Goal: Task Accomplishment & Management: Complete application form

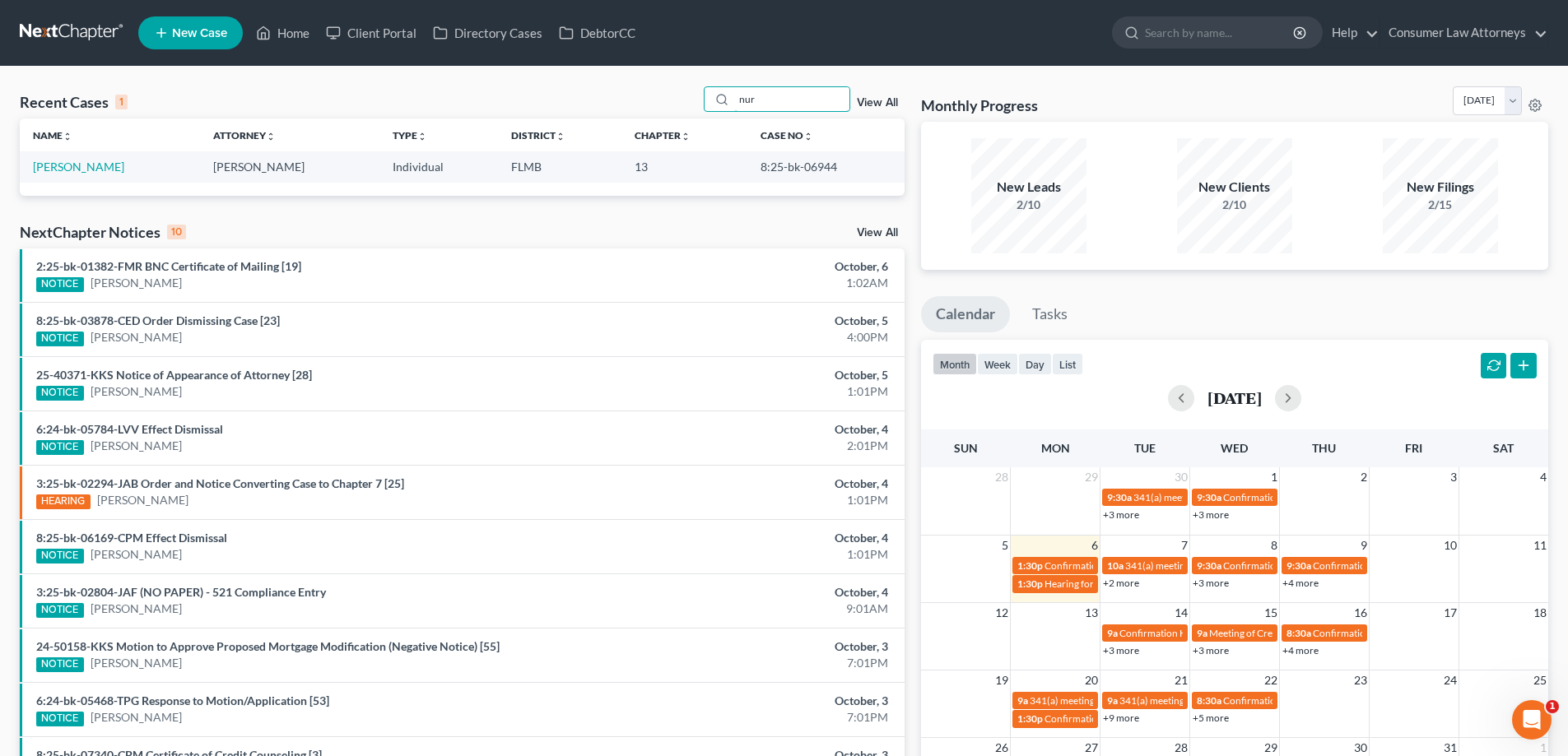
drag, startPoint x: 817, startPoint y: 95, endPoint x: 690, endPoint y: 118, distance: 129.1
click at [690, 118] on div "Recent Cases 1 nur View All Name unfold_more expand_more expand_less Attorney u…" at bounding box center [462, 141] width 885 height 109
type input "[PERSON_NAME]"
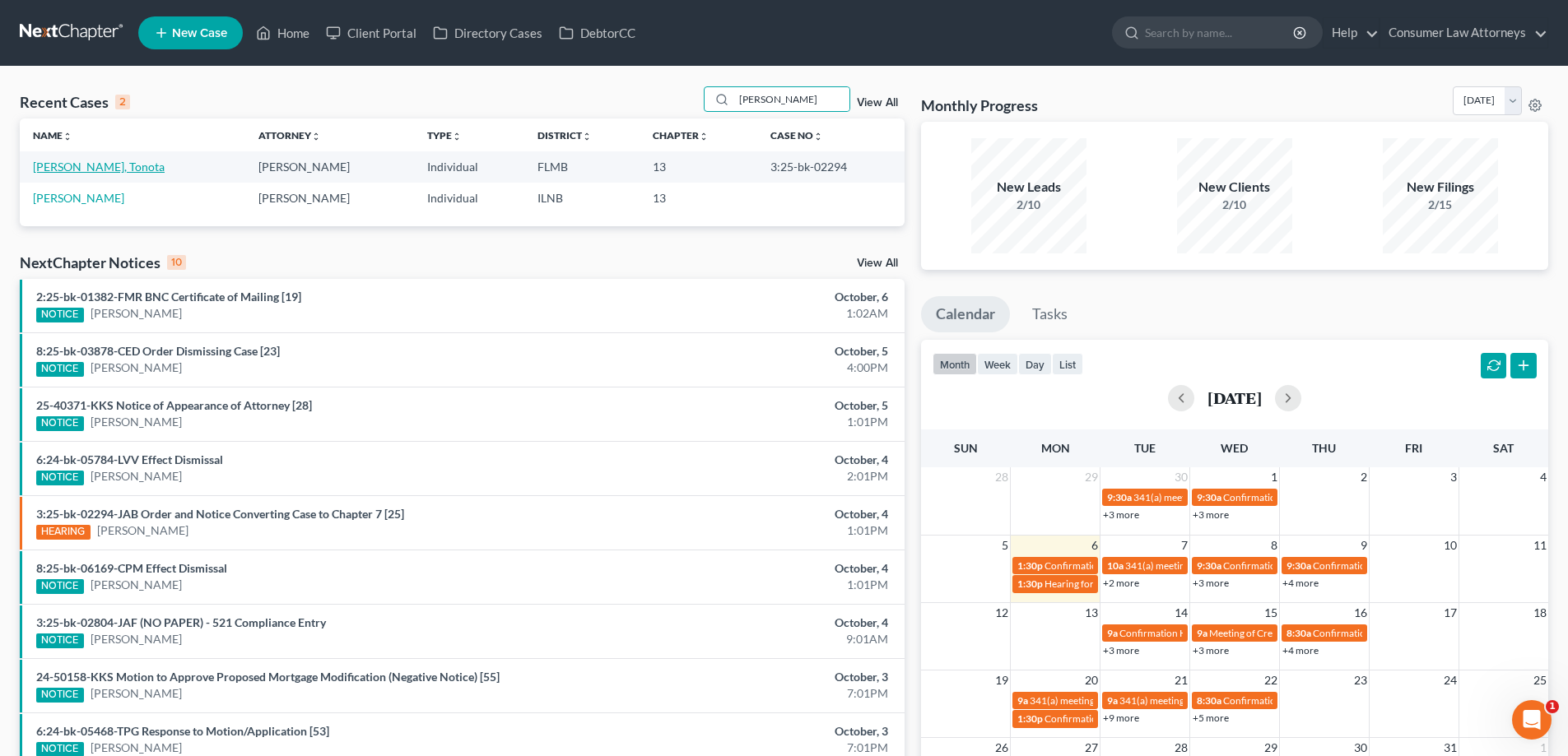
click at [84, 163] on link "[PERSON_NAME], Tonota" at bounding box center [98, 166] width 132 height 14
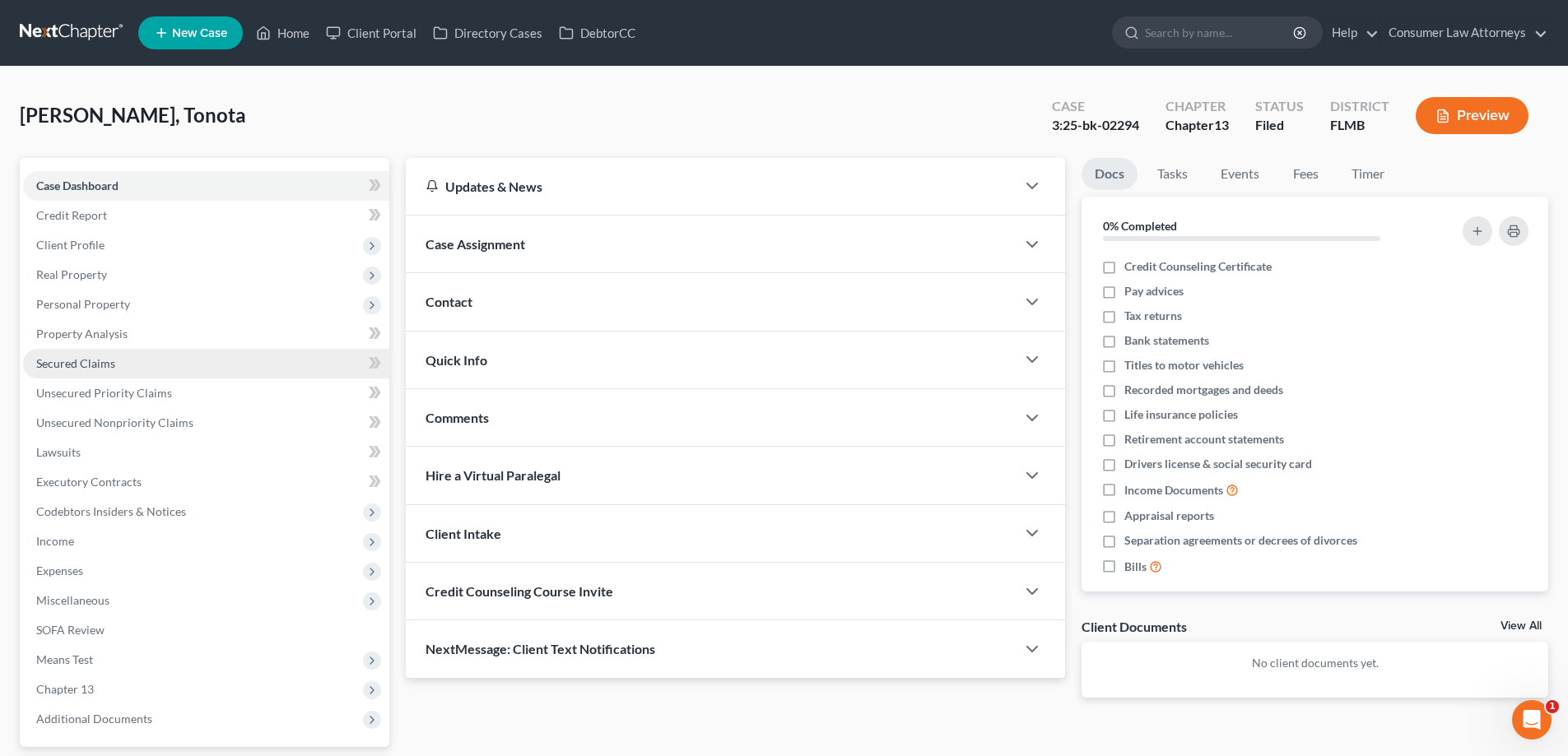
click at [79, 368] on span "Secured Claims" at bounding box center [75, 363] width 79 height 14
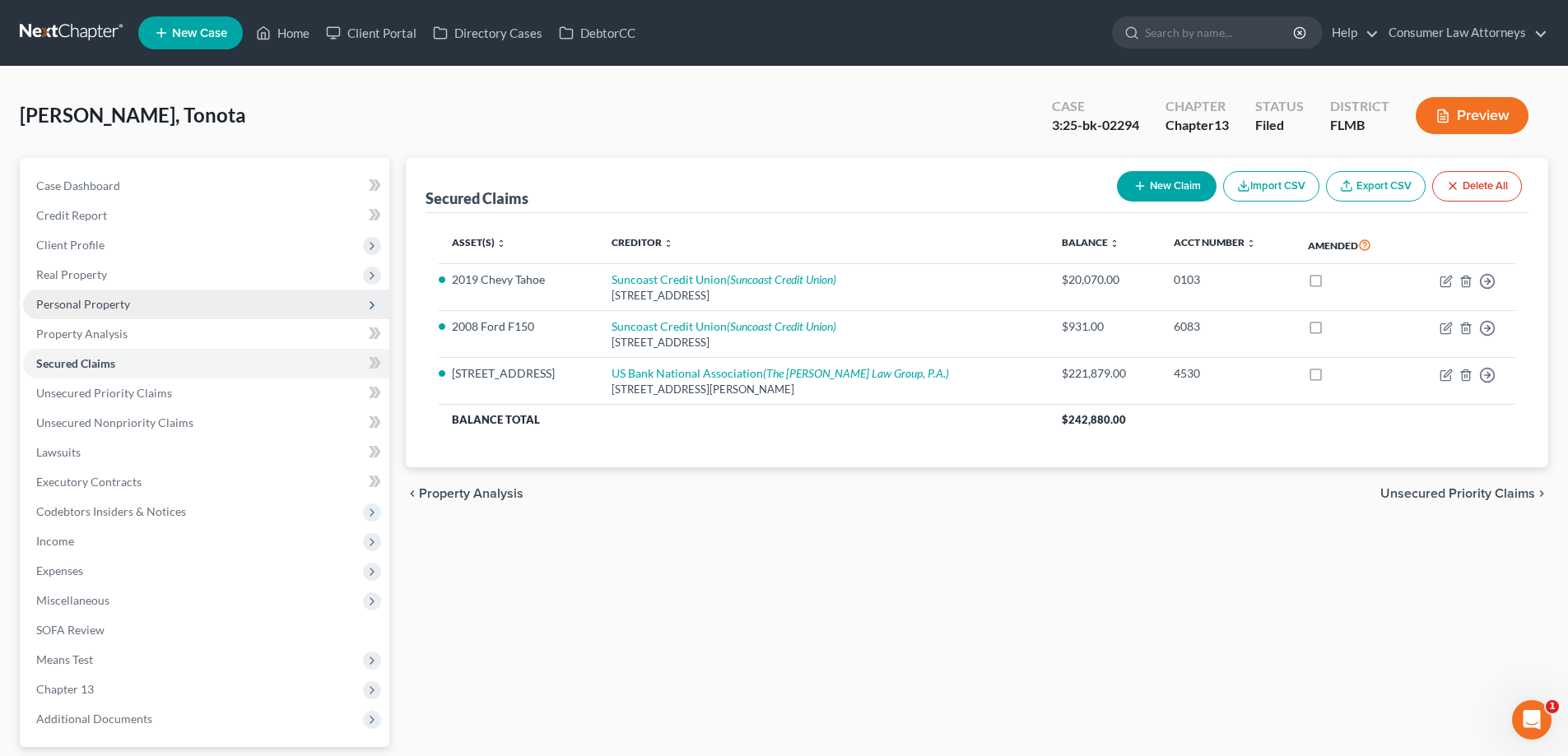
click at [86, 310] on span "Personal Property" at bounding box center [83, 304] width 93 height 14
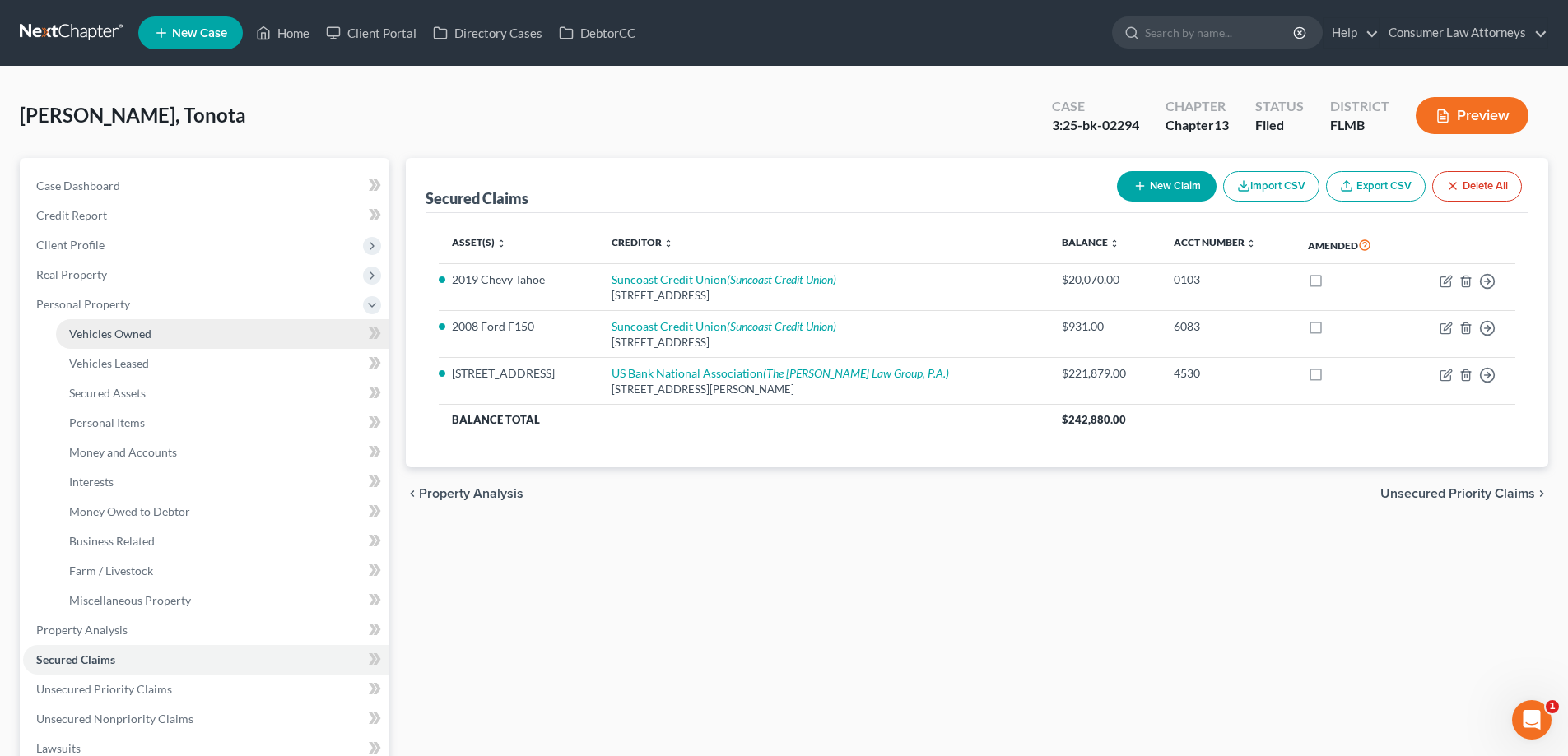
click at [103, 335] on span "Vehicles Owned" at bounding box center [110, 334] width 83 height 14
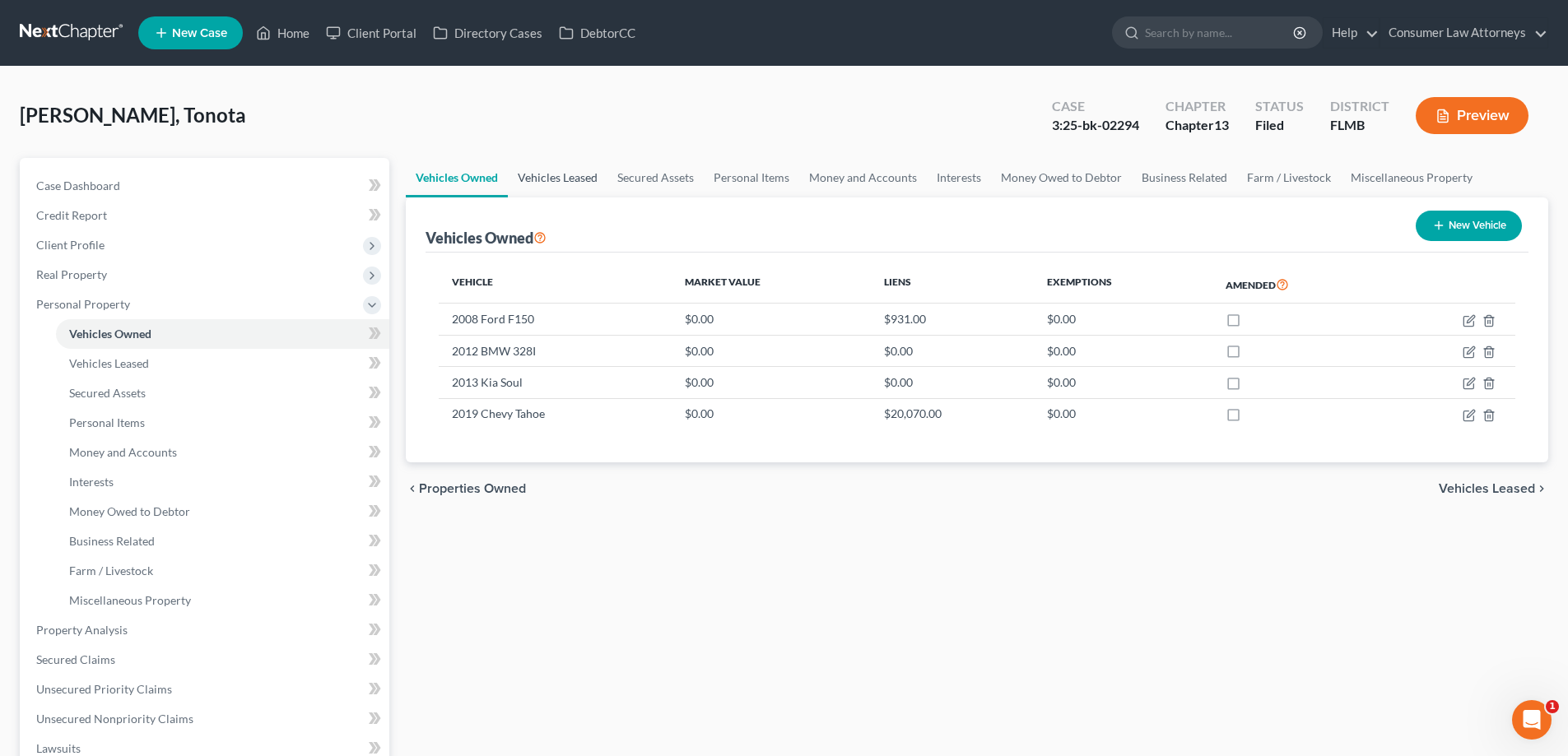
click at [557, 179] on link "Vehicles Leased" at bounding box center [557, 177] width 99 height 39
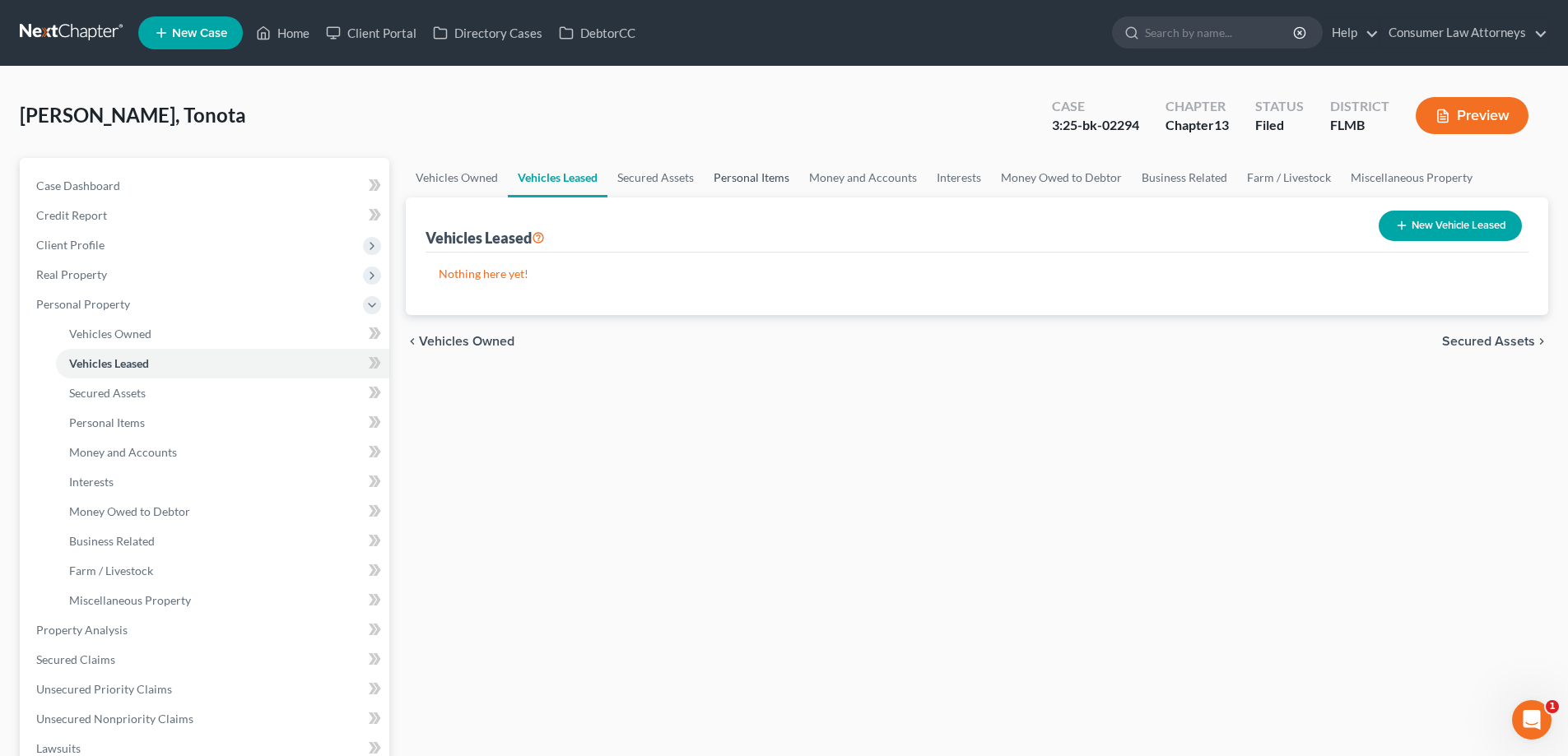
click at [747, 174] on link "Personal Items" at bounding box center [751, 177] width 95 height 39
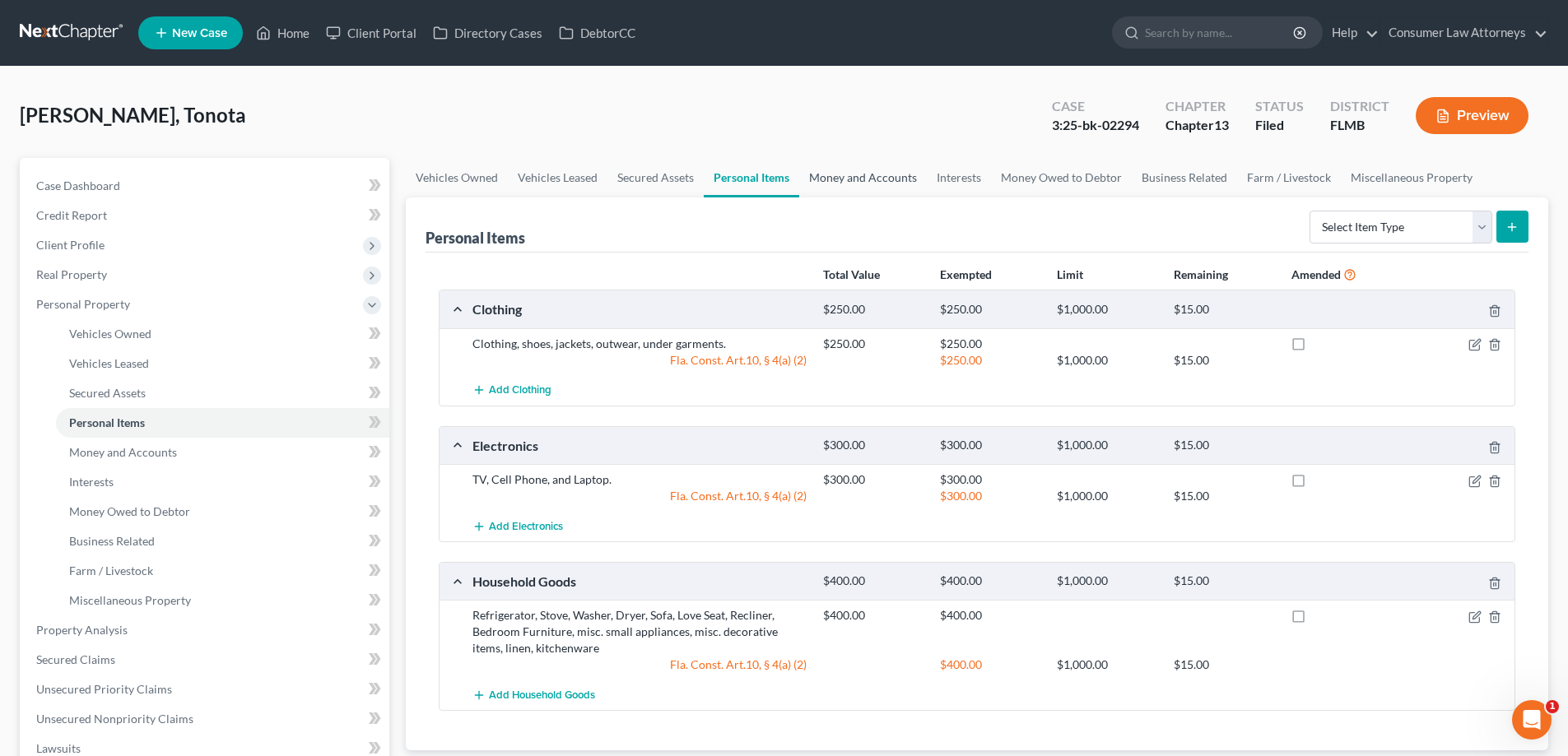
click at [886, 184] on link "Money and Accounts" at bounding box center [863, 177] width 128 height 39
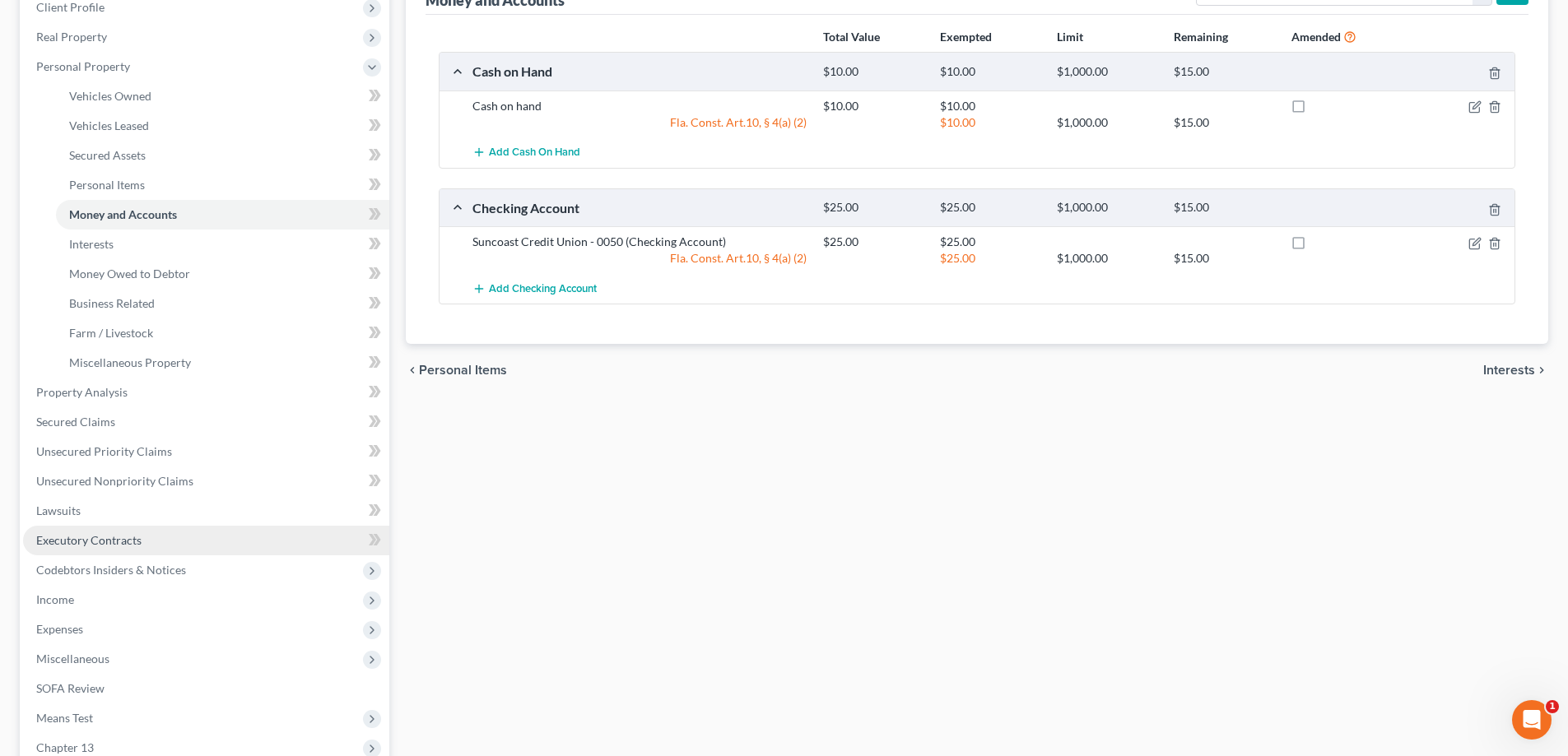
scroll to position [247, 0]
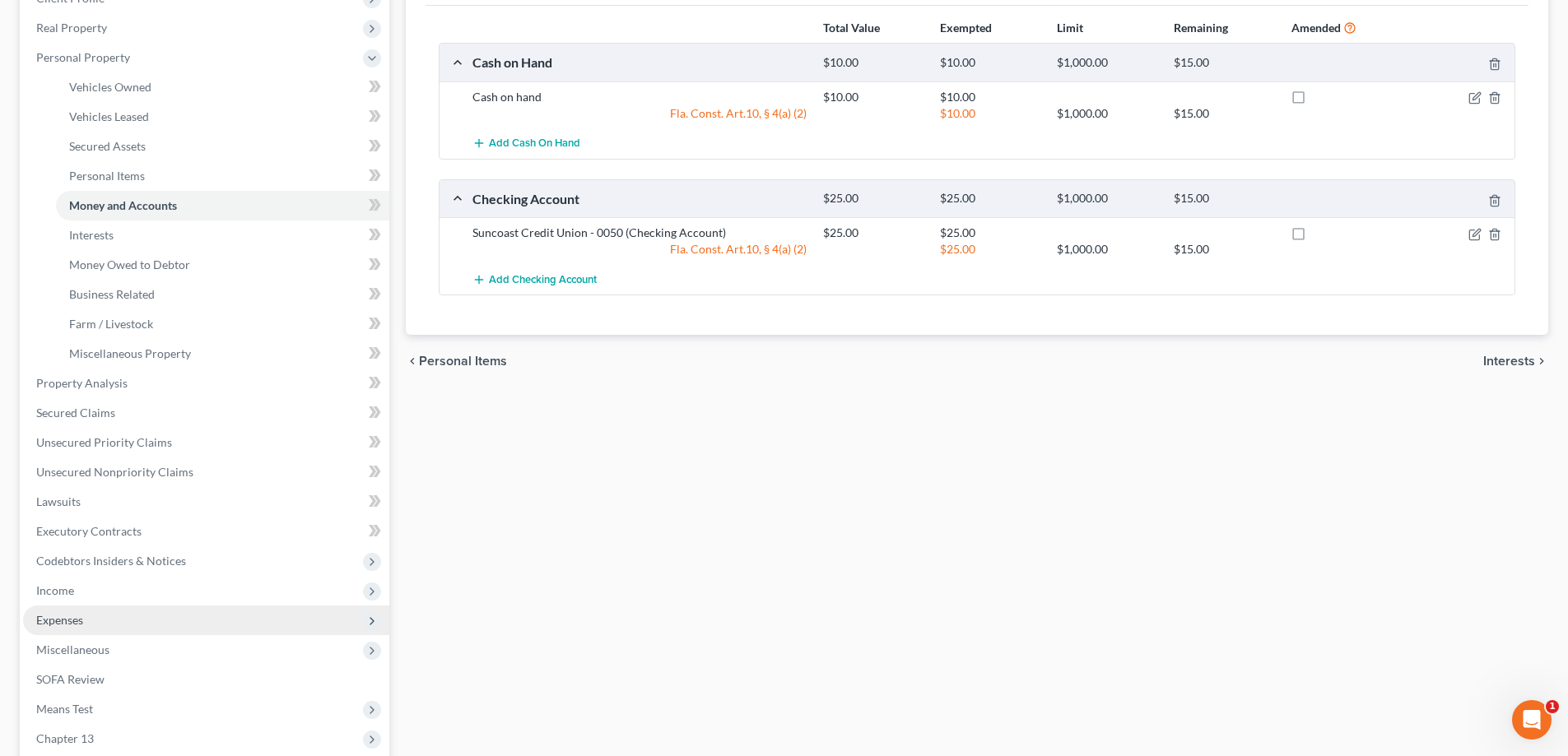
click at [66, 622] on span "Expenses" at bounding box center [59, 620] width 47 height 14
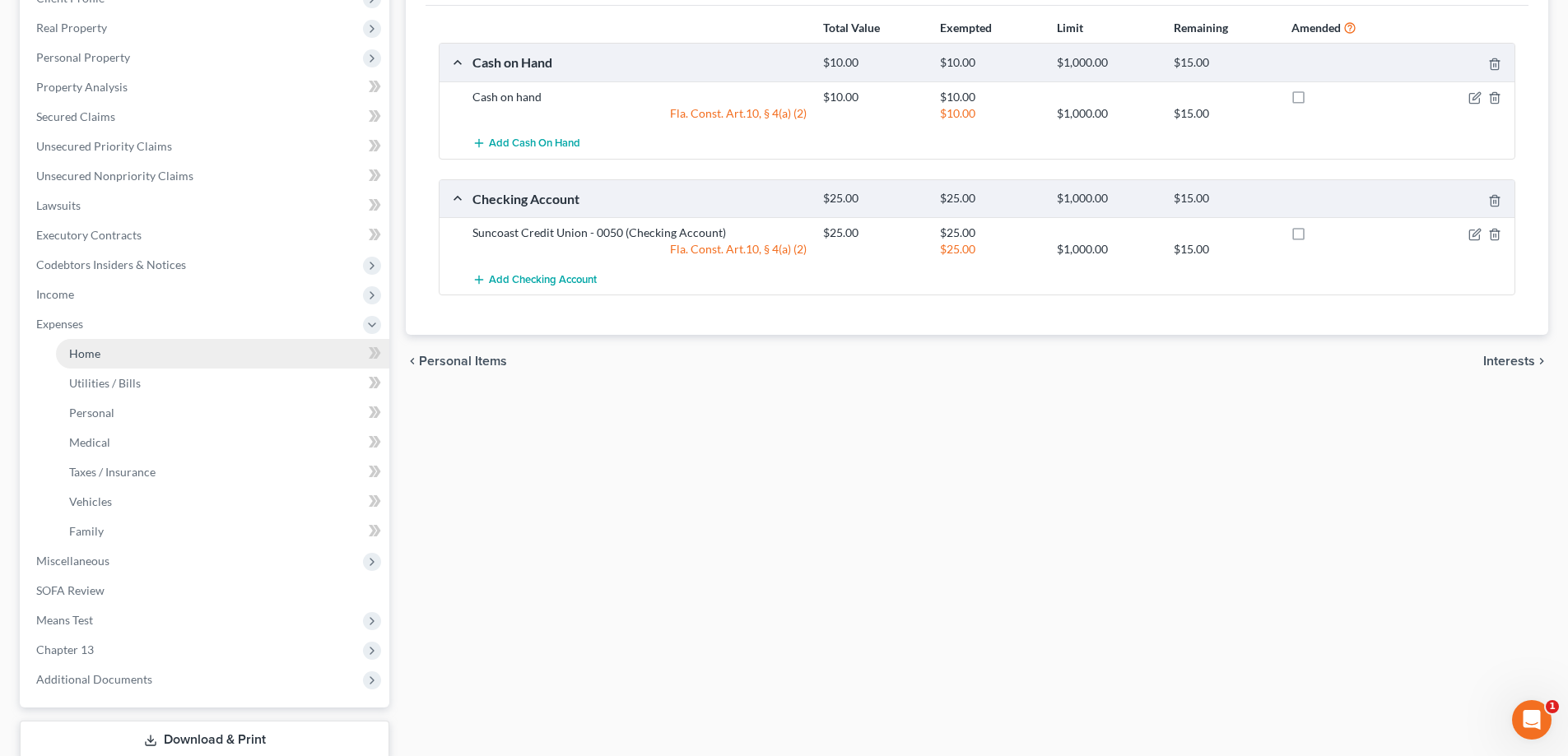
click at [91, 351] on span "Home" at bounding box center [84, 353] width 31 height 14
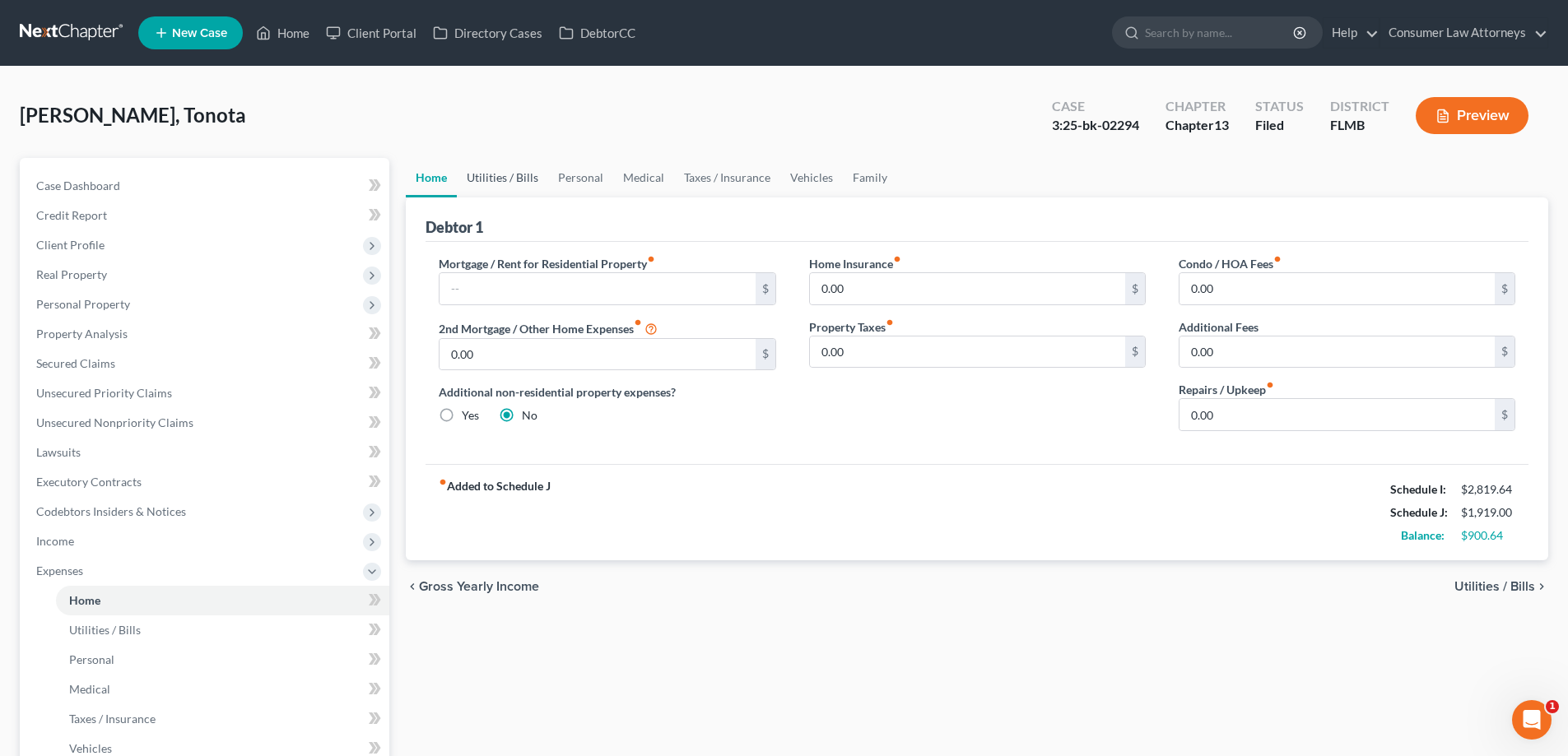
click at [509, 179] on link "Utilities / Bills" at bounding box center [502, 177] width 91 height 39
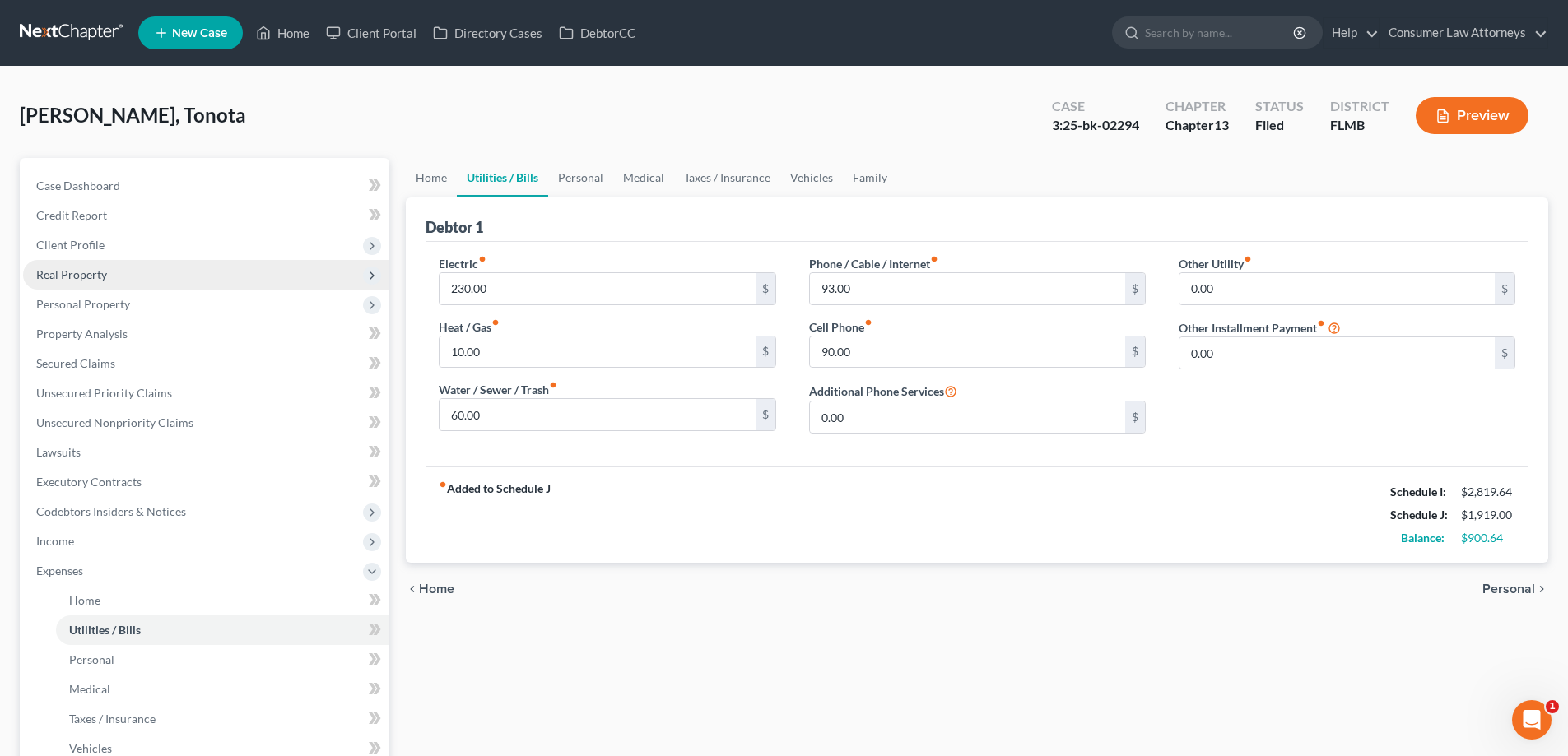
click at [74, 282] on span "Real Property" at bounding box center [206, 275] width 366 height 30
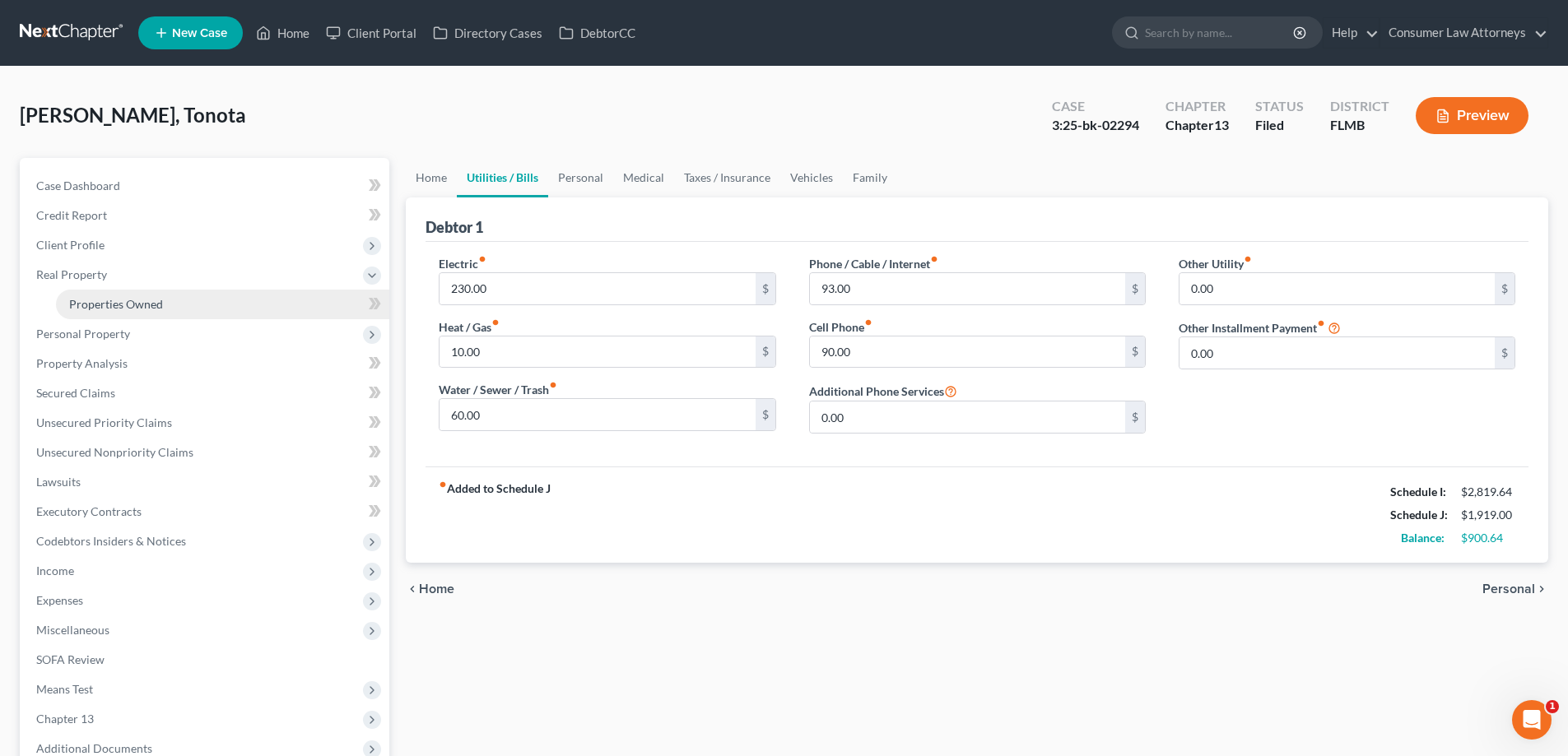
click at [86, 299] on span "Properties Owned" at bounding box center [116, 304] width 93 height 14
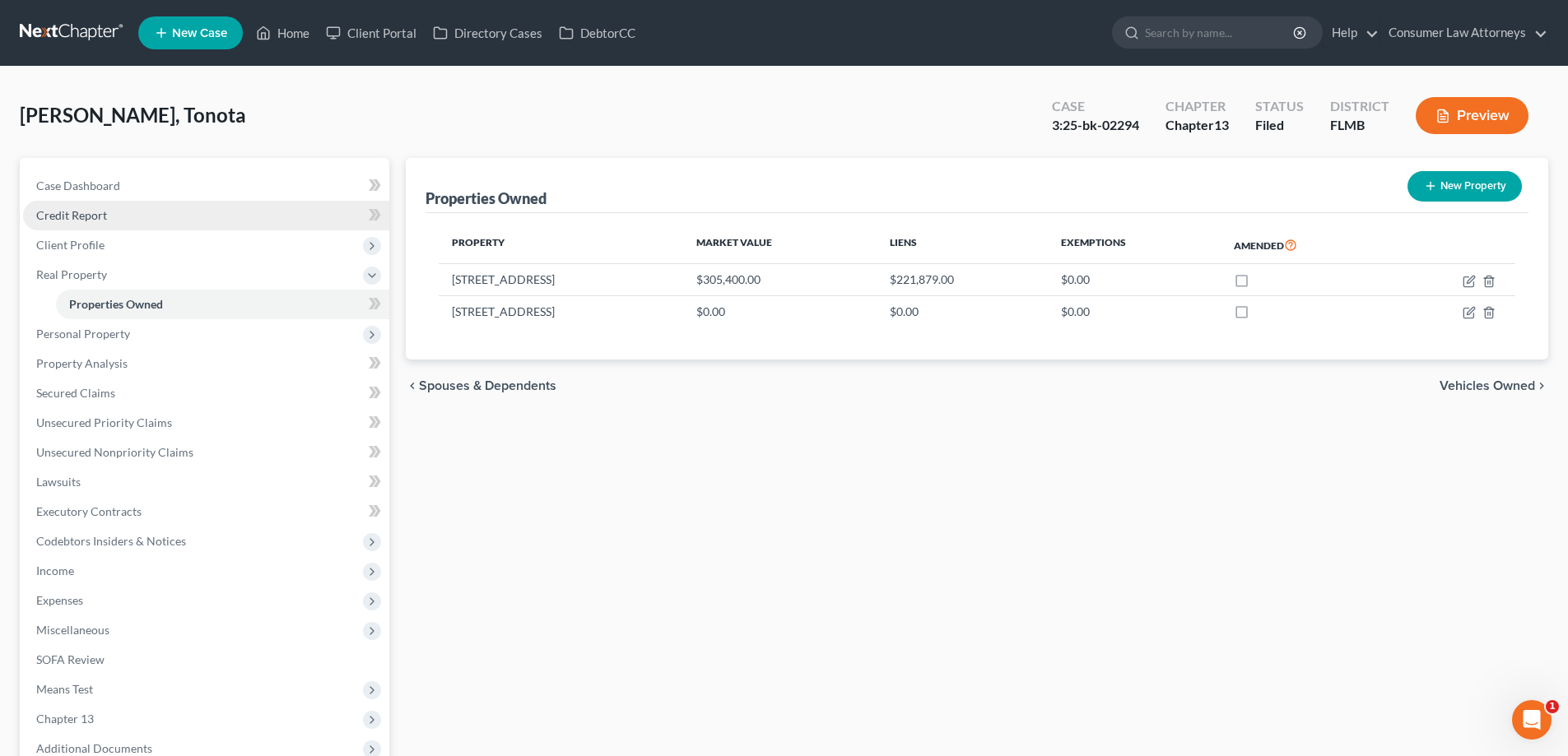
click at [68, 219] on span "Credit Report" at bounding box center [71, 215] width 71 height 14
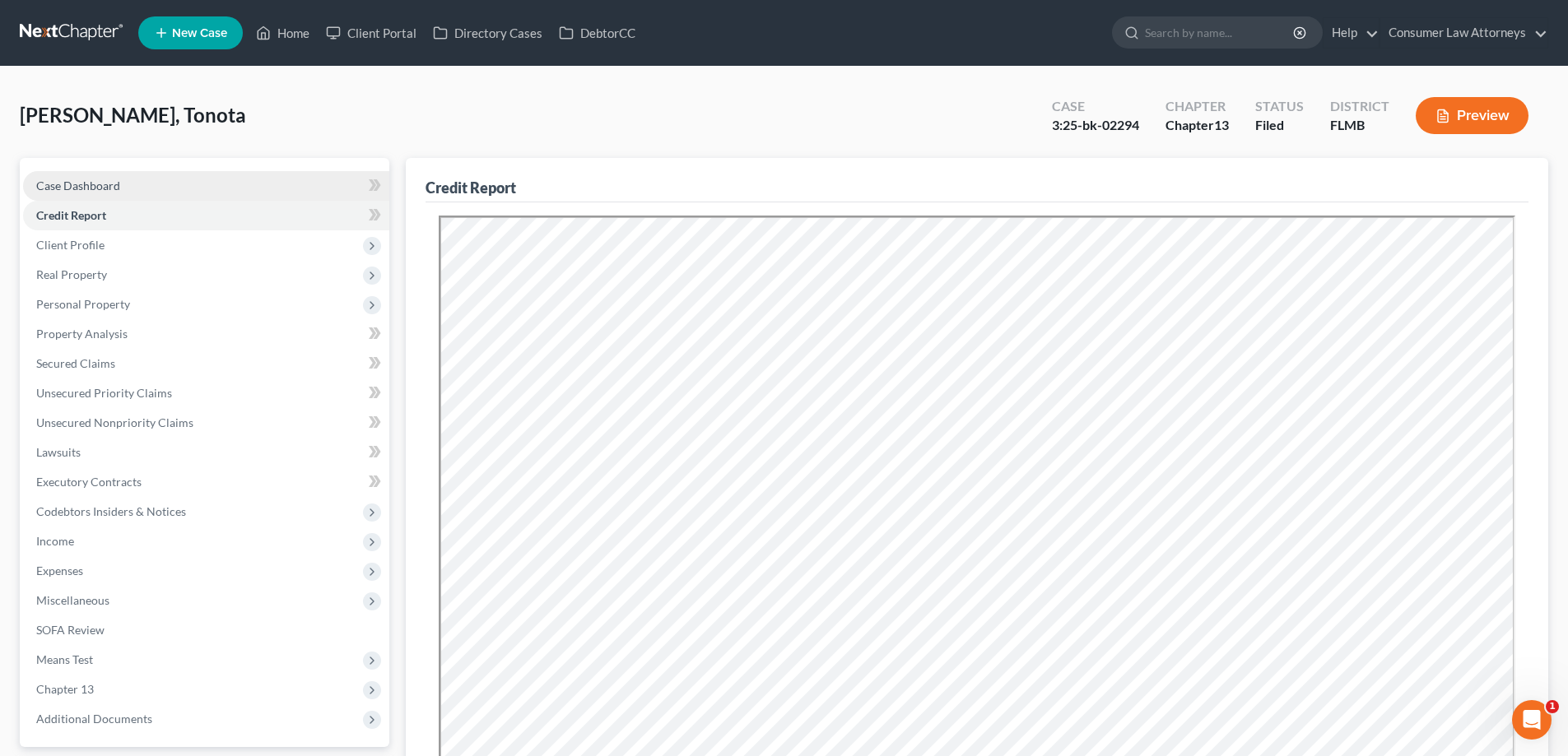
click at [59, 184] on span "Case Dashboard" at bounding box center [78, 185] width 84 height 14
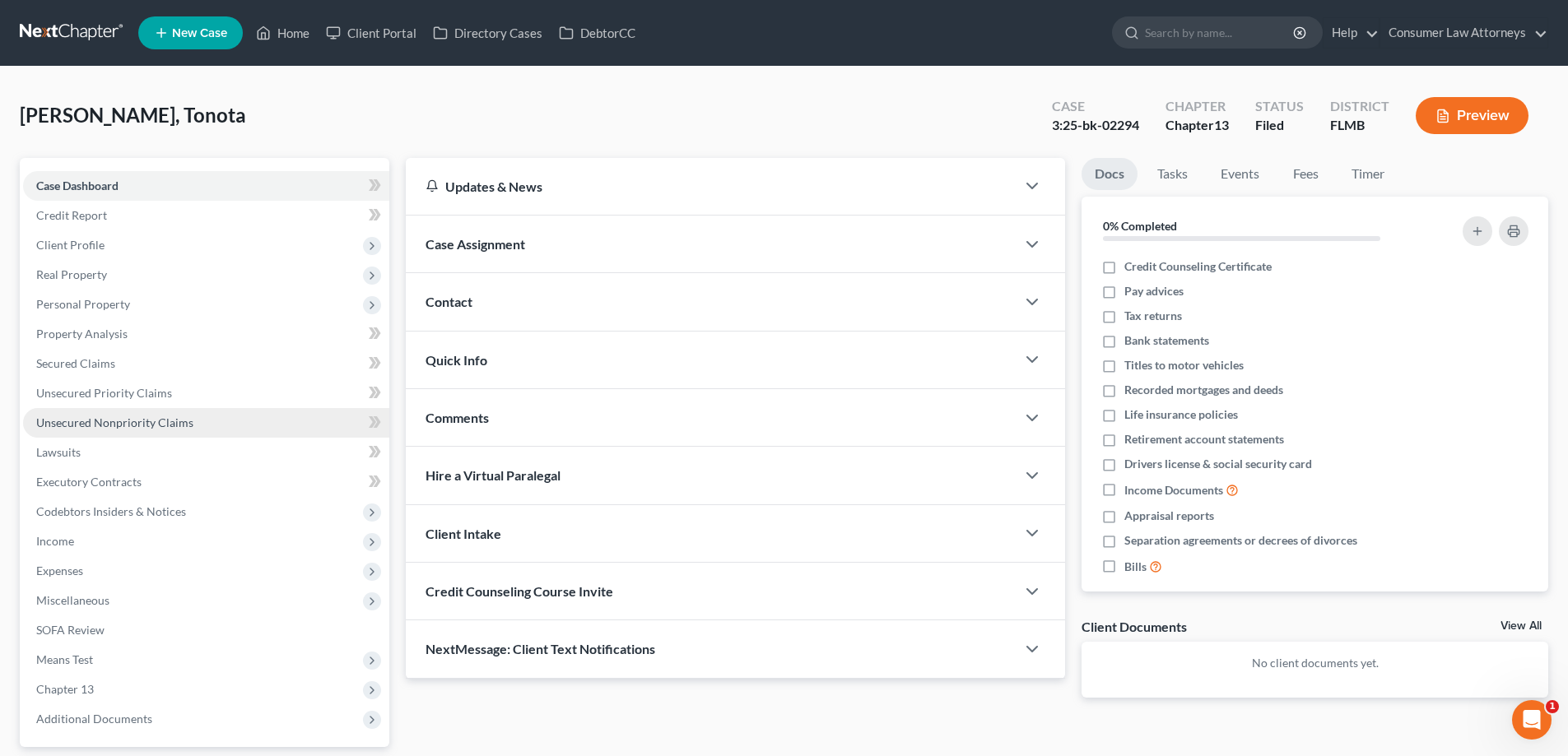
click at [117, 426] on span "Unsecured Nonpriority Claims" at bounding box center [114, 422] width 157 height 14
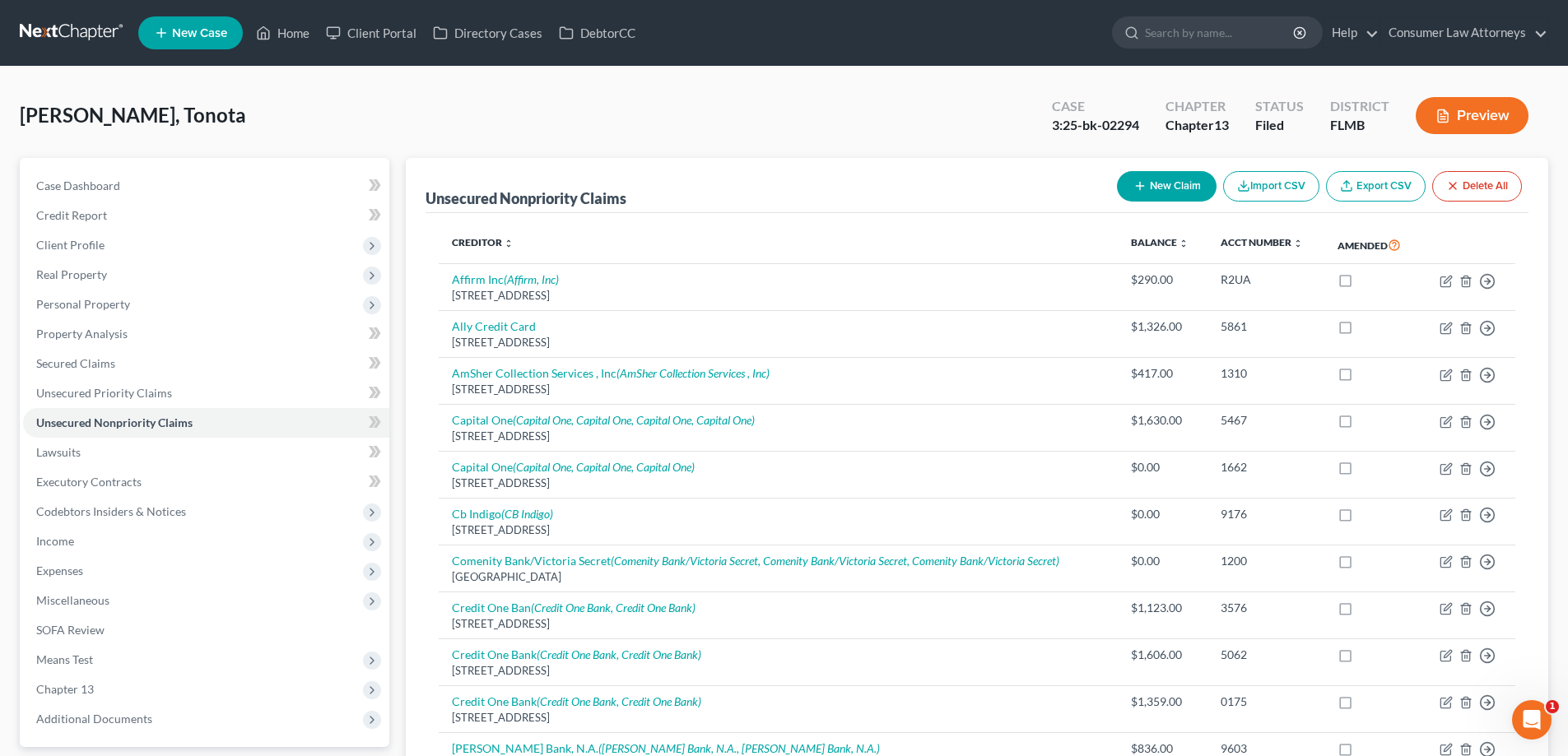
click at [908, 139] on div "[PERSON_NAME], Tonota Upgraded Case 3:25-bk-02294 Chapter Chapter 13 Status Fil…" at bounding box center [784, 123] width 1529 height 72
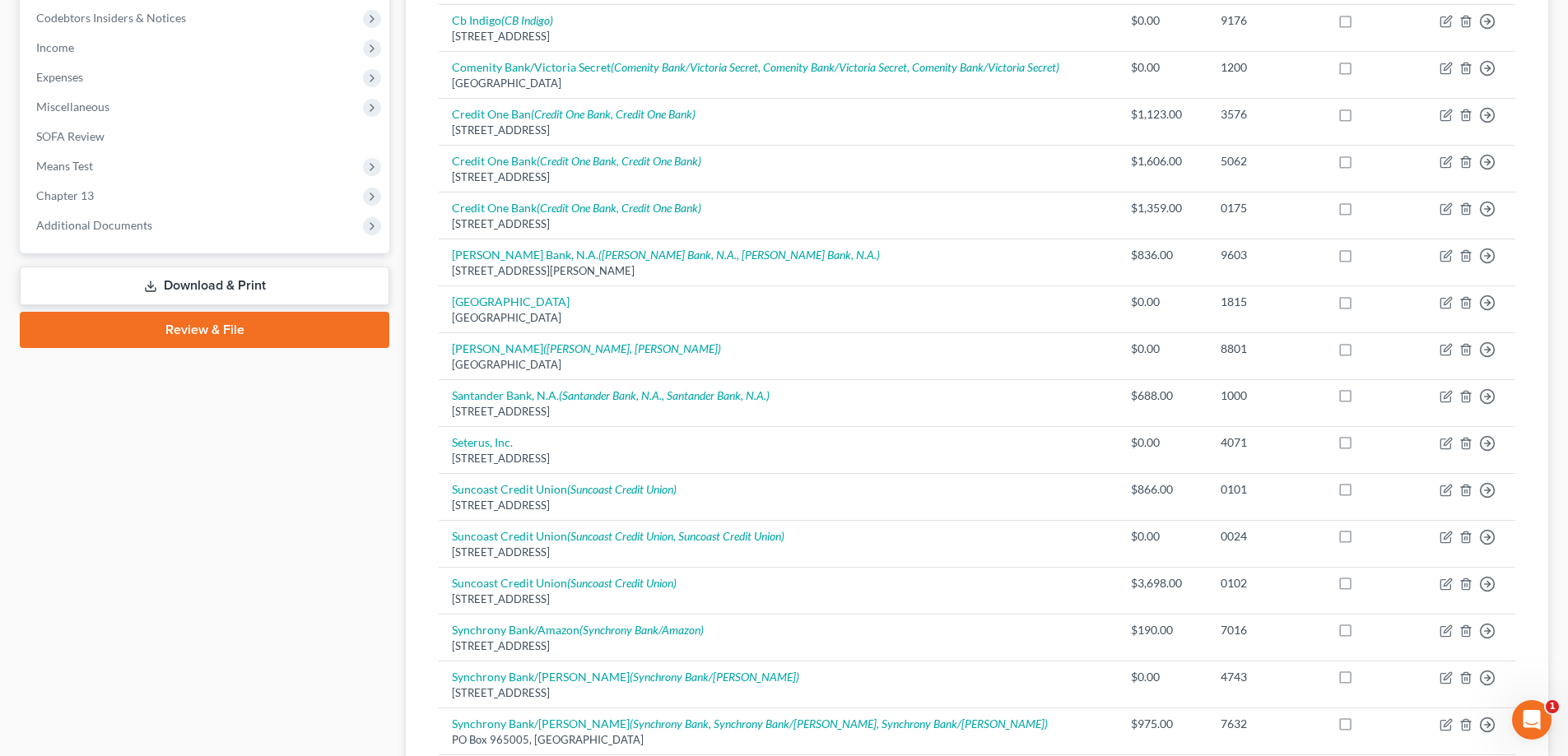
scroll to position [764, 0]
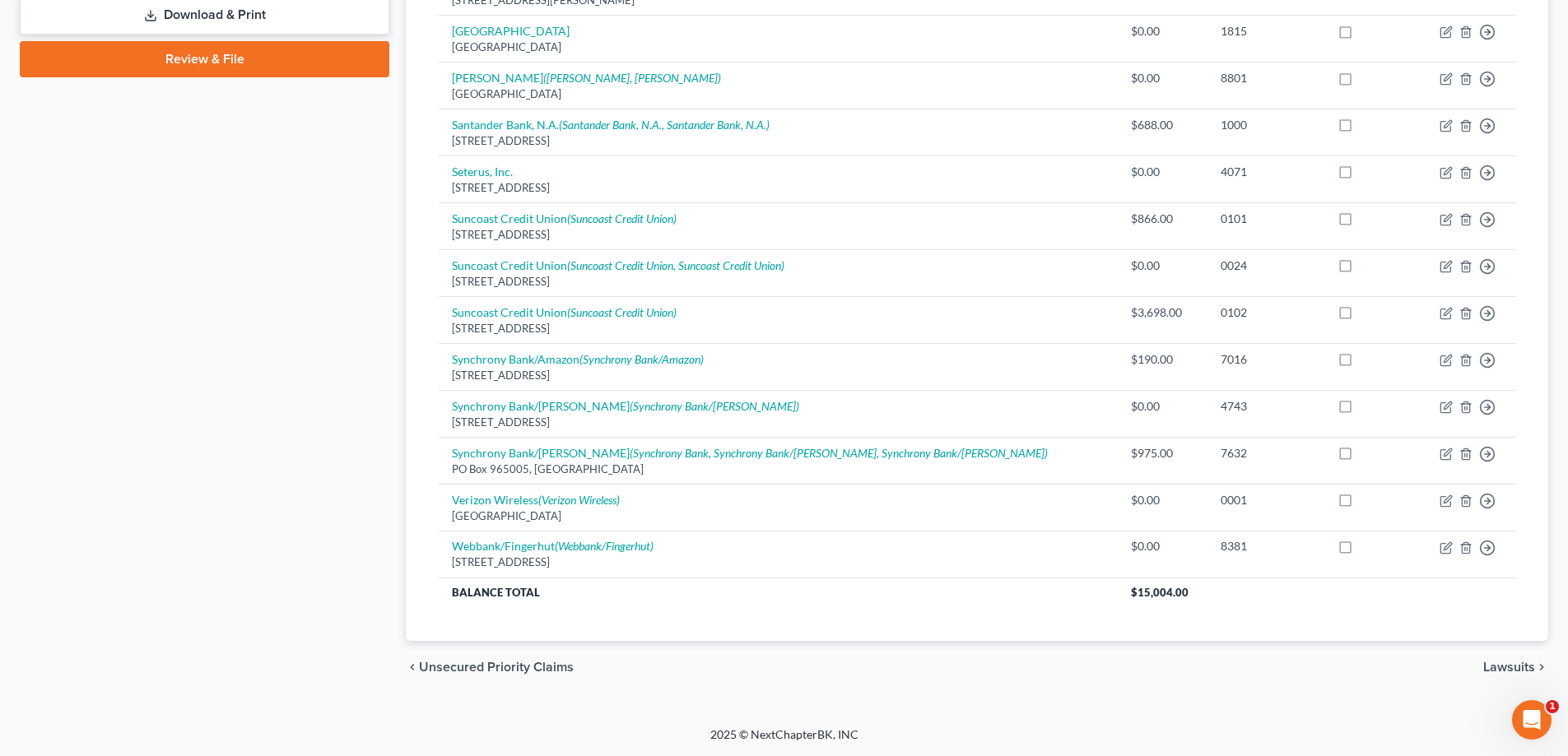
click at [1040, 643] on div "chevron_left Unsecured Priority Claims Lawsuits chevron_right" at bounding box center [976, 667] width 1142 height 53
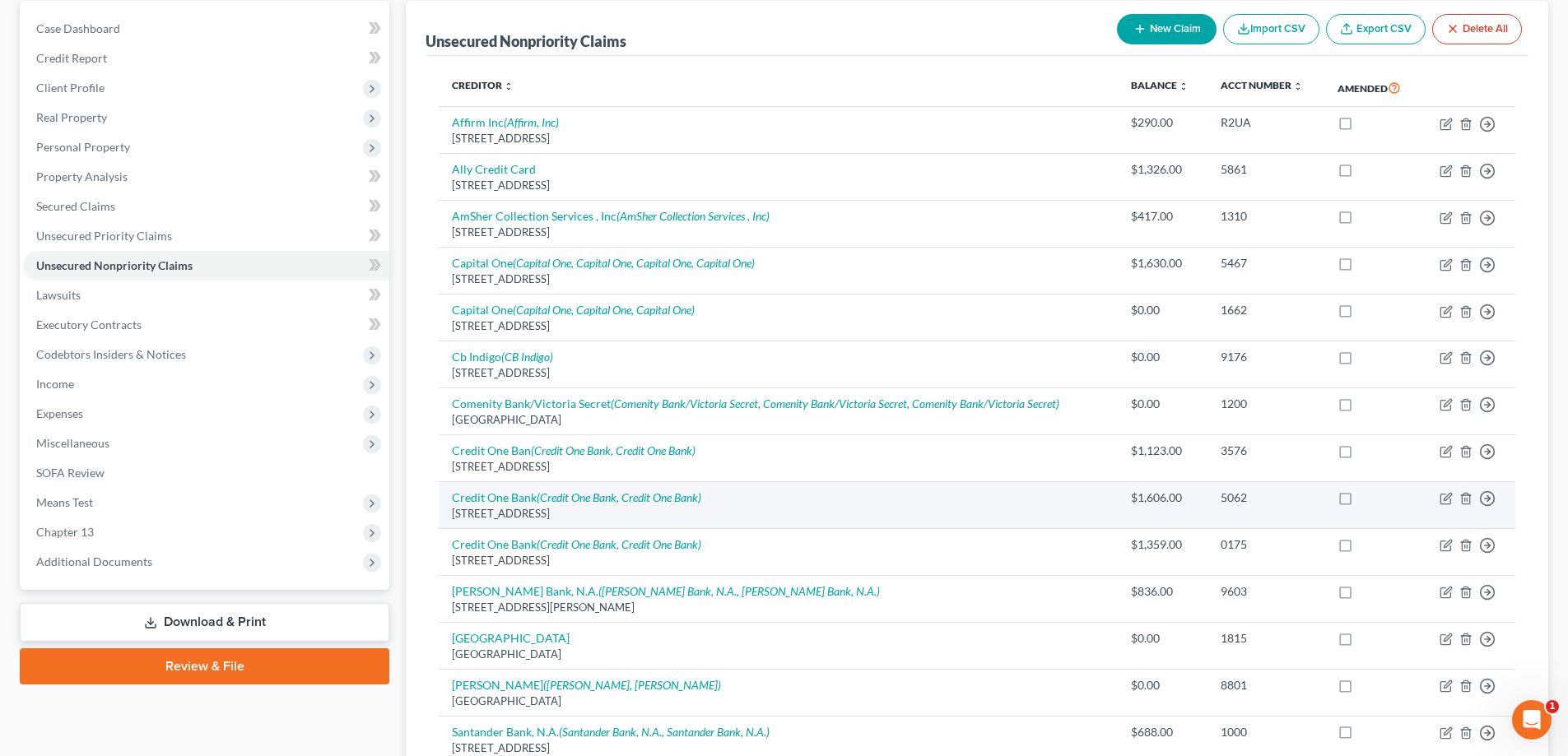
scroll to position [0, 0]
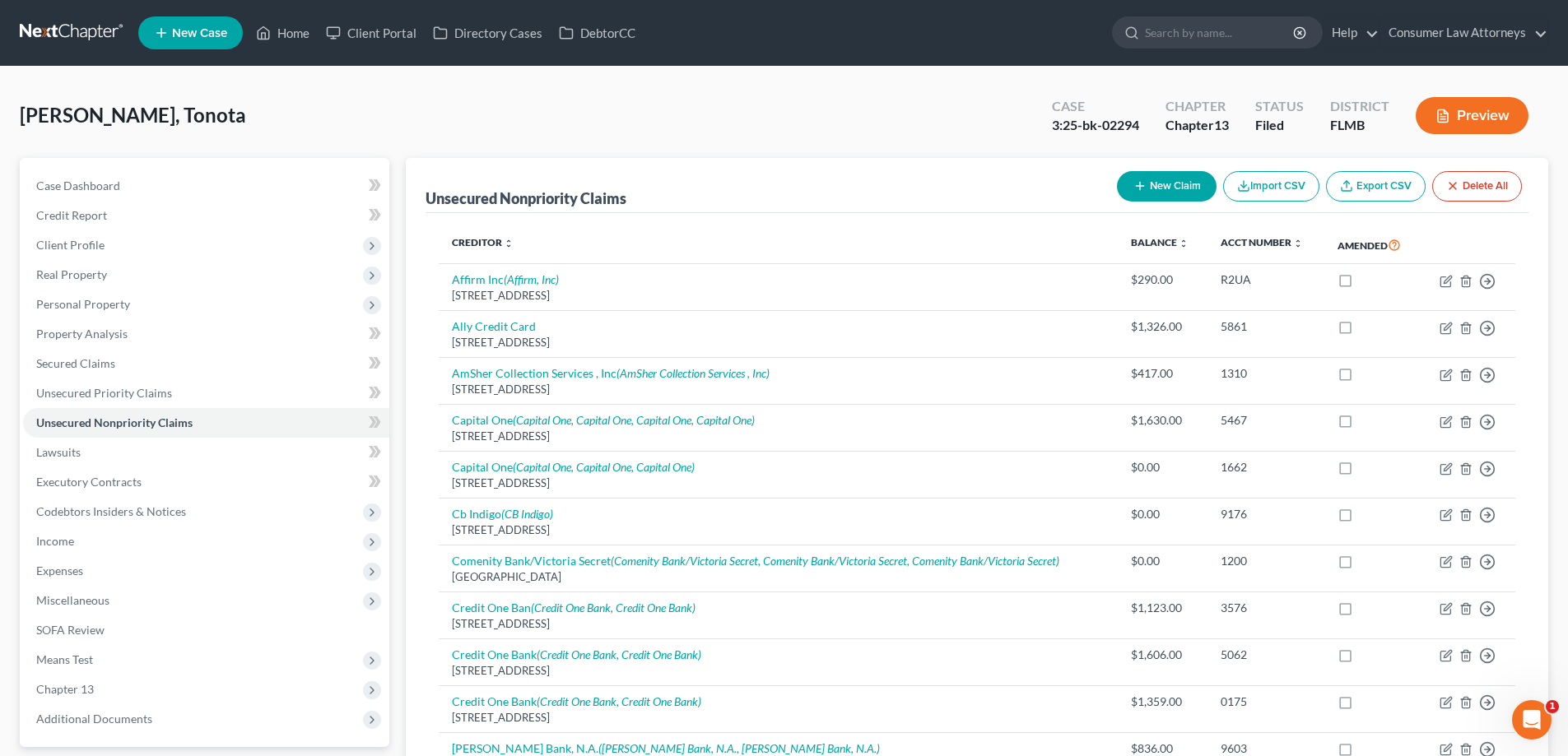
click at [304, 48] on ul "New Case Home Client Portal Directory Cases DebtorCC - No Result - See all resu…" at bounding box center [844, 33] width 1410 height 43
click at [296, 38] on link "Home" at bounding box center [283, 33] width 70 height 30
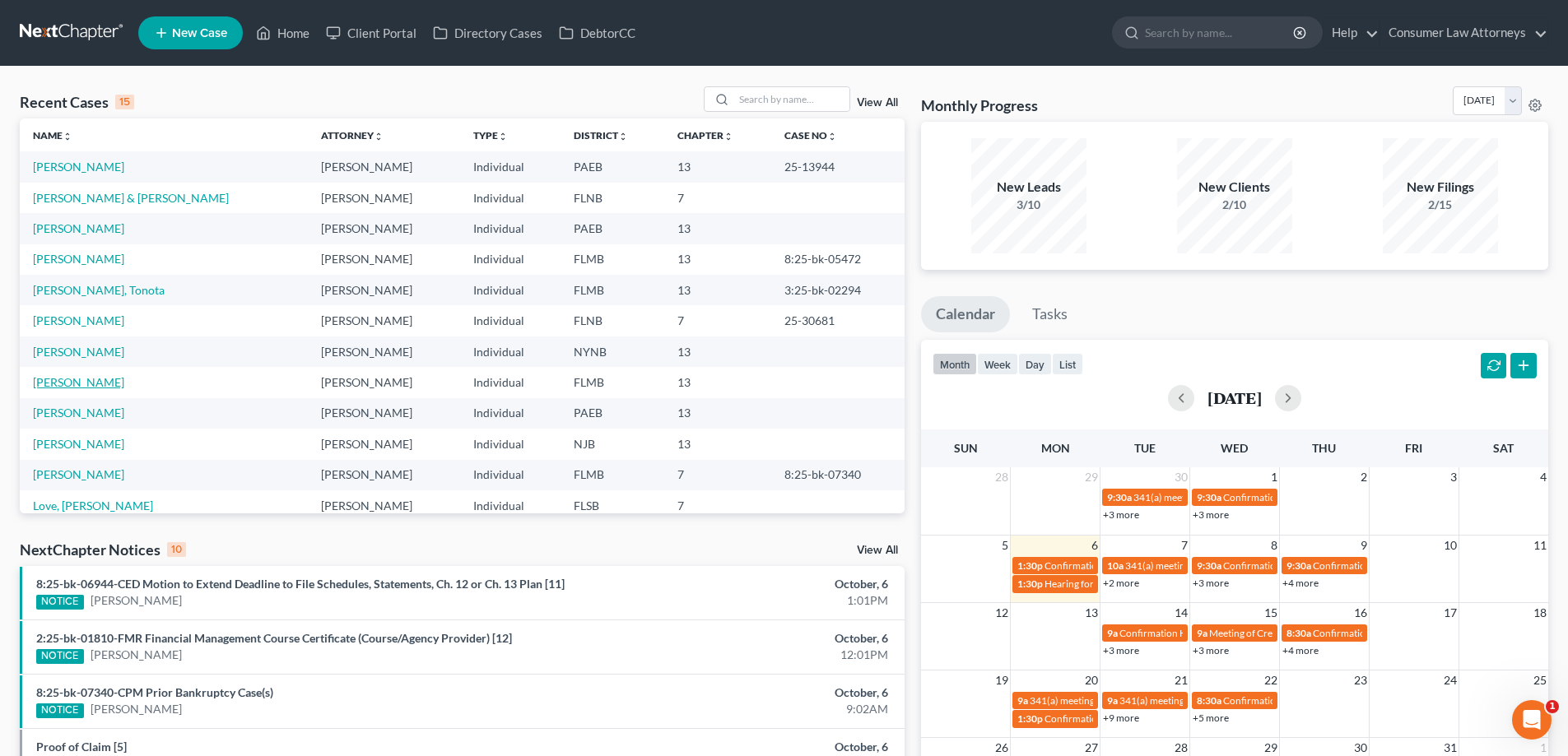
click at [82, 386] on link "[PERSON_NAME]" at bounding box center [78, 382] width 91 height 14
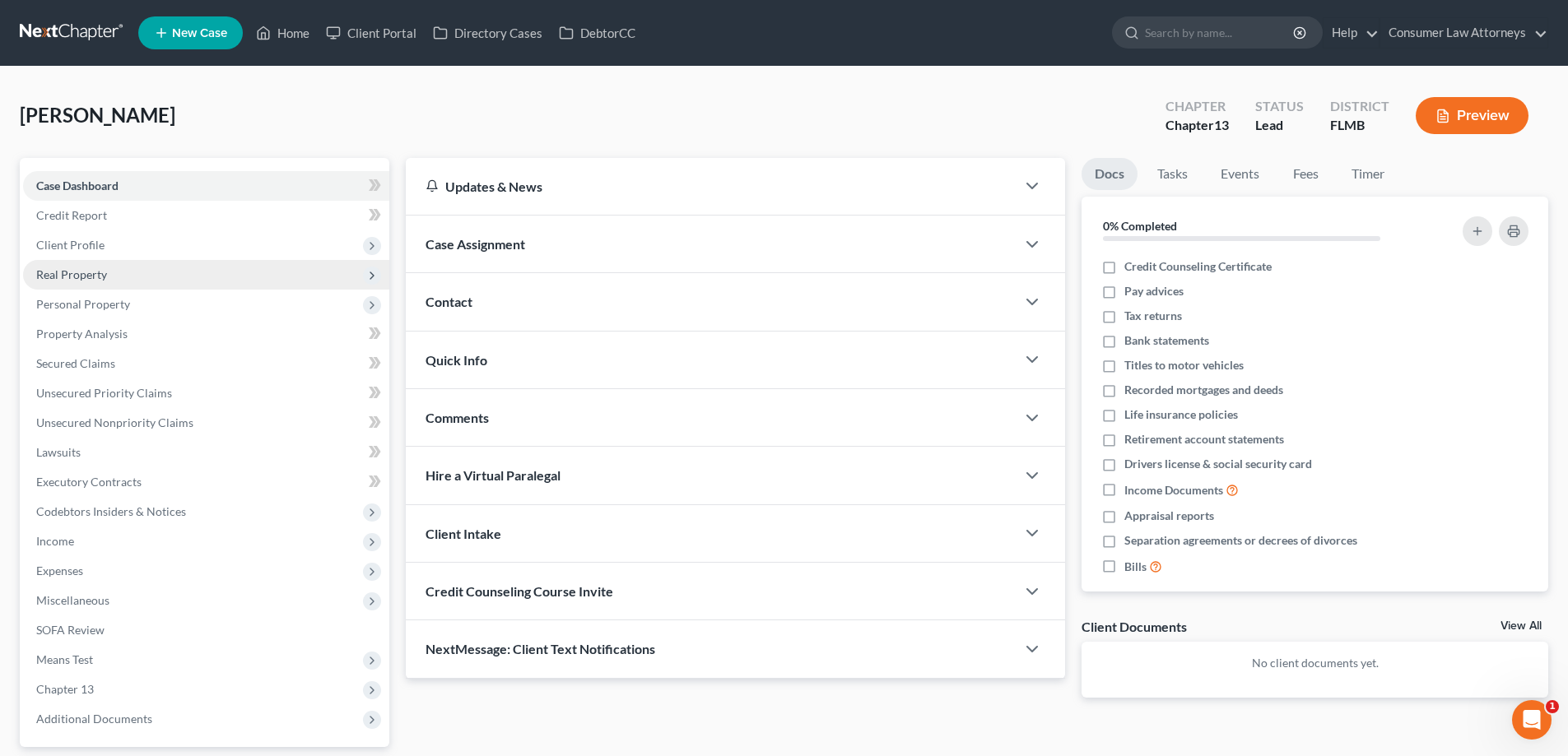
scroll to position [149, 0]
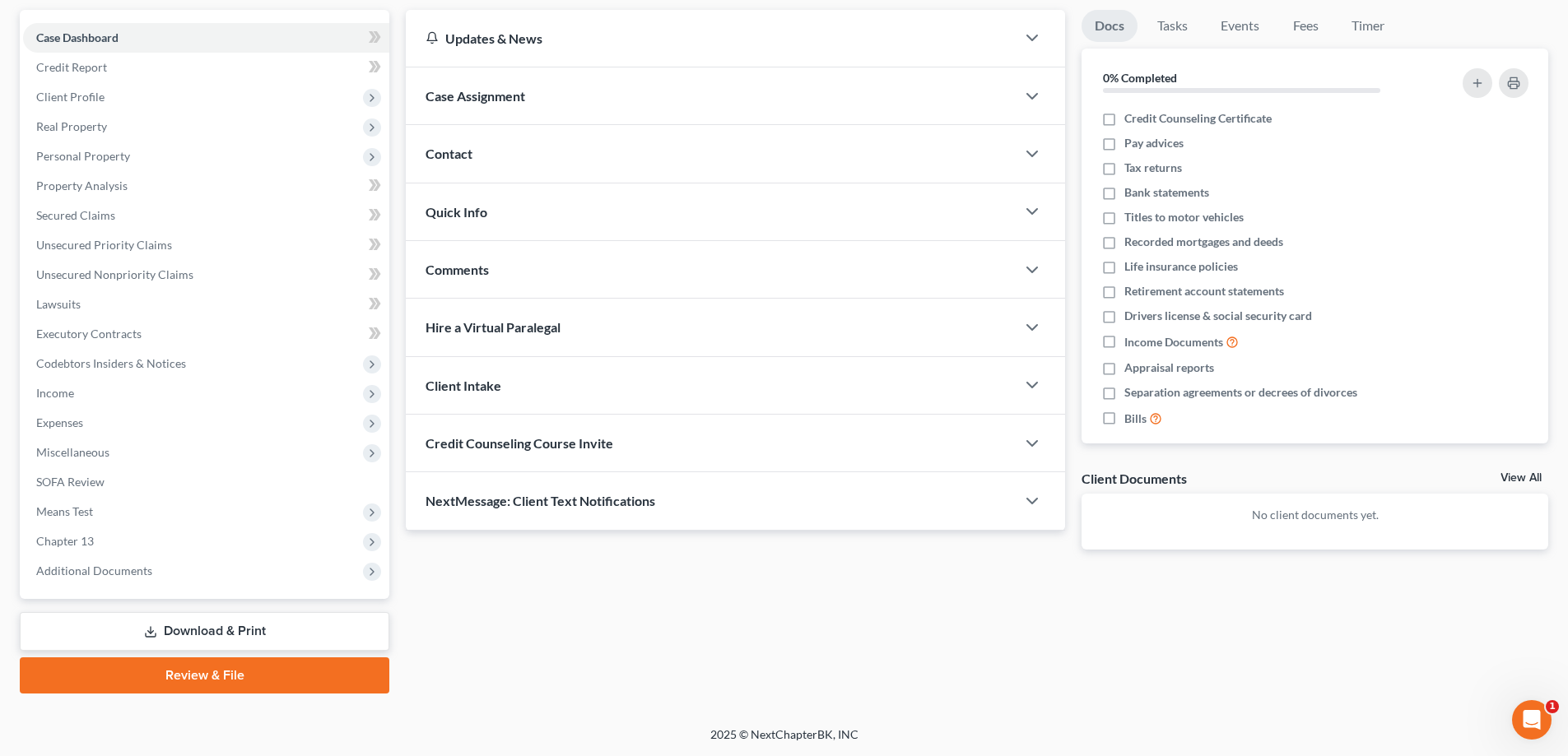
click at [210, 636] on link "Download & Print" at bounding box center [204, 632] width 370 height 38
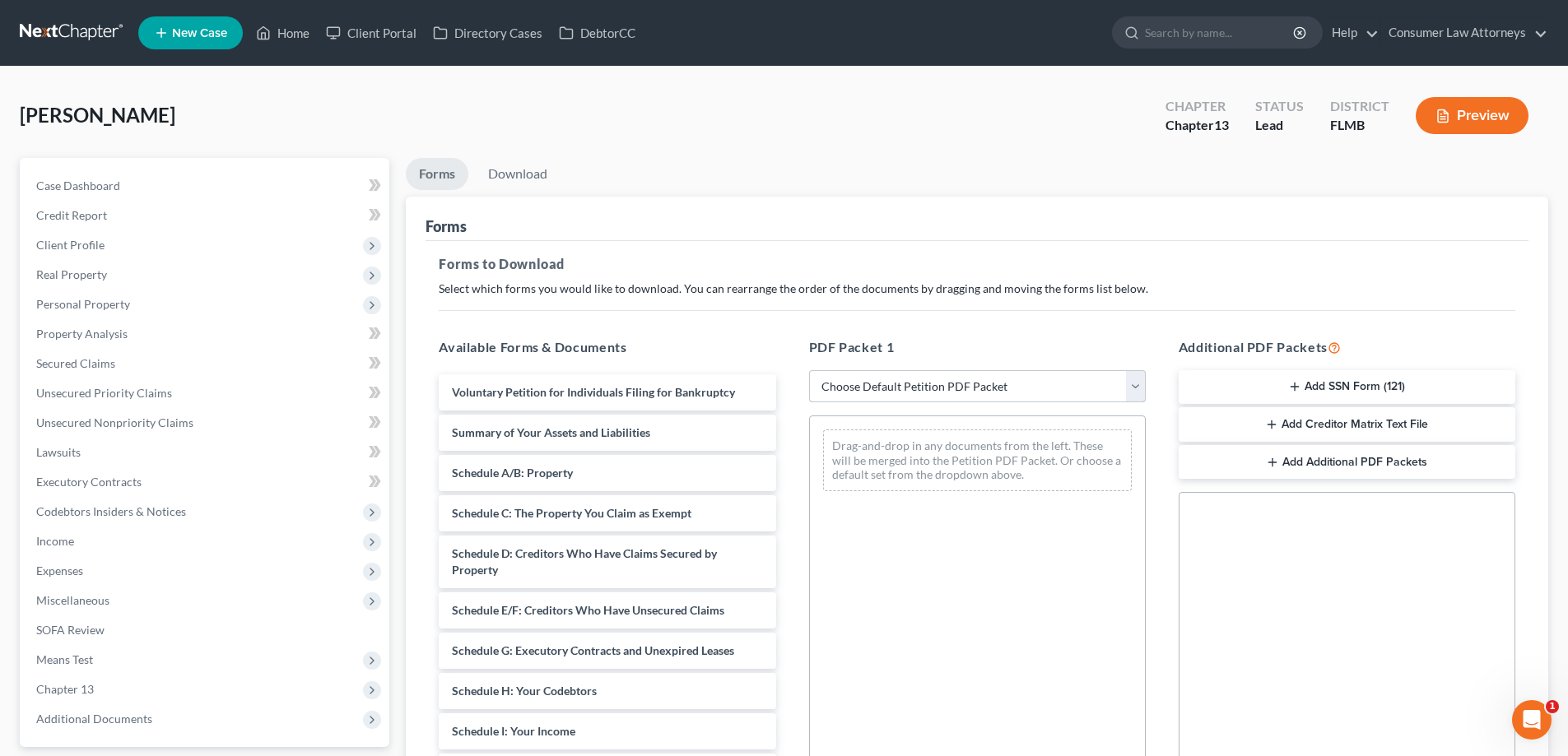
click at [892, 386] on select "Choose Default Petition PDF Packet Complete Bankruptcy Petition (all forms and …" at bounding box center [977, 386] width 336 height 33
select select "0"
click at [809, 370] on select "Choose Default Petition PDF Packet Complete Bankruptcy Petition (all forms and …" at bounding box center [977, 386] width 336 height 33
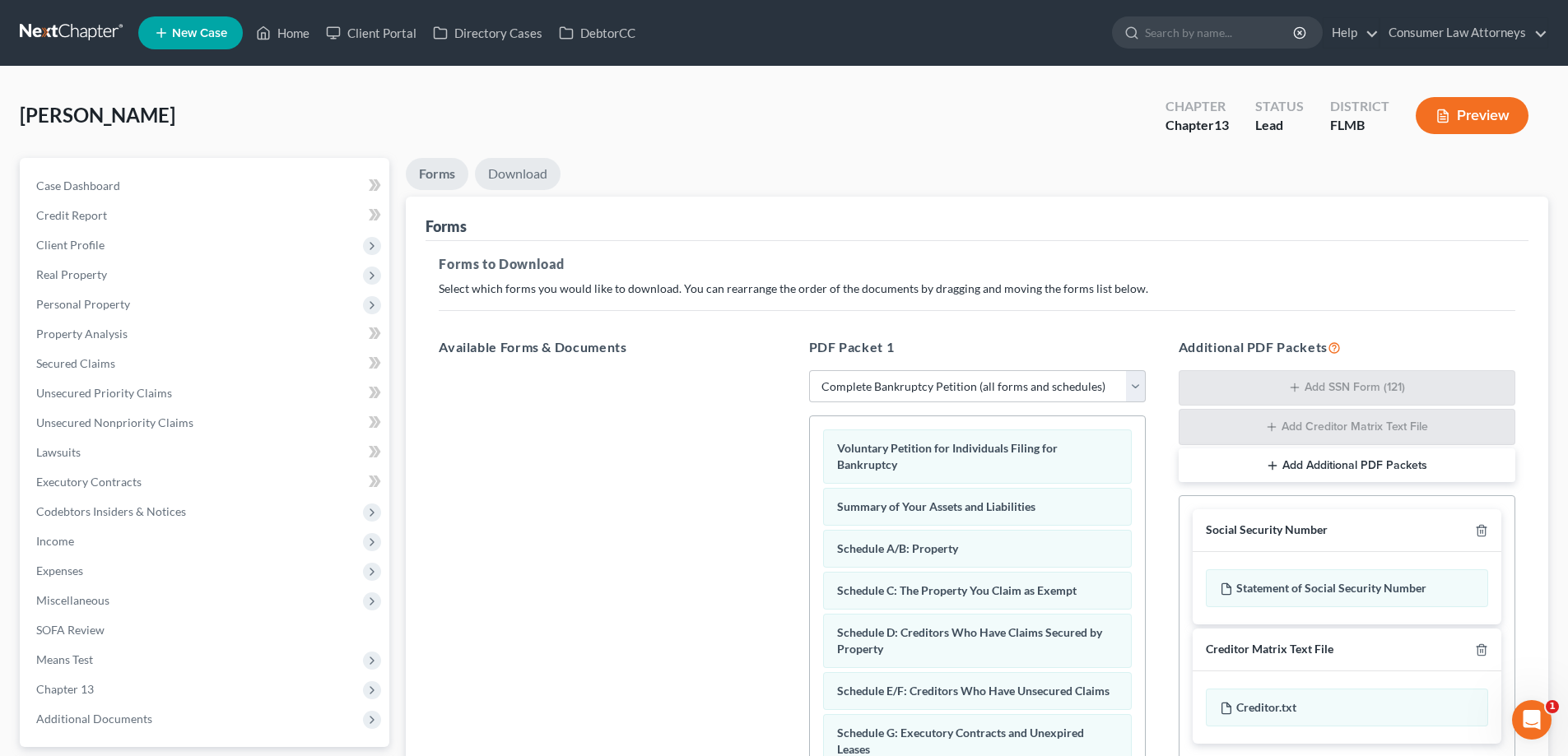
drag, startPoint x: 526, startPoint y: 186, endPoint x: 618, endPoint y: 224, distance: 99.5
click at [526, 186] on link "Download" at bounding box center [517, 174] width 86 height 32
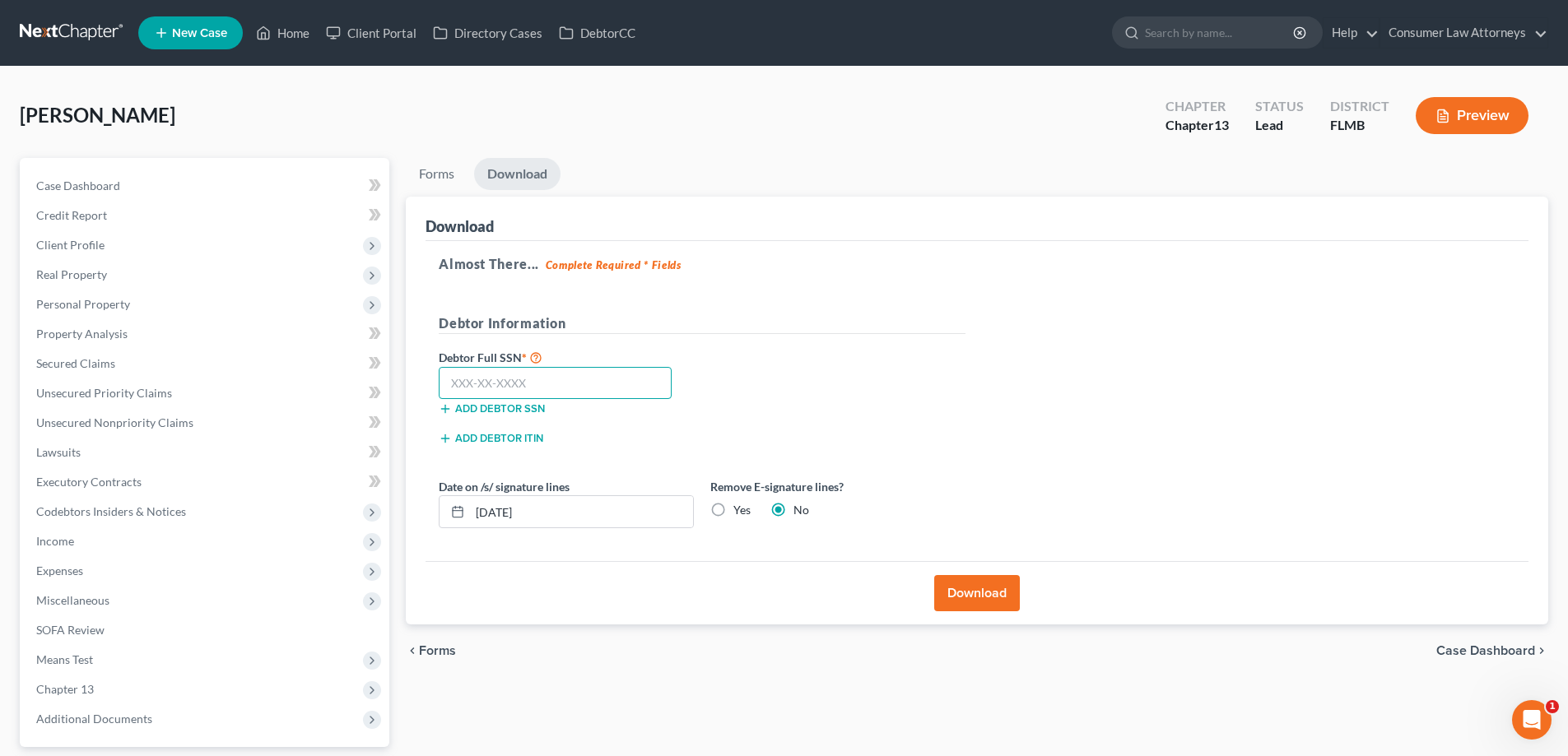
click at [562, 382] on input "text" at bounding box center [555, 383] width 233 height 33
type input "684-87-9946"
click at [975, 613] on div "Download" at bounding box center [977, 593] width 1103 height 63
click at [982, 601] on button "Download" at bounding box center [977, 592] width 86 height 36
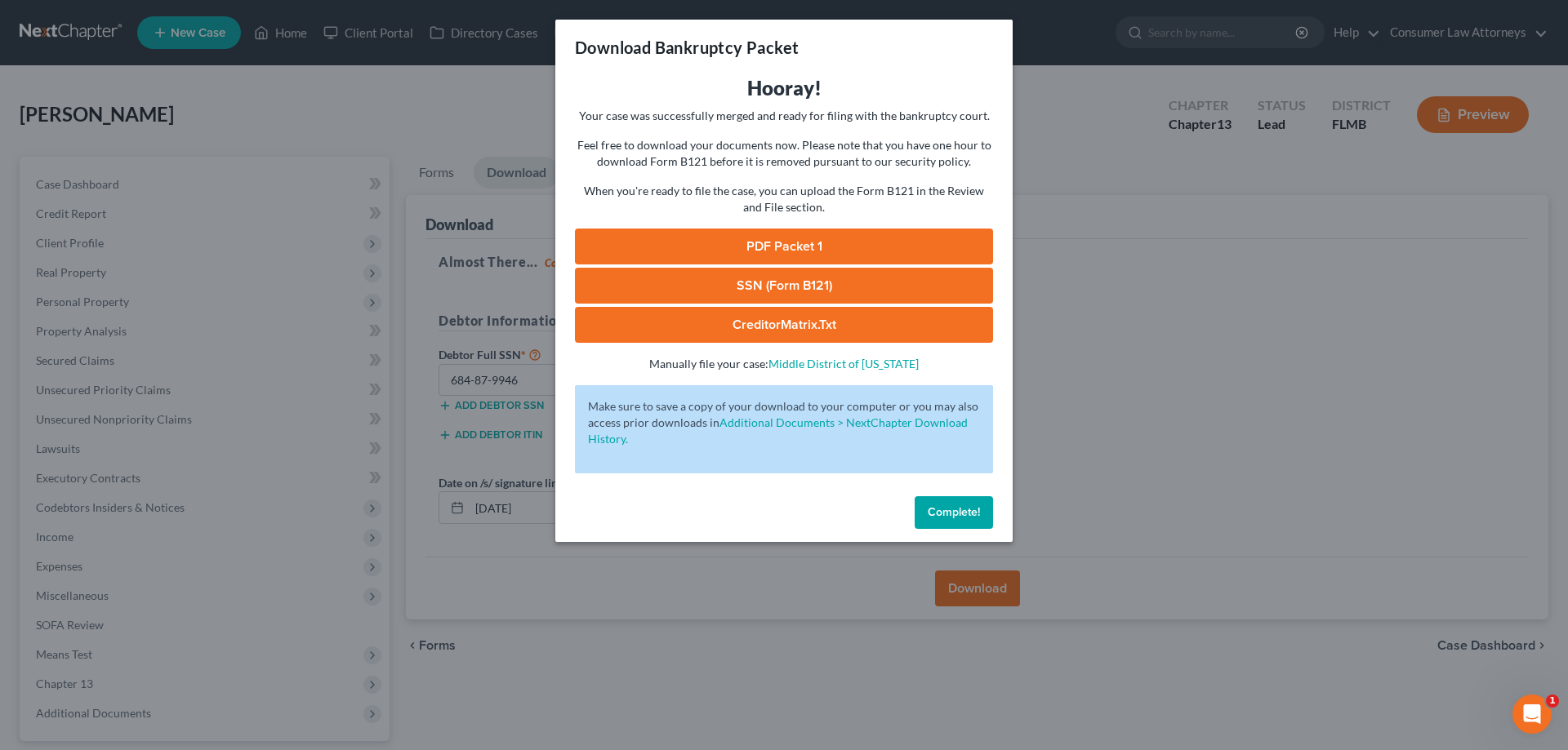
click at [811, 284] on link "SSN (Form B121)" at bounding box center [783, 286] width 418 height 36
click at [954, 518] on span "Complete!" at bounding box center [954, 512] width 52 height 14
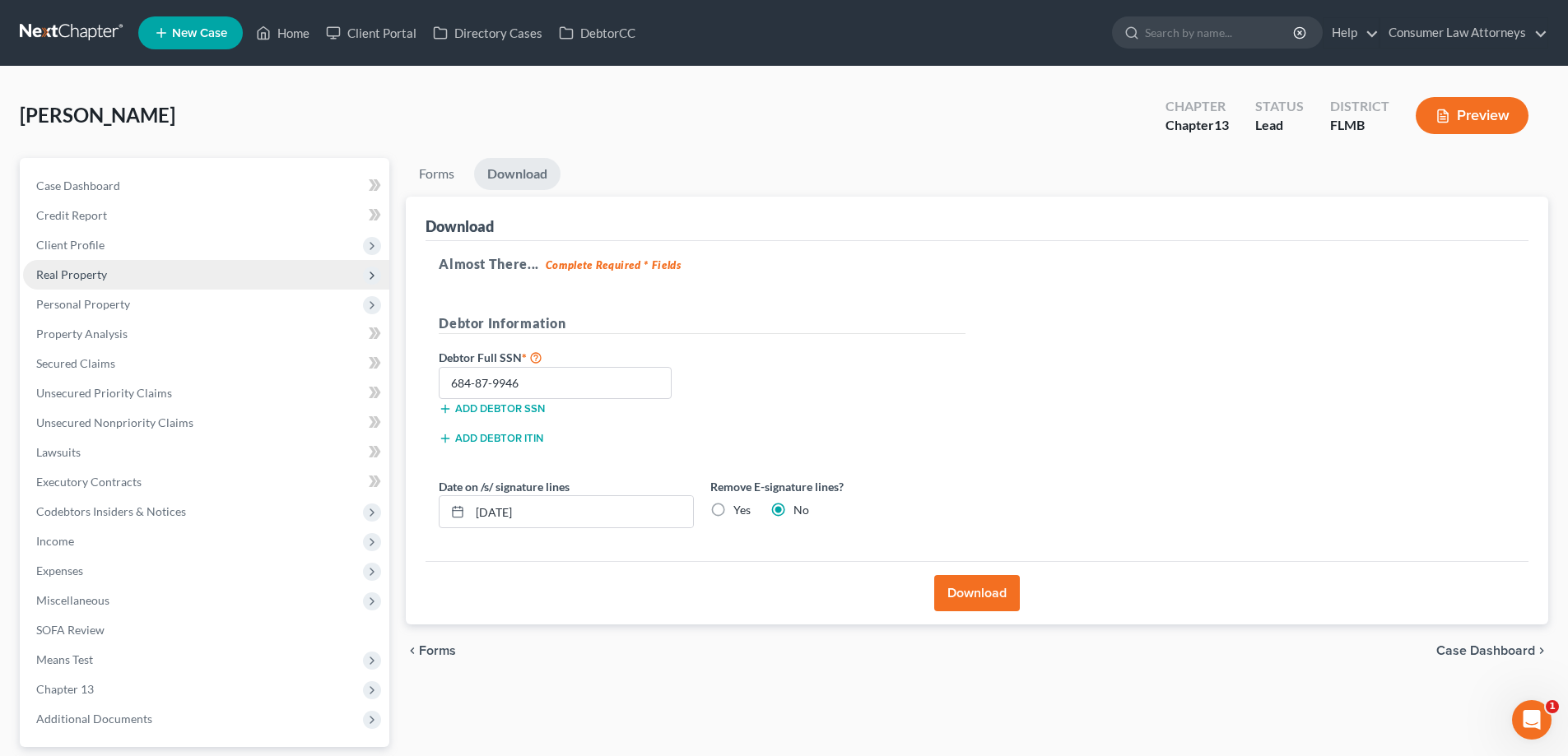
click at [92, 275] on span "Real Property" at bounding box center [71, 275] width 71 height 14
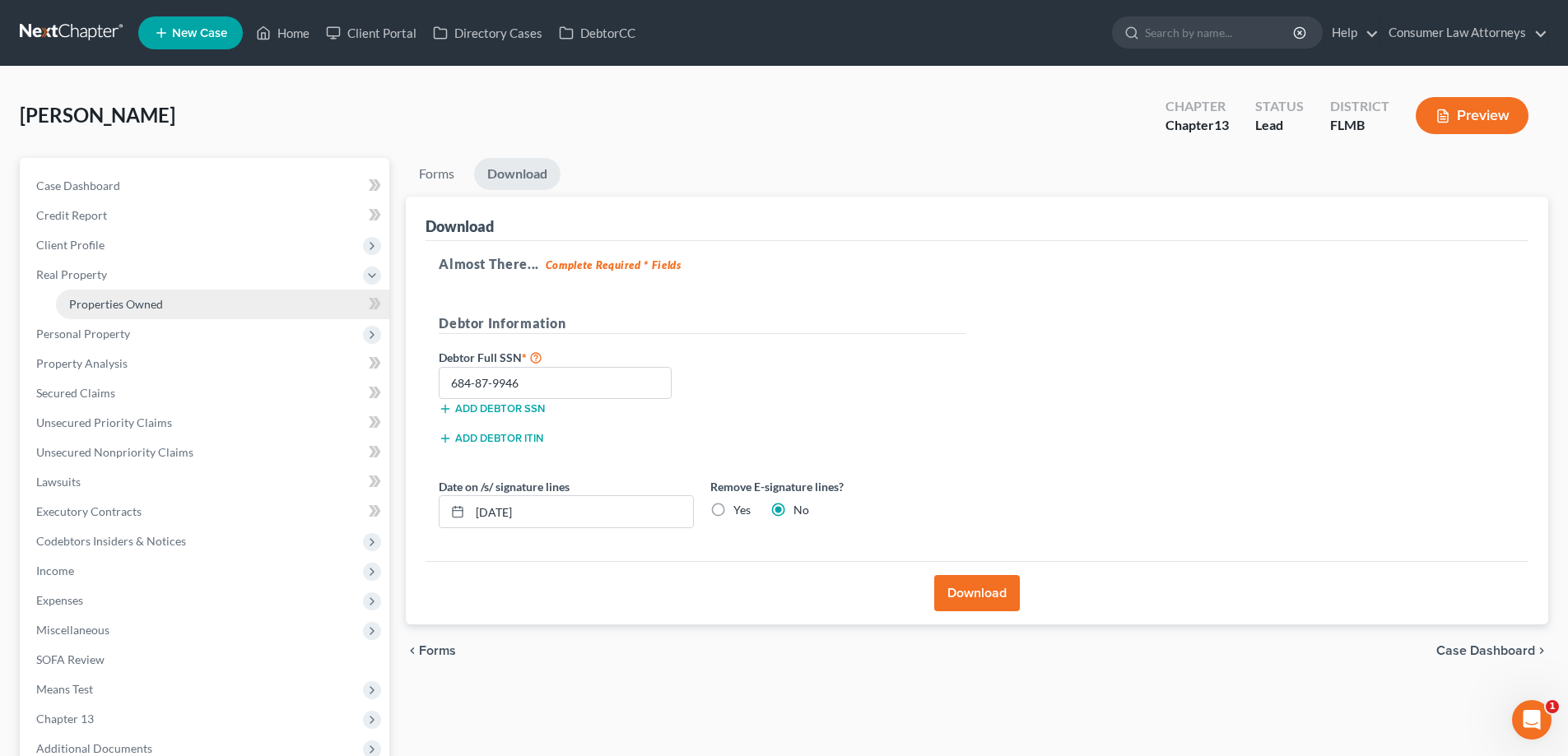
click at [107, 310] on span "Properties Owned" at bounding box center [116, 304] width 93 height 14
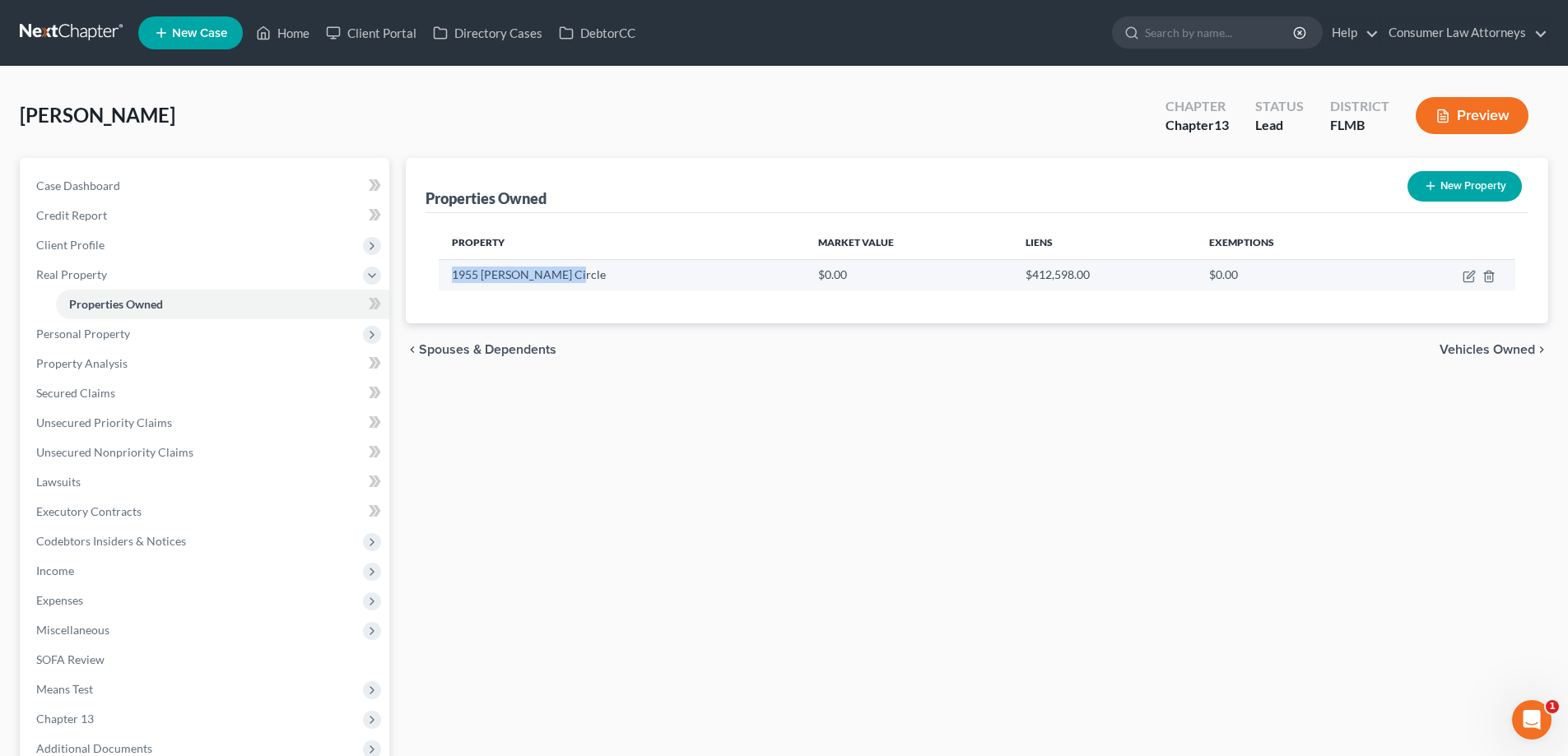
drag, startPoint x: 533, startPoint y: 279, endPoint x: 448, endPoint y: 279, distance: 85.0
click at [448, 279] on td "1955 [PERSON_NAME] Circle" at bounding box center [622, 275] width 366 height 31
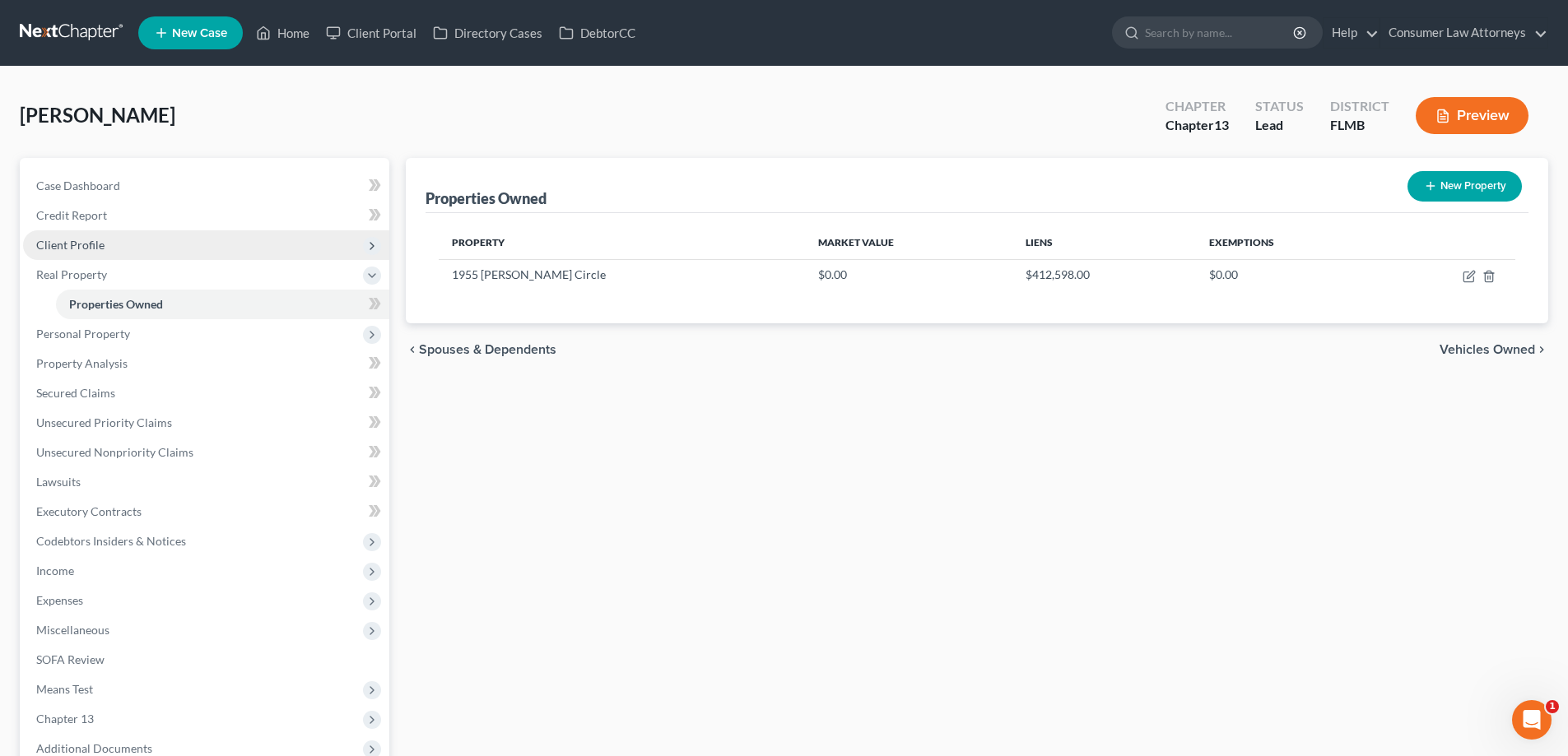
click at [72, 242] on span "Client Profile" at bounding box center [70, 244] width 68 height 14
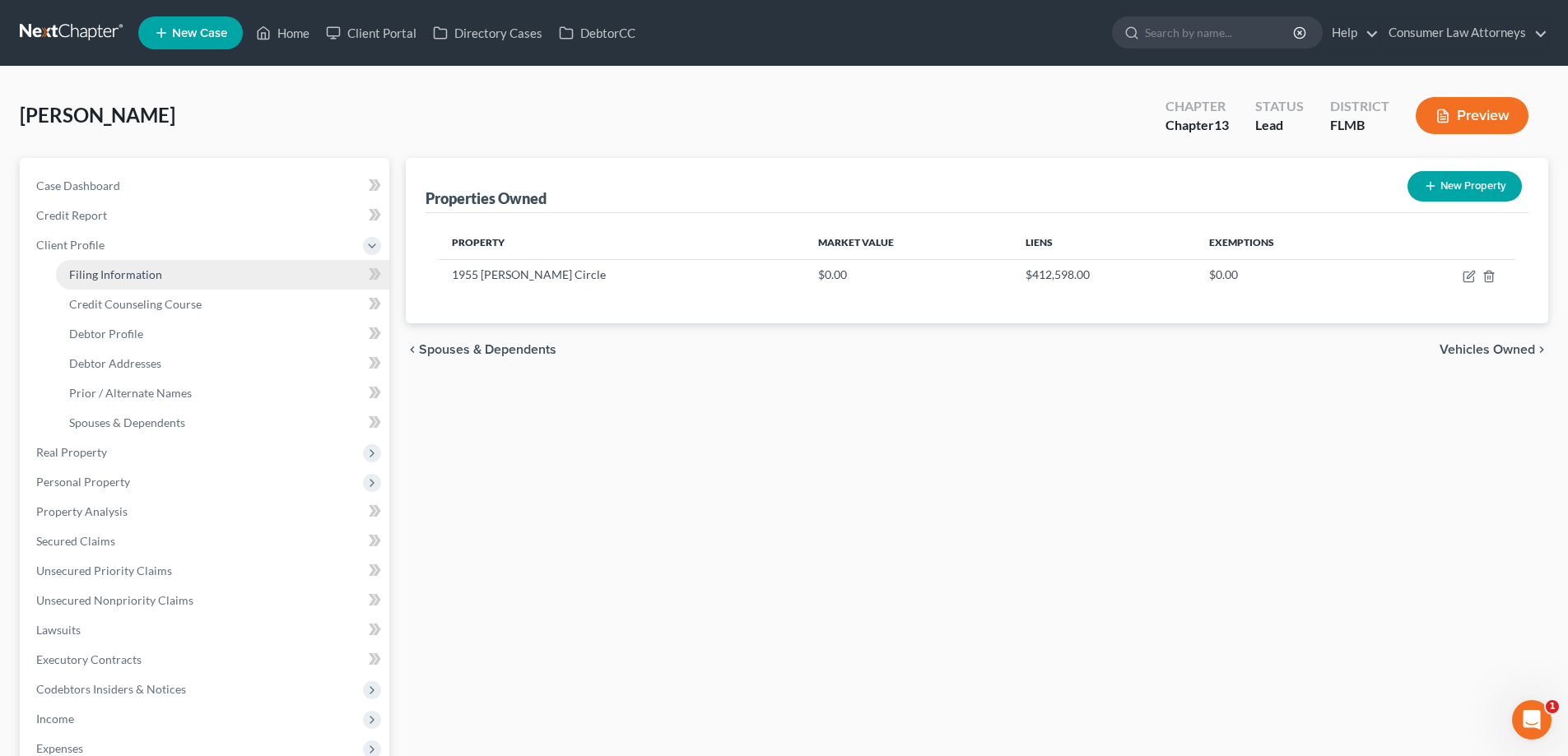
click at [89, 273] on span "Filing Information" at bounding box center [115, 275] width 93 height 14
select select "1"
select select "0"
select select "3"
select select "0"
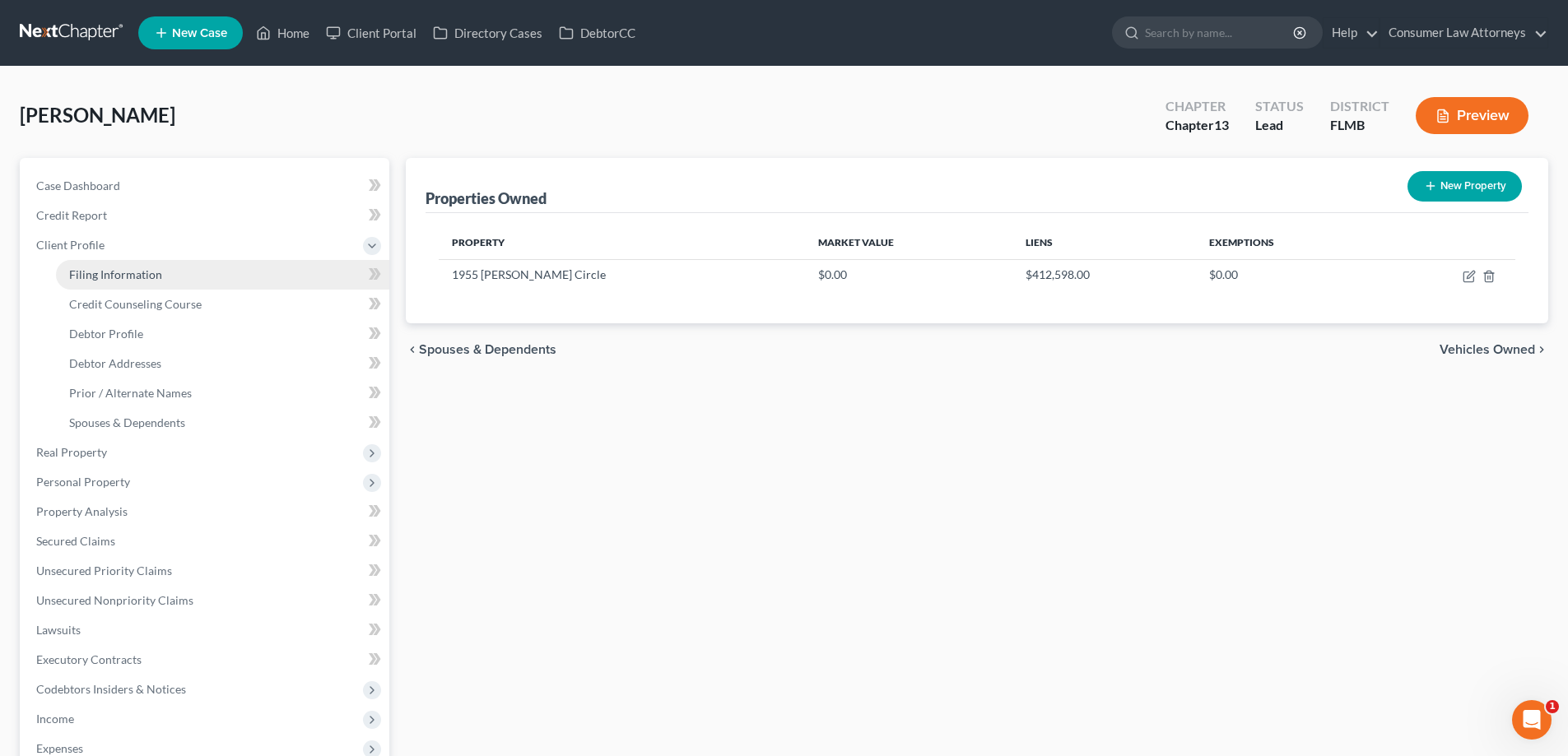
select select "9"
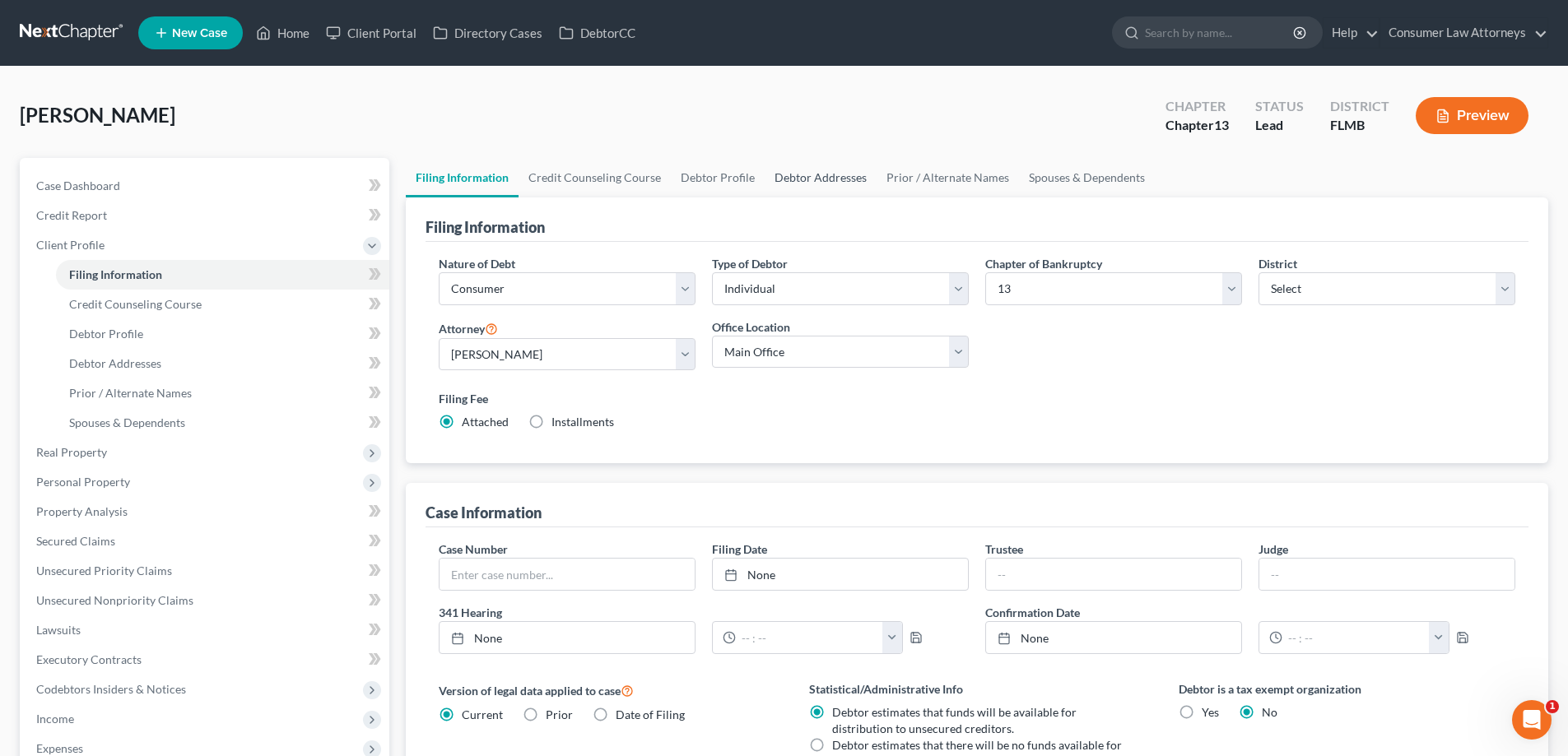
click at [807, 183] on link "Debtor Addresses" at bounding box center [820, 177] width 112 height 39
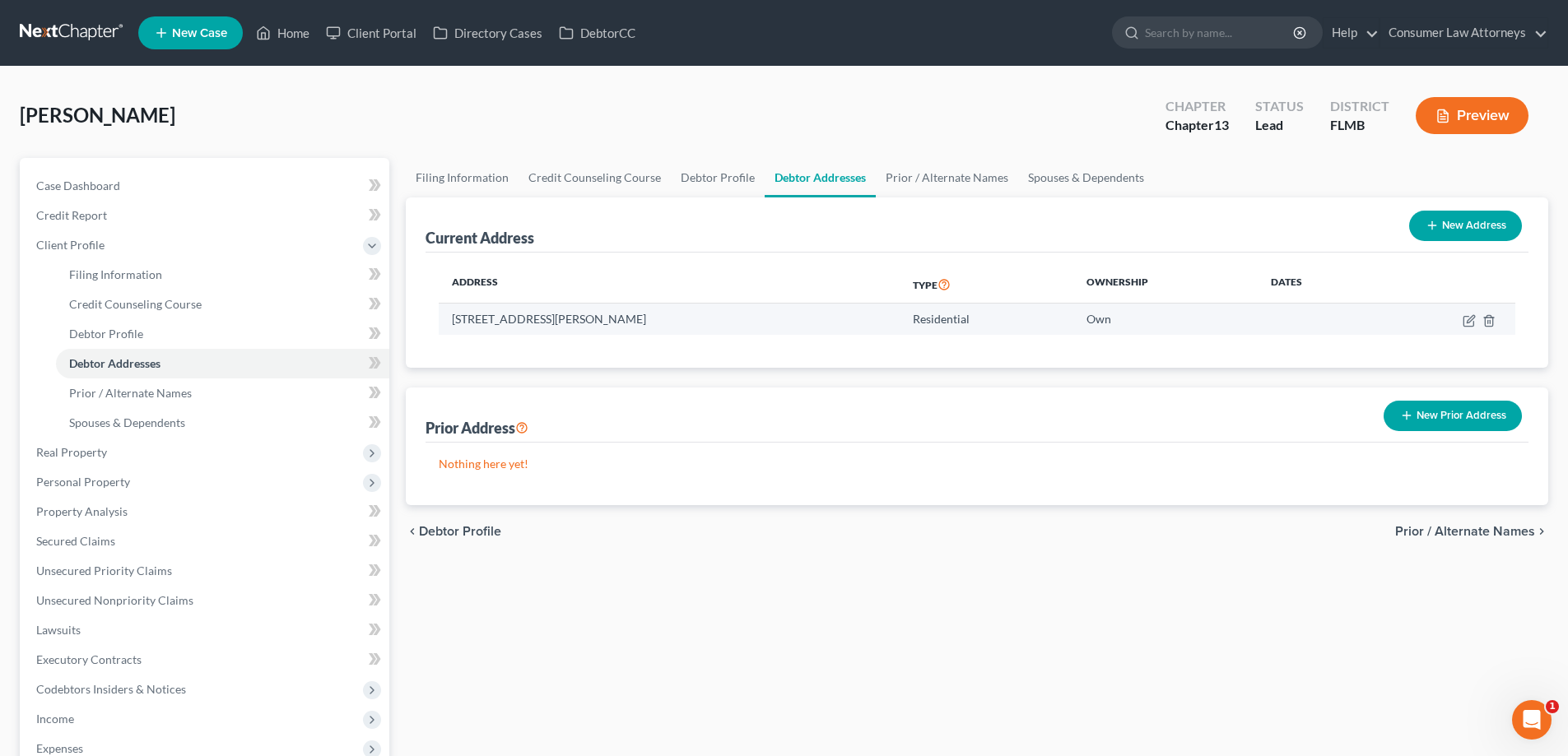
drag, startPoint x: 687, startPoint y: 320, endPoint x: 453, endPoint y: 325, distance: 234.1
click at [453, 325] on td "[STREET_ADDRESS][PERSON_NAME]" at bounding box center [669, 319] width 461 height 31
click at [774, 304] on td "[STREET_ADDRESS][PERSON_NAME]" at bounding box center [669, 319] width 461 height 31
drag, startPoint x: 647, startPoint y: 320, endPoint x: 578, endPoint y: 320, distance: 69.0
click at [578, 320] on td "[STREET_ADDRESS][PERSON_NAME]" at bounding box center [669, 319] width 461 height 31
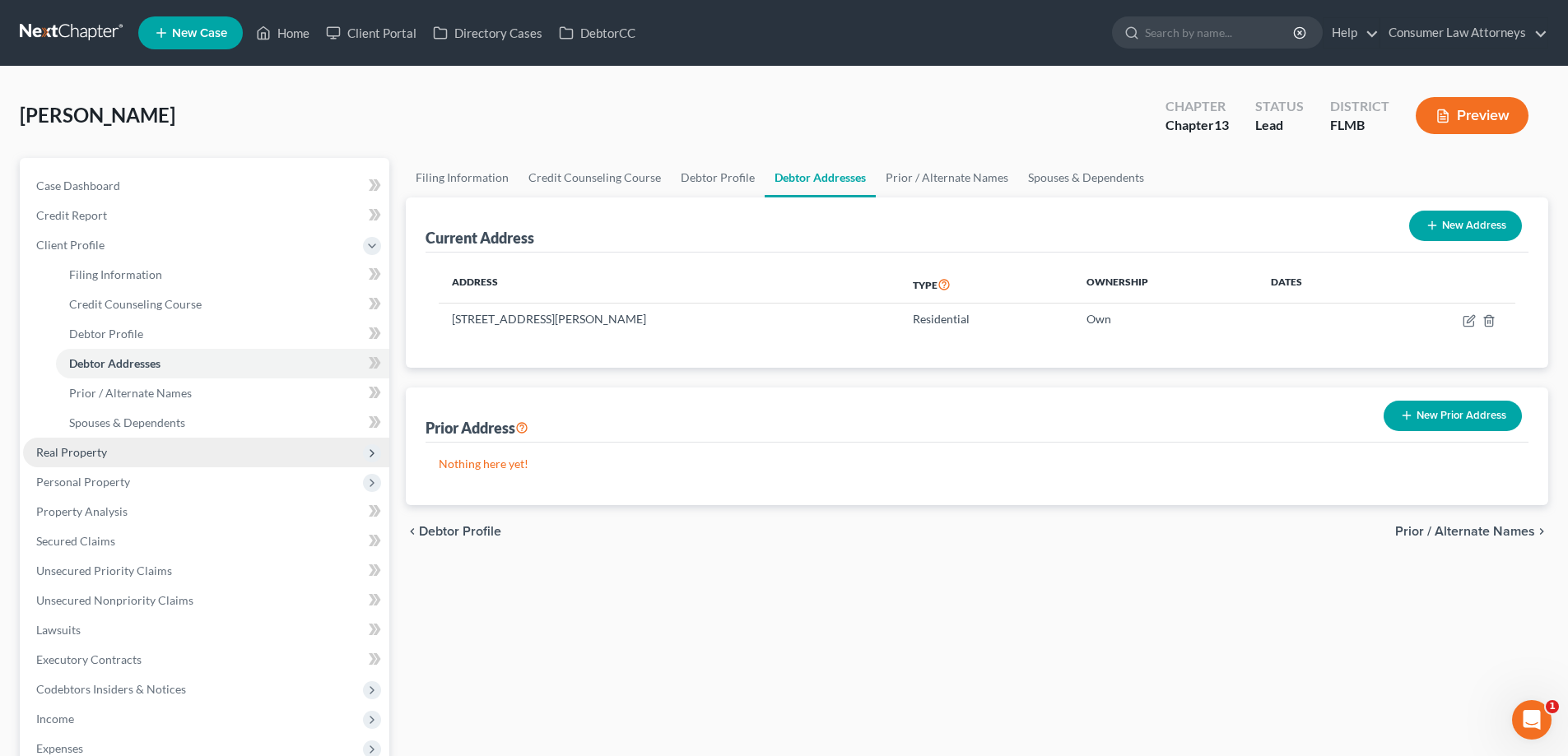
scroll to position [326, 0]
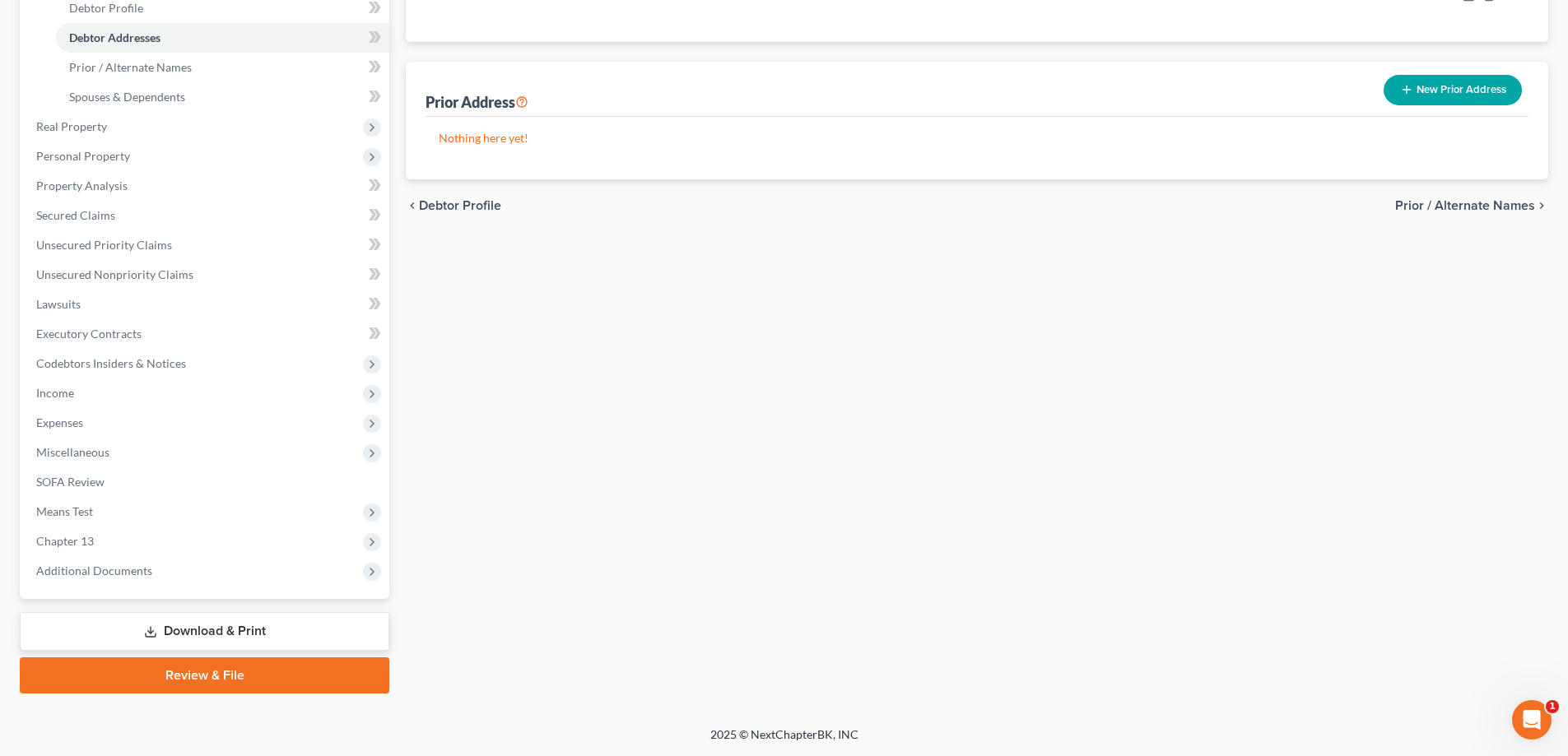
click at [243, 628] on link "Download & Print" at bounding box center [204, 632] width 370 height 38
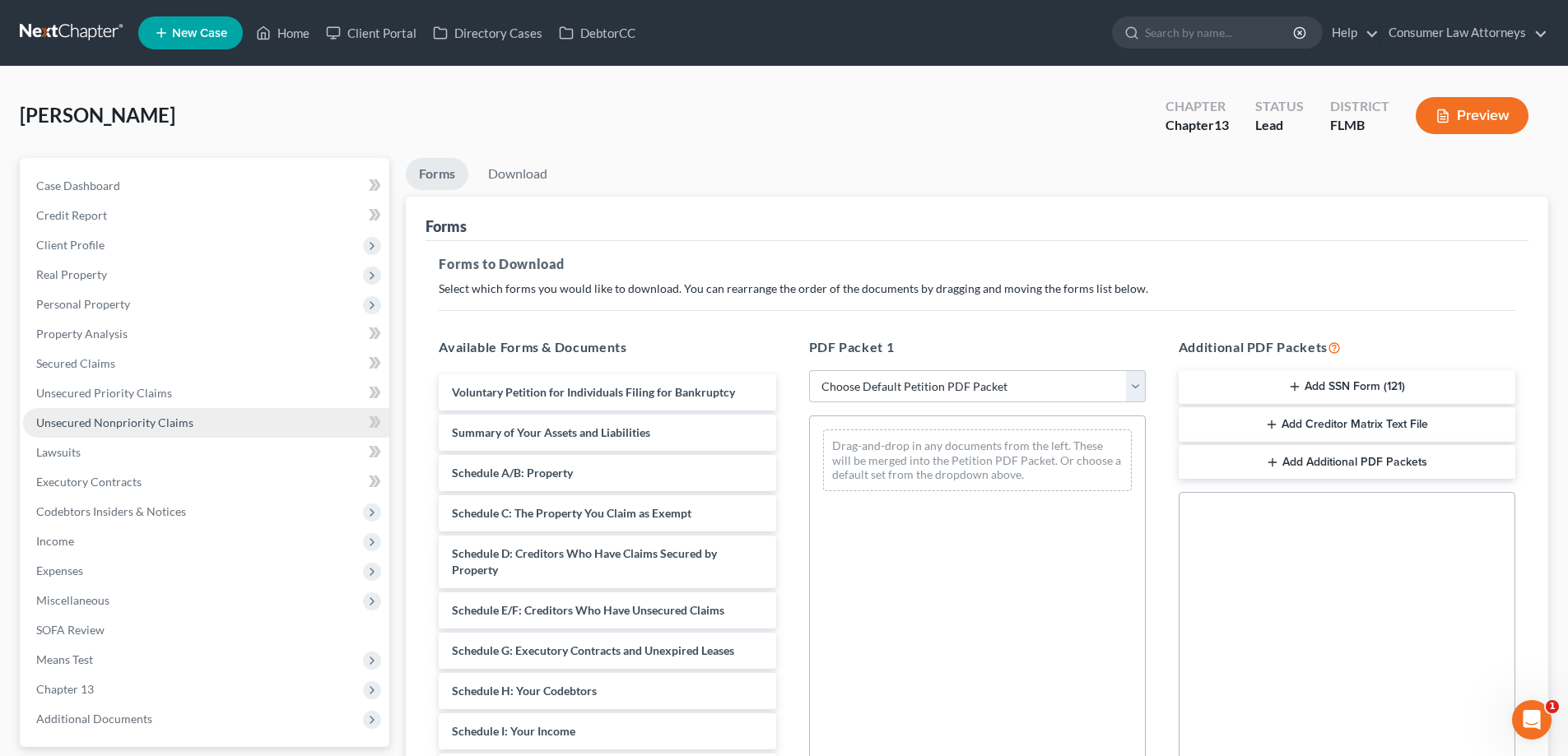
click at [159, 421] on span "Unsecured Nonpriority Claims" at bounding box center [114, 422] width 157 height 14
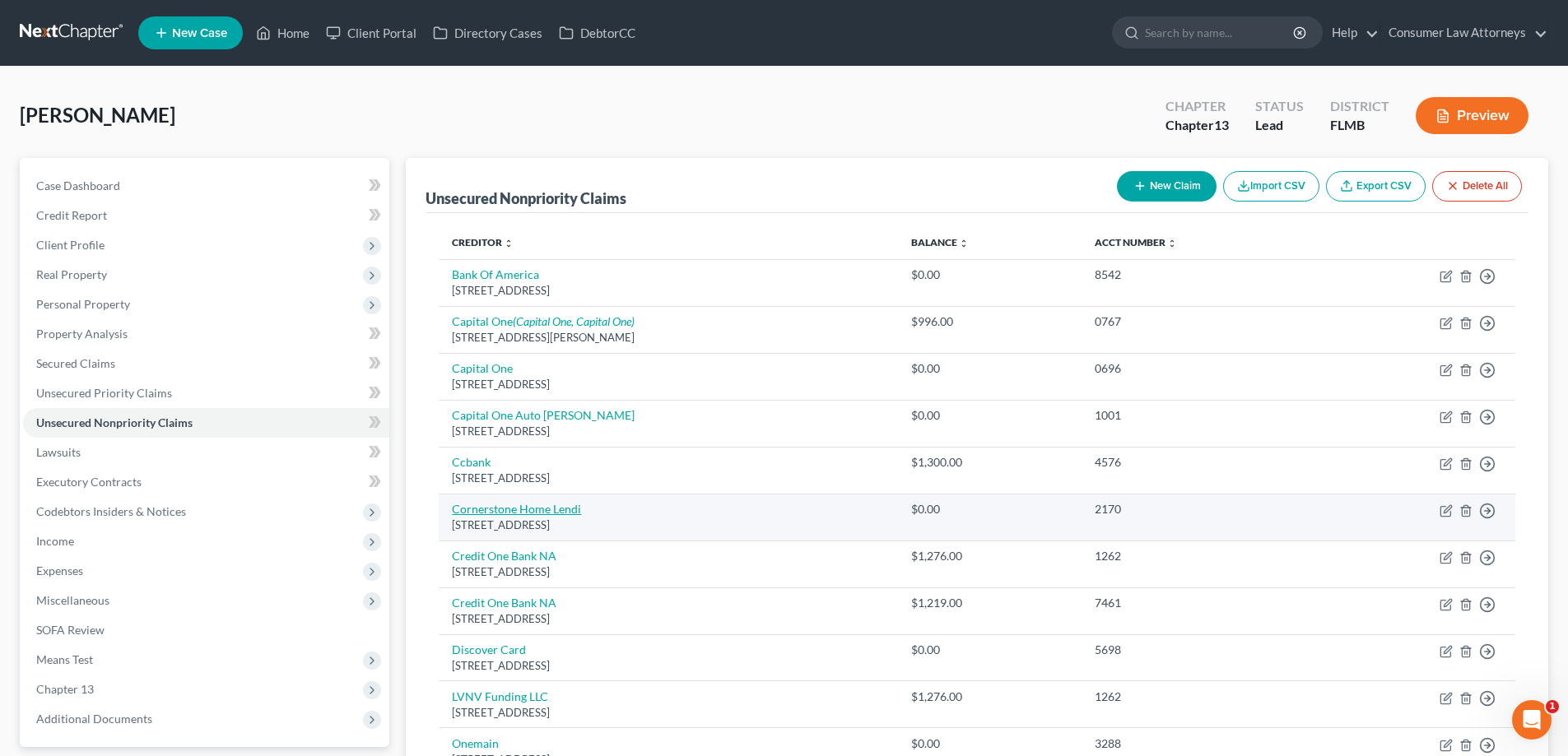
click at [558, 513] on link "Cornerstone Home Lendi" at bounding box center [517, 509] width 129 height 14
select select "45"
select select "0"
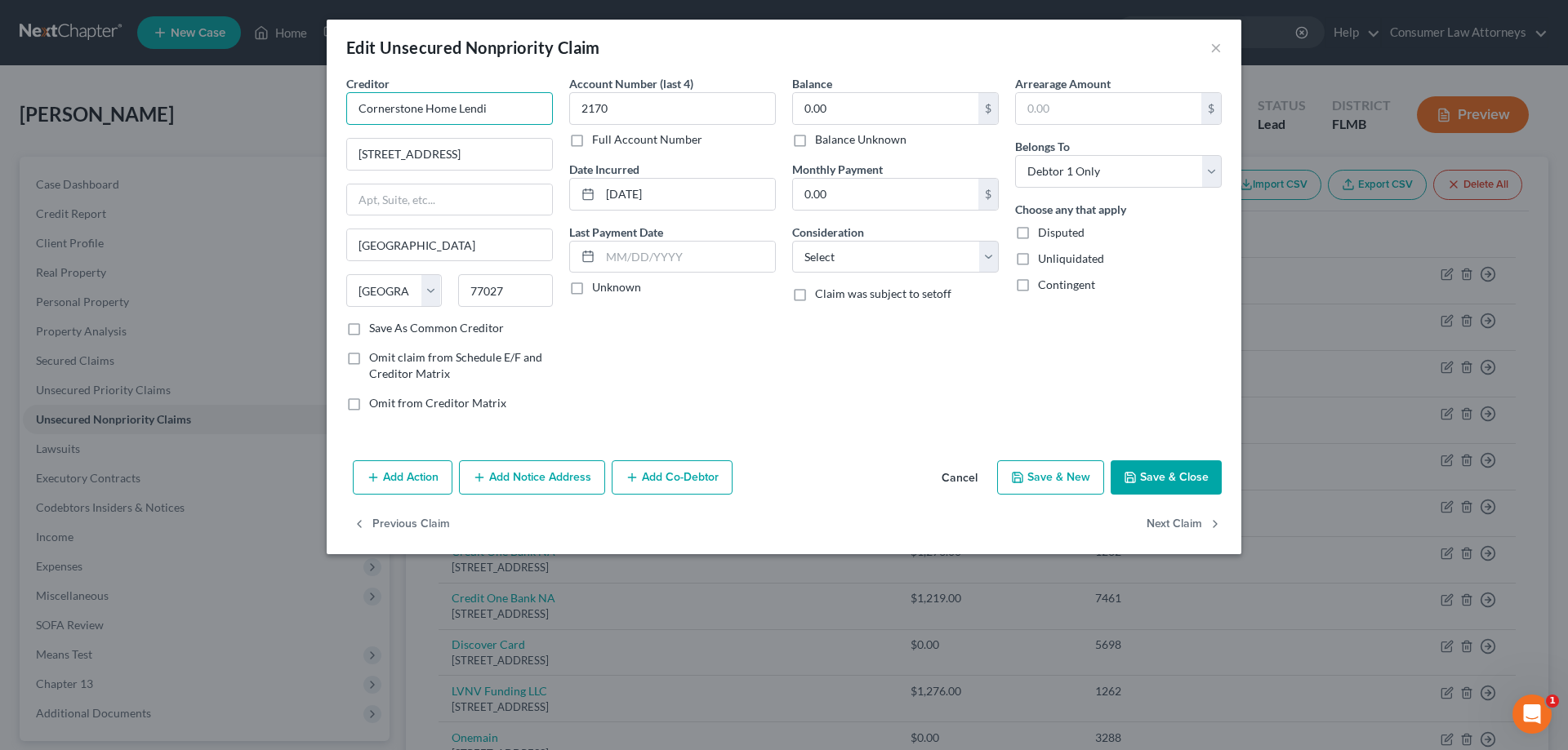
click at [498, 118] on input "Cornerstone Home Lendi" at bounding box center [450, 108] width 207 height 32
type input "Cornerstone Home Lending"
click at [1193, 486] on button "Save & Close" at bounding box center [1166, 477] width 111 height 34
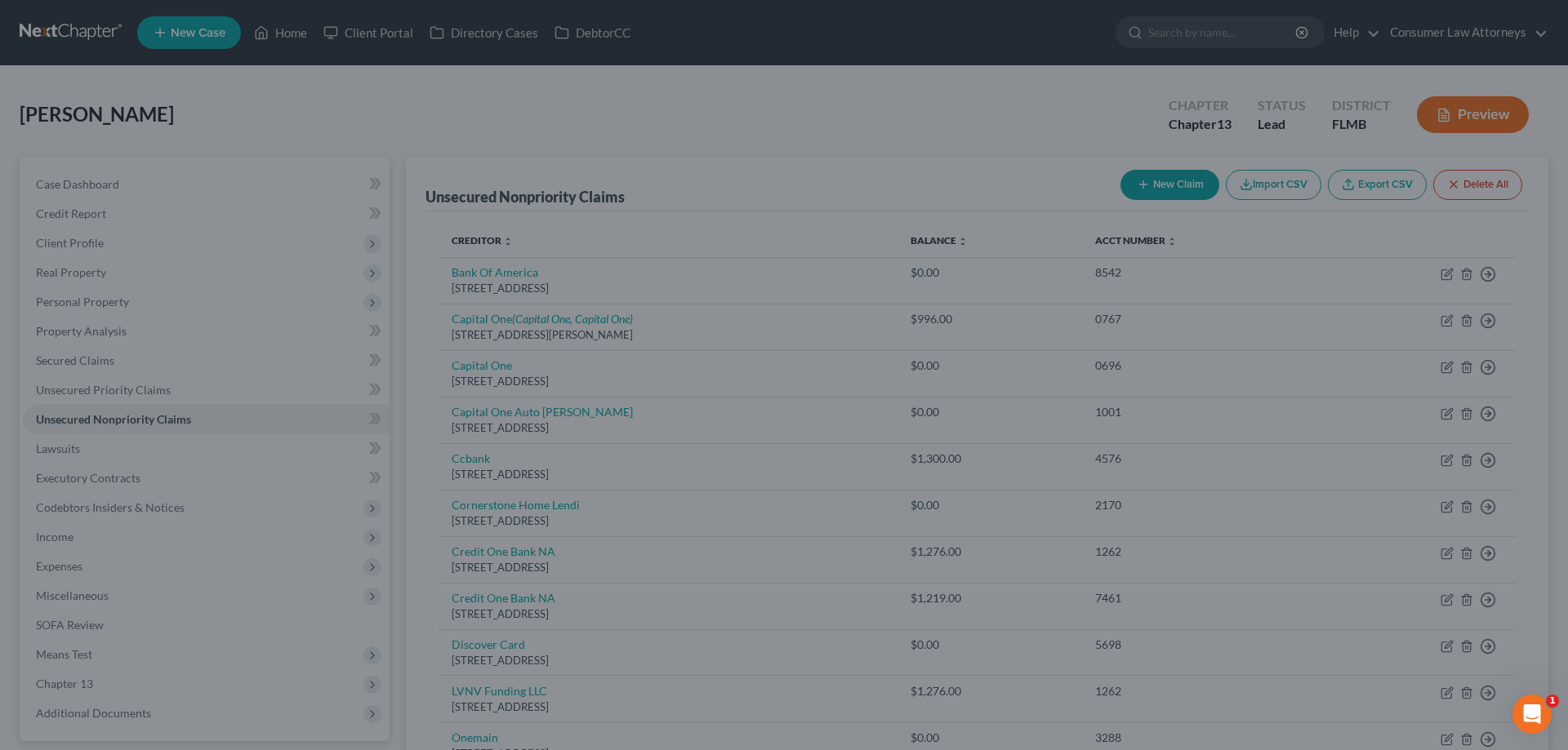
type input "0"
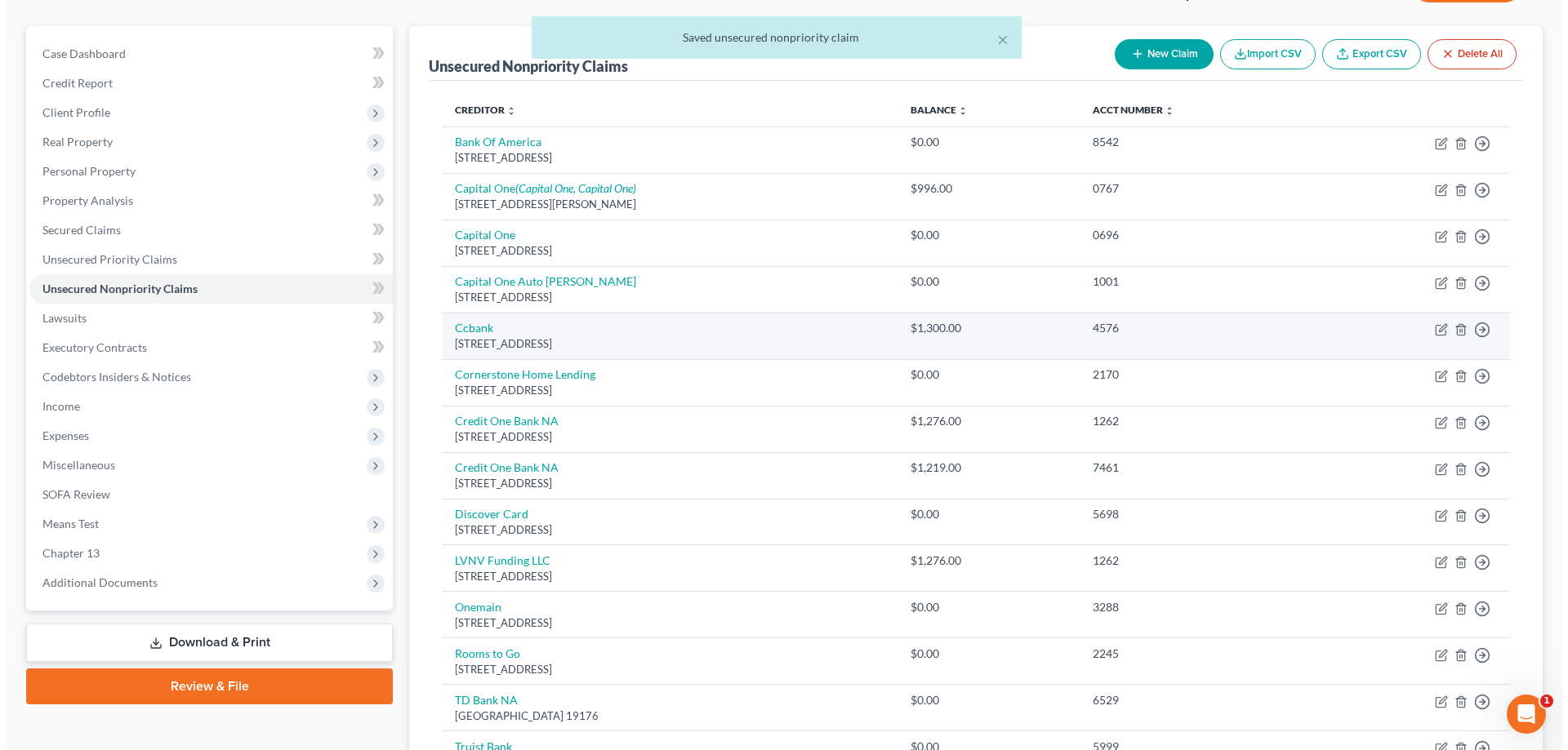
scroll to position [163, 0]
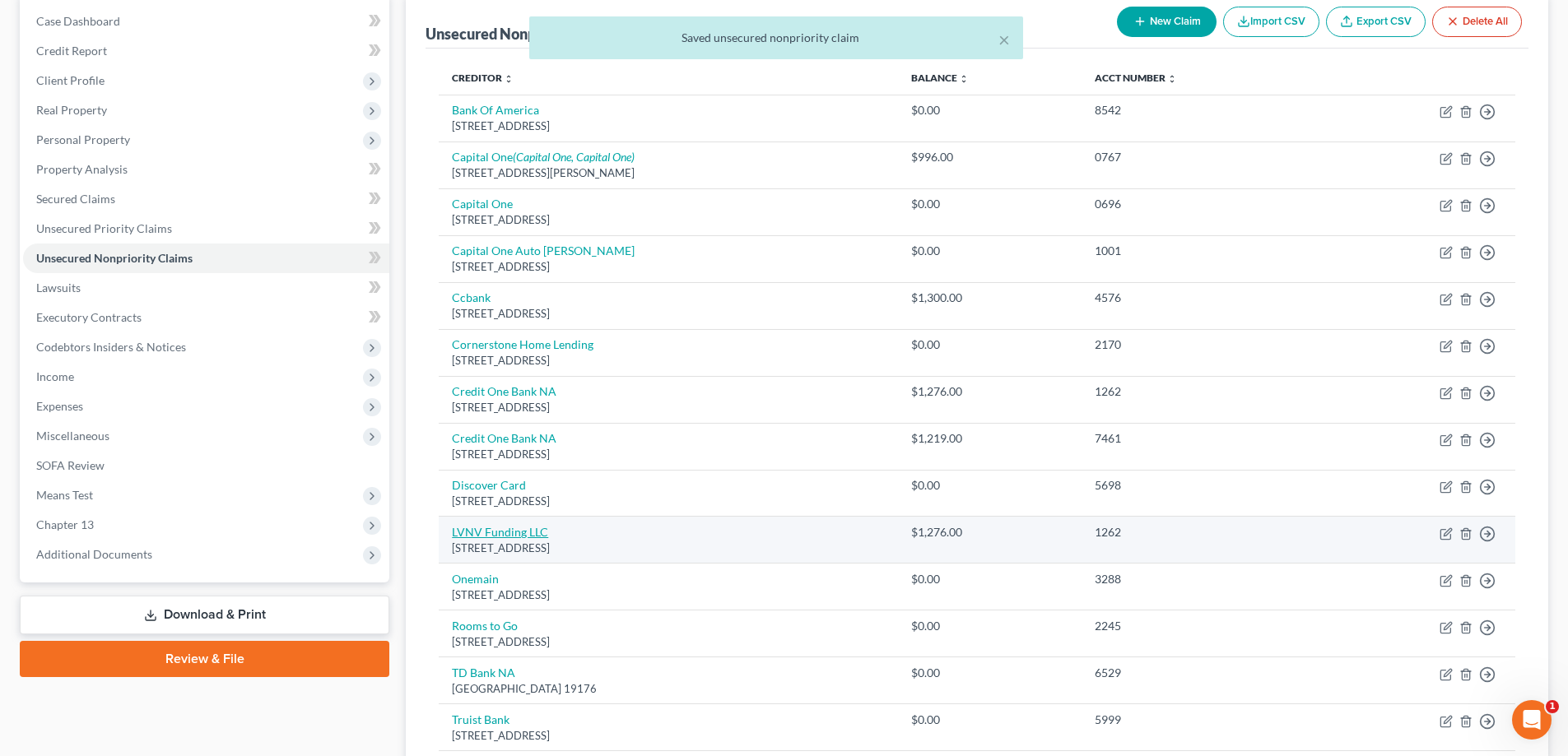
click at [528, 535] on link "LVNV Funding LLC" at bounding box center [500, 532] width 96 height 14
select select "42"
select select "0"
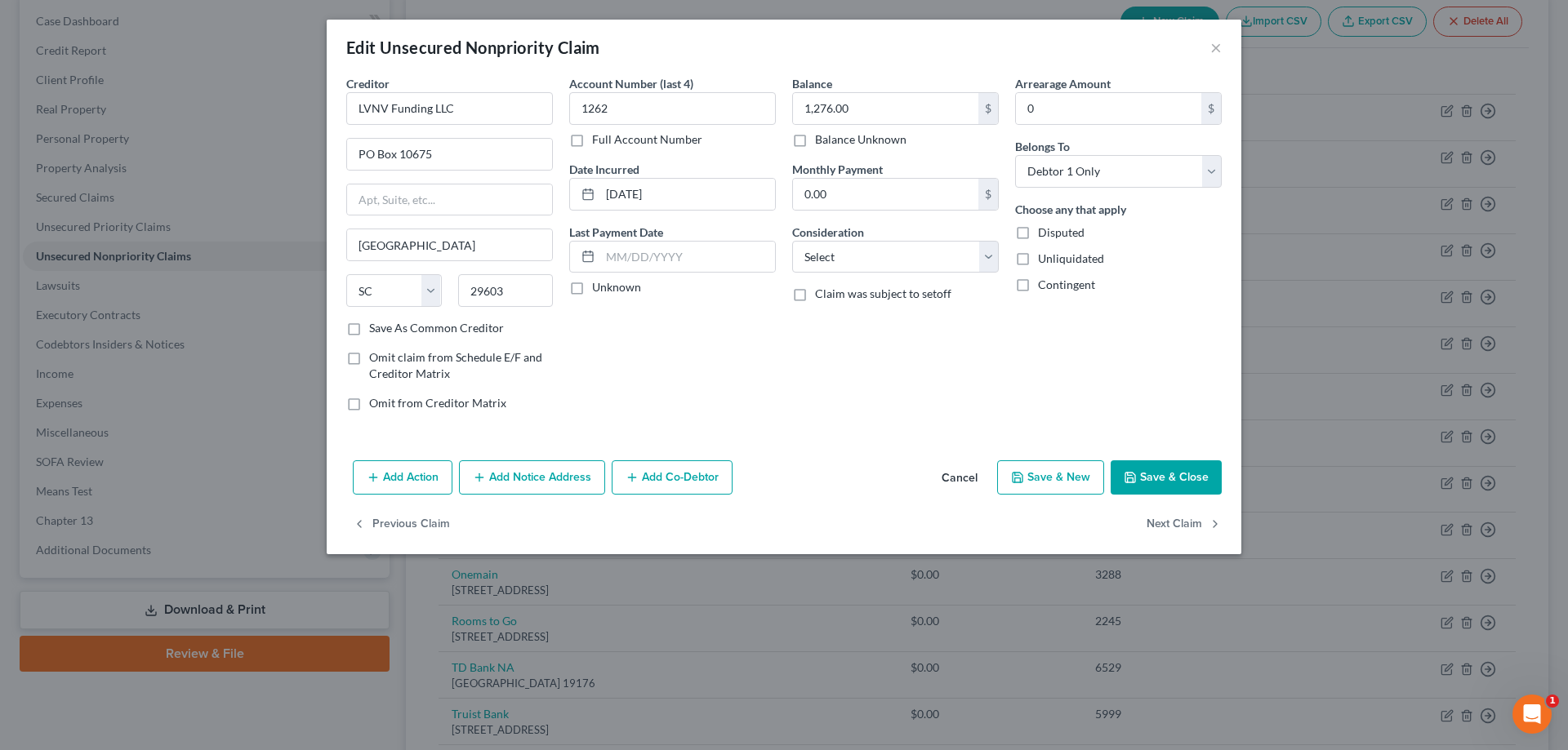
click at [558, 474] on button "Add Notice Address" at bounding box center [531, 477] width 147 height 34
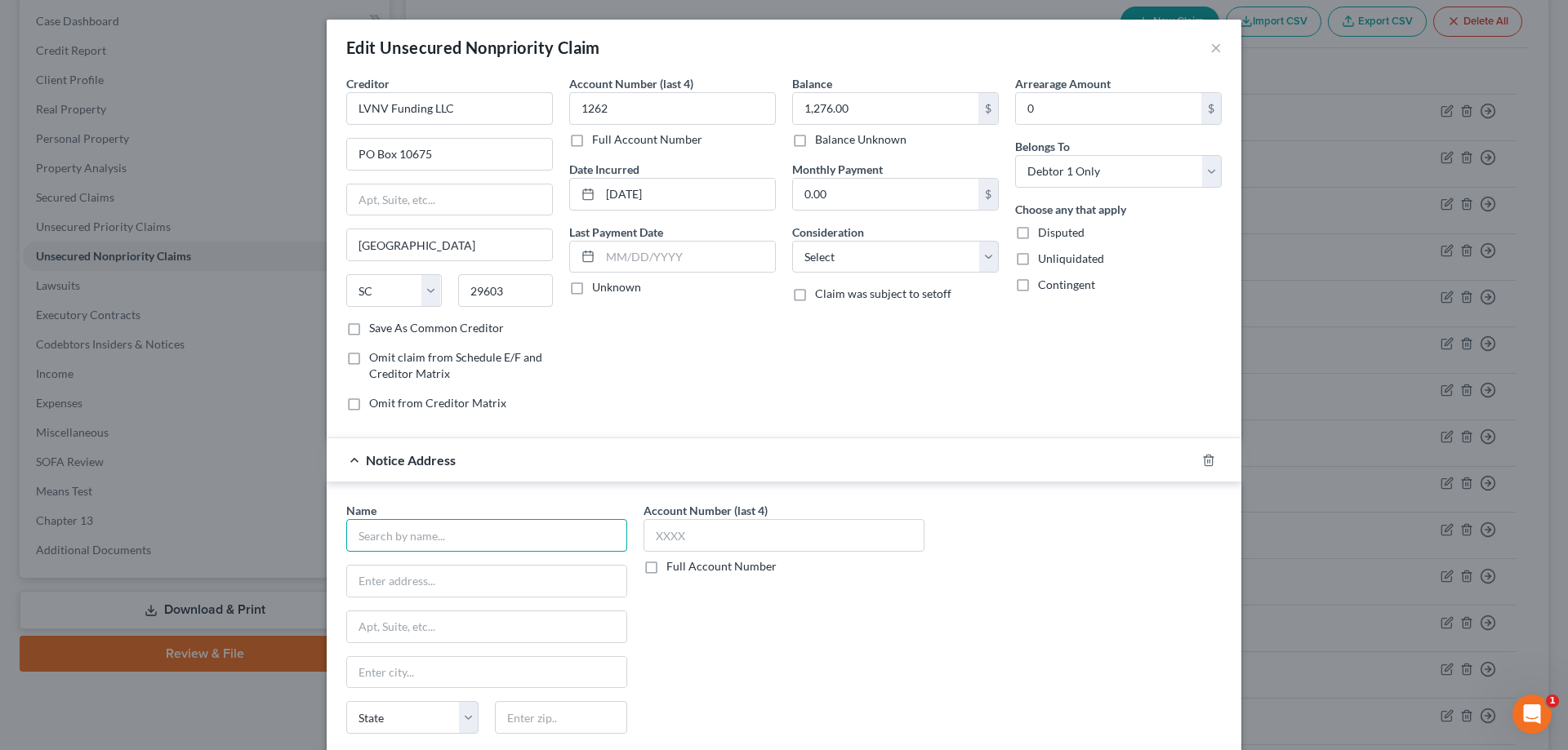
click at [563, 540] on input "text" at bounding box center [486, 535] width 281 height 32
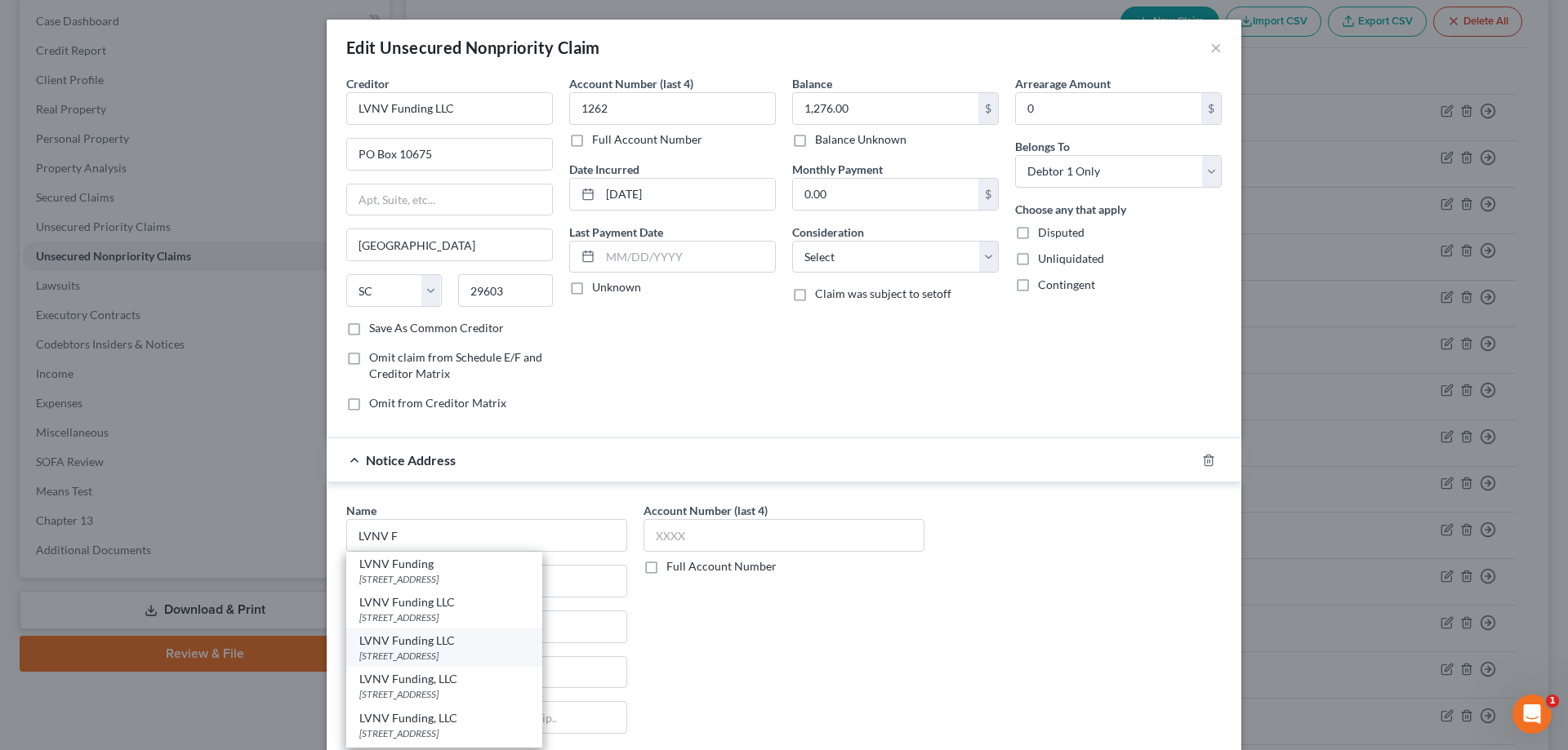
click at [418, 647] on div "LVNV Funding LLC" at bounding box center [444, 641] width 170 height 17
type input "LVNV Funding LLC"
type input "PO Box 10497"
type input "[GEOGRAPHIC_DATA]"
select select "42"
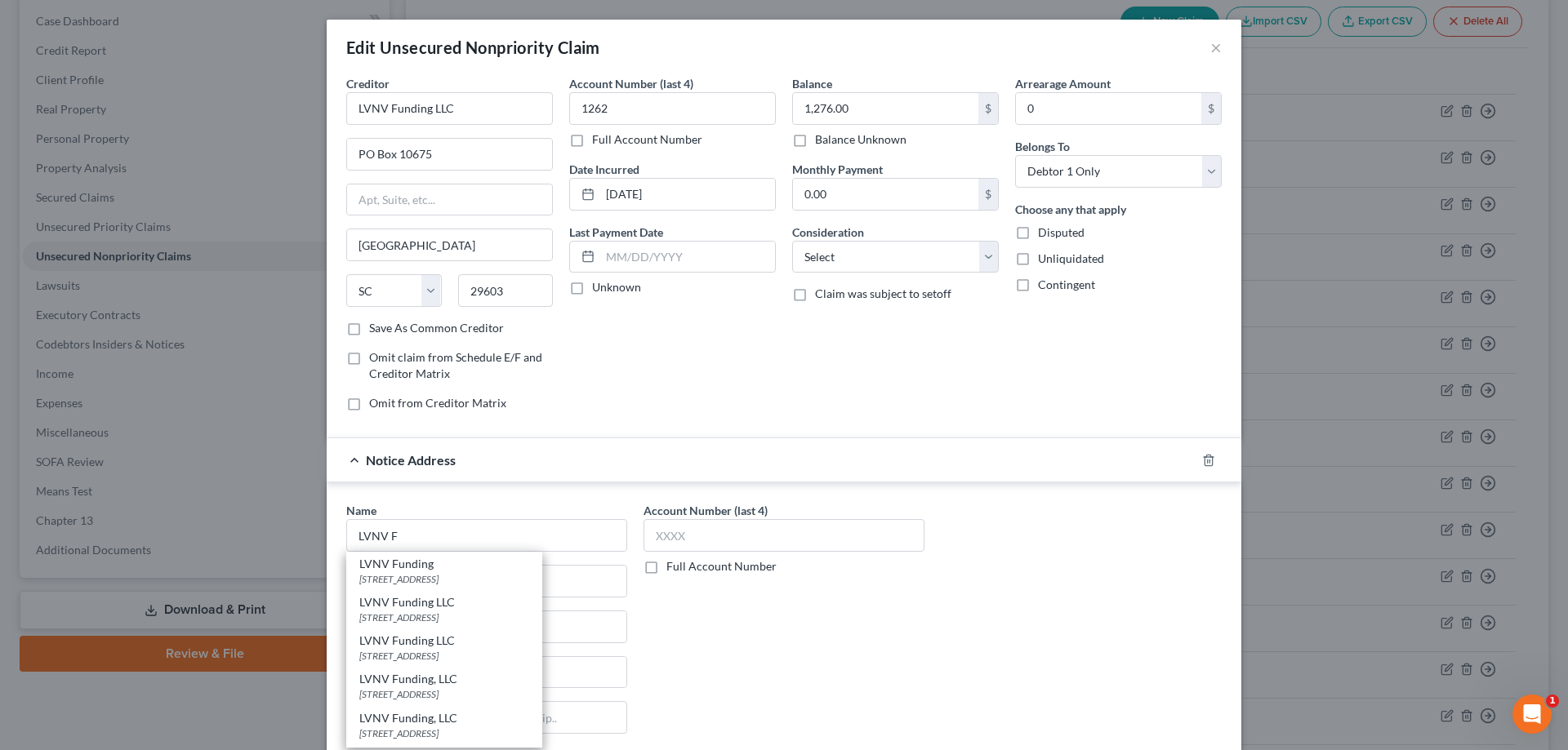
type input "29603"
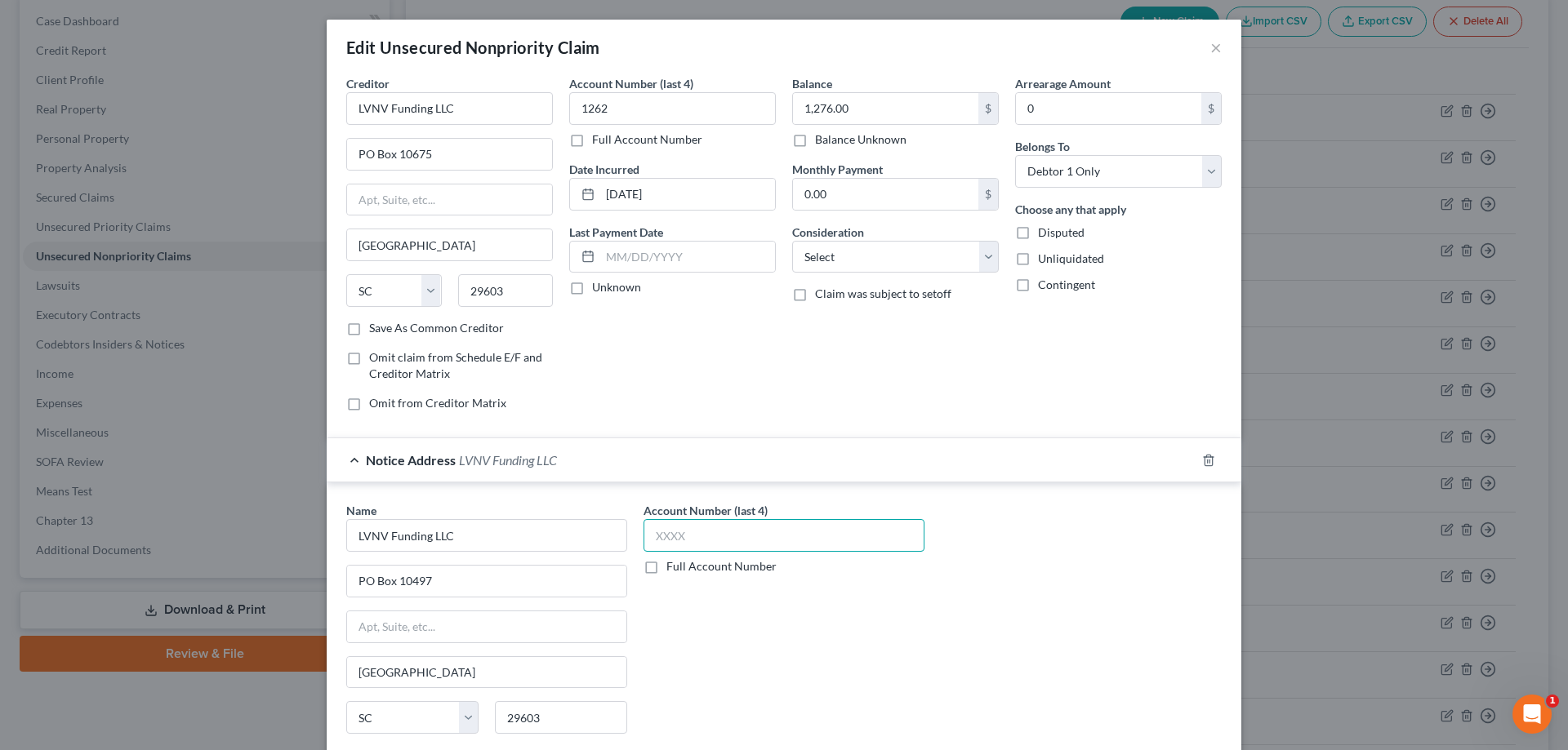
click at [714, 544] on input "text" at bounding box center [783, 535] width 281 height 32
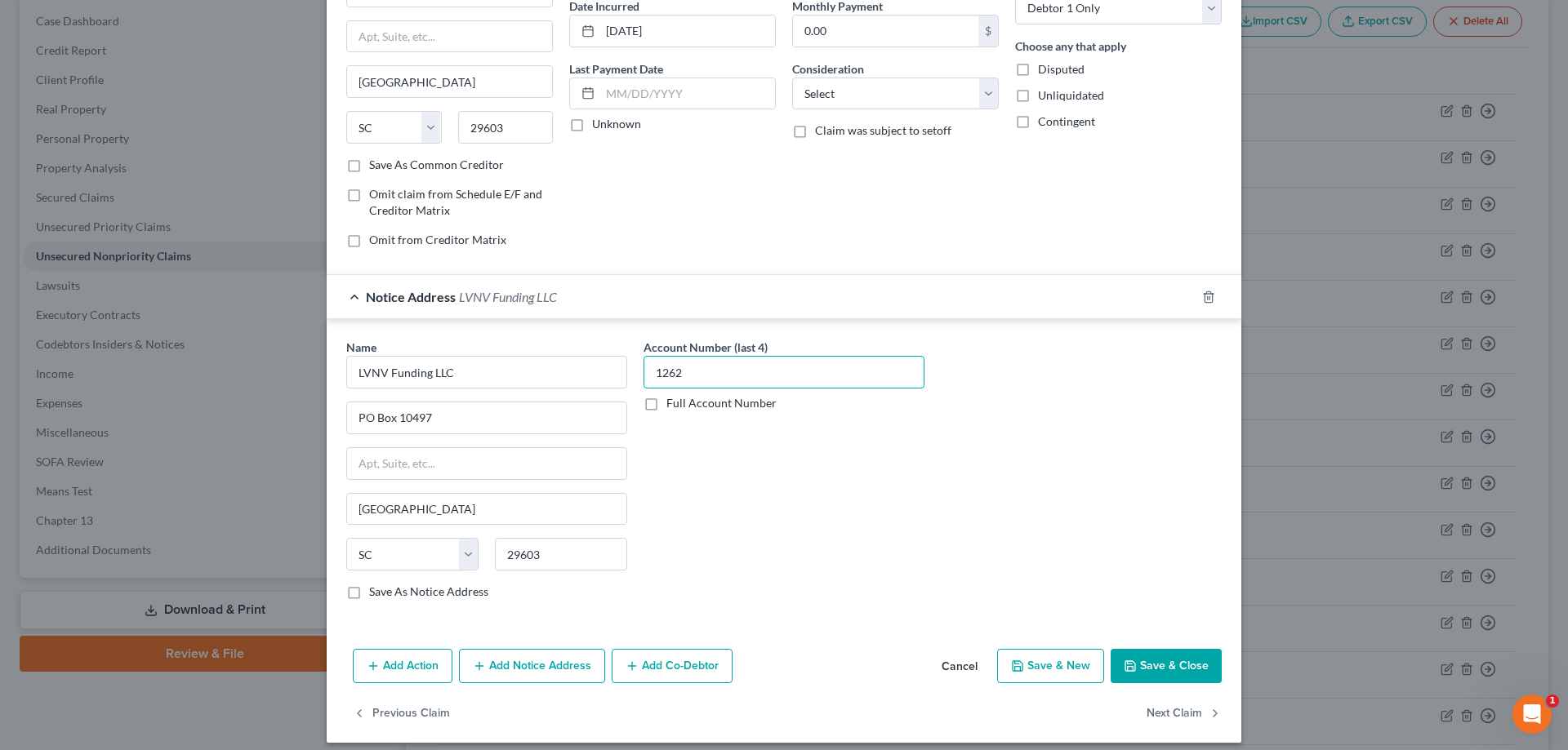
type input "1262"
click at [1164, 661] on button "Save & Close" at bounding box center [1166, 666] width 111 height 34
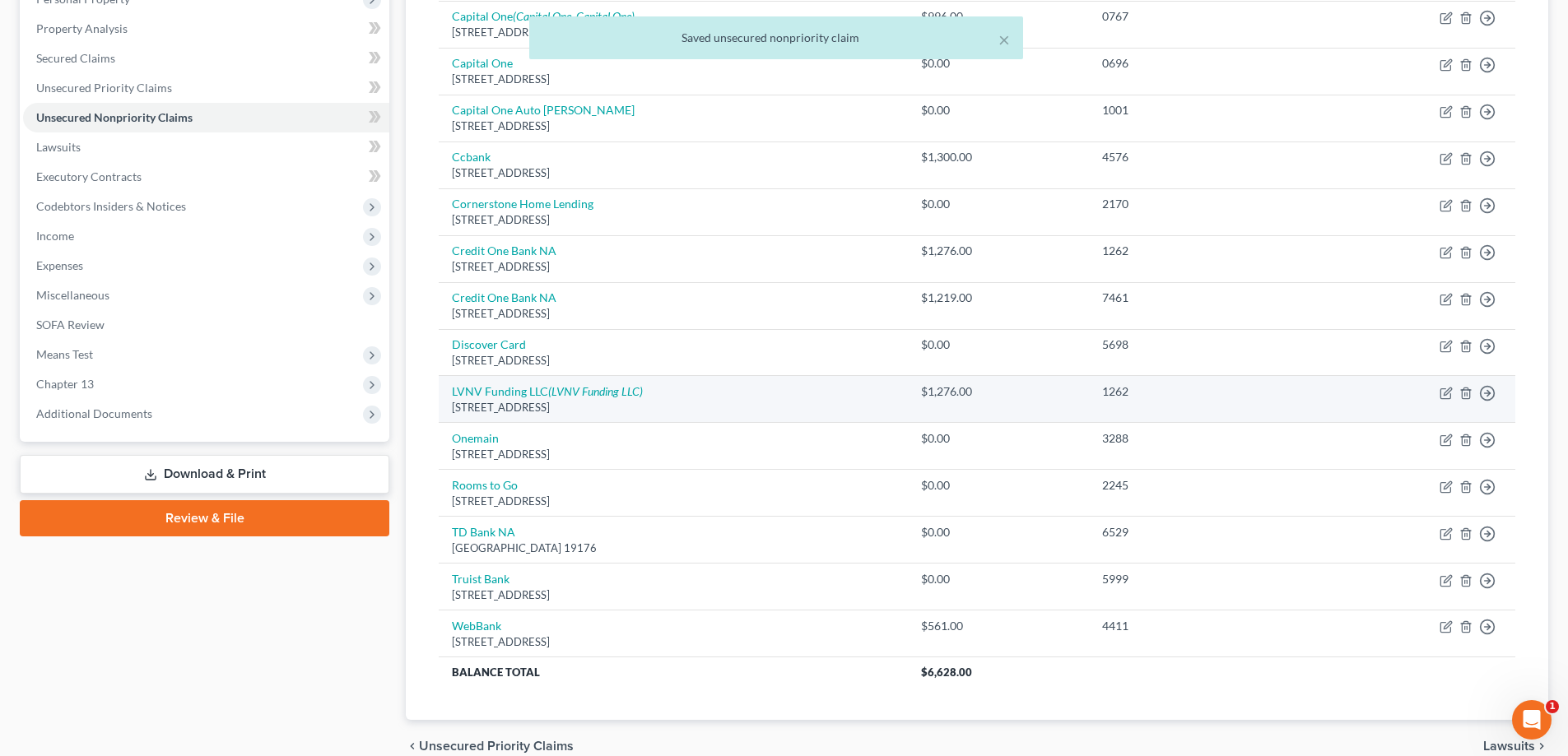
scroll to position [330, 0]
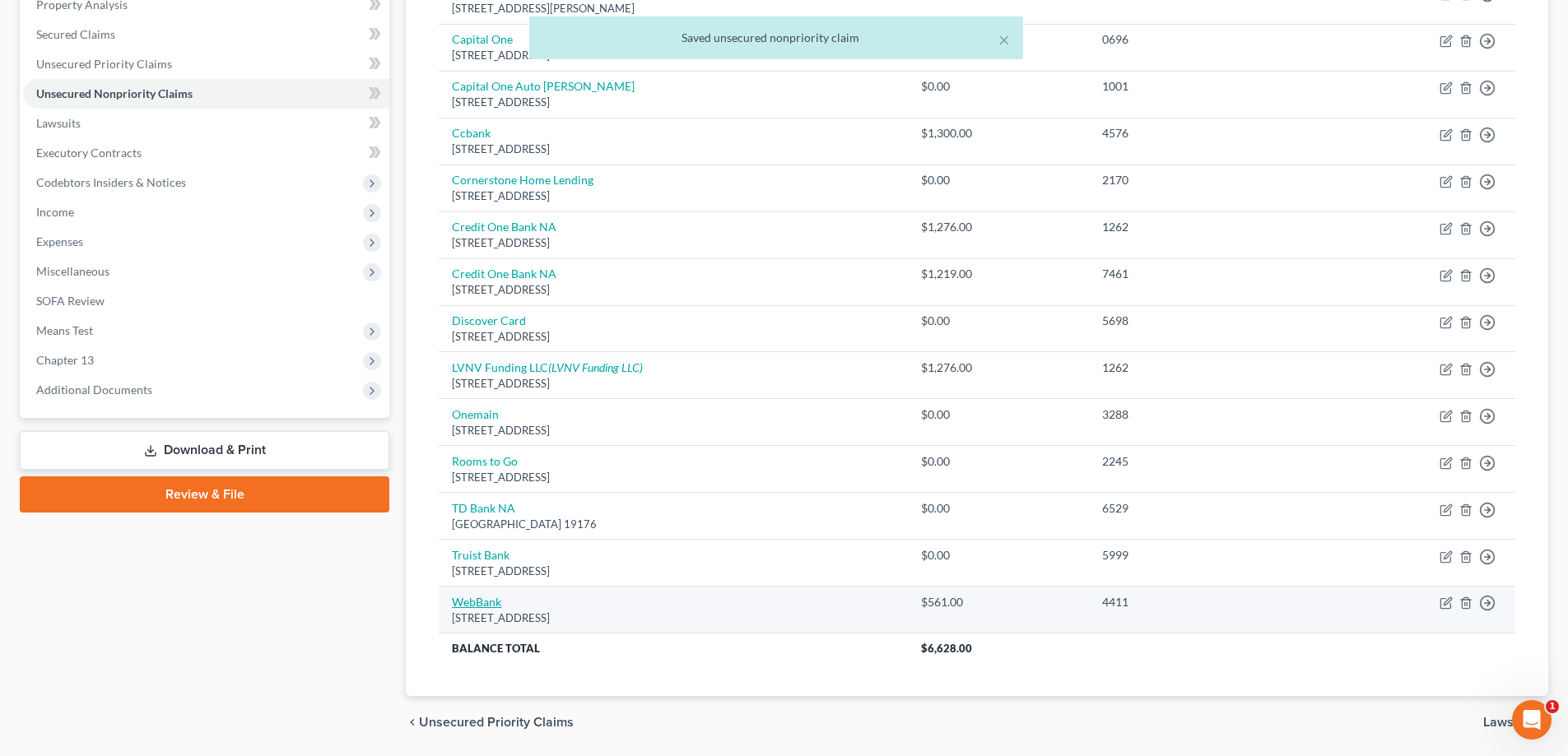
click at [476, 604] on link "WebBank" at bounding box center [476, 602] width 49 height 14
select select "46"
select select "2"
select select "0"
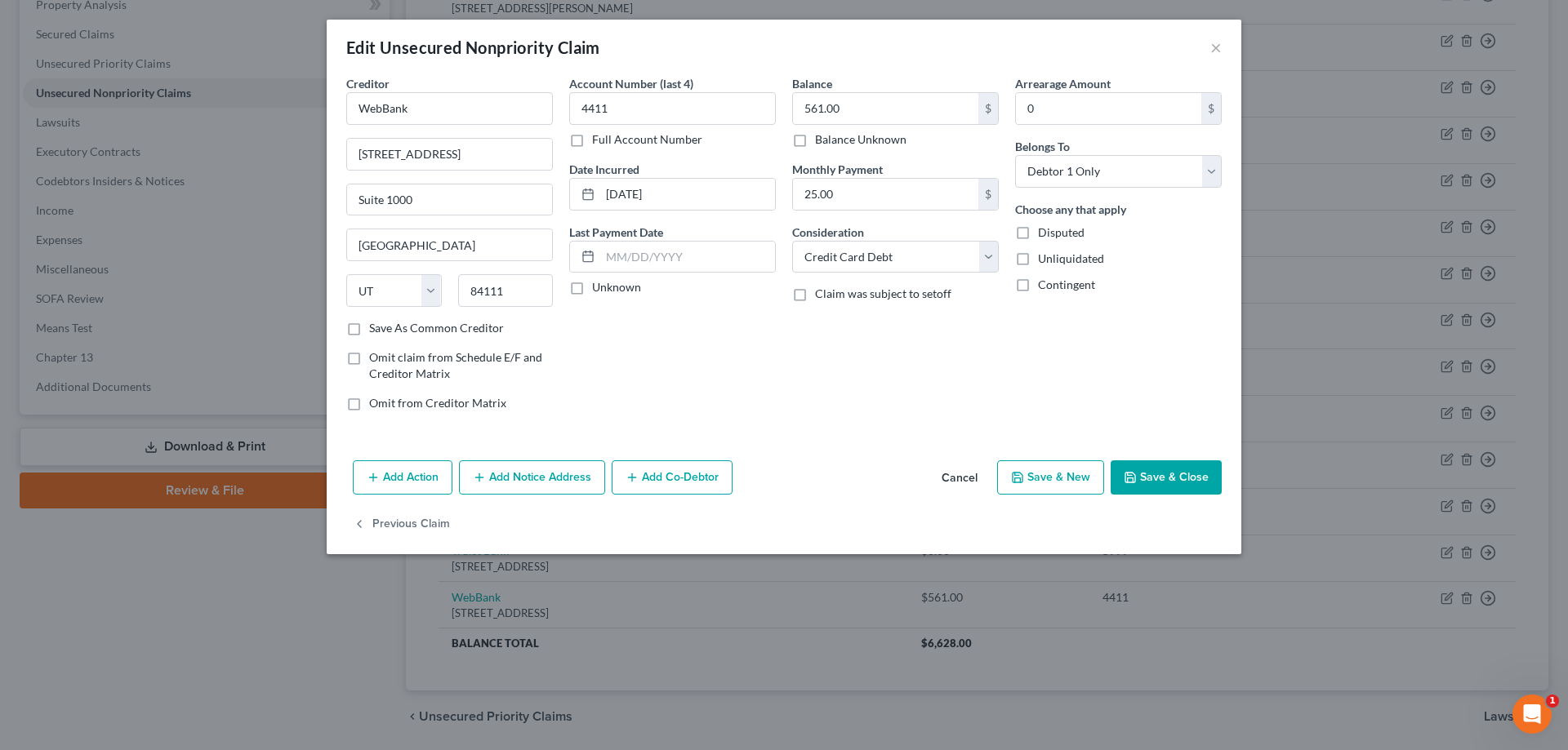
click at [568, 477] on button "Add Notice Address" at bounding box center [531, 477] width 147 height 34
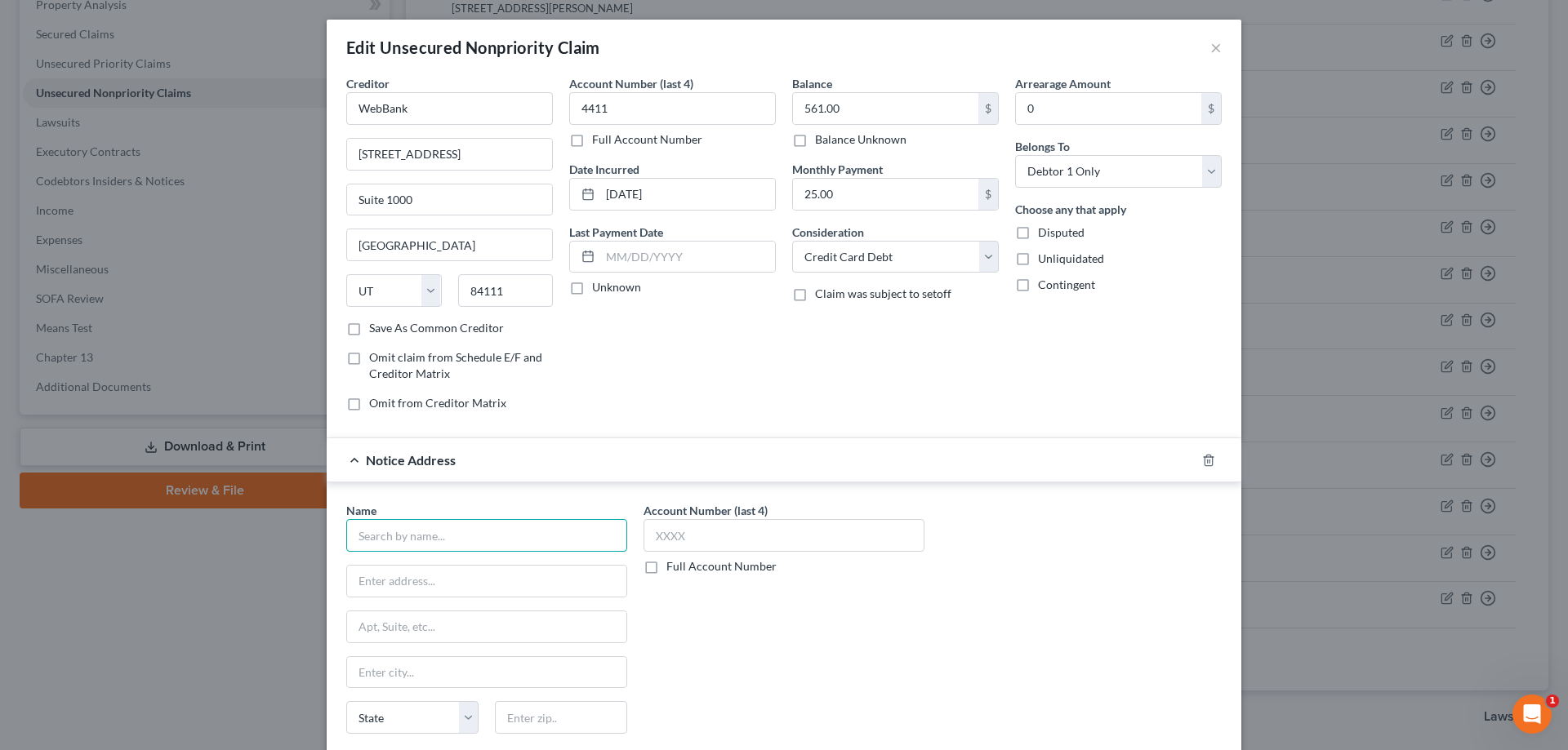
click at [565, 536] on input "text" at bounding box center [486, 535] width 281 height 32
type input "Webank"
click at [1210, 462] on line "button" at bounding box center [1210, 461] width 0 height 3
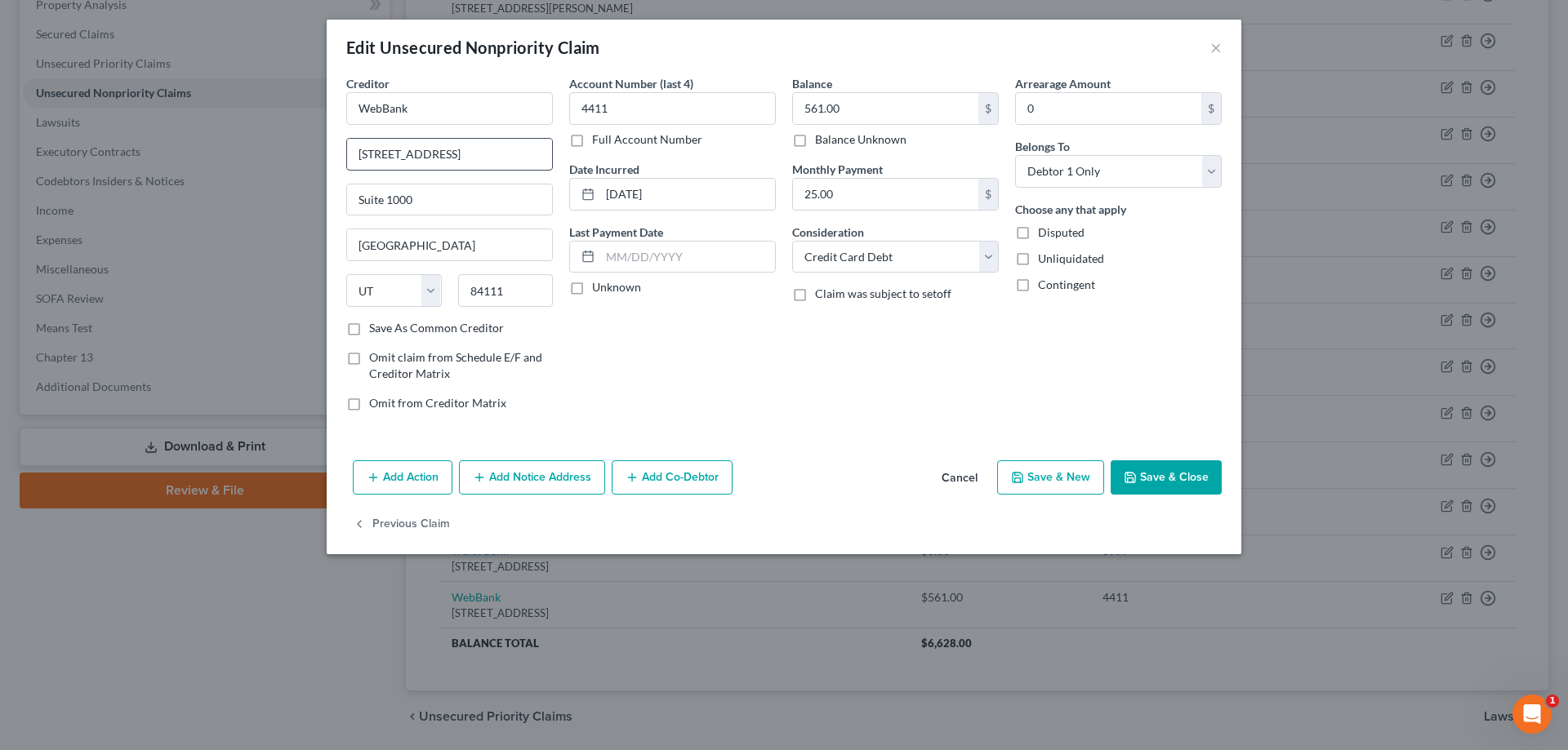
click at [481, 161] on input "[STREET_ADDRESS]" at bounding box center [450, 154] width 205 height 31
type input "[STREET_ADDRESS]"
click at [1166, 481] on button "Save & Close" at bounding box center [1166, 477] width 111 height 34
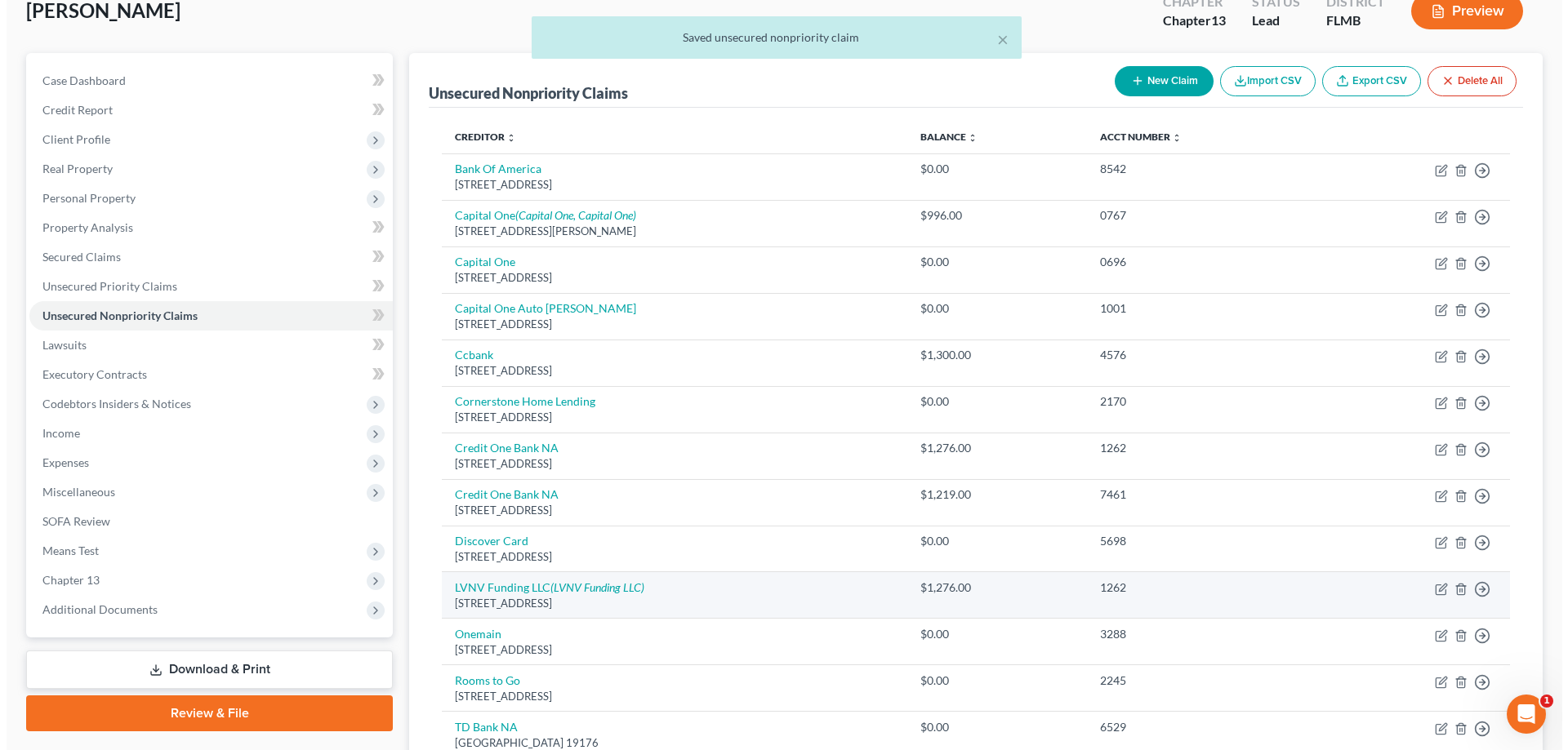
scroll to position [0, 0]
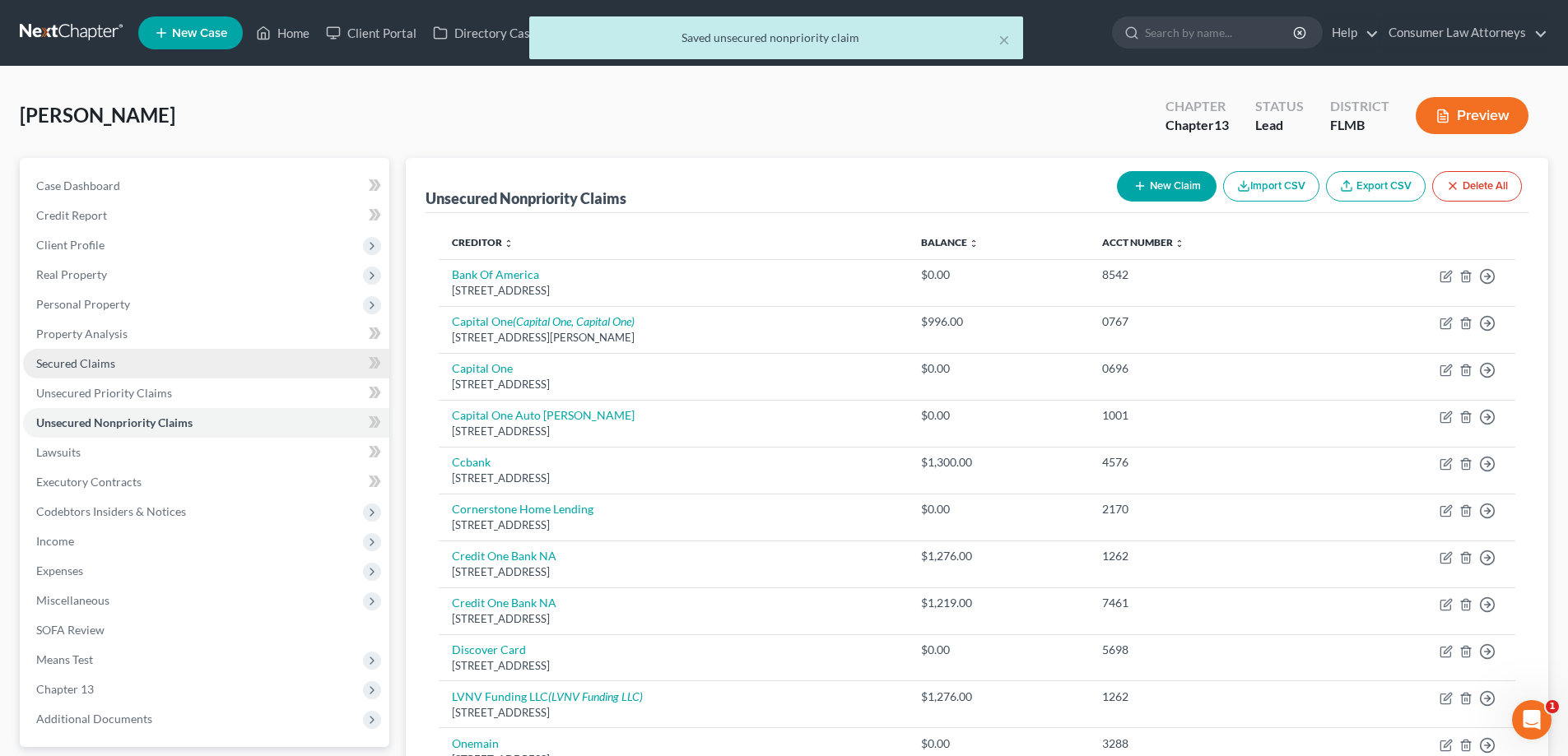
click at [76, 359] on span "Secured Claims" at bounding box center [75, 363] width 79 height 14
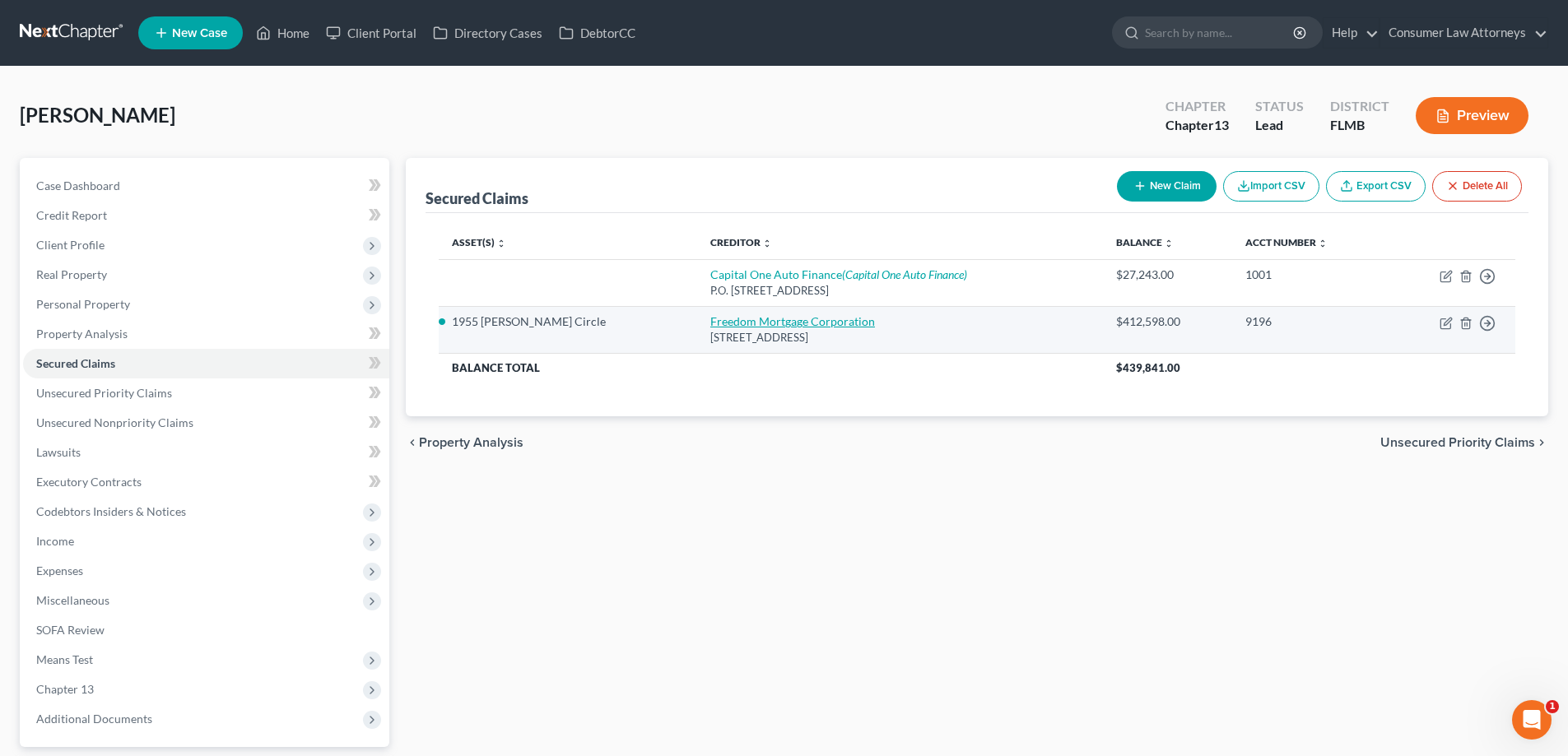
click at [728, 325] on link "Freedom Mortgage Corporation" at bounding box center [792, 321] width 164 height 14
select select "9"
select select "2"
select select "0"
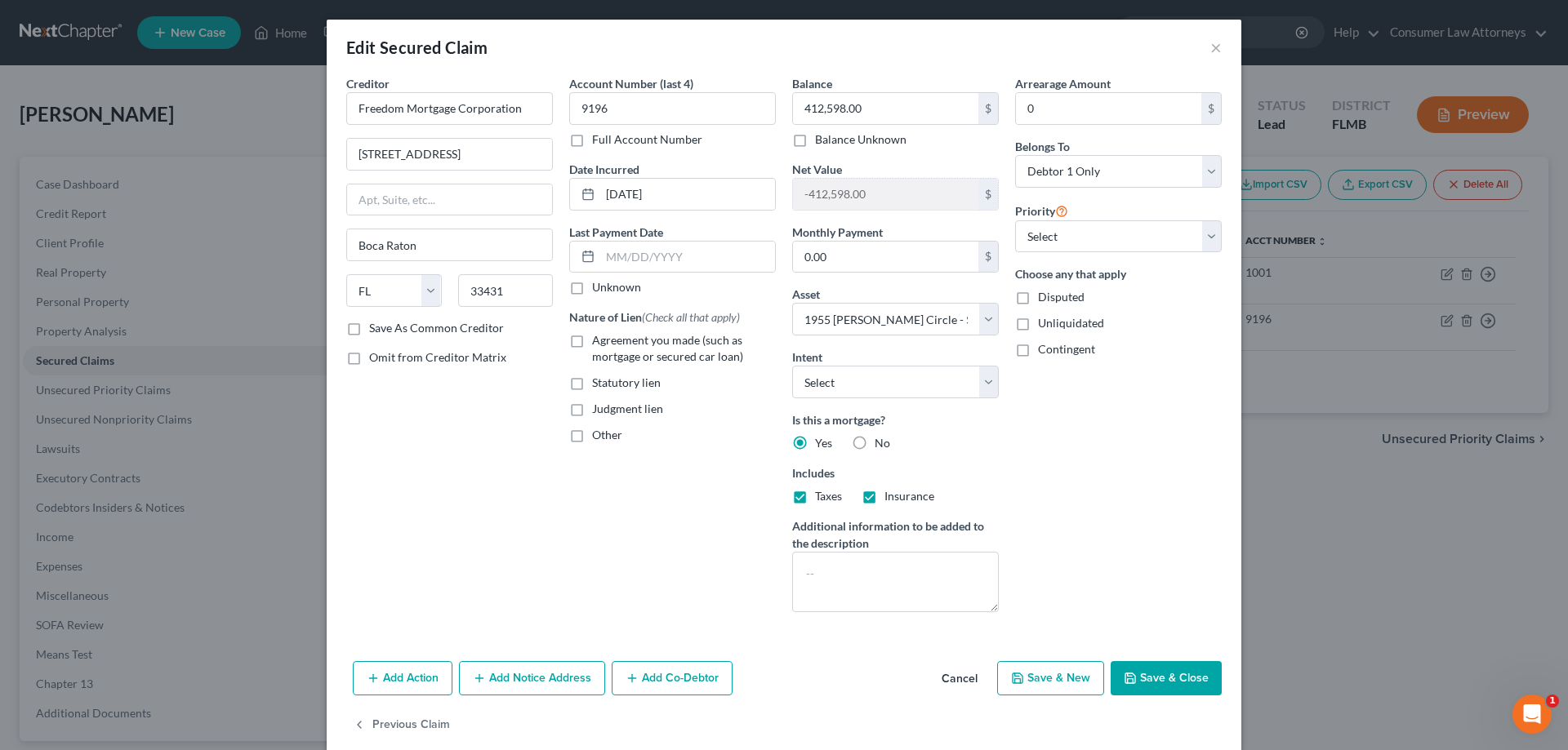
click at [534, 685] on button "Add Notice Address" at bounding box center [531, 678] width 147 height 34
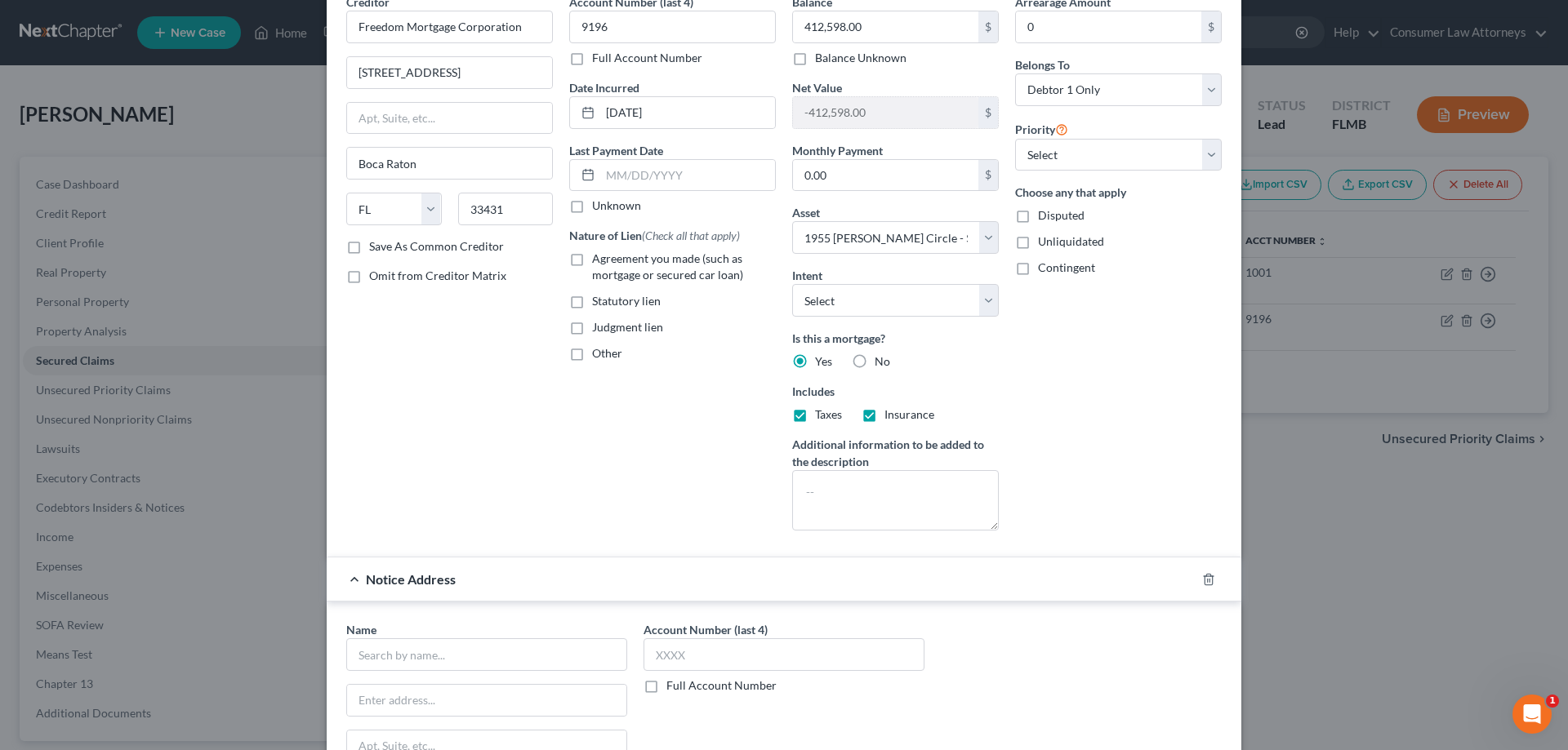
scroll to position [245, 0]
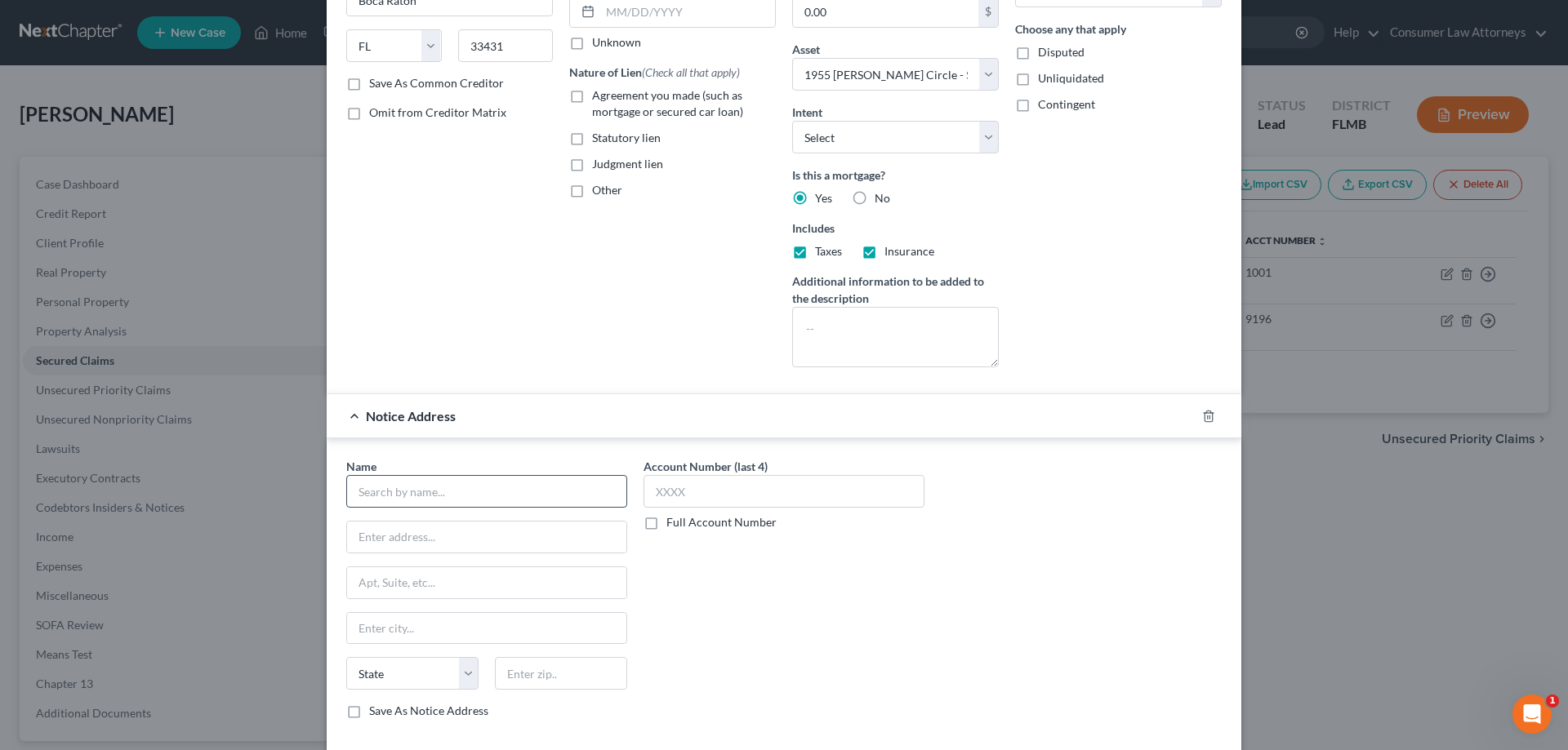
drag, startPoint x: 469, startPoint y: 461, endPoint x: 455, endPoint y: 495, distance: 36.8
click at [469, 462] on div "Name *" at bounding box center [486, 483] width 281 height 50
click at [455, 495] on input "text" at bounding box center [486, 491] width 281 height 32
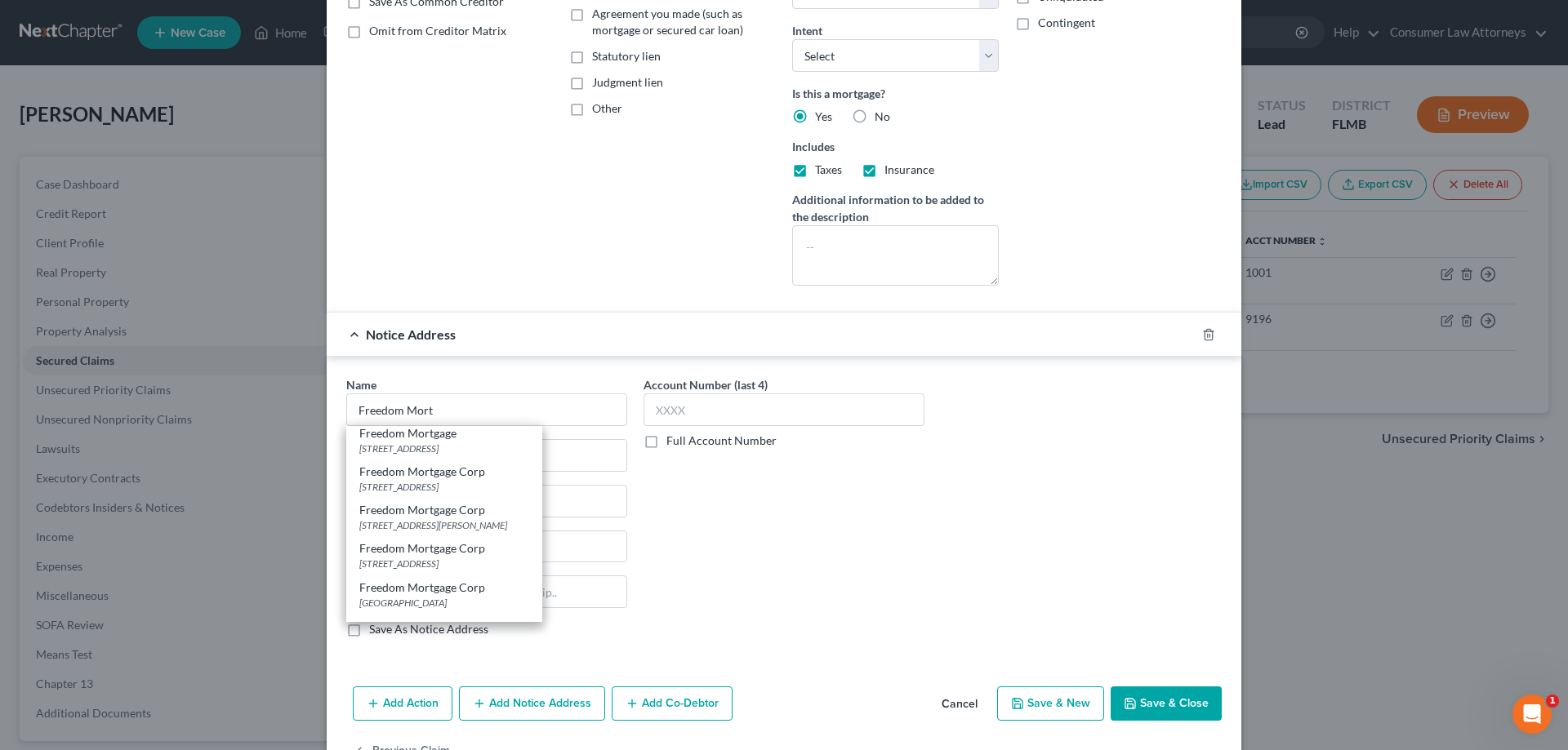
scroll to position [6, 0]
click at [406, 599] on div "[GEOGRAPHIC_DATA]" at bounding box center [444, 602] width 170 height 14
type input "Freedom Mortgage Corp"
type input "PO Box 619063"
type input "[GEOGRAPHIC_DATA]"
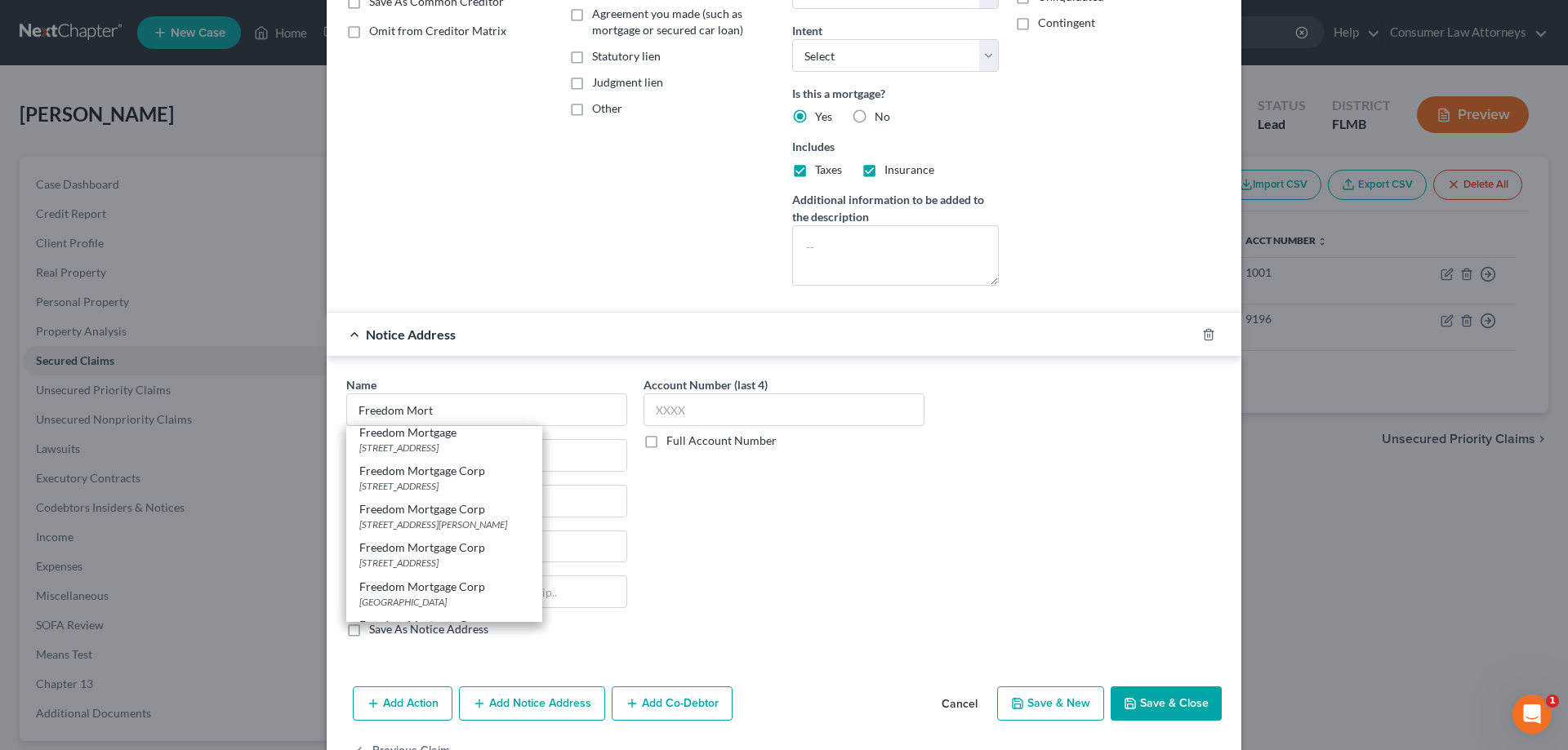
select select "45"
type input "75261"
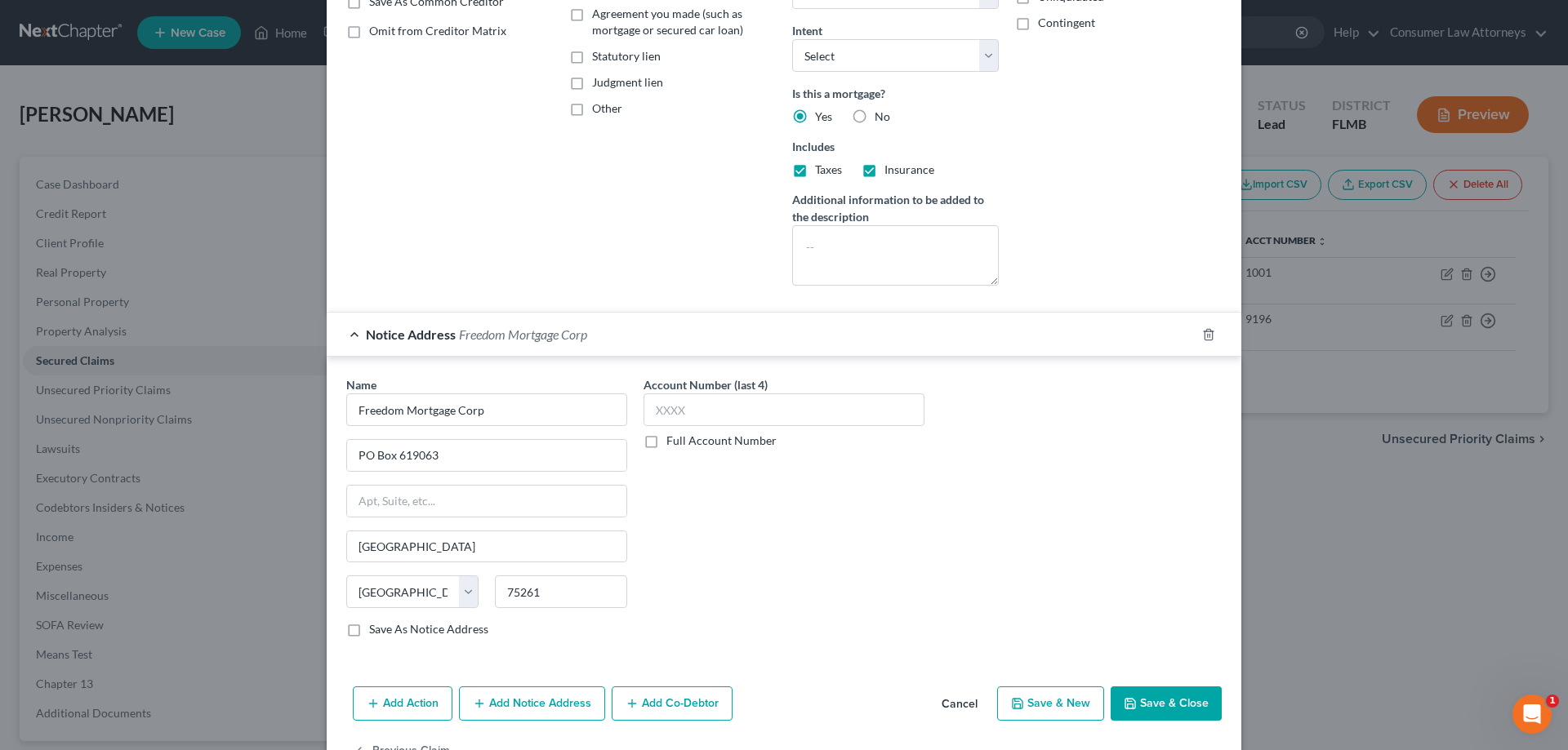
scroll to position [0, 0]
click at [517, 704] on button "Add Notice Address" at bounding box center [531, 704] width 147 height 34
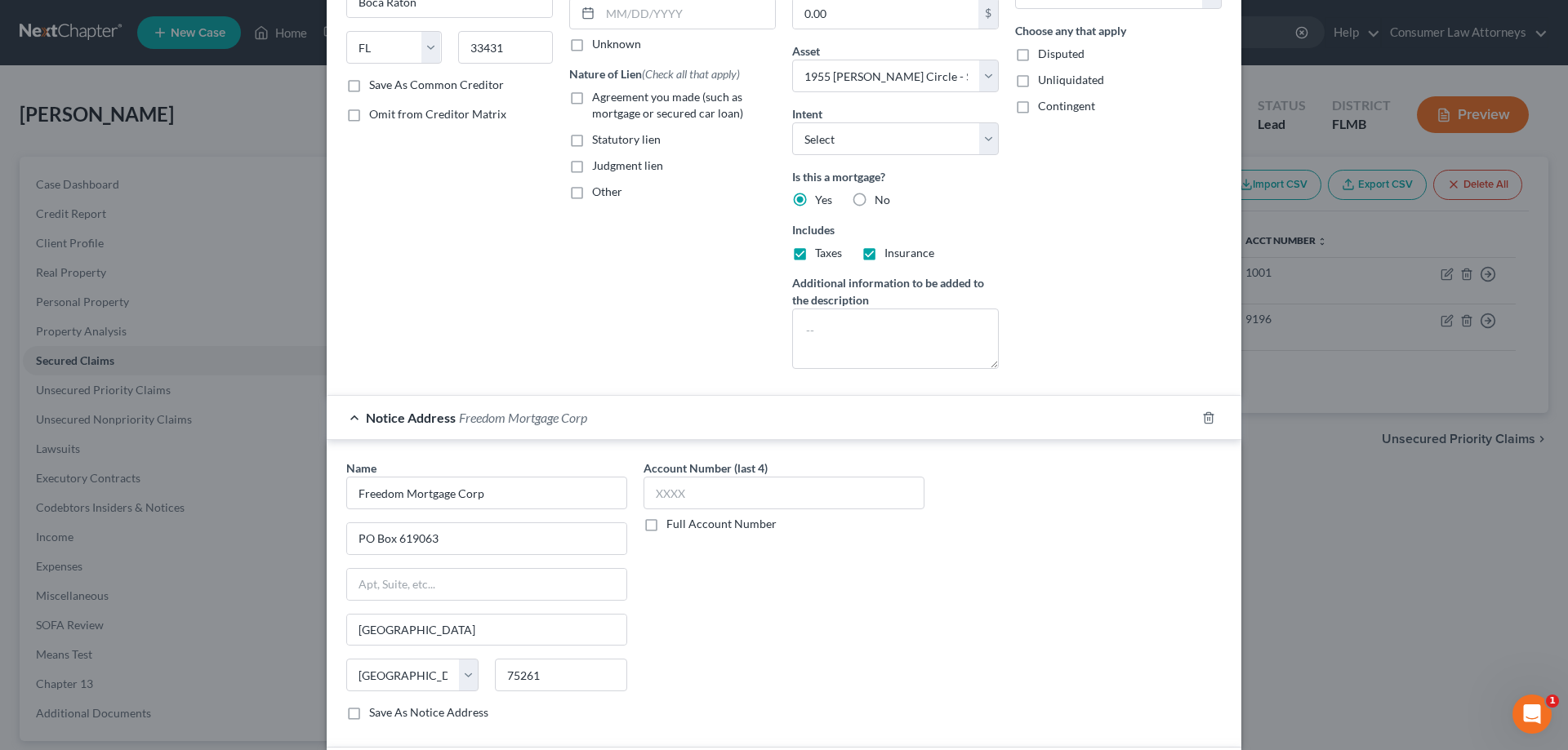
scroll to position [408, 0]
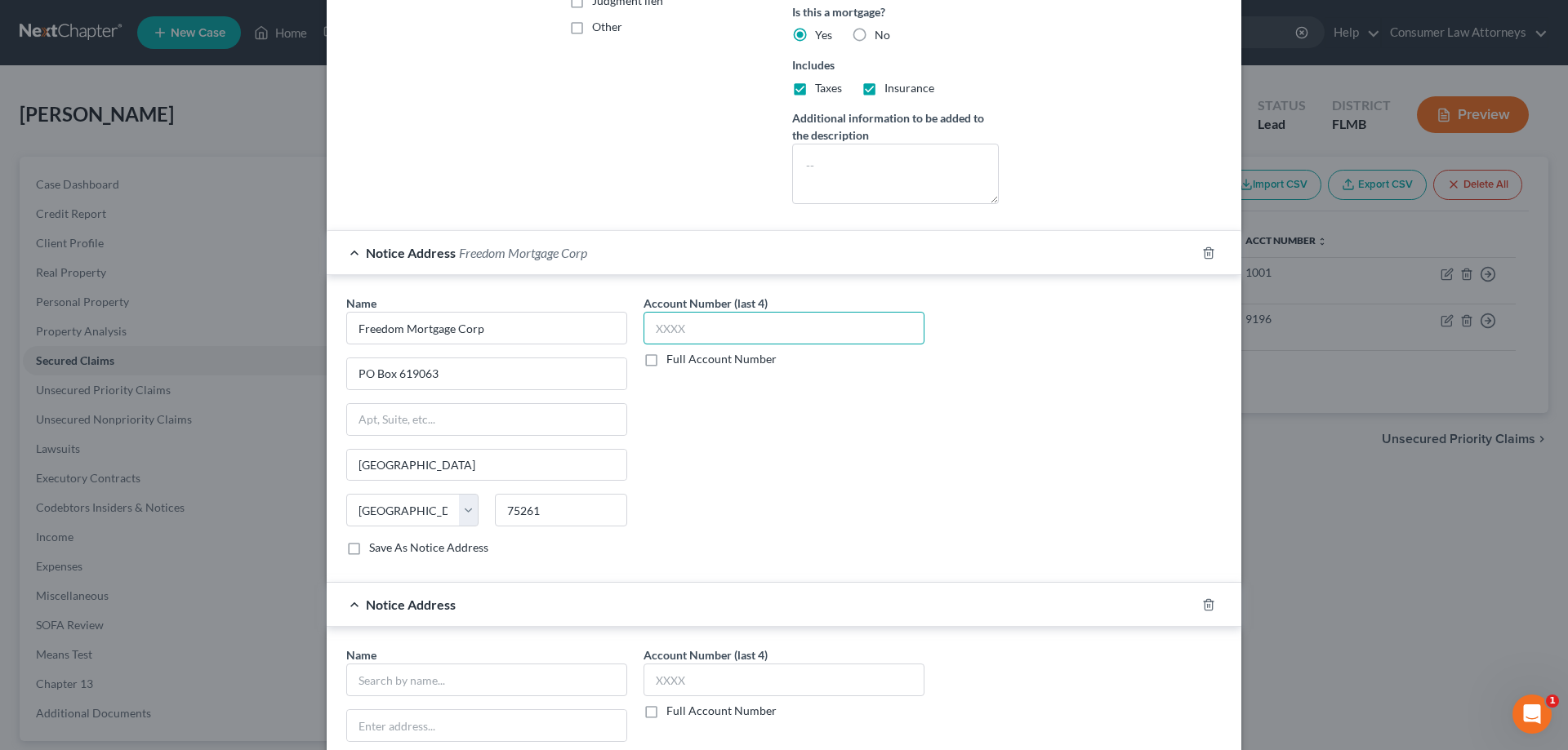
click at [701, 329] on input "text" at bounding box center [783, 328] width 281 height 32
type input "9196"
click at [768, 698] on div "Account Number (last 4) Full Account Number" at bounding box center [783, 683] width 281 height 73
click at [770, 679] on input "text" at bounding box center [783, 680] width 281 height 32
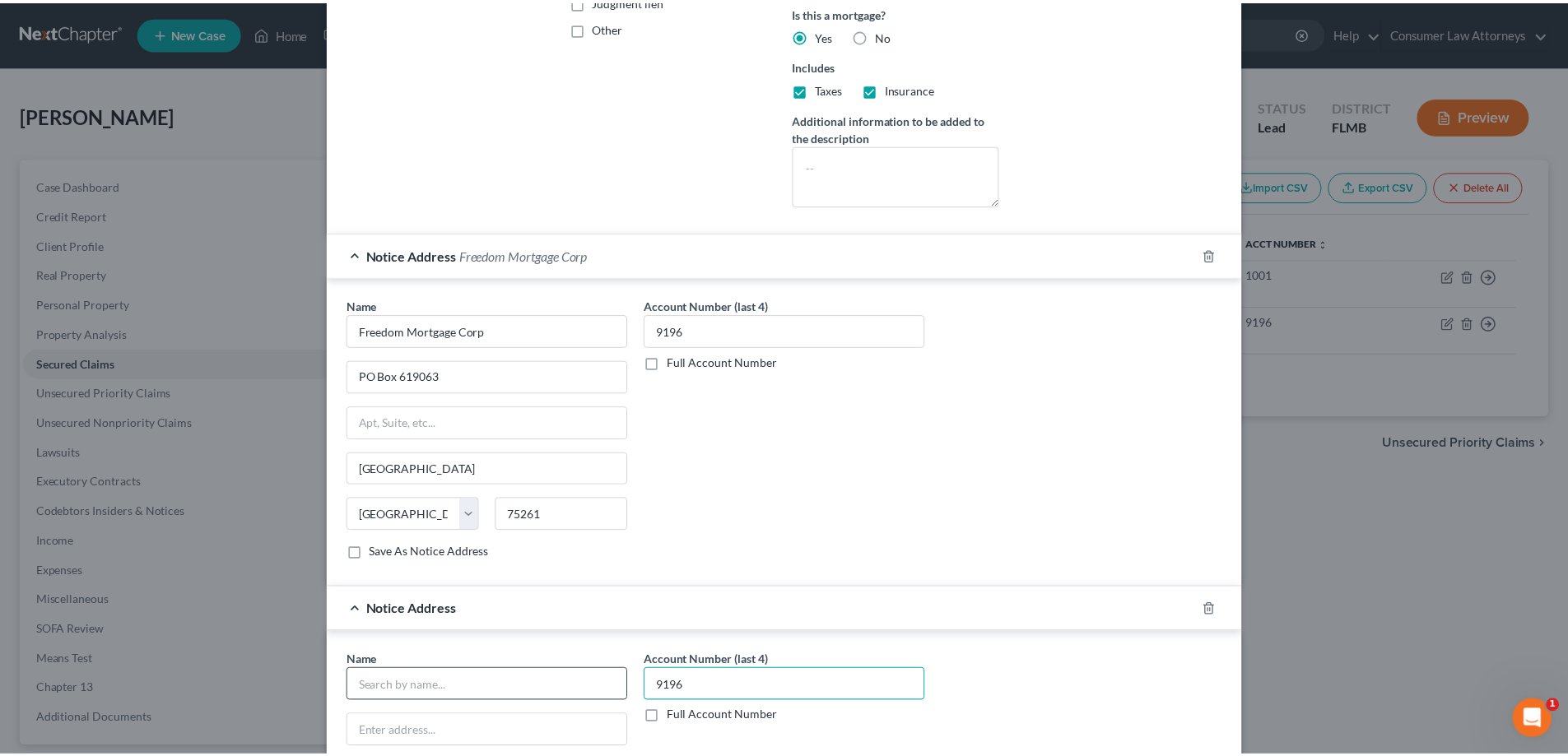
scroll to position [658, 0]
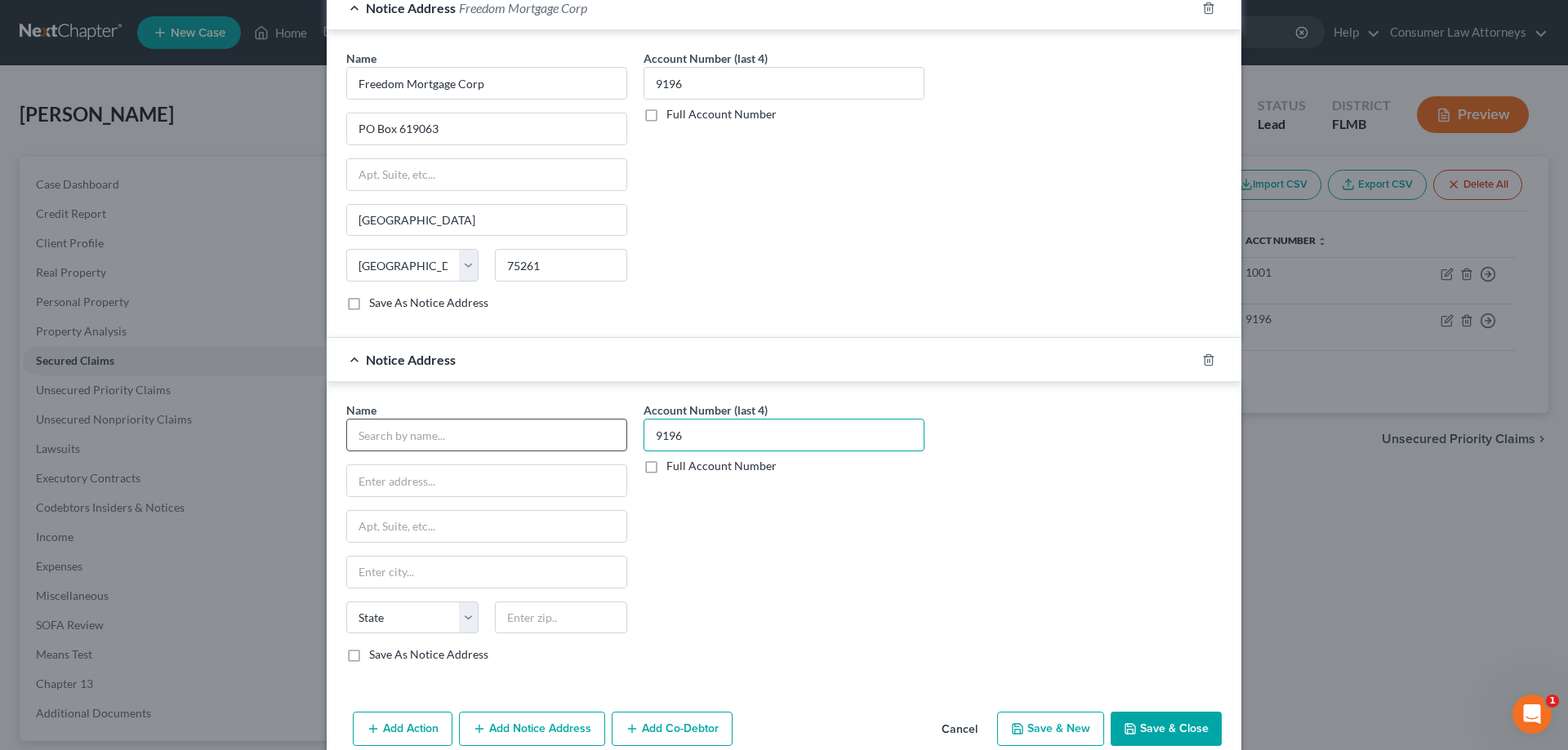
type input "9196"
click at [490, 433] on input "text" at bounding box center [486, 435] width 281 height 32
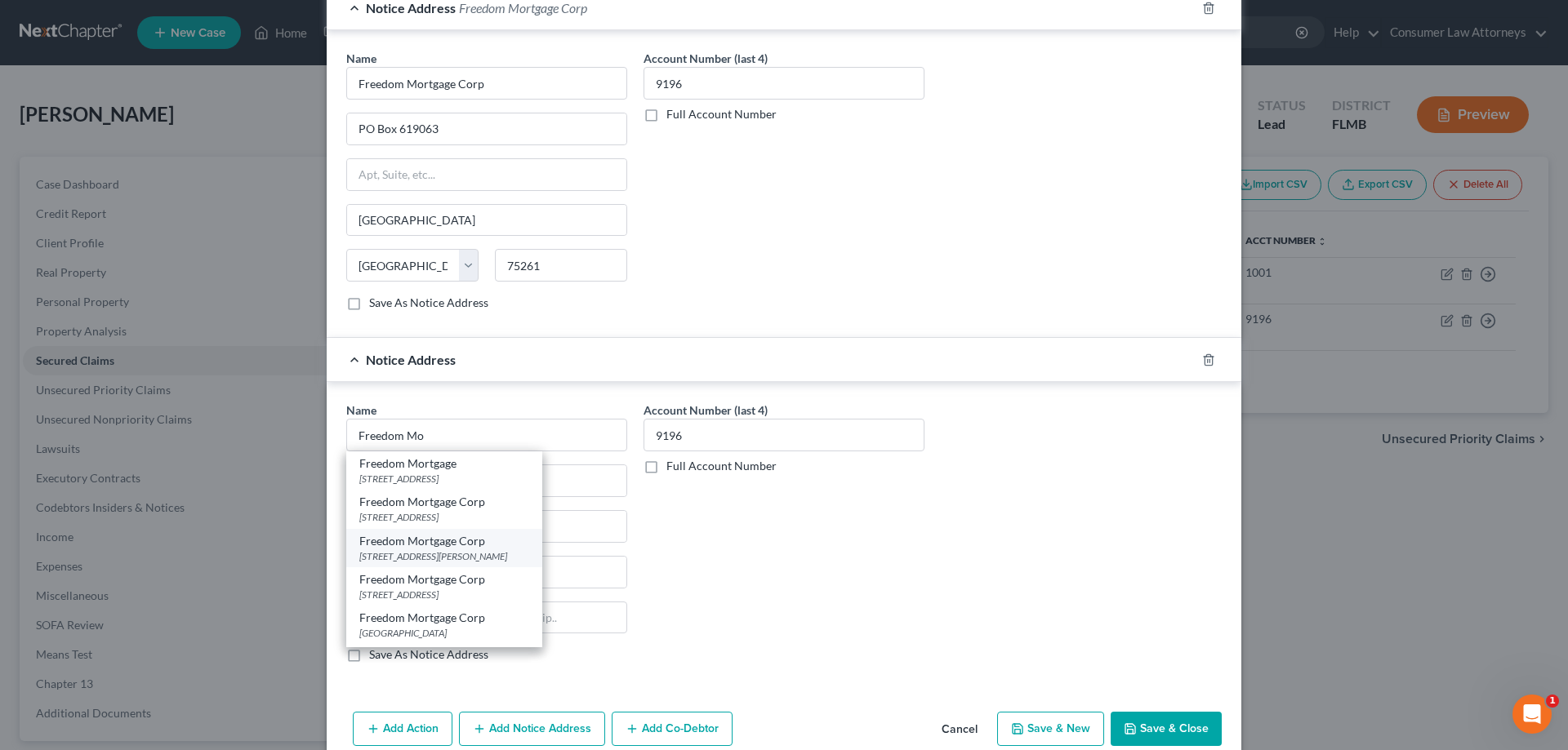
click at [459, 550] on div "[STREET_ADDRESS][PERSON_NAME]" at bounding box center [444, 556] width 170 height 14
type input "Freedom Mortgage Corp"
type input "[STREET_ADDRESS][PERSON_NAME]"
type input "[GEOGRAPHIC_DATA]"
select select "33"
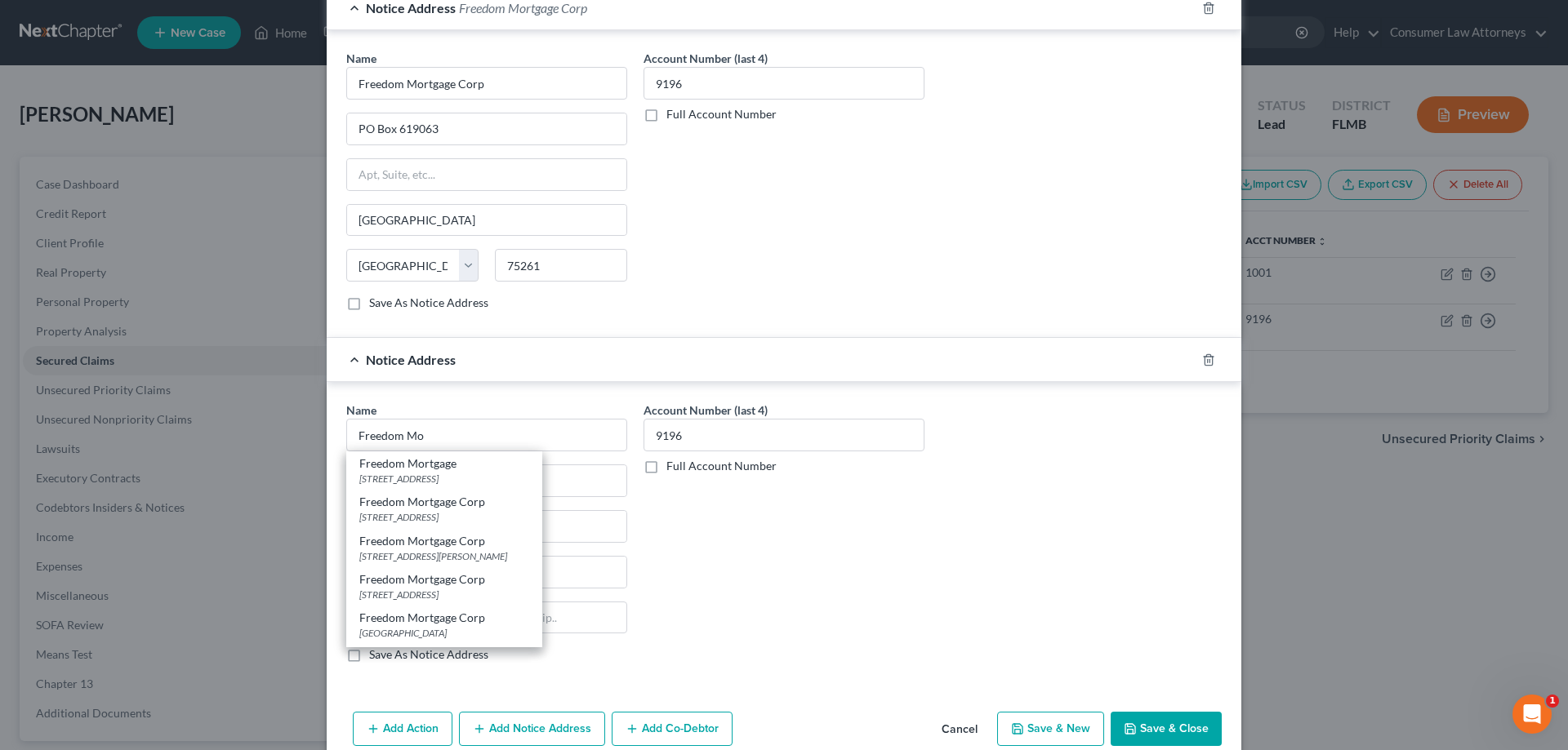
type input "46037"
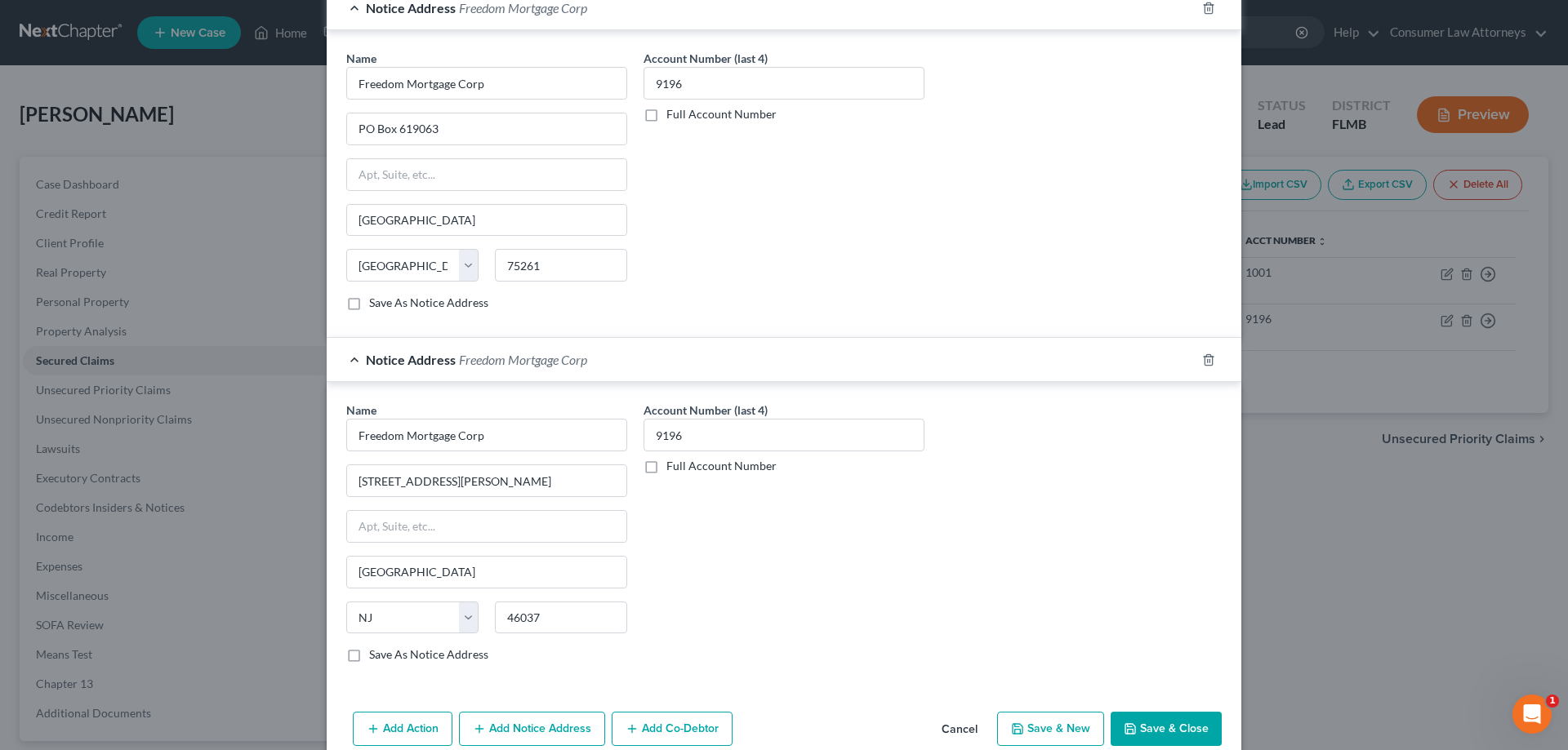
click at [1153, 726] on button "Save & Close" at bounding box center [1166, 728] width 111 height 34
select select
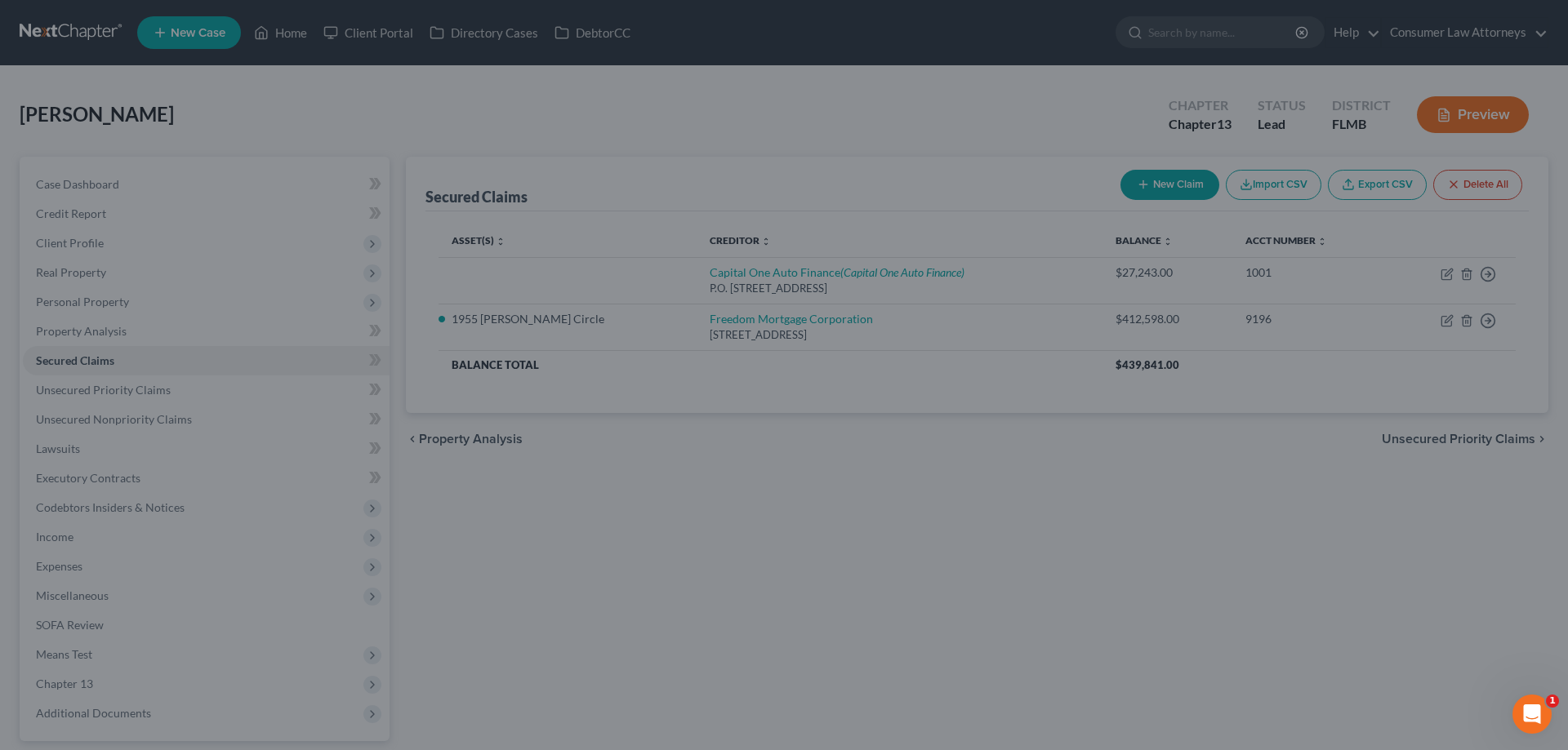
scroll to position [0, 0]
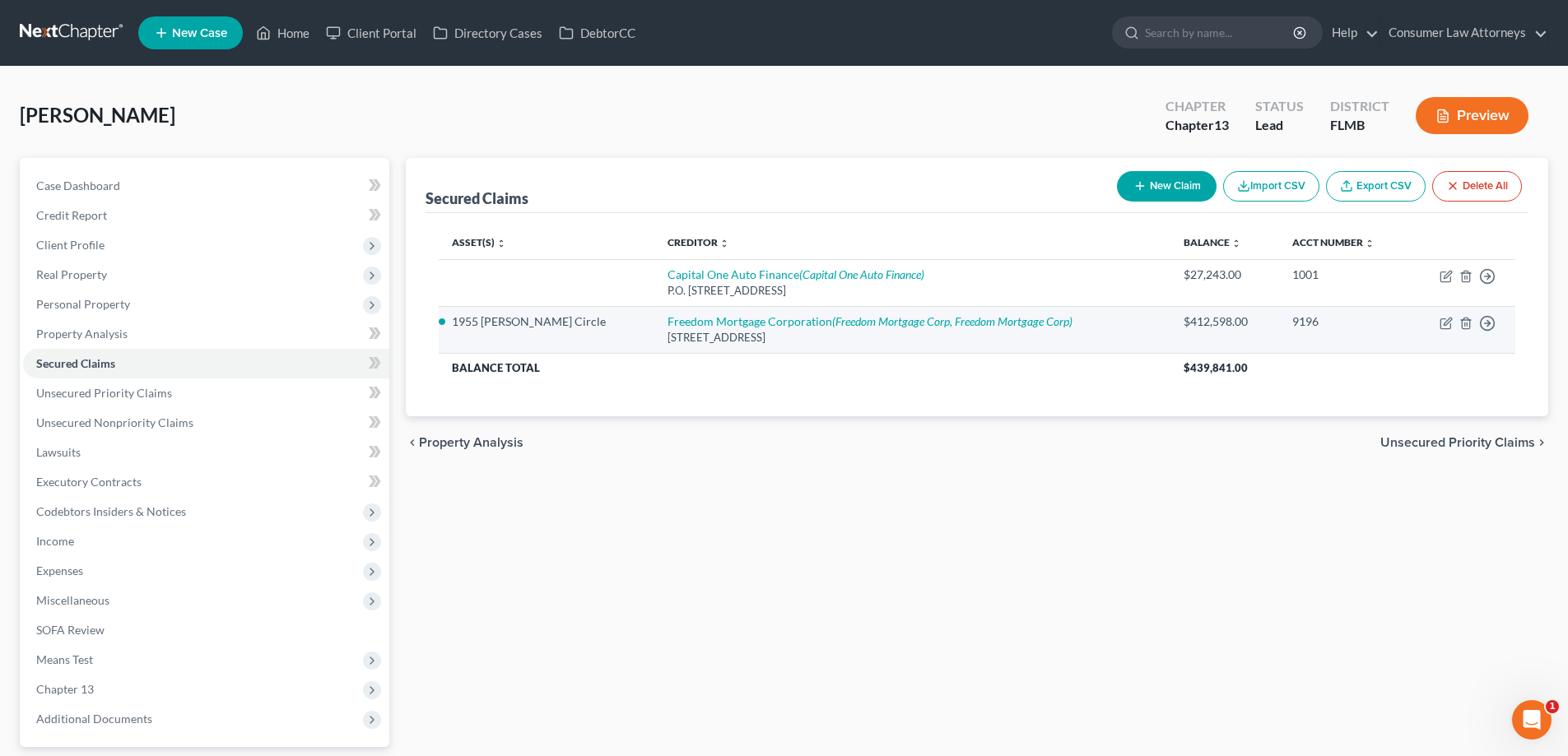
click at [748, 330] on div "[STREET_ADDRESS]" at bounding box center [912, 338] width 490 height 16
click at [746, 324] on link "Freedom Mortgage Corporation (Freedom Mortgage Corp, Freedom Mortgage Corp)" at bounding box center [870, 321] width 405 height 14
select select "9"
select select "0"
select select "45"
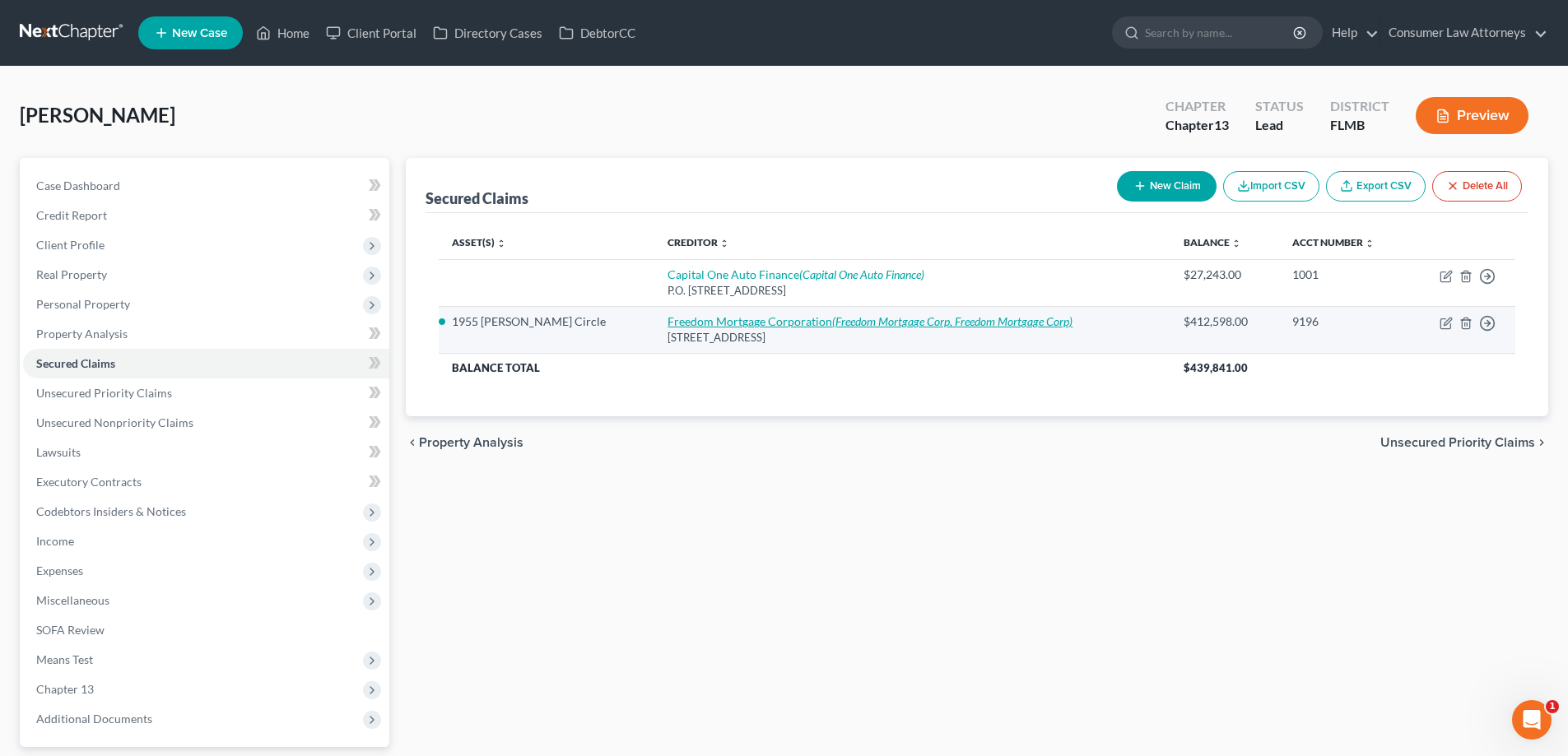
select select "33"
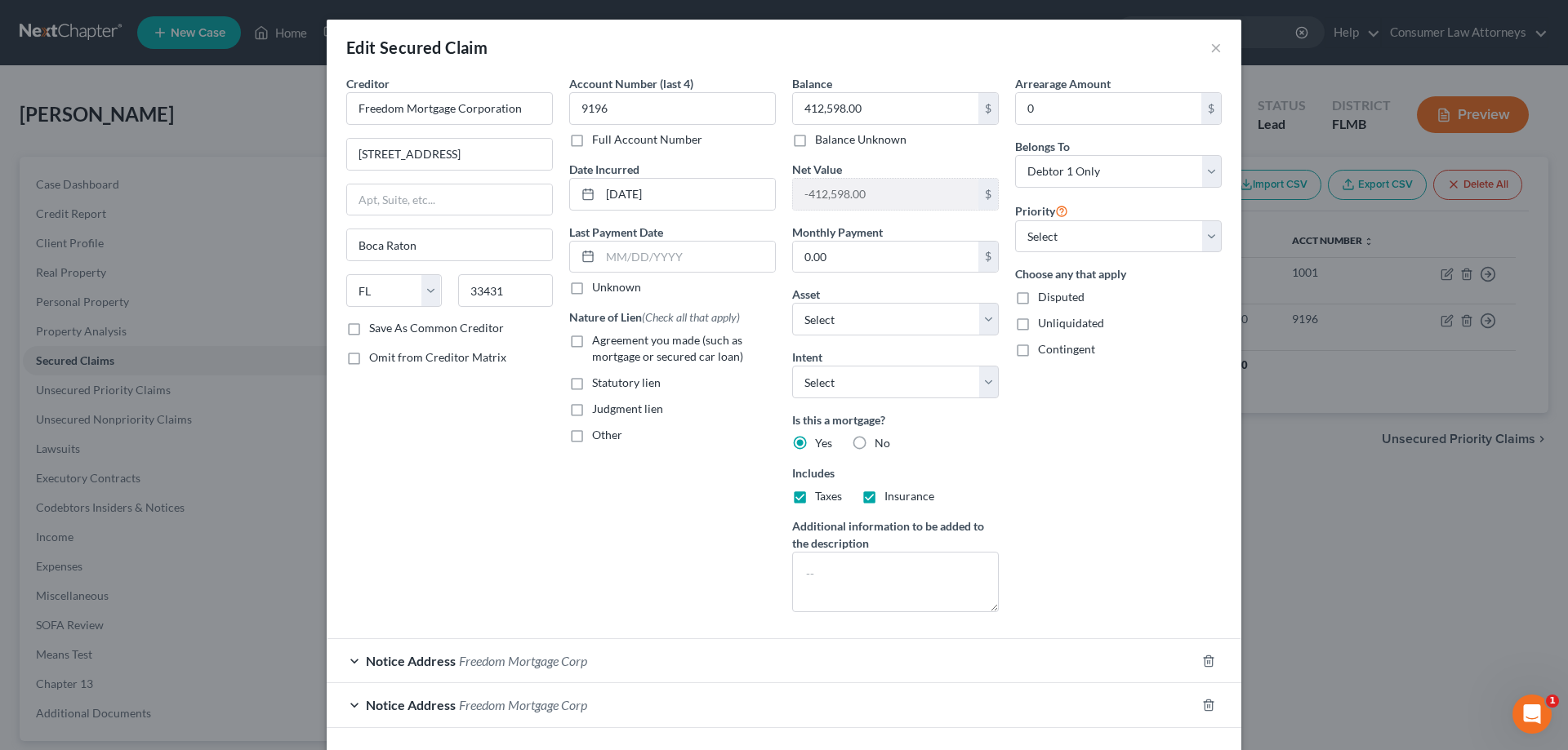
scroll to position [114, 0]
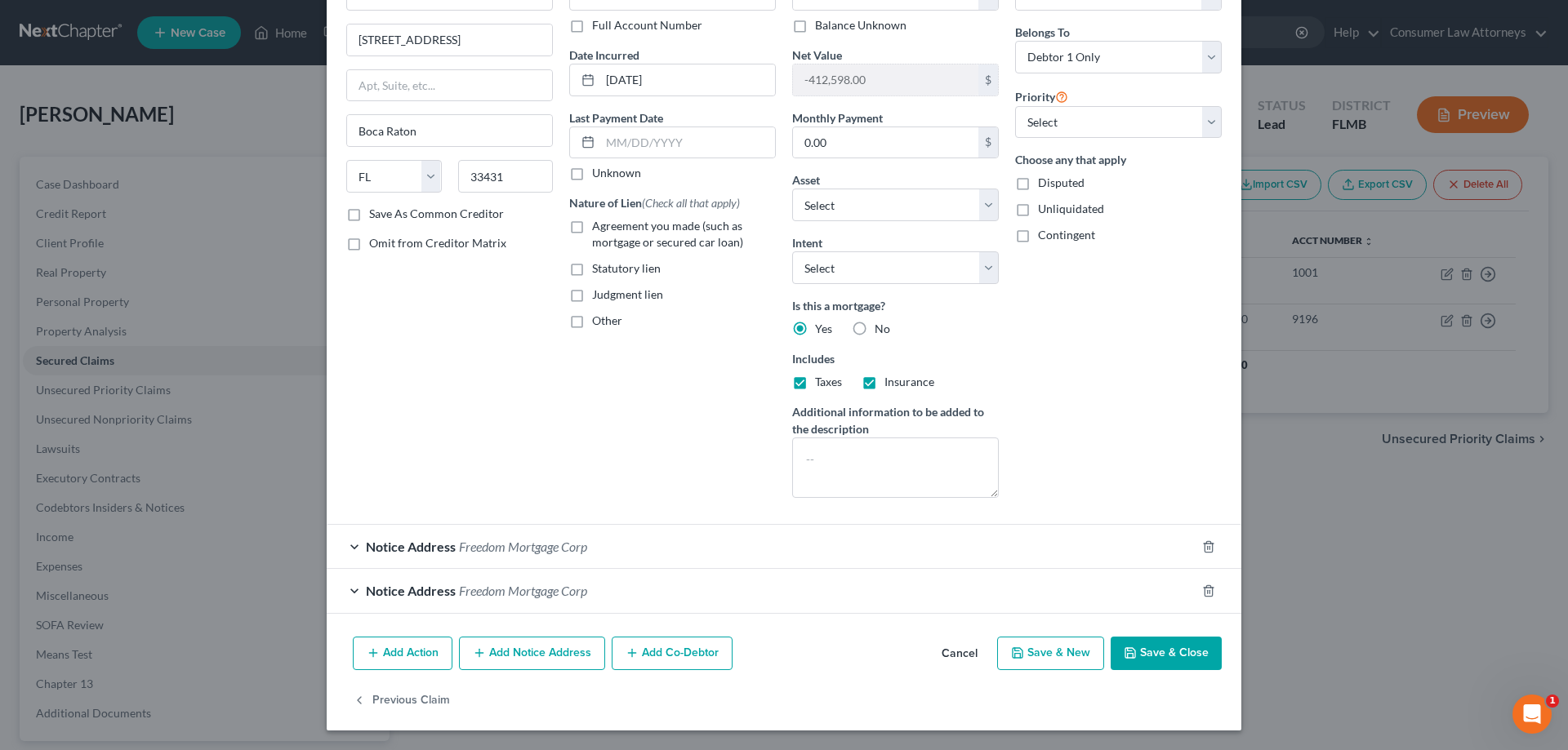
click at [534, 599] on div "Notice Address Freedom Mortgage Corp" at bounding box center [761, 590] width 868 height 43
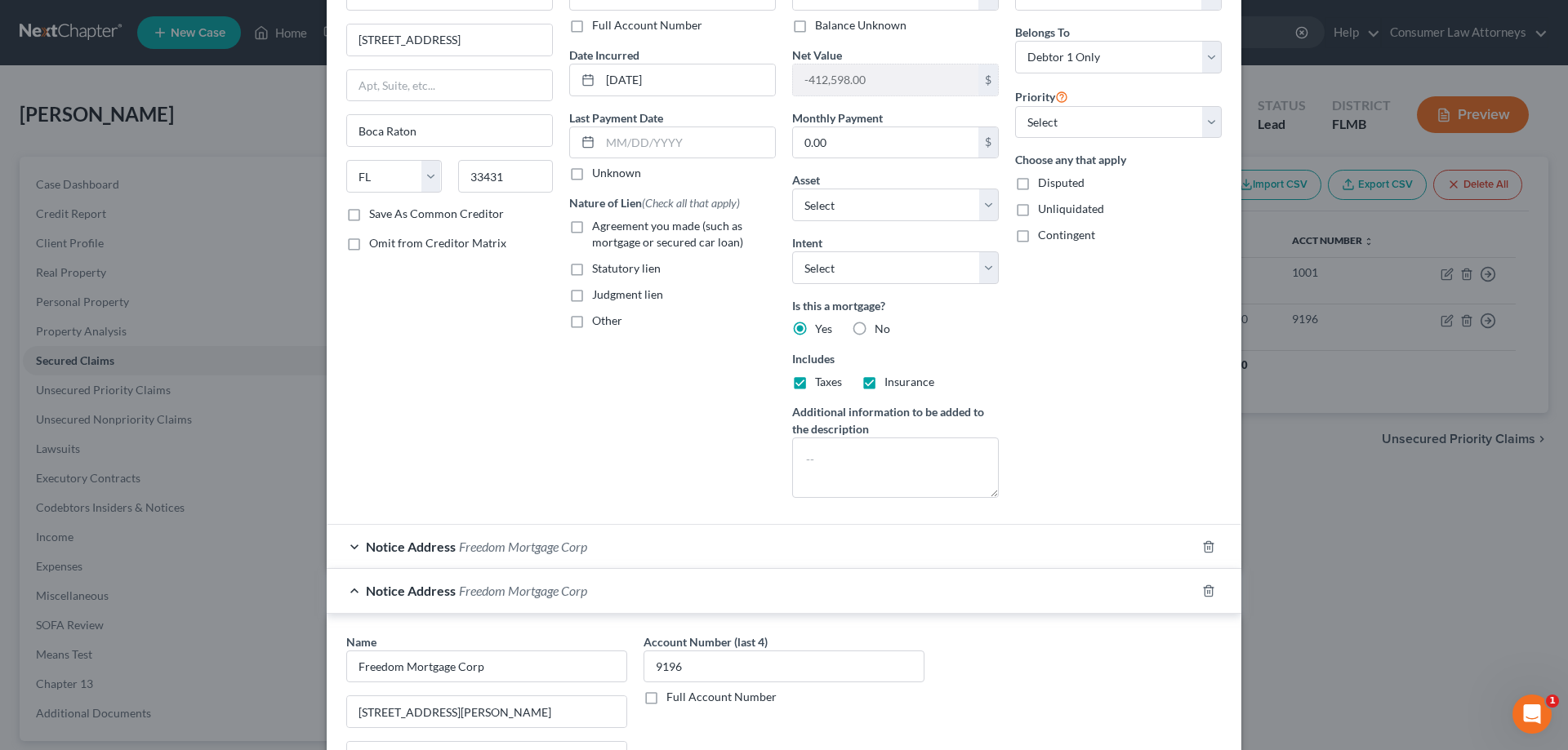
scroll to position [196, 0]
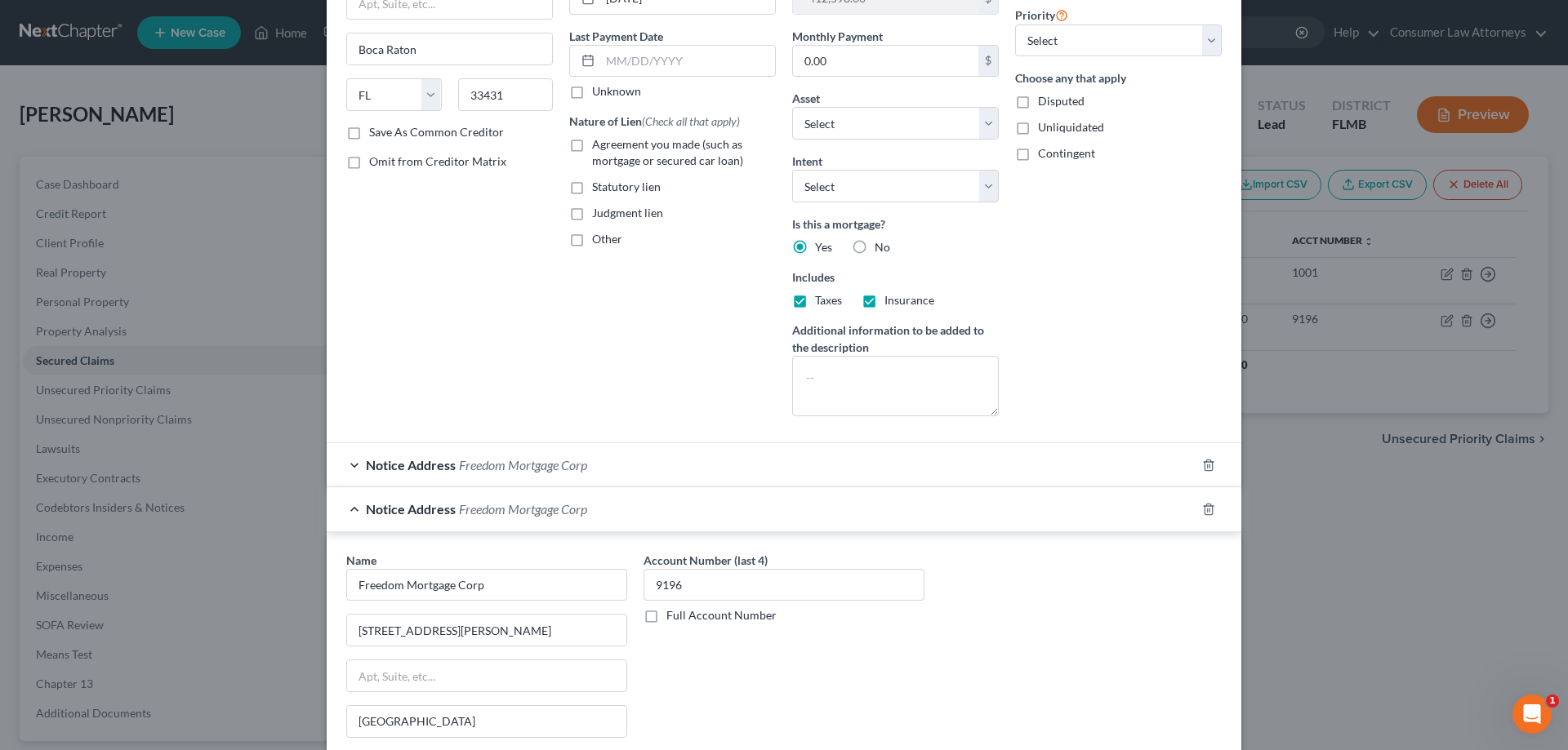
click at [588, 454] on div "Notice Address Freedom Mortgage Corp" at bounding box center [761, 465] width 868 height 43
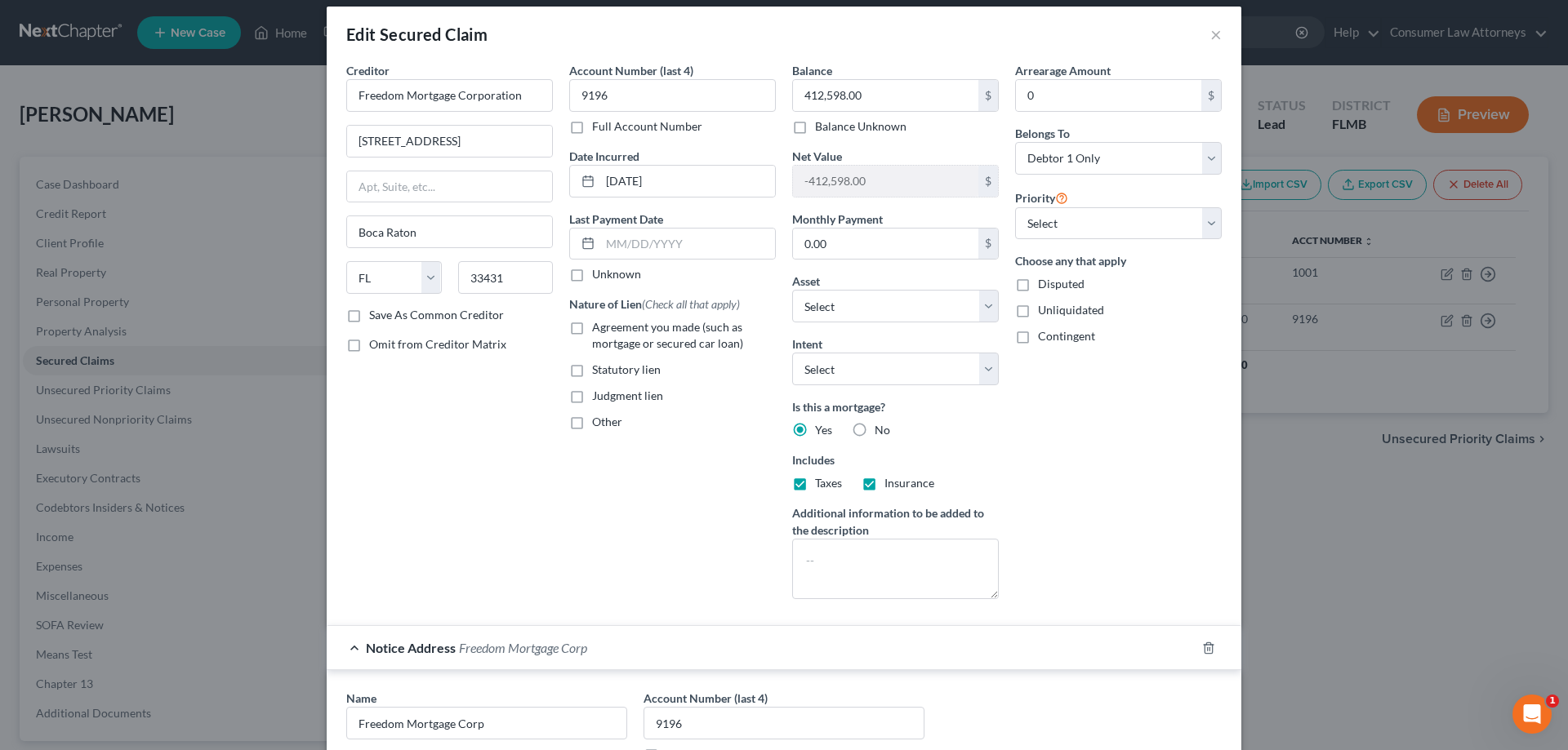
scroll to position [0, 0]
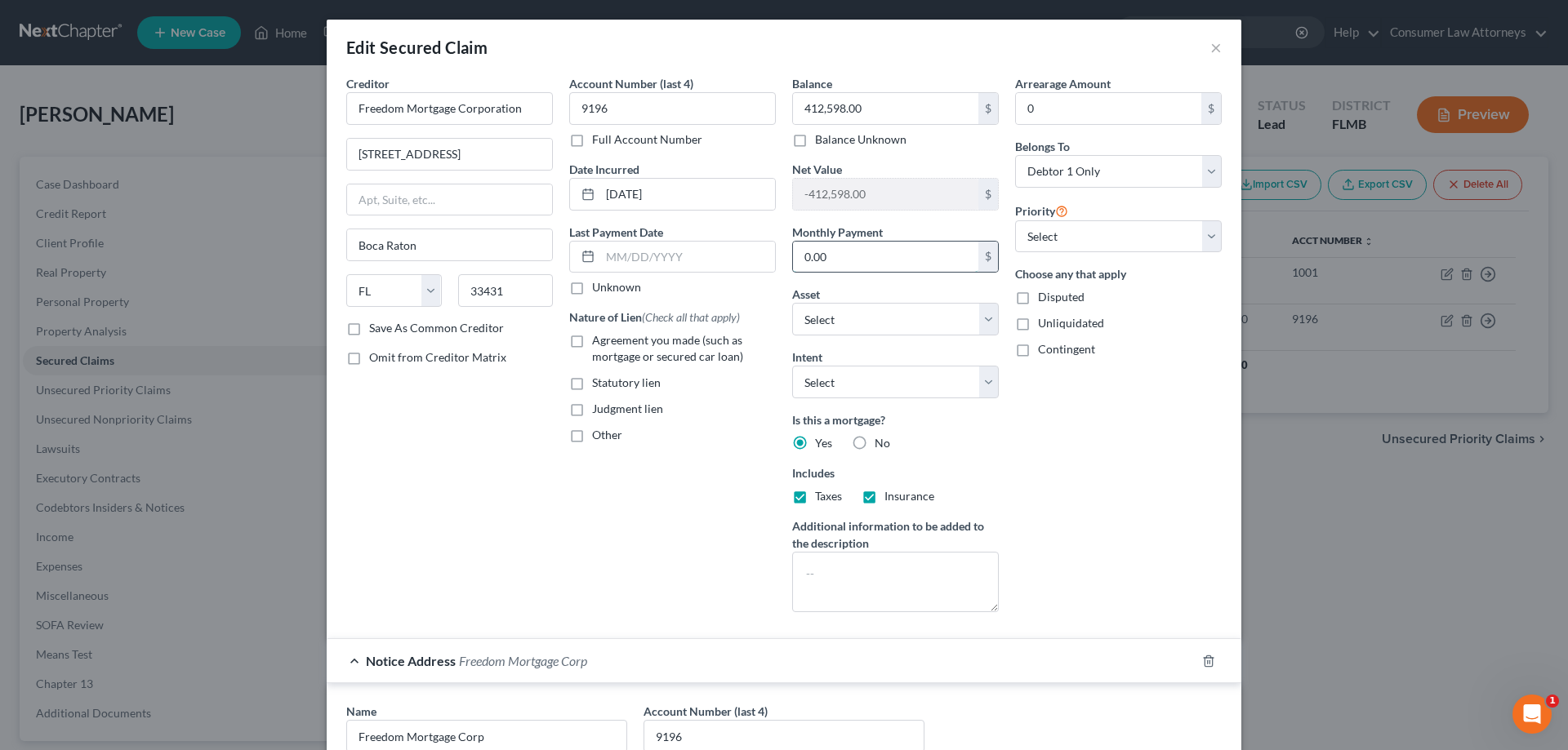
click at [887, 269] on input "0.00" at bounding box center [886, 257] width 185 height 31
type input "3,208.12"
click at [1055, 243] on select "Select 1st 2nd 3rd 4th 5th 6th 7th 8th 9th 10th 11th 12th 13th 14th 15th 16th 1…" at bounding box center [1118, 236] width 207 height 32
select select "0"
click at [1015, 220] on select "Select 1st 2nd 3rd 4th 5th 6th 7th 8th 9th 10th 11th 12th 13th 14th 15th 16th 1…" at bounding box center [1118, 236] width 207 height 32
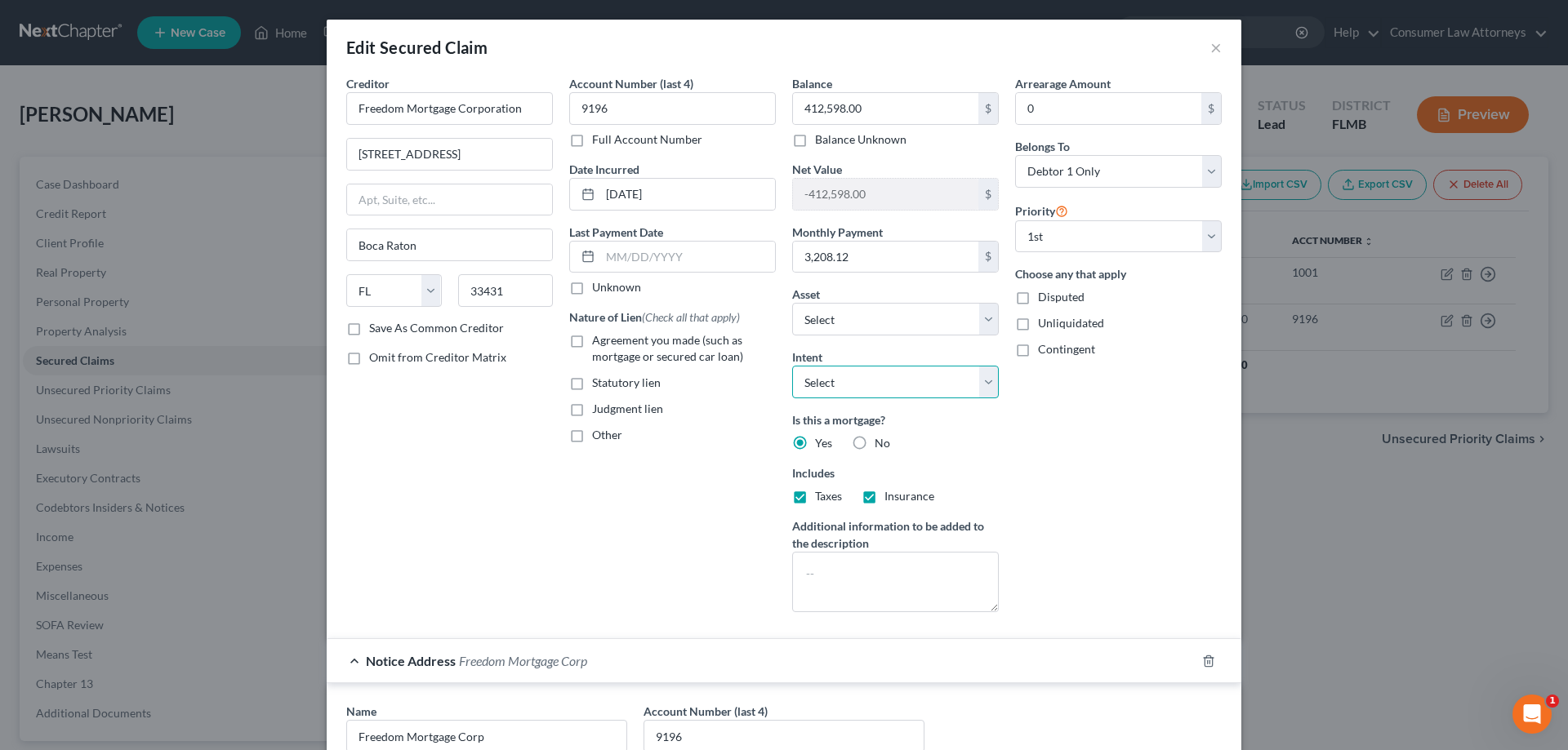
drag, startPoint x: 820, startPoint y: 385, endPoint x: 817, endPoint y: 397, distance: 12.4
click at [818, 392] on select "Select Surrender Redeem Reaffirm Avoid Other" at bounding box center [896, 382] width 207 height 32
select select "2"
click at [792, 366] on select "Select Surrender Redeem Reaffirm Avoid Other" at bounding box center [896, 382] width 207 height 32
click at [999, 296] on div "Balance 412,598.00 $ Balance Unknown Balance Undetermined 412,598.00 $ Balance …" at bounding box center [895, 350] width 223 height 550
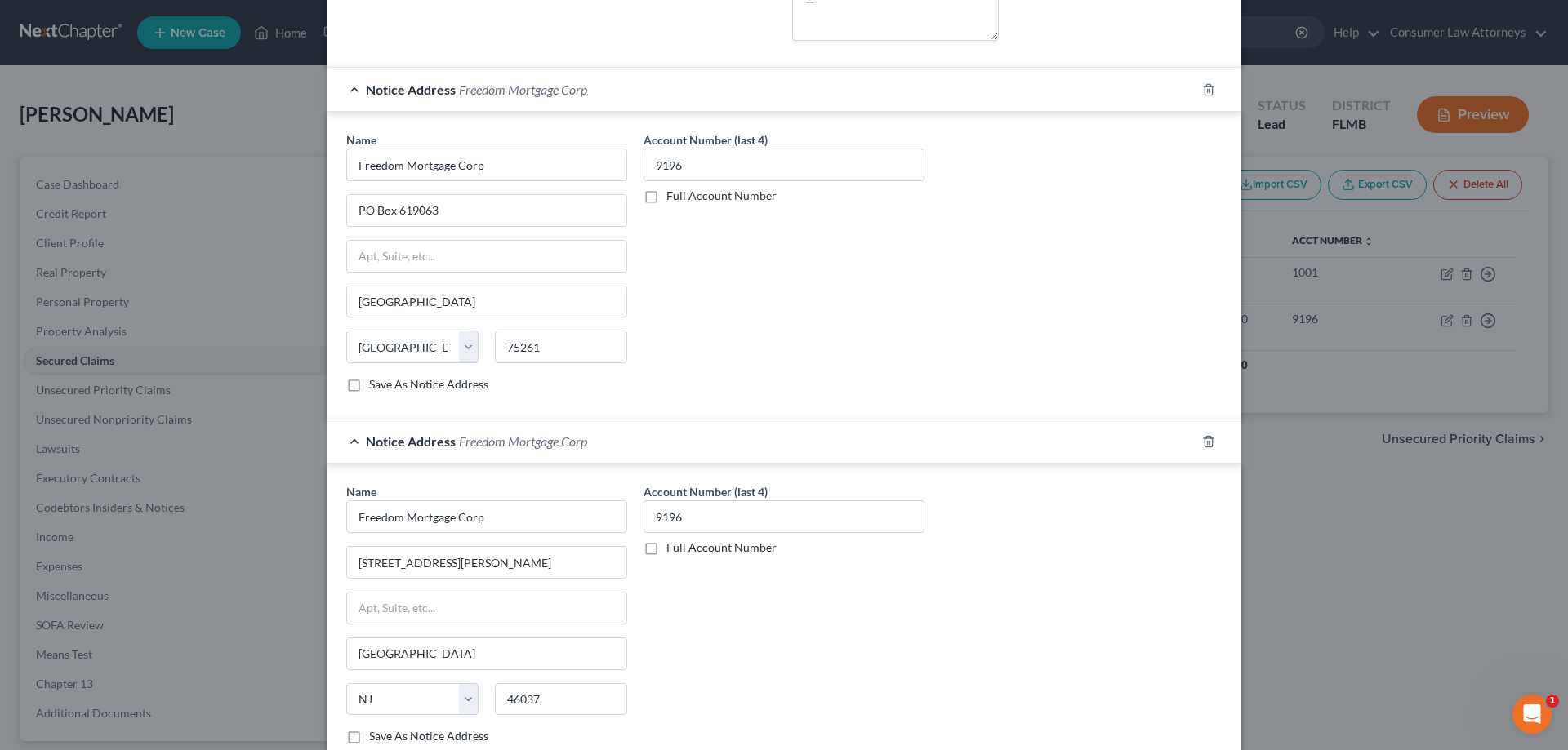
scroll to position [729, 0]
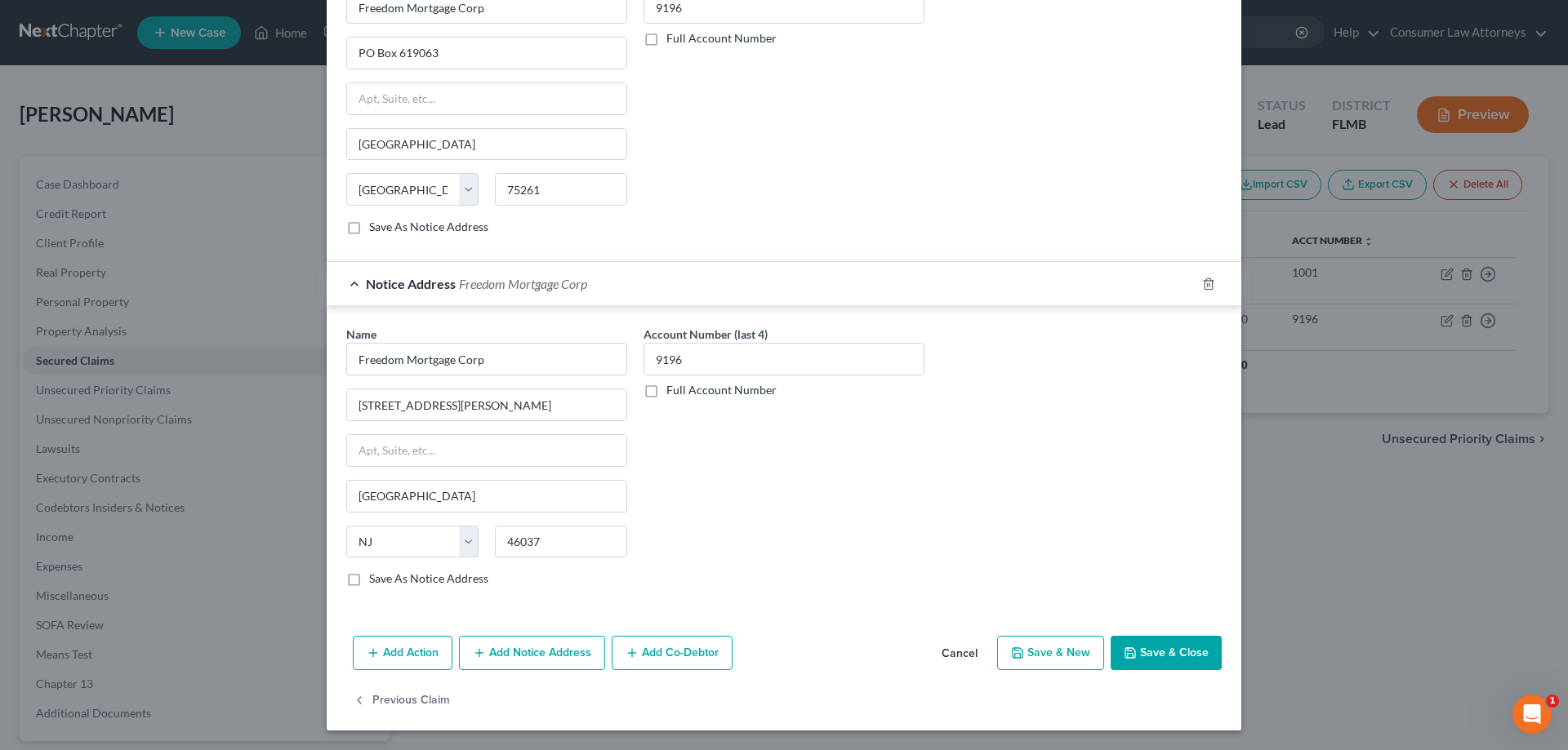
click at [1152, 657] on button "Save & Close" at bounding box center [1166, 652] width 111 height 34
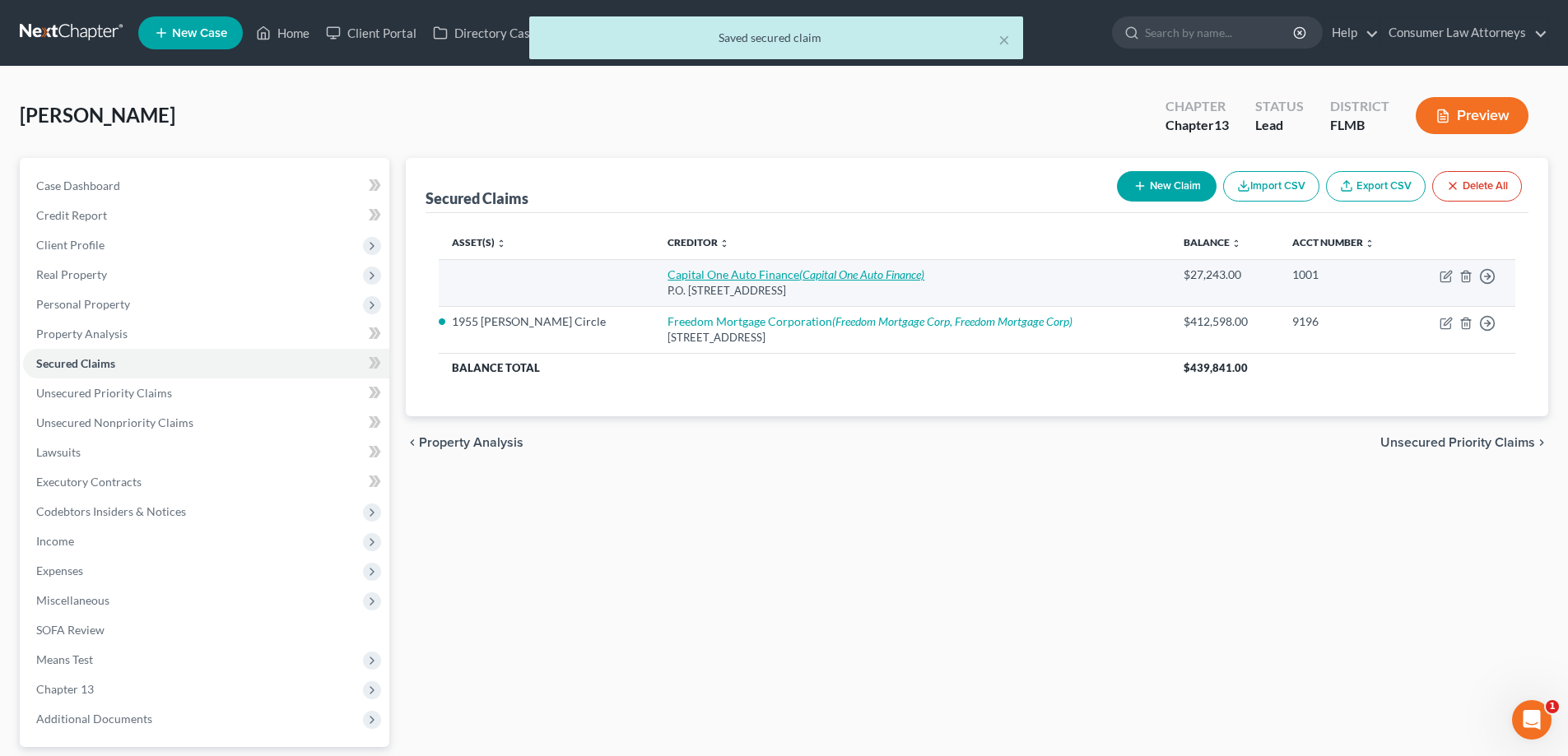
click at [834, 278] on icon "(Capital One Auto Finance)" at bounding box center [862, 275] width 125 height 14
select select "4"
select select "0"
select select "2"
select select "0"
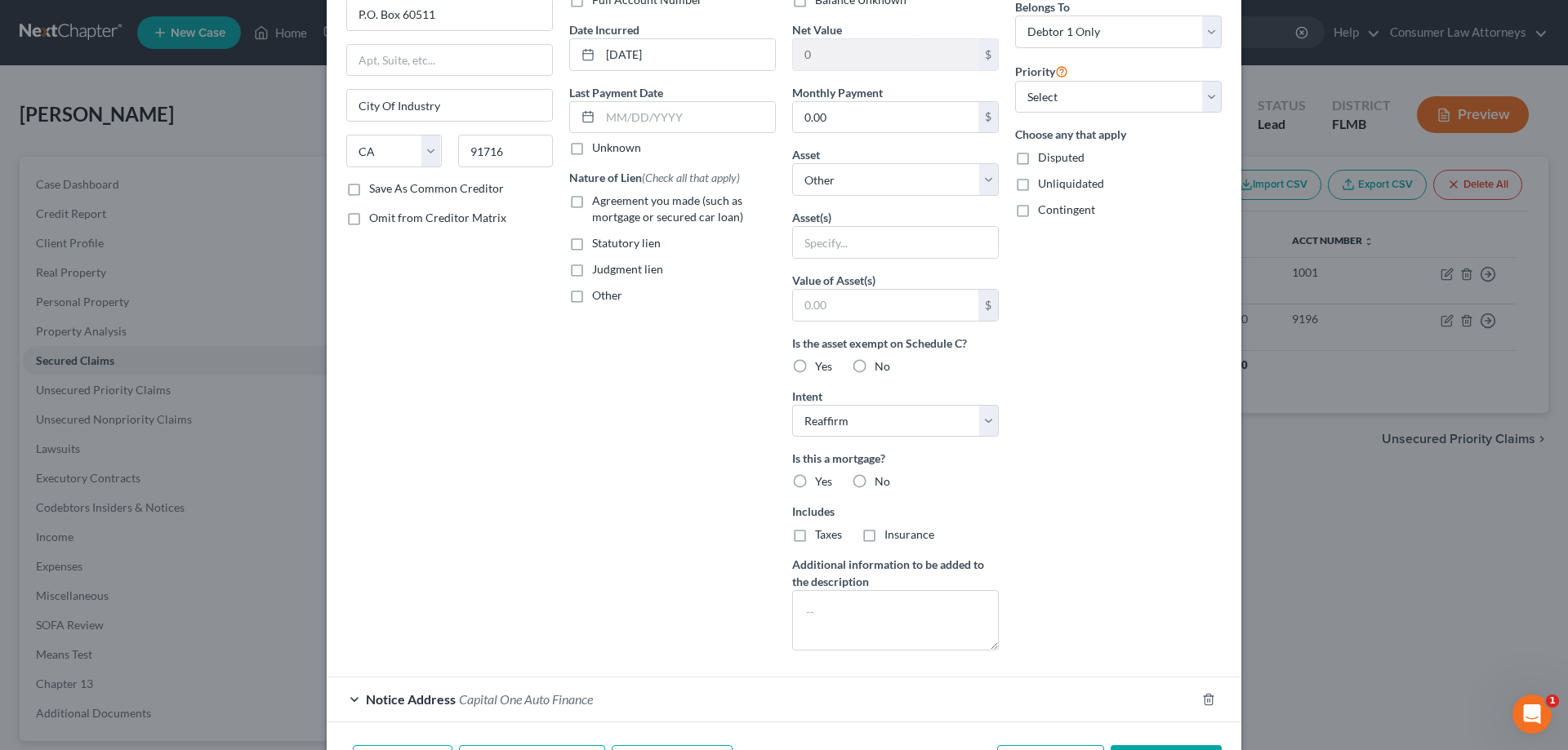
scroll to position [248, 0]
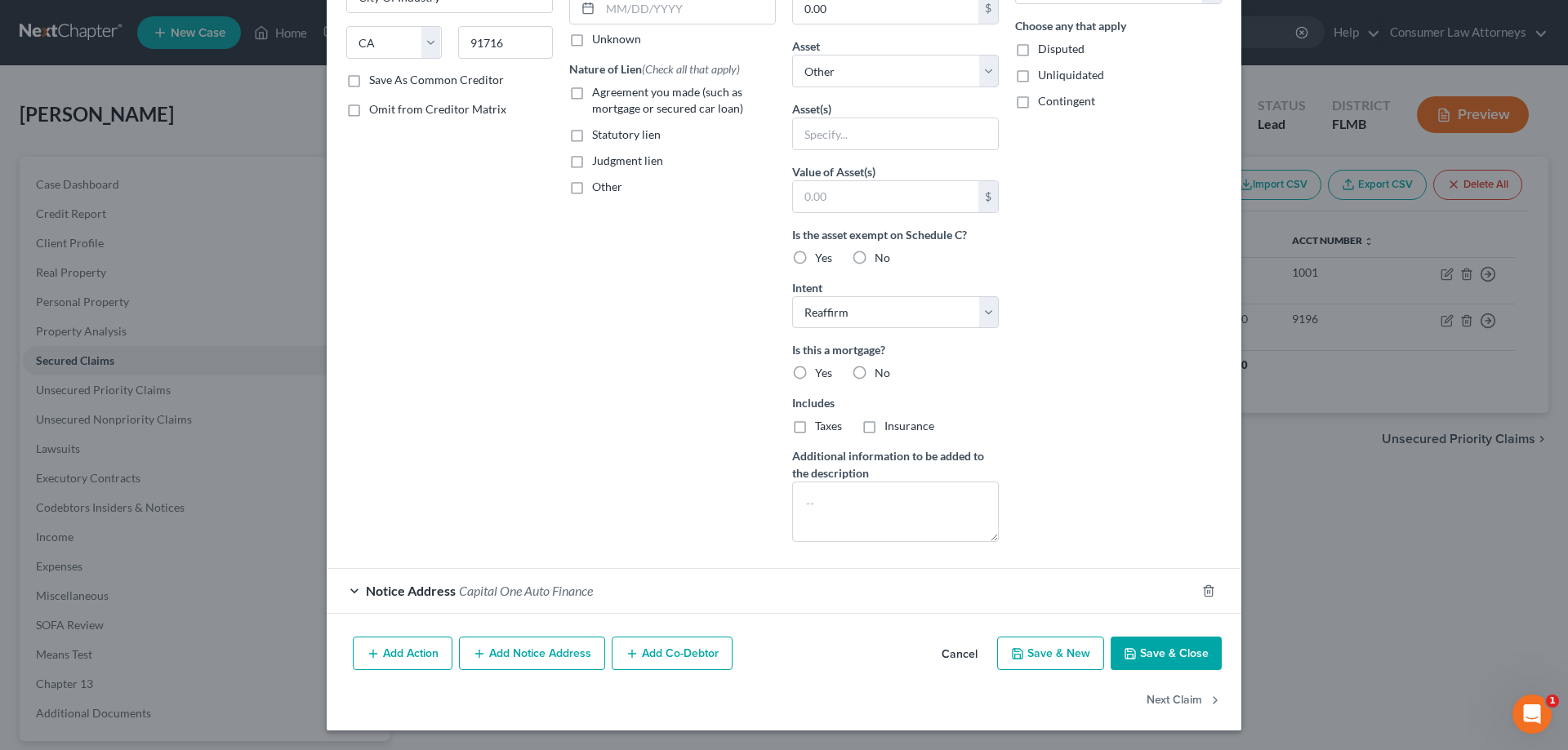
click at [874, 378] on label "No" at bounding box center [882, 373] width 16 height 17
click at [881, 376] on input "No" at bounding box center [886, 370] width 11 height 11
radio input "true"
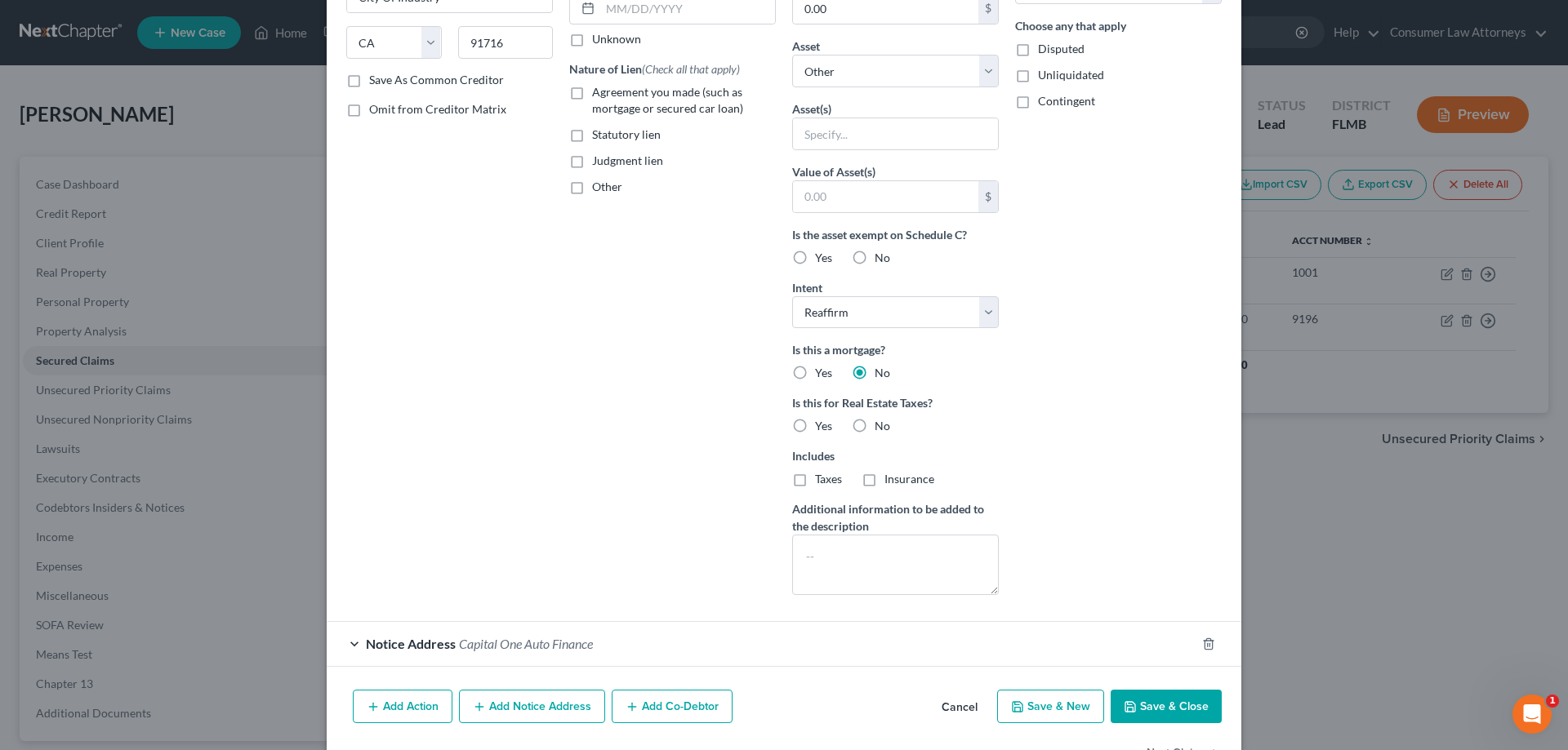
click at [874, 426] on label "No" at bounding box center [882, 426] width 16 height 17
click at [881, 426] on input "No" at bounding box center [886, 423] width 11 height 11
radio input "true"
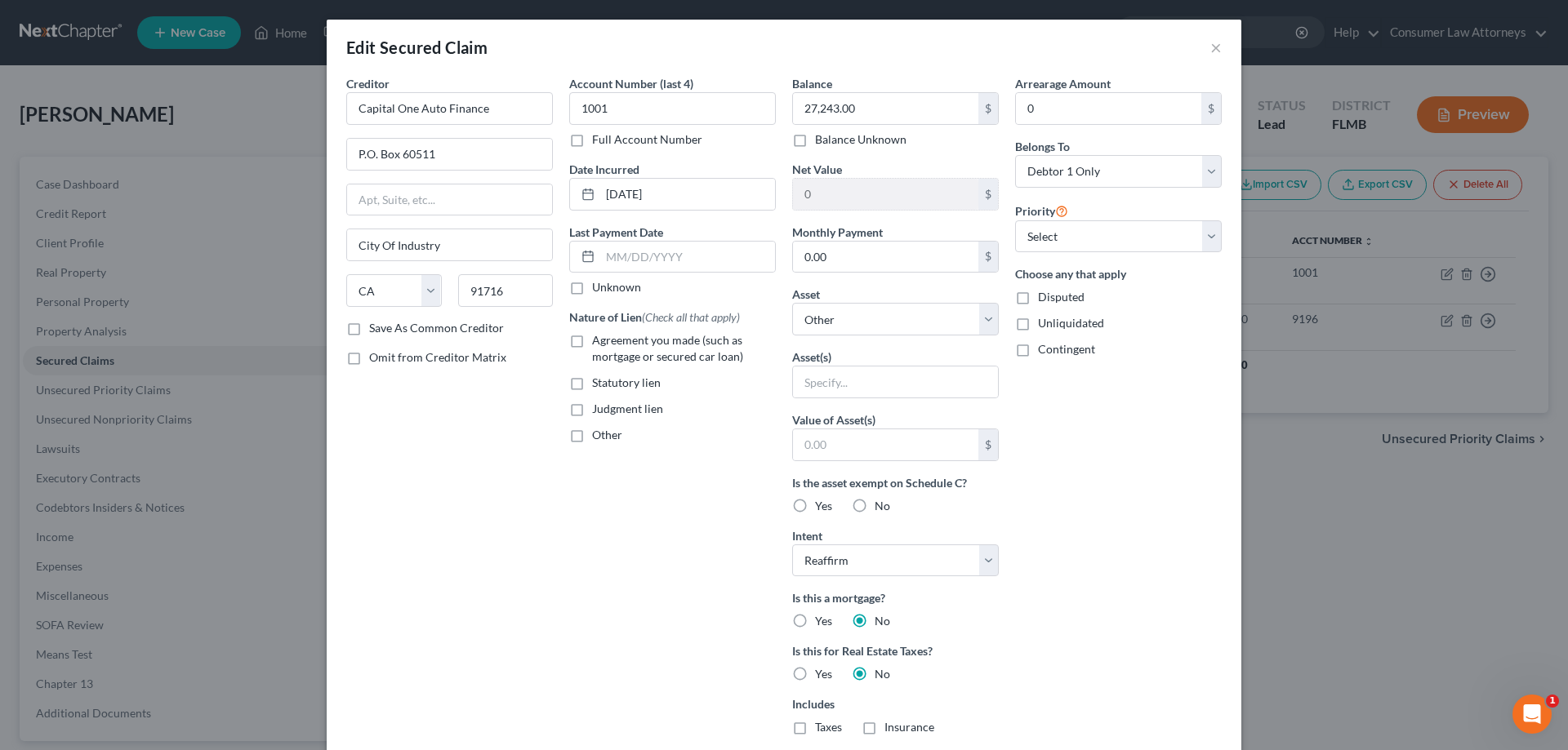
scroll to position [301, 0]
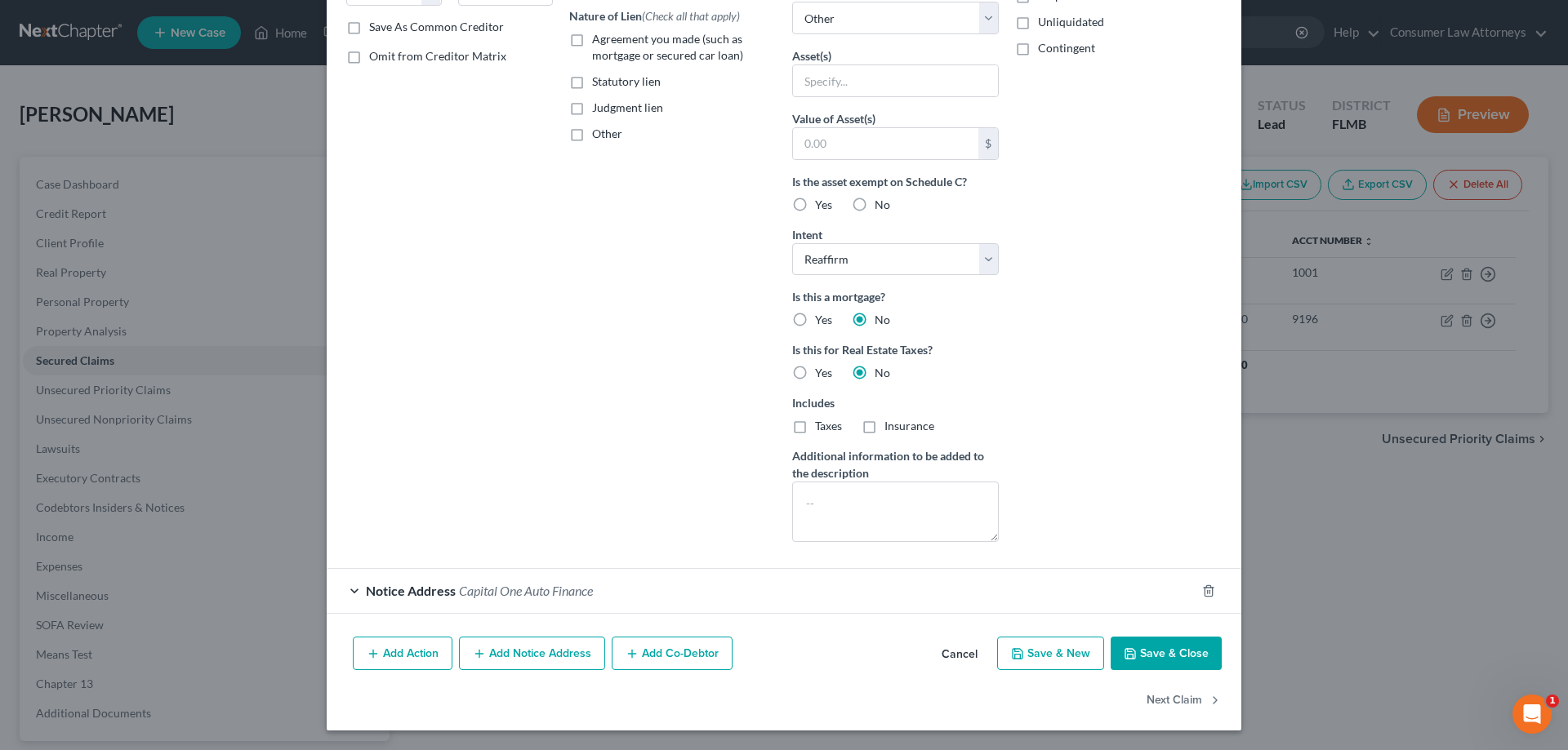
drag, startPoint x: 1186, startPoint y: 654, endPoint x: 1190, endPoint y: 666, distance: 12.6
click at [1186, 654] on button "Save & Close" at bounding box center [1166, 653] width 111 height 34
select select
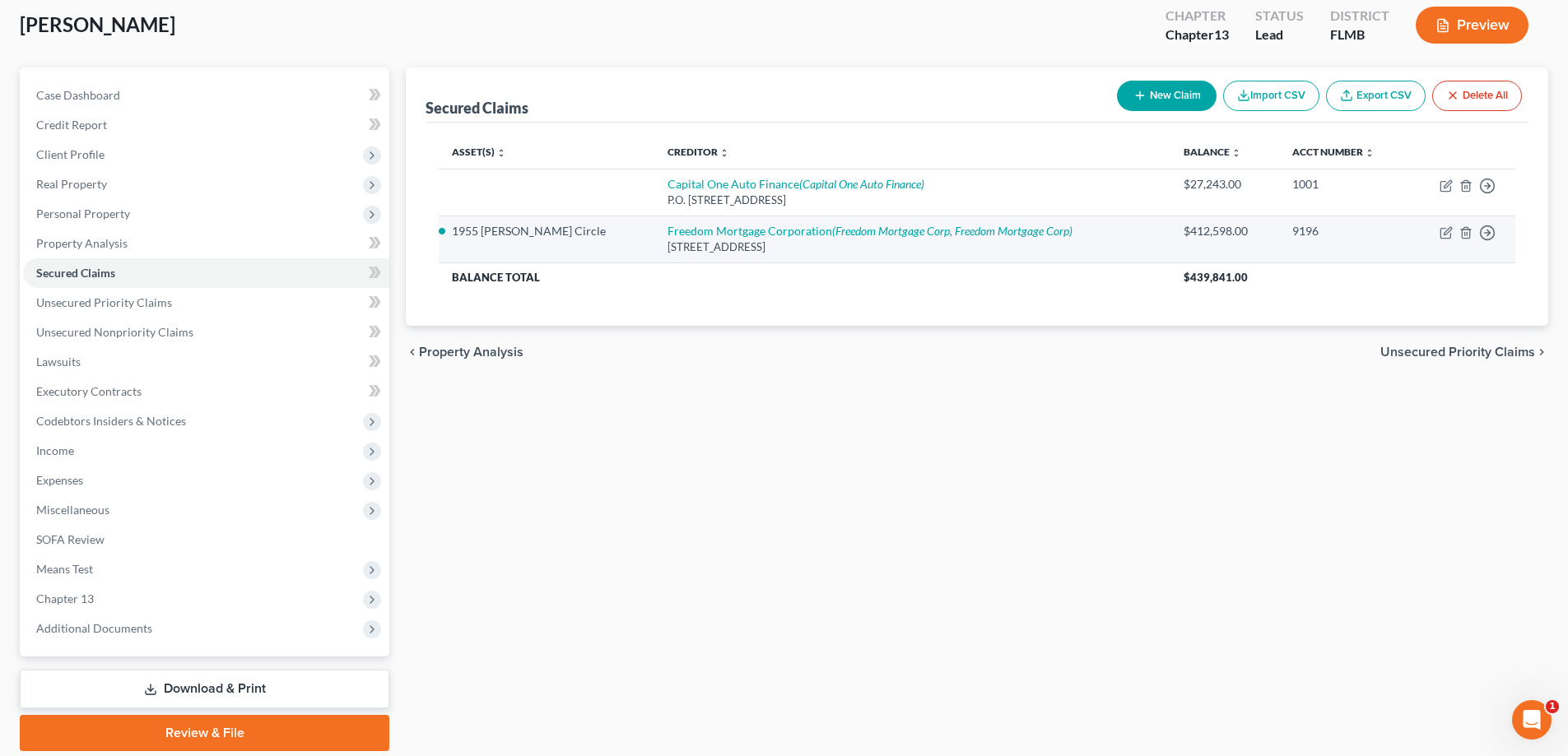
scroll to position [149, 0]
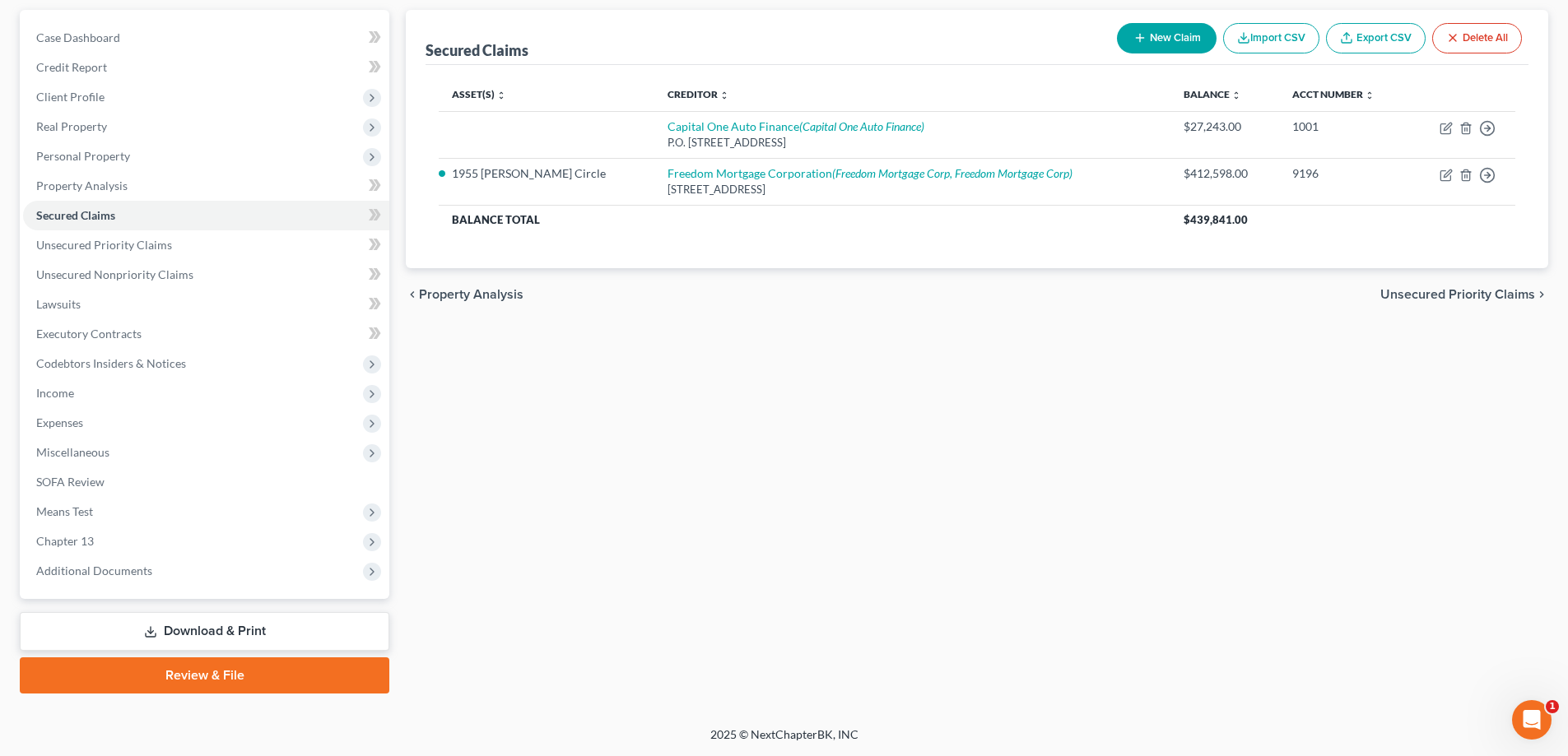
drag, startPoint x: 204, startPoint y: 633, endPoint x: 249, endPoint y: 647, distance: 47.1
click at [204, 633] on link "Download & Print" at bounding box center [204, 632] width 370 height 38
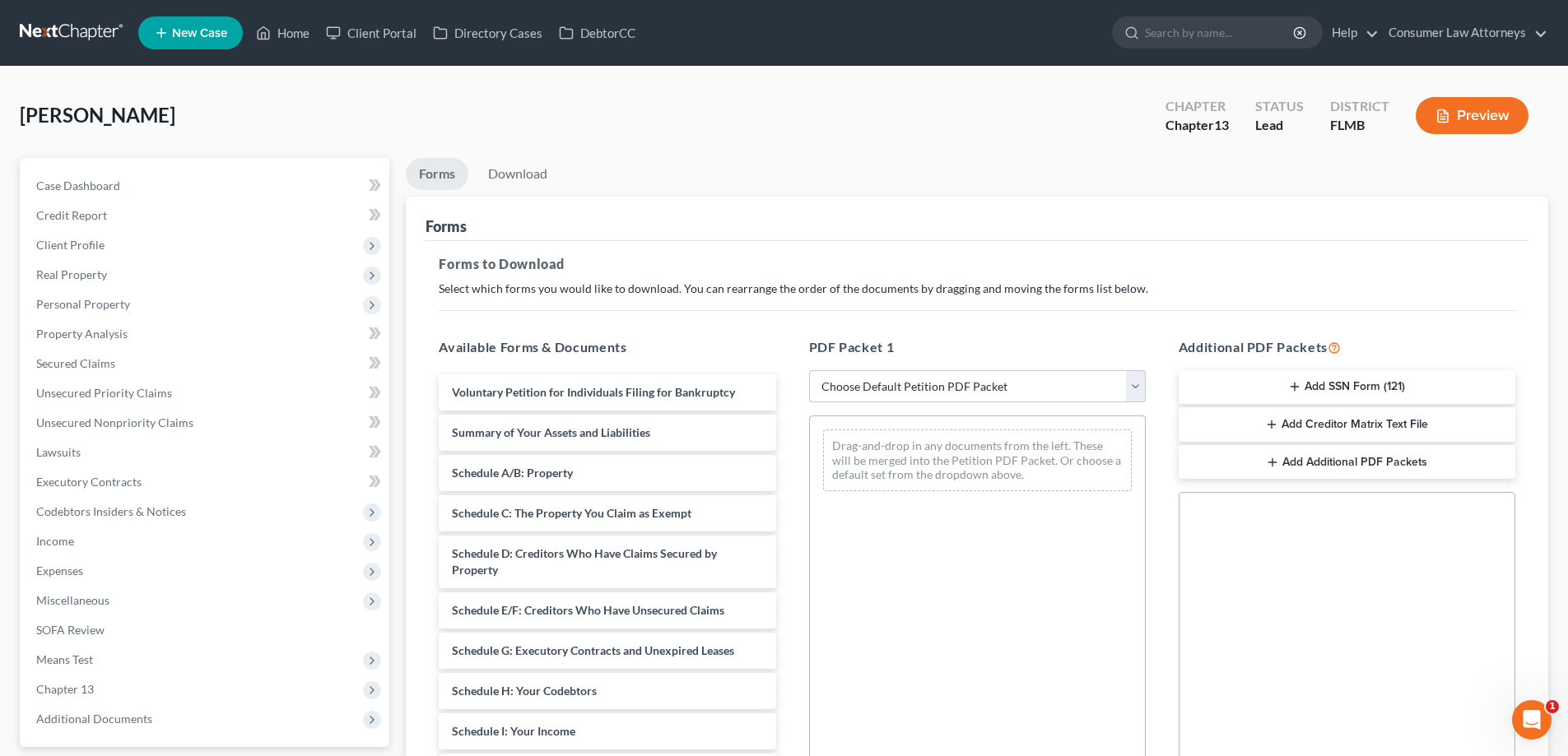
click at [1017, 389] on select "Choose Default Petition PDF Packet Complete Bankruptcy Petition (all forms and …" at bounding box center [977, 386] width 336 height 33
select select "1"
click at [809, 370] on select "Choose Default Petition PDF Packet Complete Bankruptcy Petition (all forms and …" at bounding box center [977, 386] width 336 height 33
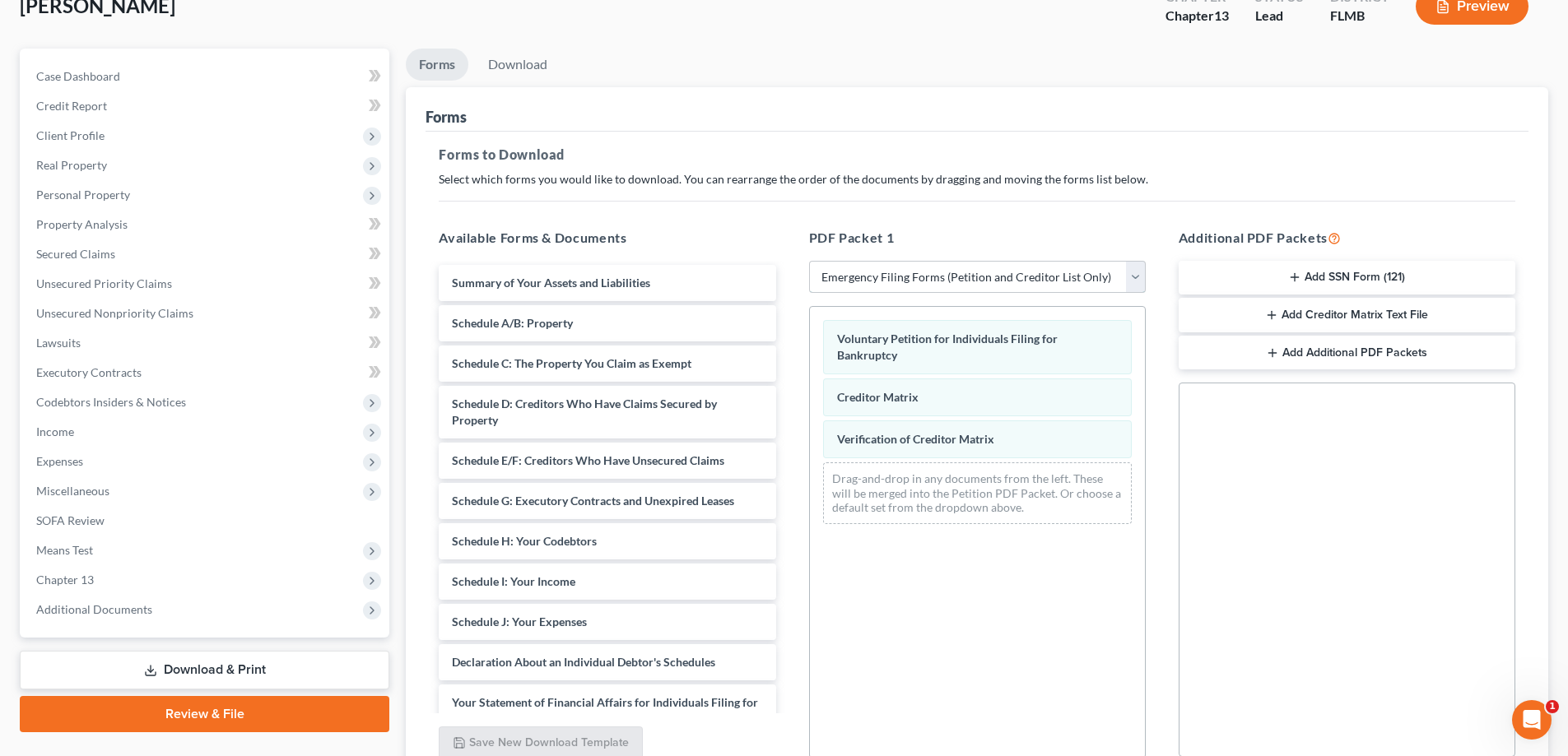
scroll to position [95, 0]
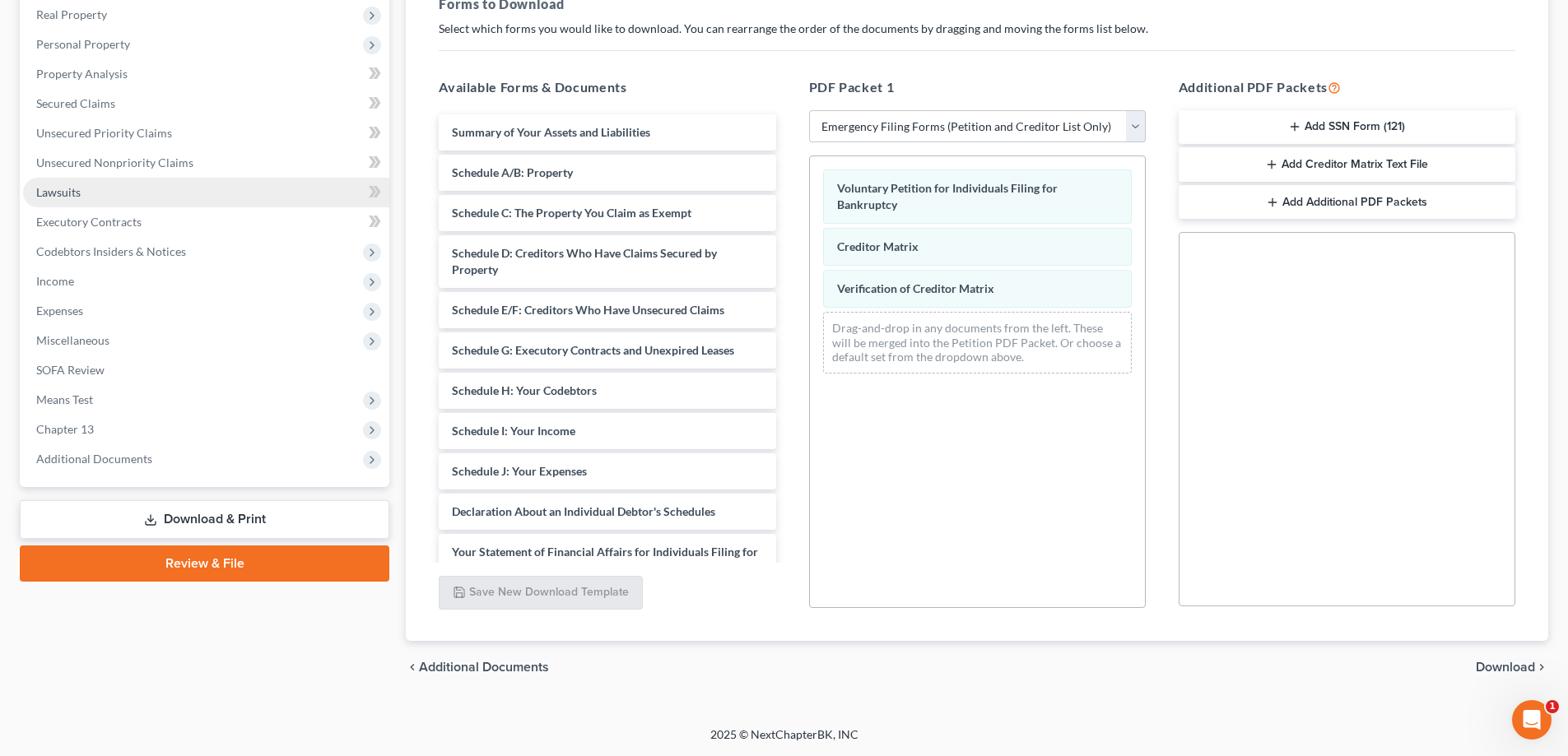
click at [106, 202] on link "Lawsuits" at bounding box center [206, 193] width 366 height 30
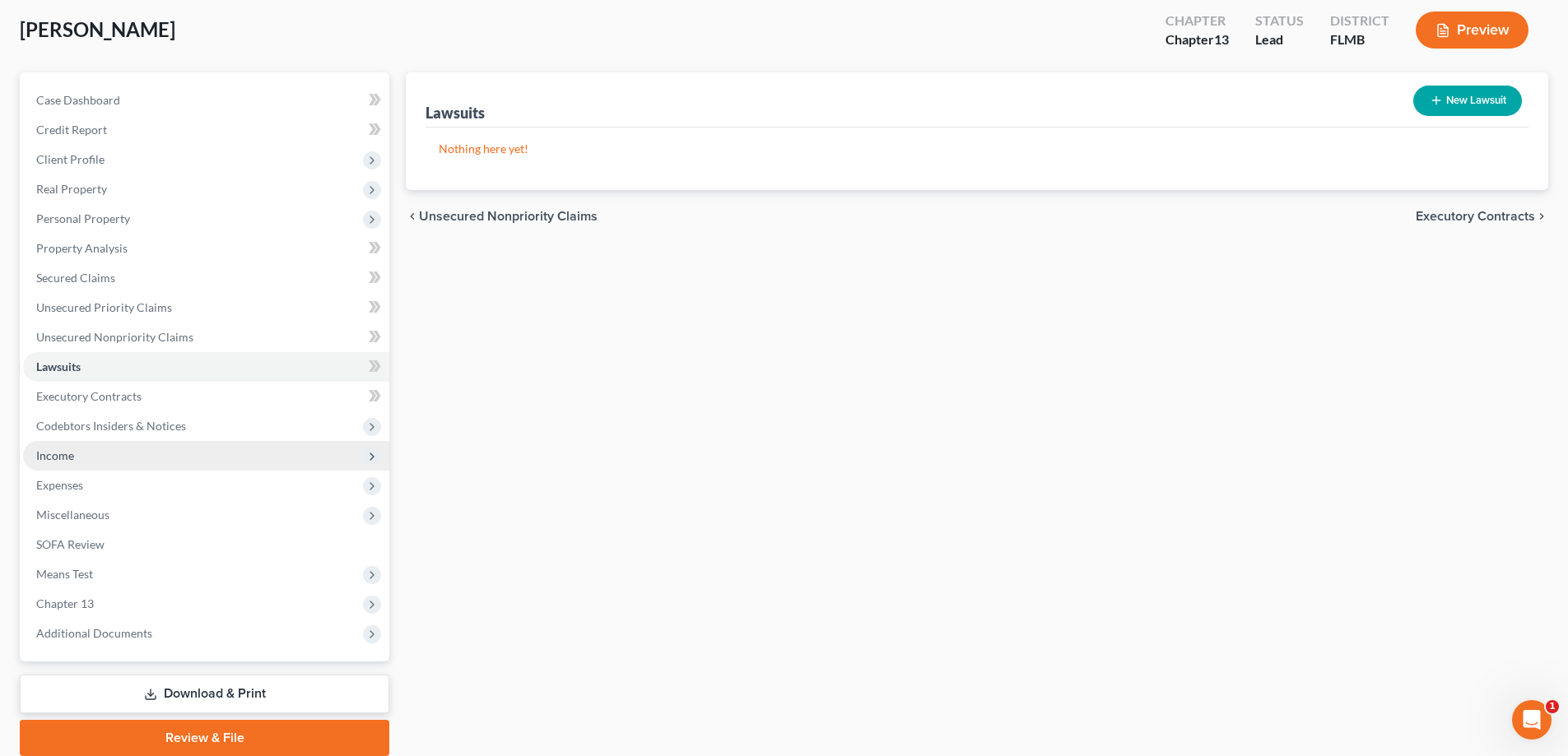
scroll to position [149, 0]
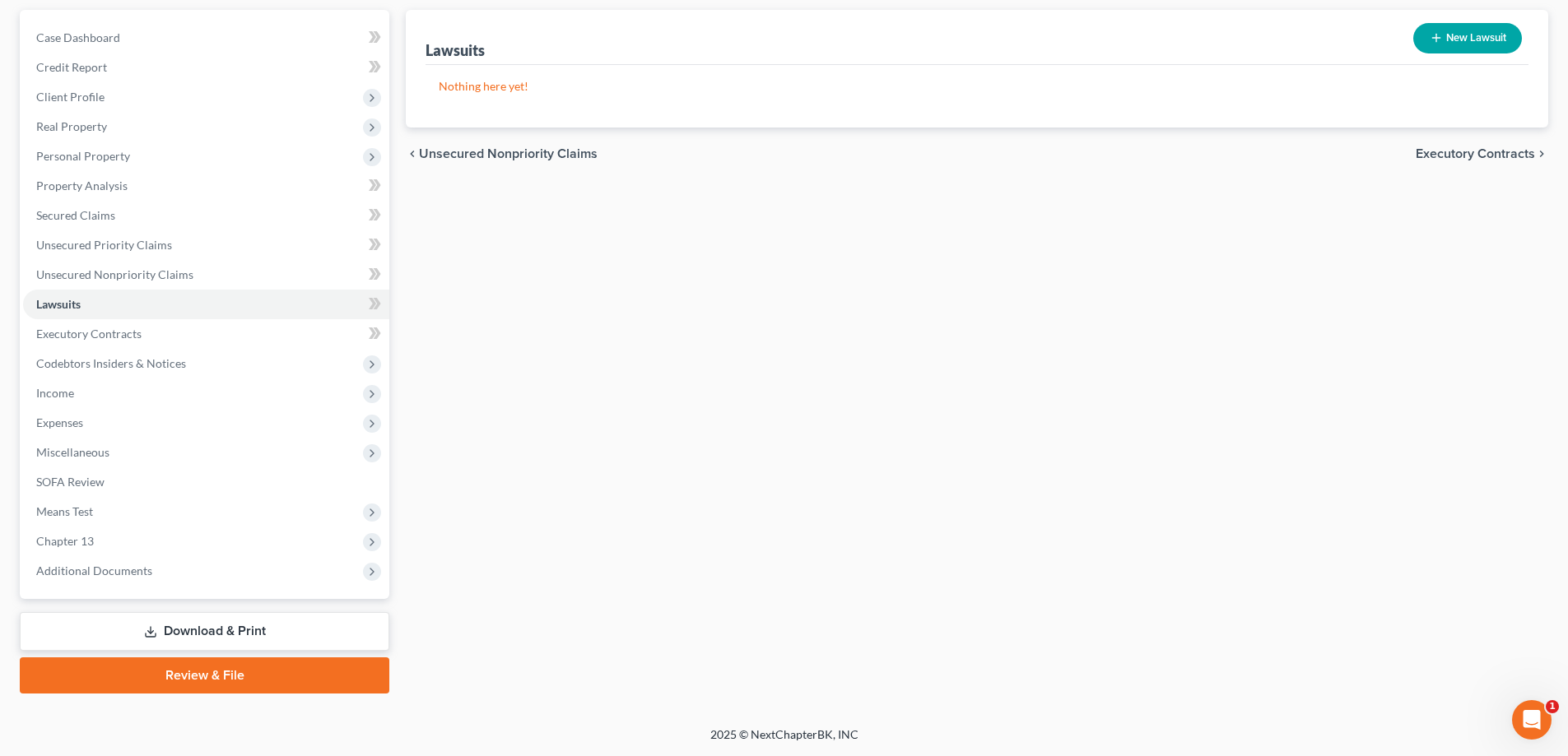
drag, startPoint x: 194, startPoint y: 675, endPoint x: 733, endPoint y: 622, distance: 541.6
click at [195, 677] on link "Review & File" at bounding box center [204, 675] width 370 height 36
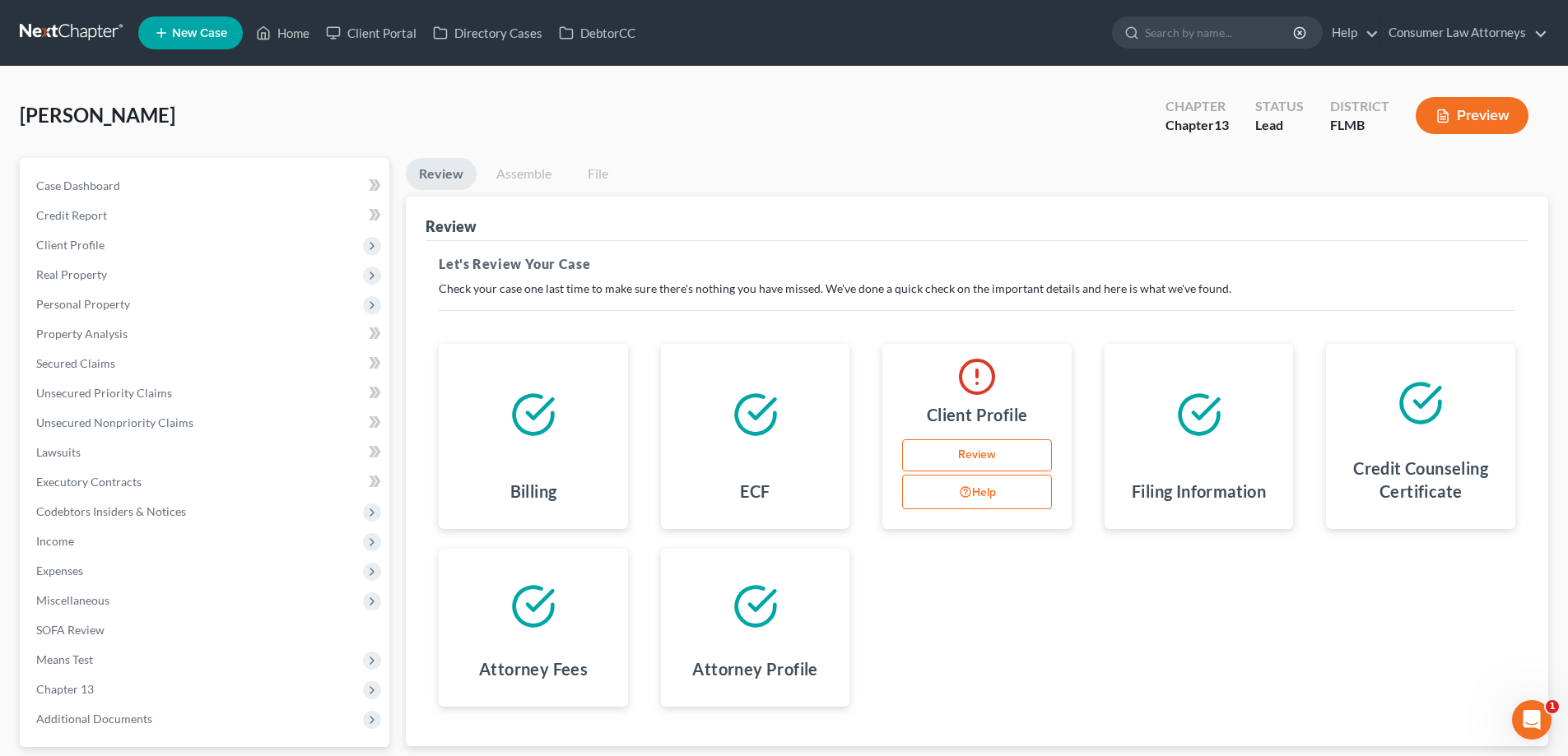
click at [1001, 461] on link "Review" at bounding box center [977, 456] width 150 height 33
select select "0"
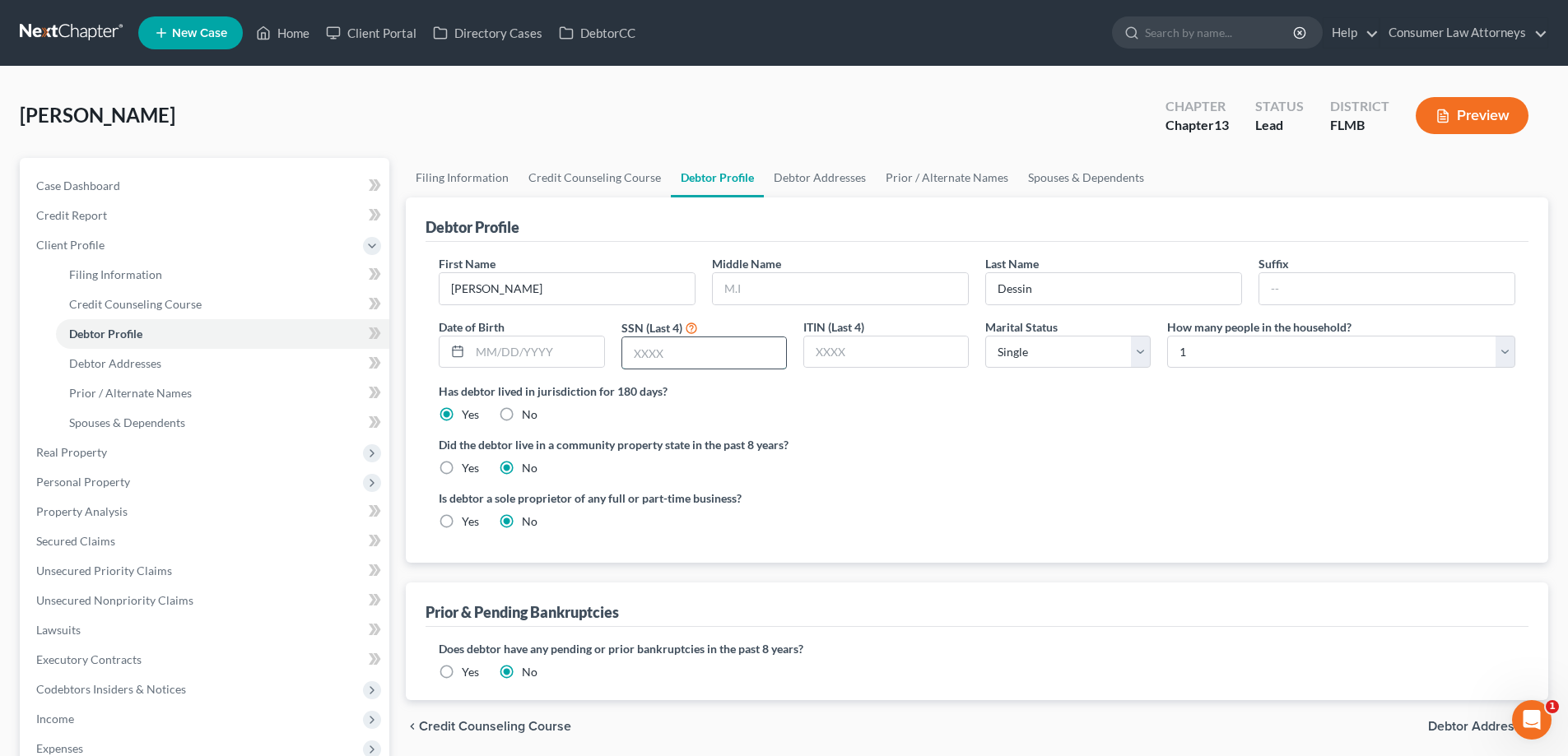
click at [734, 351] on input "text" at bounding box center [704, 352] width 164 height 31
type input "9946"
click at [508, 355] on input "text" at bounding box center [537, 351] width 134 height 31
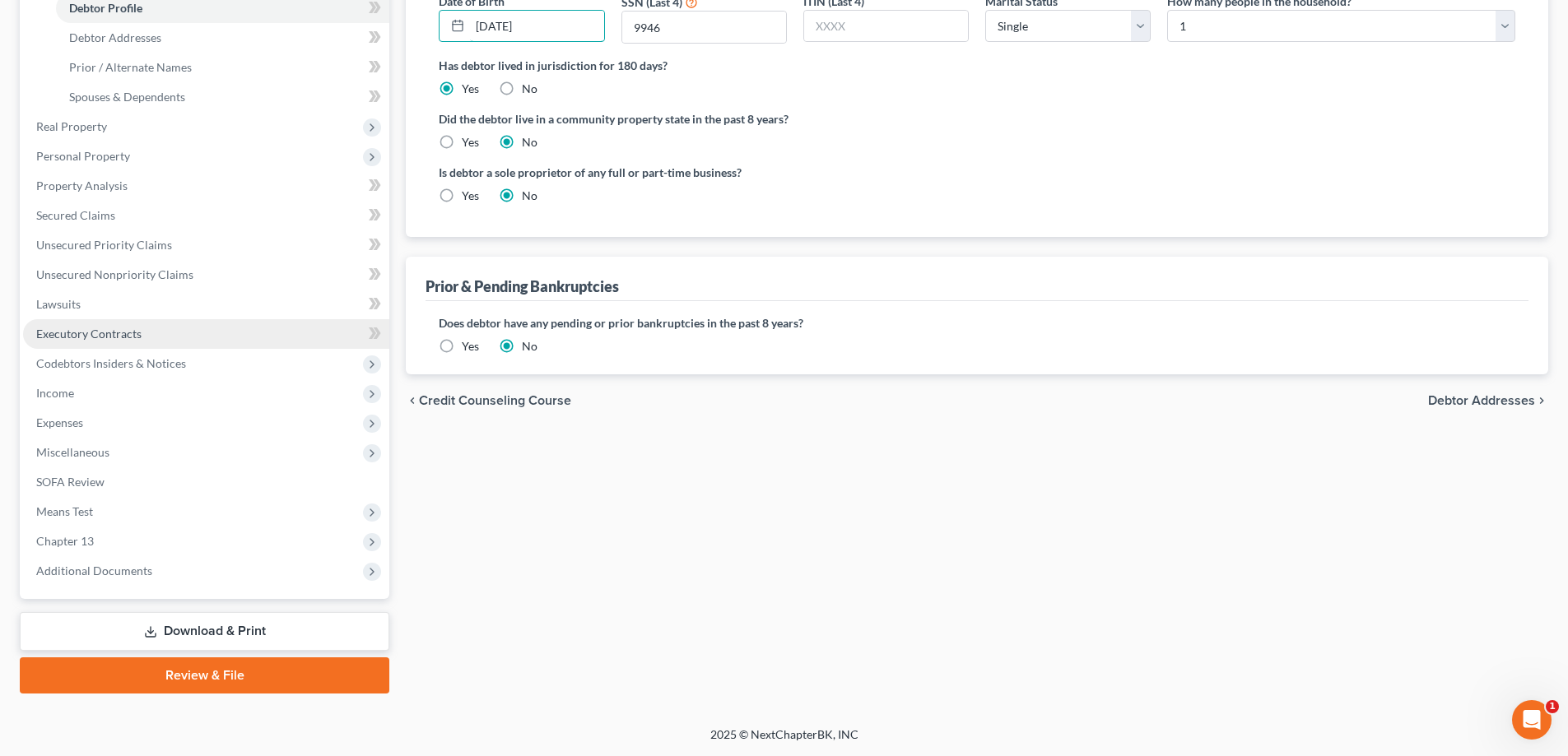
type input "[DATE]"
click at [48, 323] on link "Executory Contracts" at bounding box center [206, 335] width 366 height 30
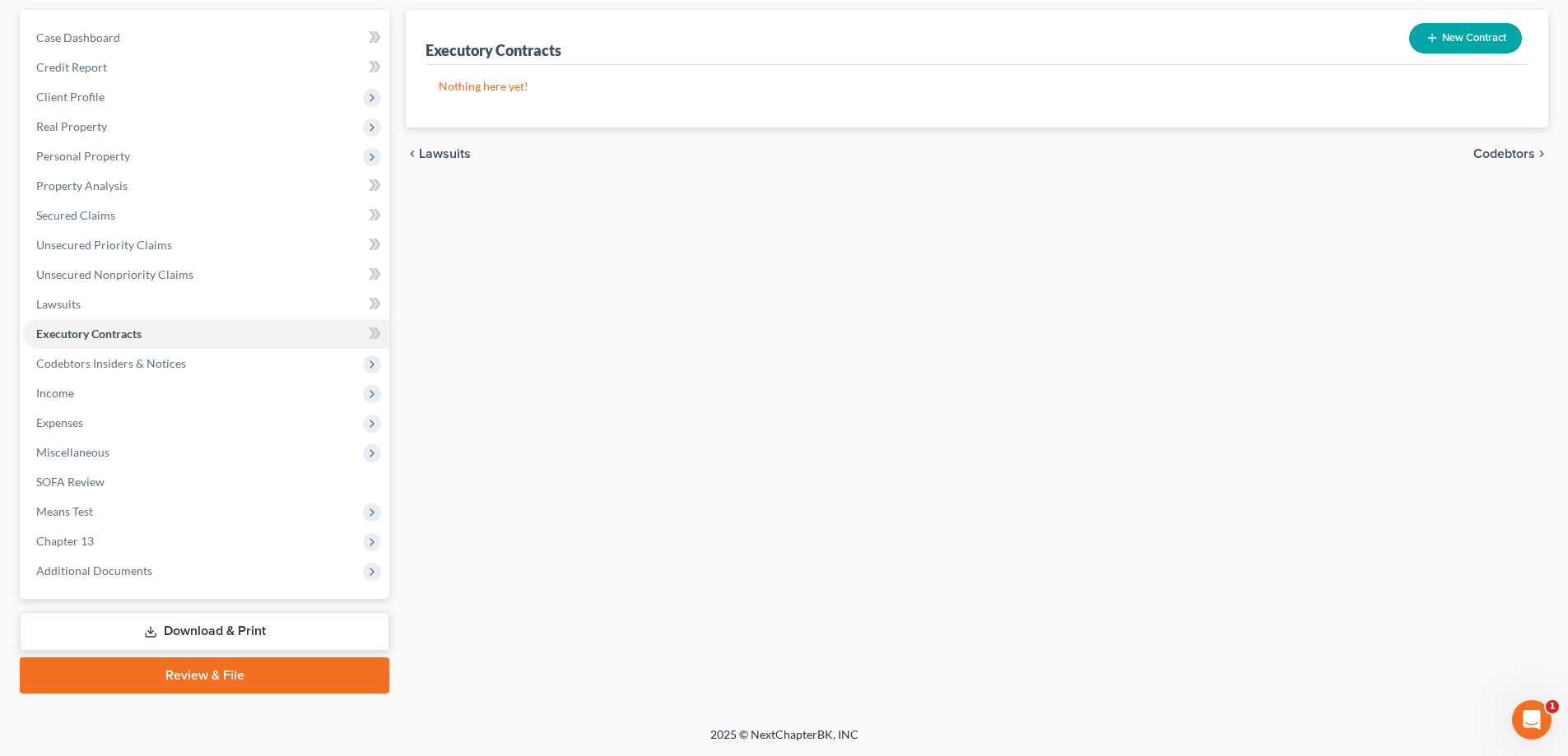
click at [250, 678] on link "Review & File" at bounding box center [204, 675] width 370 height 36
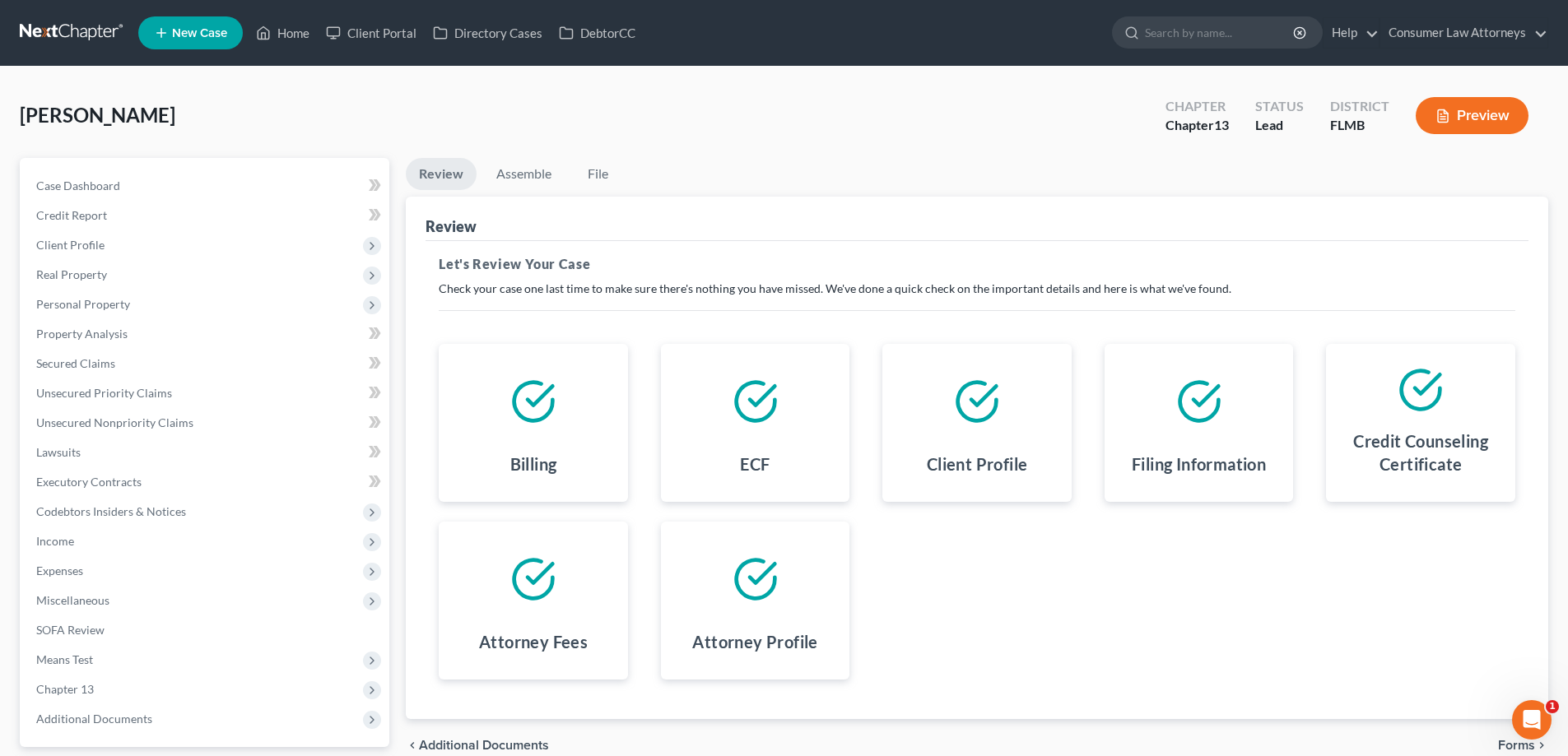
scroll to position [149, 0]
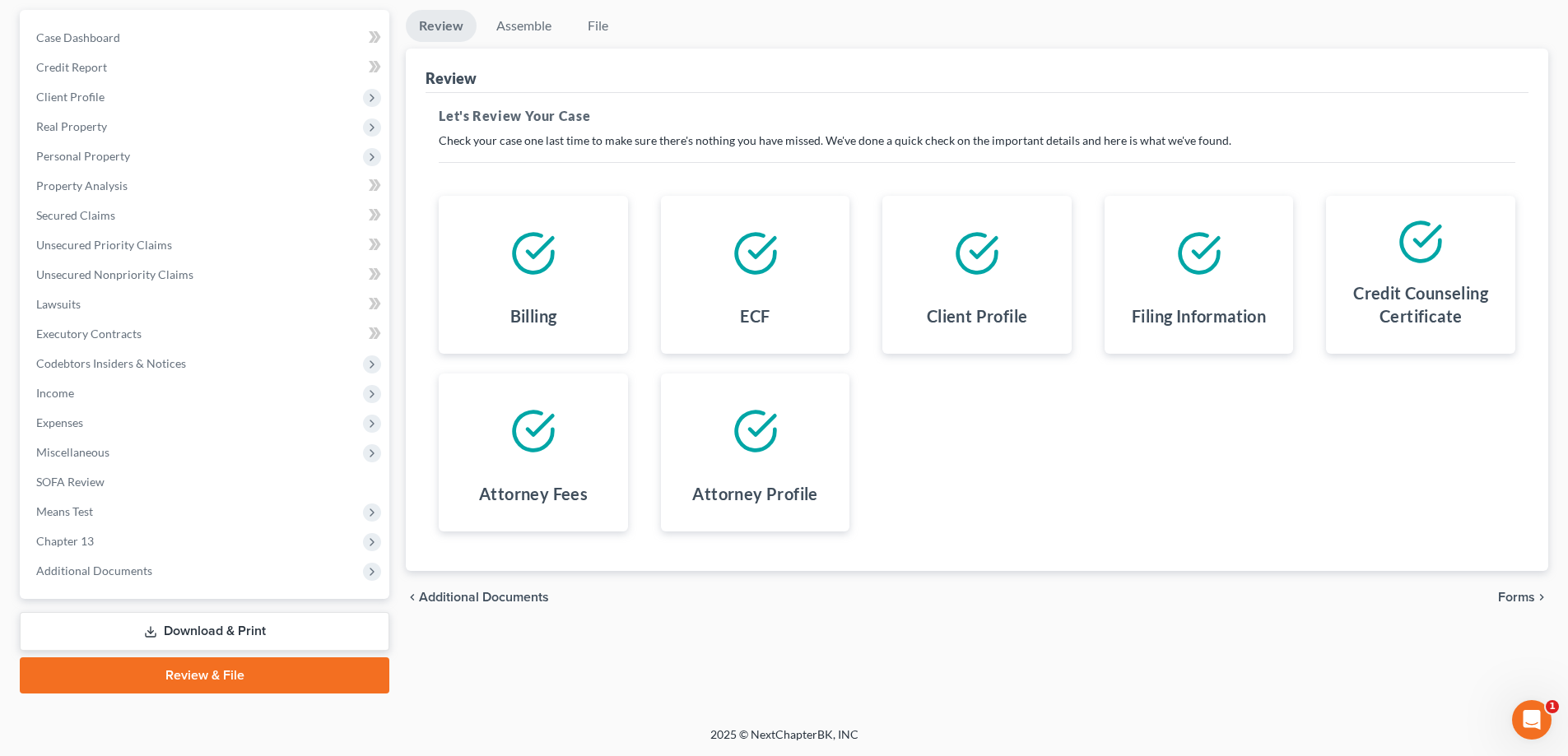
click at [1516, 598] on span "Forms" at bounding box center [1516, 597] width 37 height 13
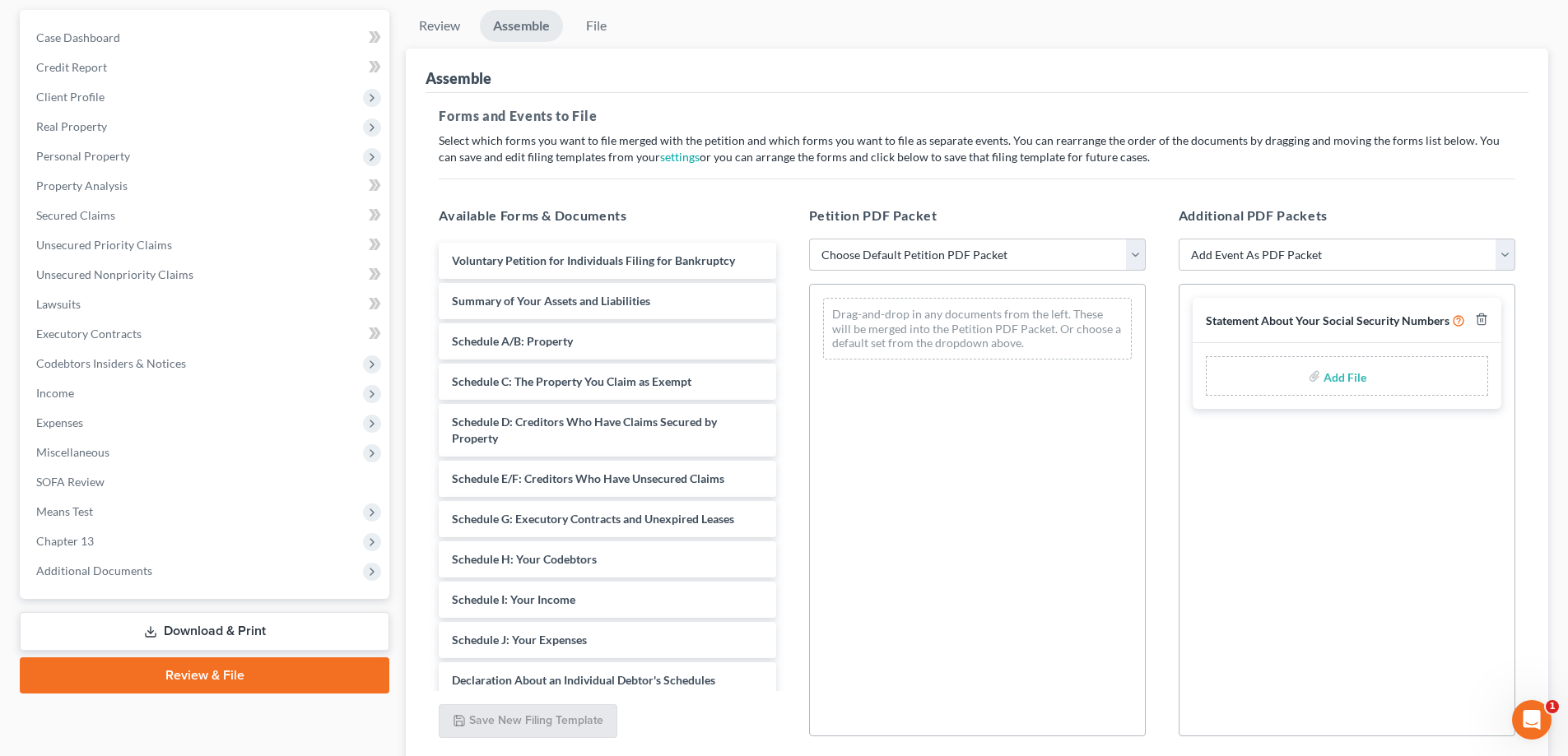
click at [935, 259] on select "Choose Default Petition PDF Packet Complete Bankruptcy Petition (all forms and …" at bounding box center [977, 255] width 336 height 33
select select "1"
click at [809, 239] on select "Choose Default Petition PDF Packet Complete Bankruptcy Petition (all forms and …" at bounding box center [977, 255] width 336 height 33
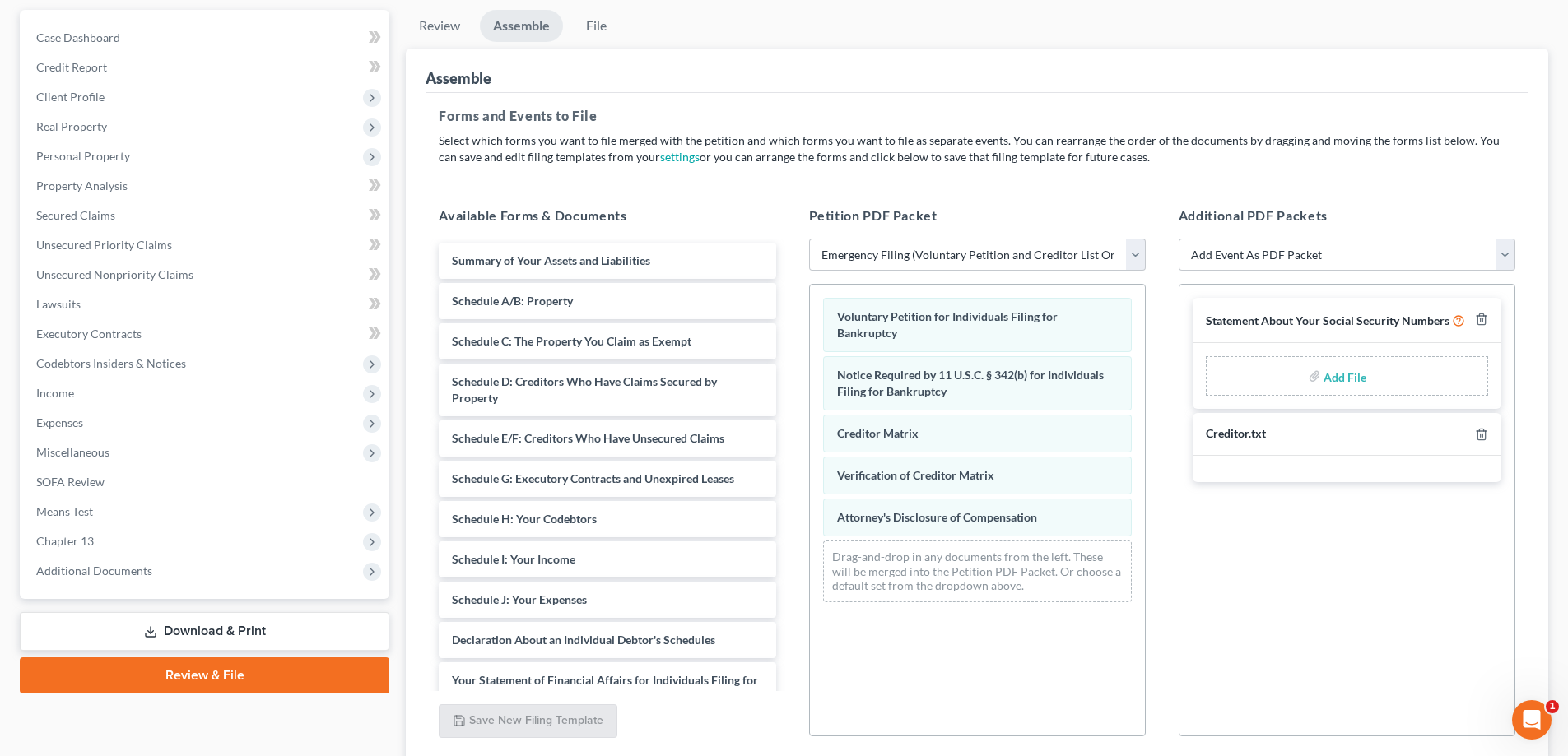
click at [1348, 376] on input "file" at bounding box center [1343, 376] width 39 height 30
type input "C:\fakepath\Statement of SS.pdf"
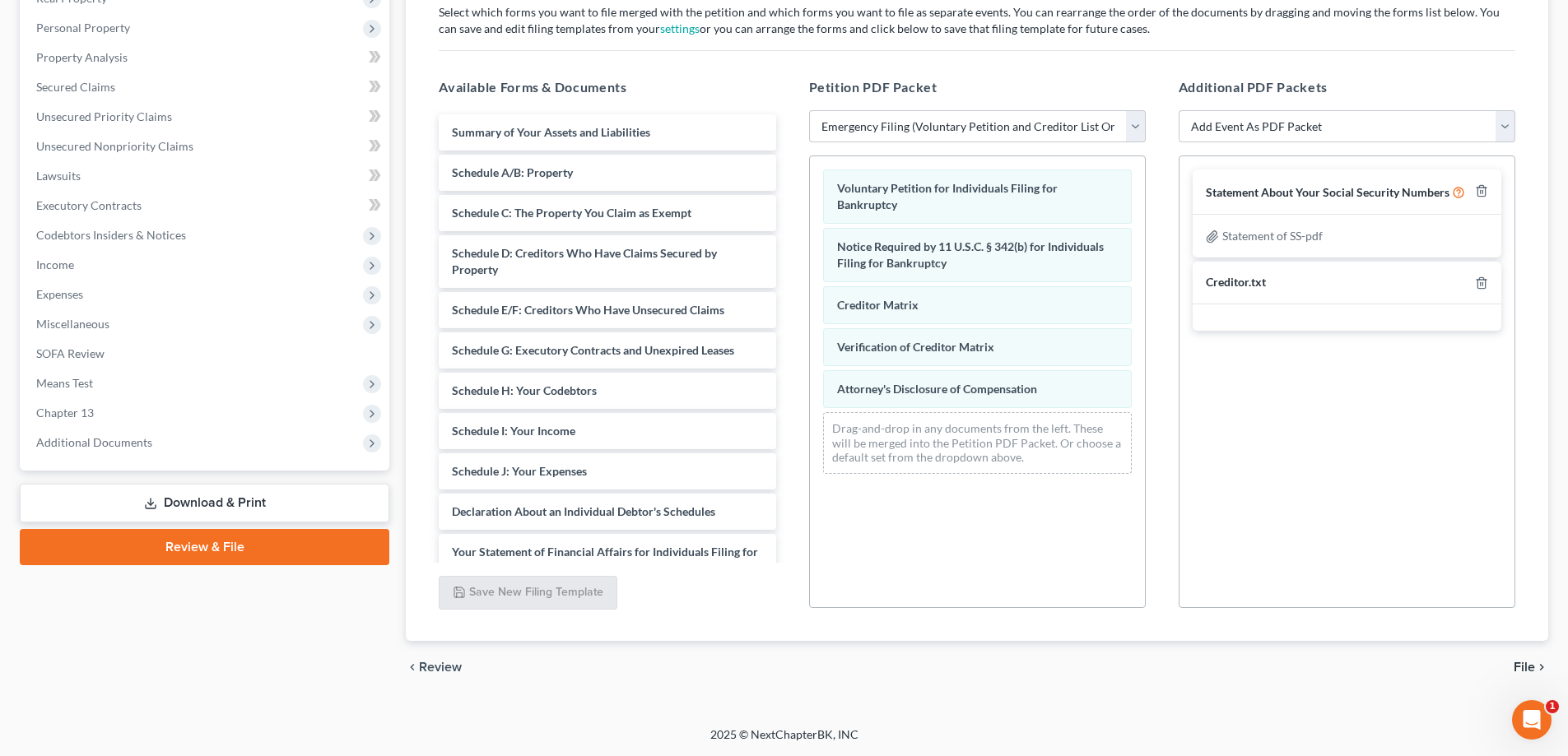
click at [1524, 671] on span "File" at bounding box center [1525, 668] width 22 height 13
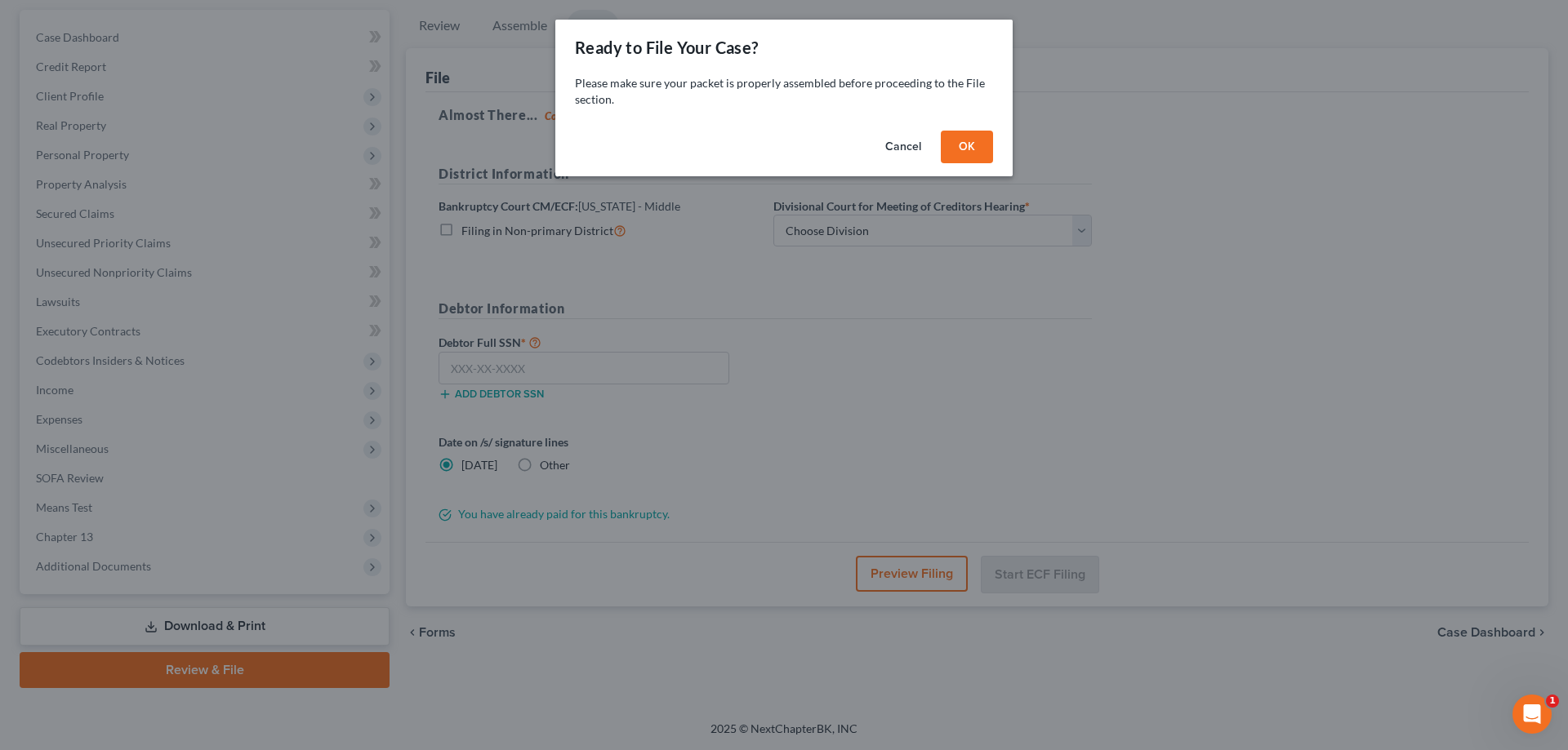
click at [969, 154] on button "OK" at bounding box center [966, 147] width 52 height 32
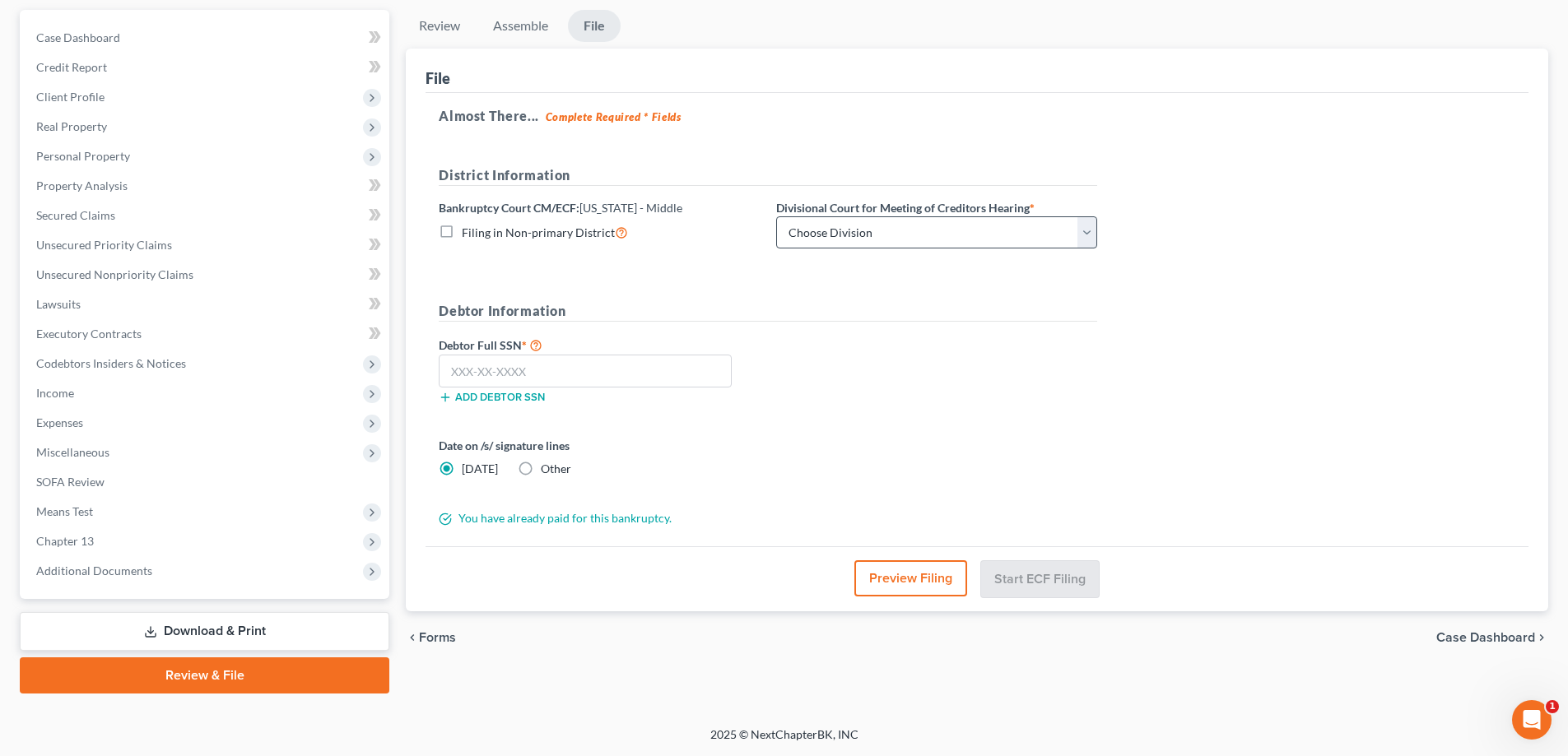
drag, startPoint x: 910, startPoint y: 225, endPoint x: 895, endPoint y: 237, distance: 19.2
click at [905, 229] on div at bounding box center [784, 378] width 1568 height 756
click at [895, 237] on select "Choose Division [GEOGRAPHIC_DATA][PERSON_NAME] [GEOGRAPHIC_DATA] [GEOGRAPHIC_DA…" at bounding box center [936, 232] width 321 height 33
select select "2"
click at [776, 216] on select "Choose Division [GEOGRAPHIC_DATA][PERSON_NAME] [GEOGRAPHIC_DATA] [GEOGRAPHIC_DA…" at bounding box center [936, 232] width 321 height 33
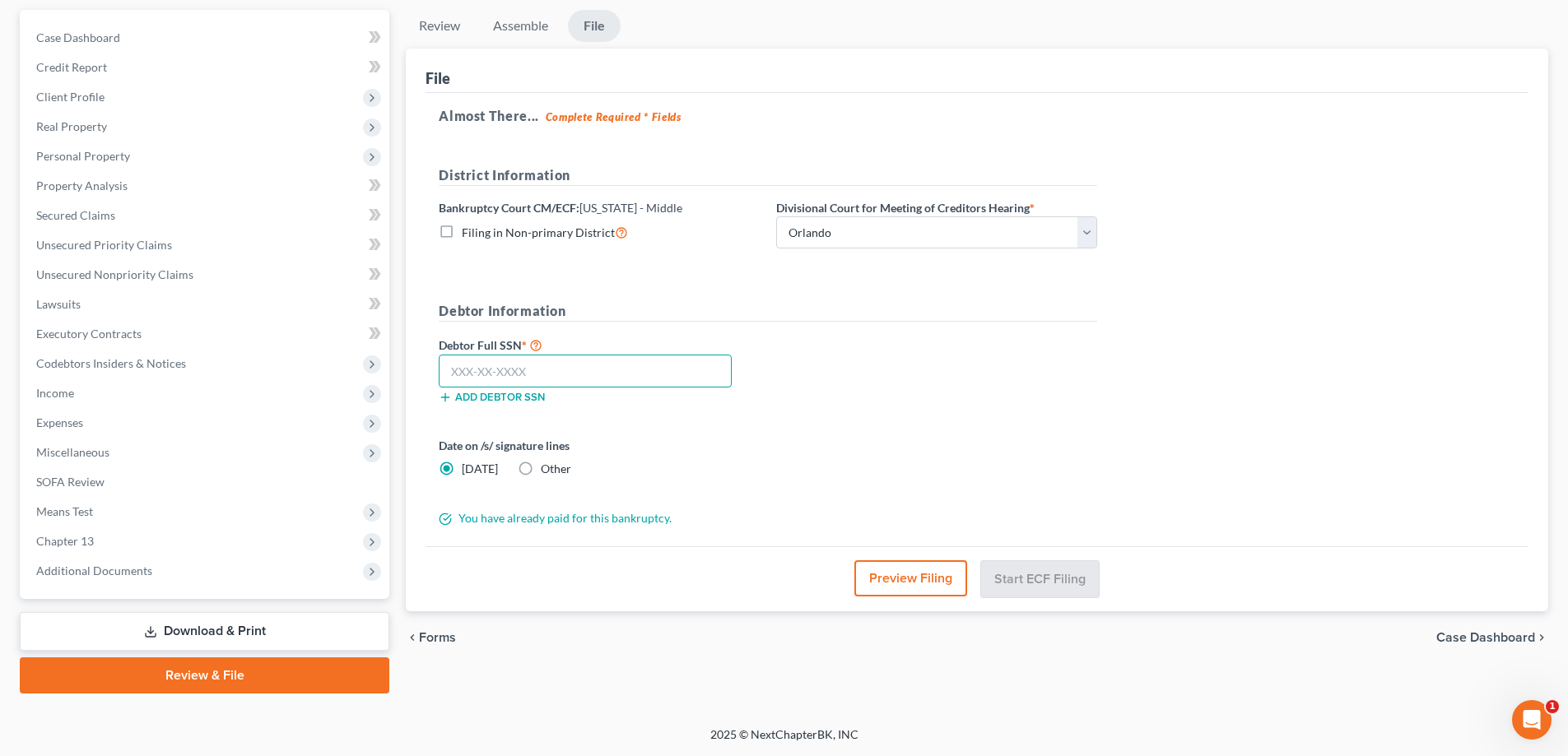
click at [615, 370] on input "text" at bounding box center [585, 370] width 293 height 33
type input "684-87-9946"
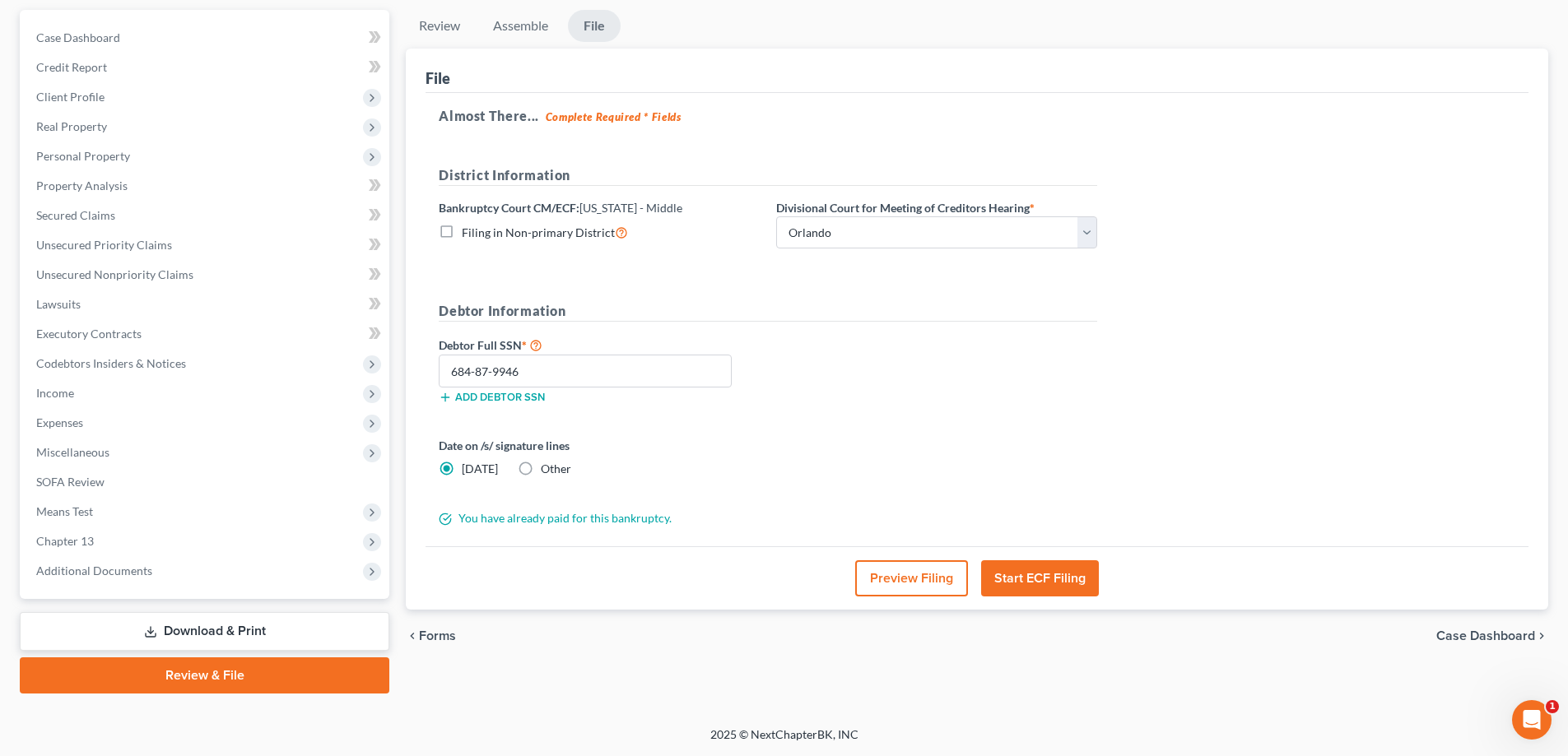
drag, startPoint x: 1030, startPoint y: 586, endPoint x: 1159, endPoint y: 640, distance: 139.8
click at [1031, 587] on button "Start ECF Filing" at bounding box center [1040, 578] width 118 height 36
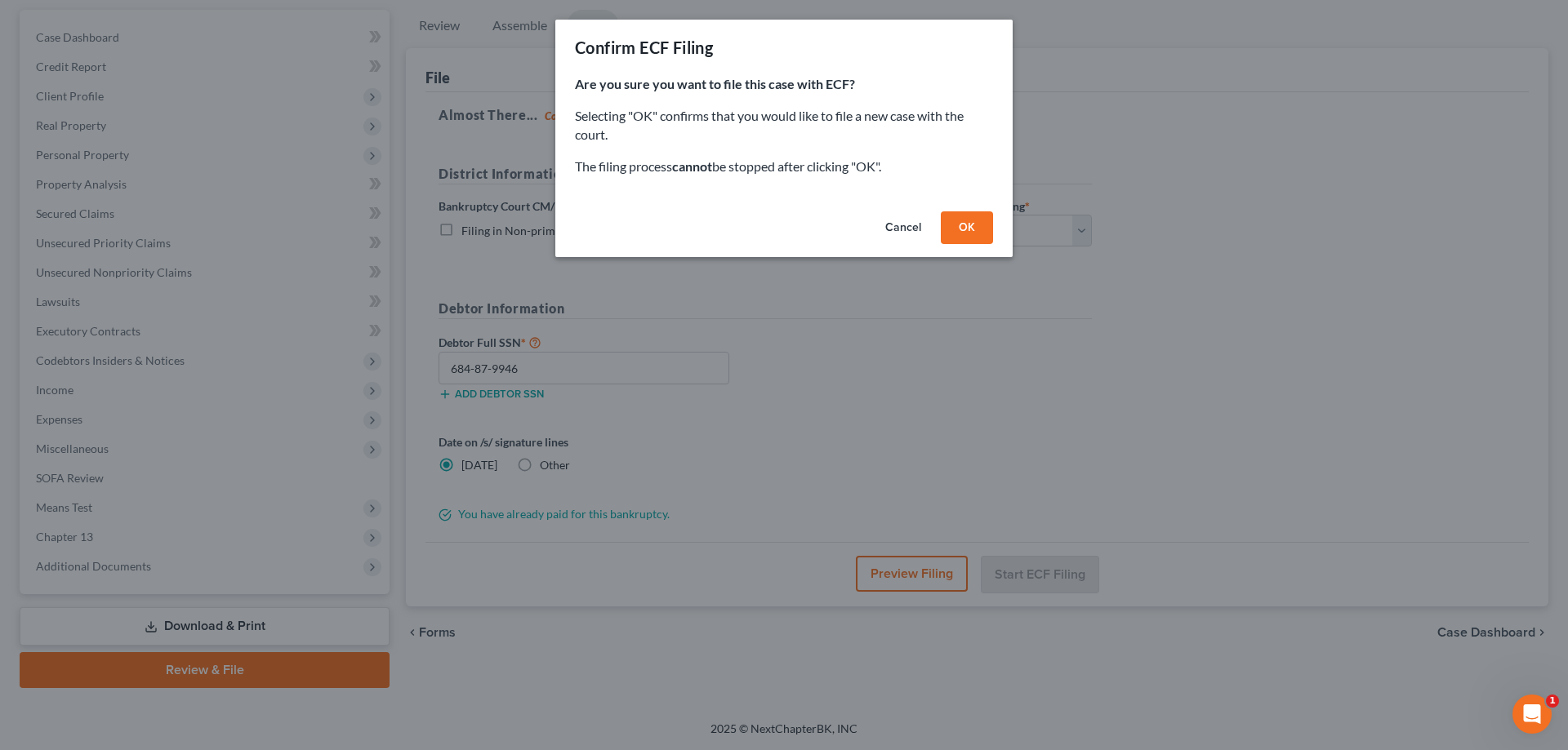
click at [967, 225] on button "OK" at bounding box center [966, 227] width 52 height 32
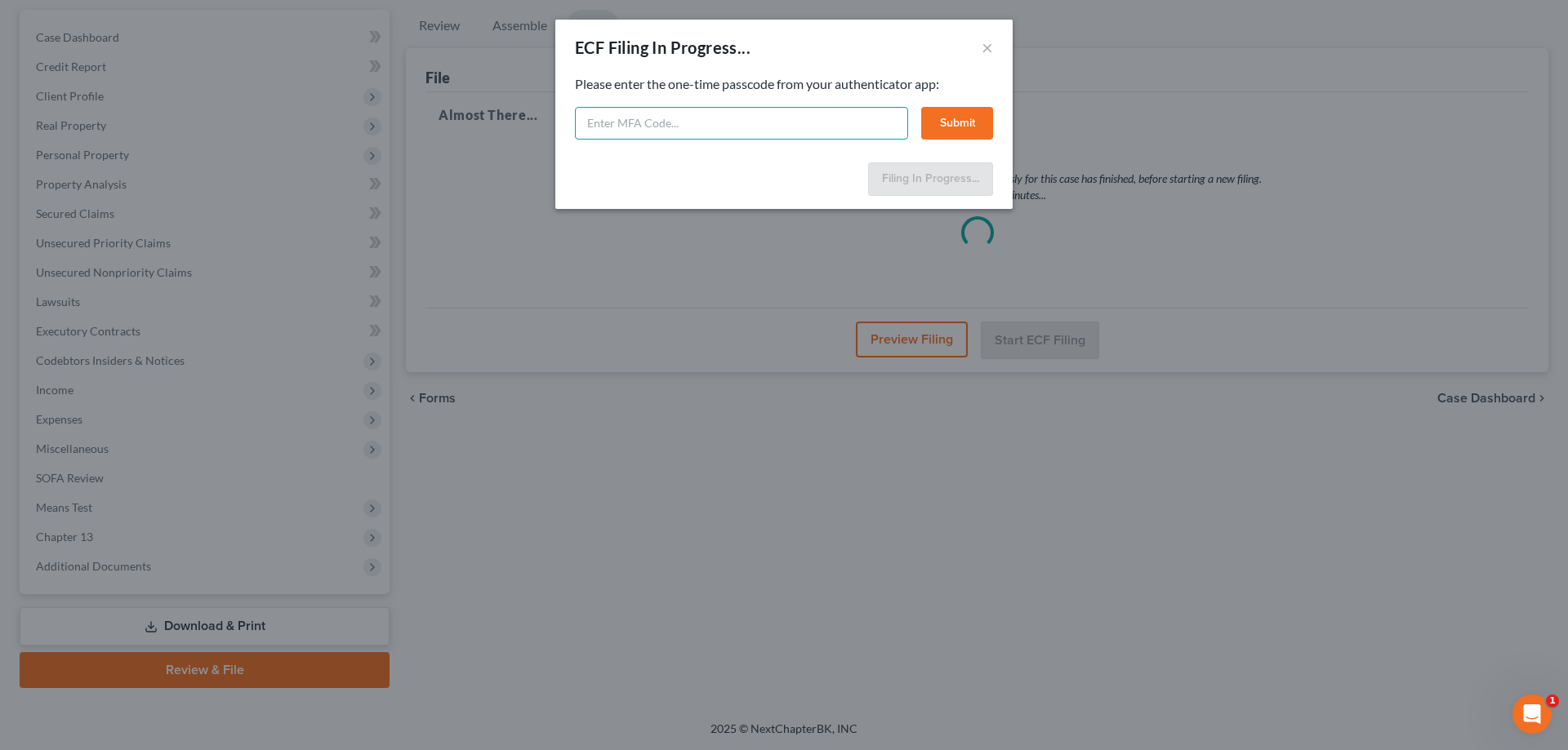
click at [615, 125] on input "text" at bounding box center [741, 123] width 333 height 32
type input "541697"
drag, startPoint x: 944, startPoint y: 123, endPoint x: 1301, endPoint y: 172, distance: 360.3
click at [945, 123] on button "Submit" at bounding box center [957, 123] width 72 height 32
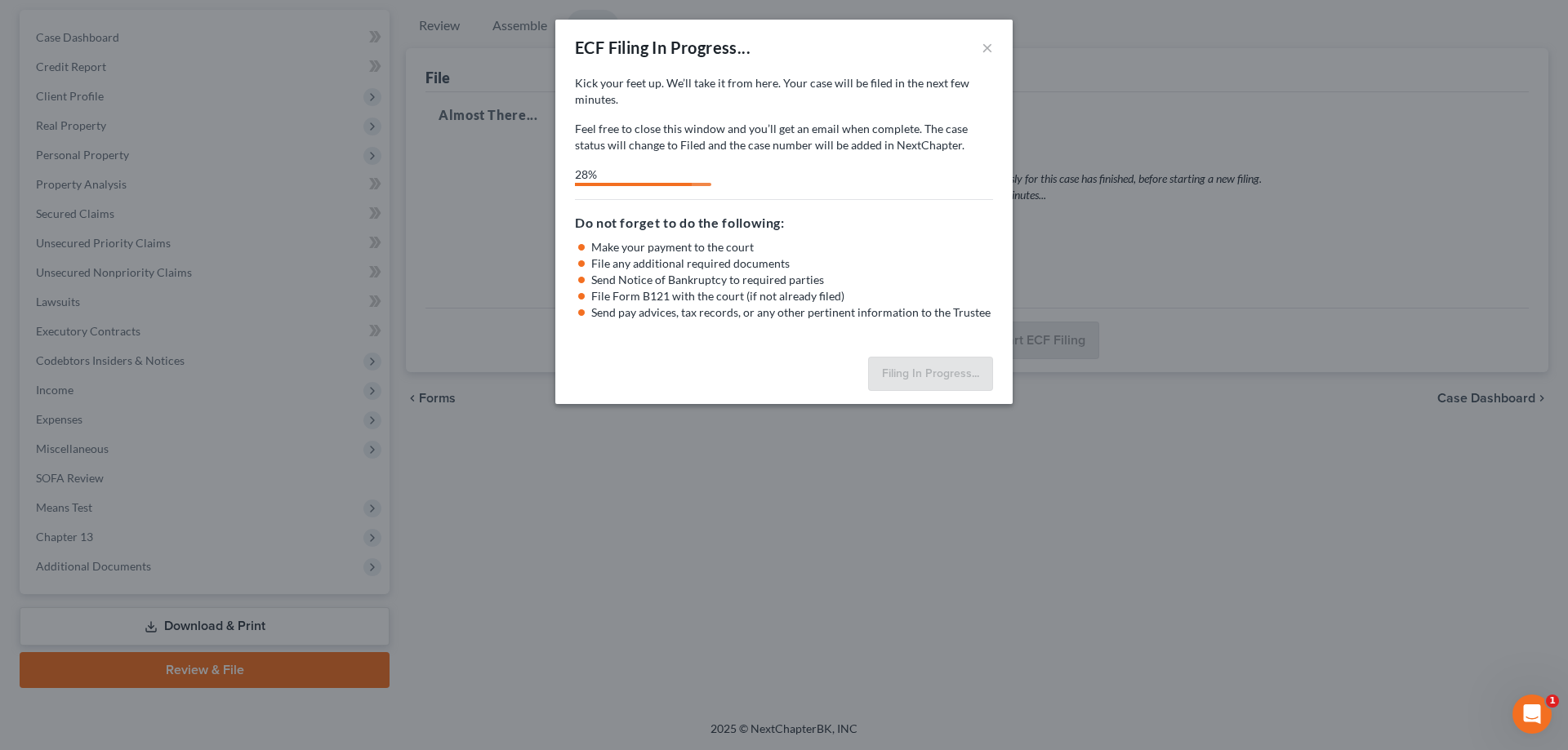
select select "2"
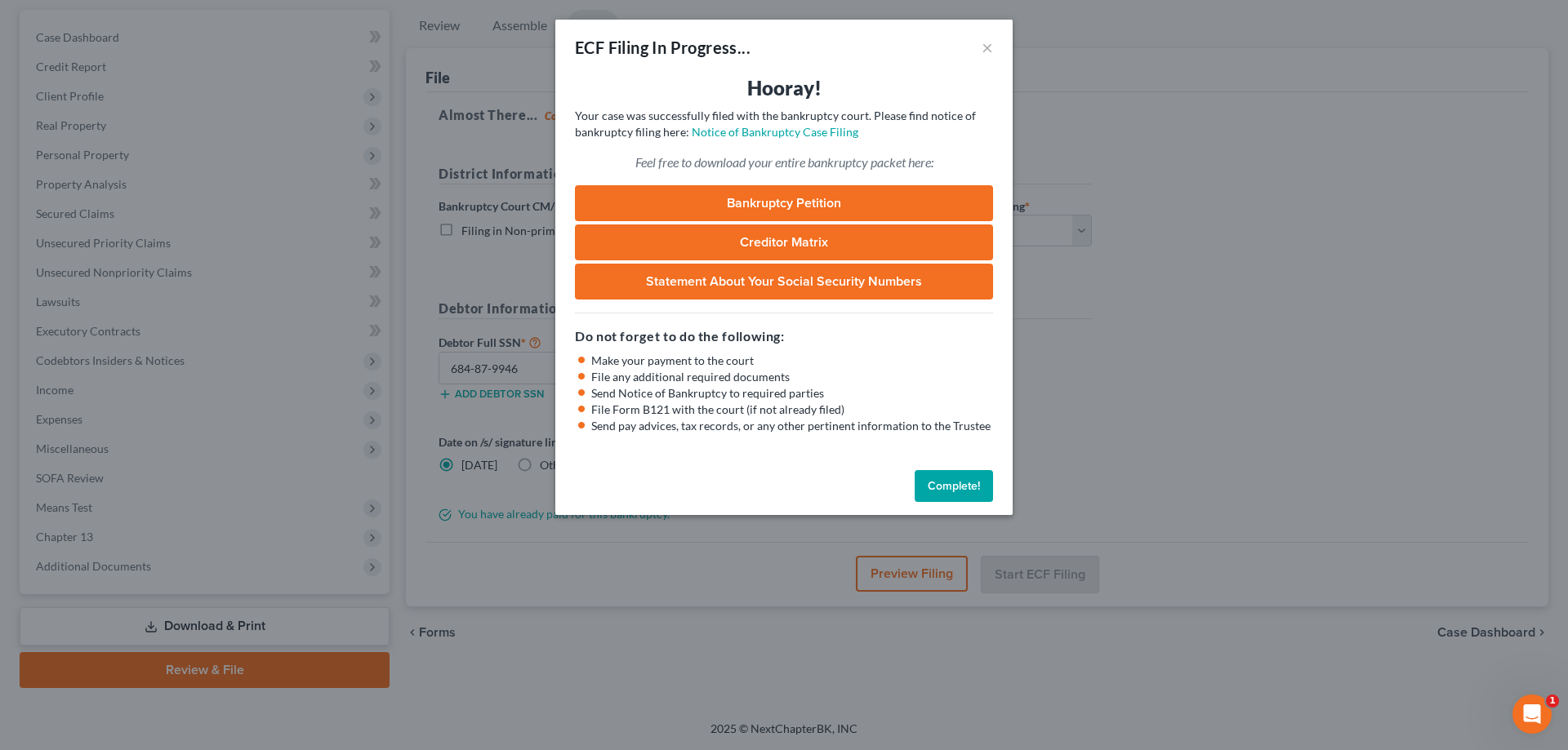
click at [959, 493] on button "Complete!" at bounding box center [954, 486] width 79 height 32
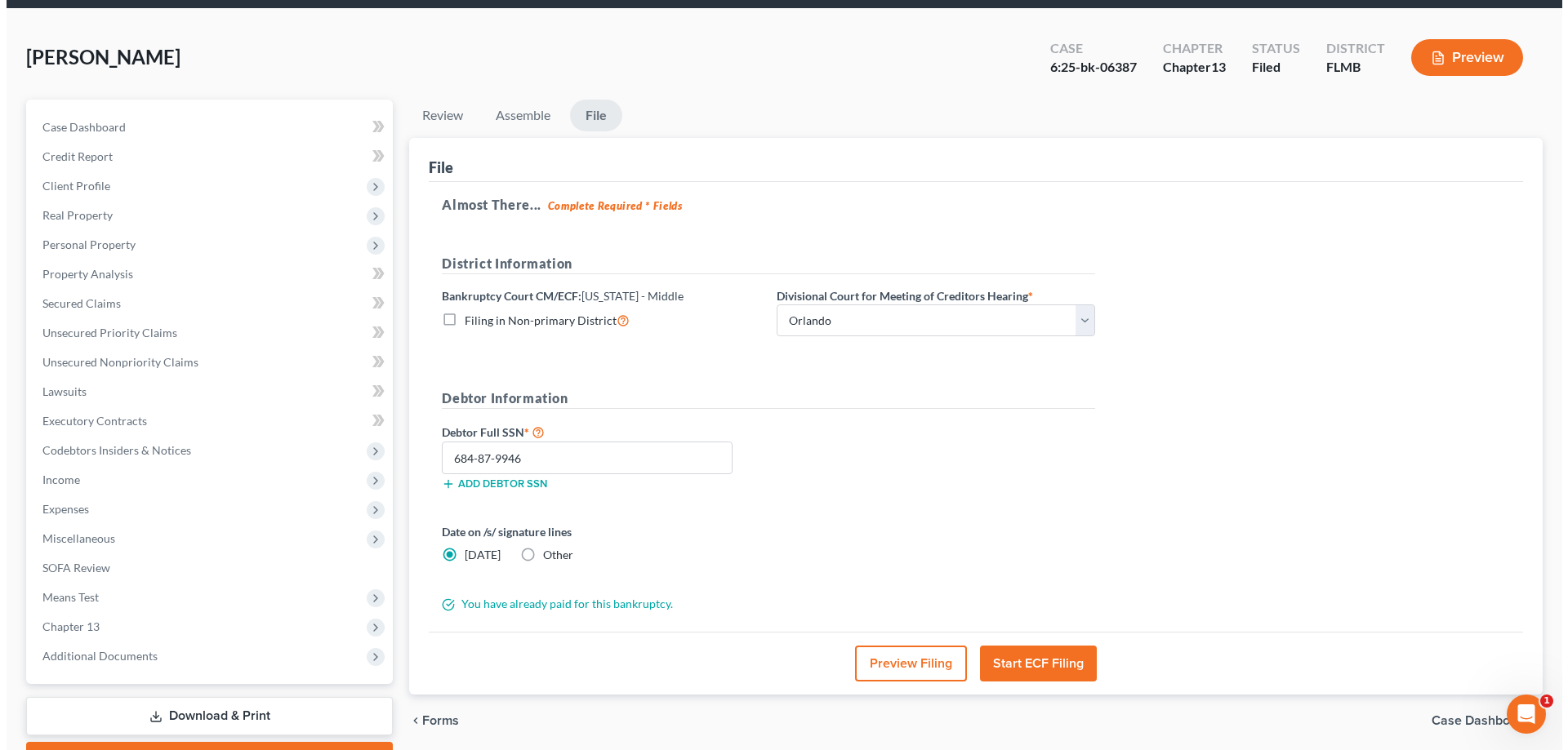
scroll to position [0, 0]
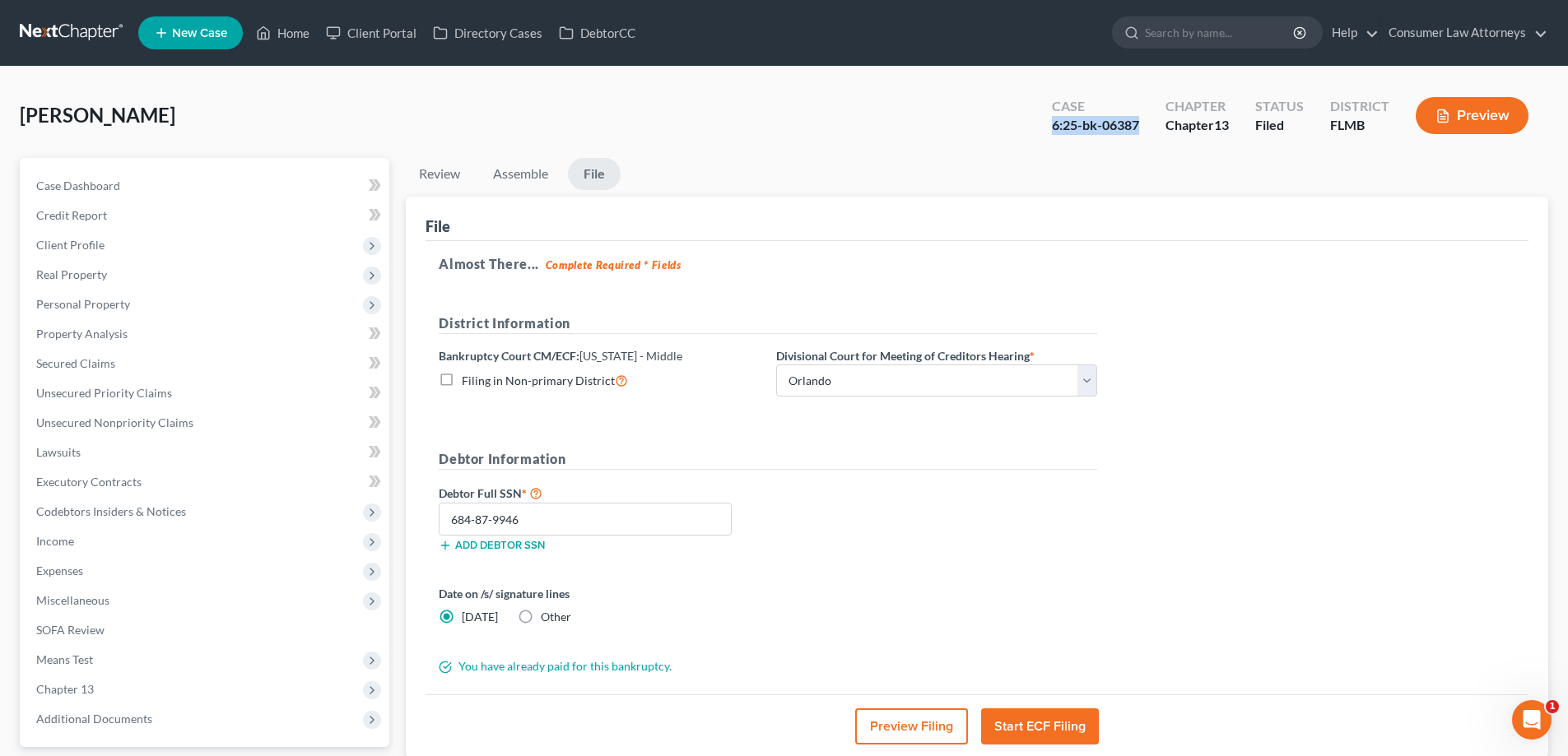
drag, startPoint x: 1141, startPoint y: 124, endPoint x: 1052, endPoint y: 125, distance: 89.0
click at [1052, 125] on div "Case 6:25-bk-06387" at bounding box center [1096, 117] width 113 height 48
copy div "6:25-bk-06387"
click at [78, 370] on span "Secured Claims" at bounding box center [75, 363] width 79 height 14
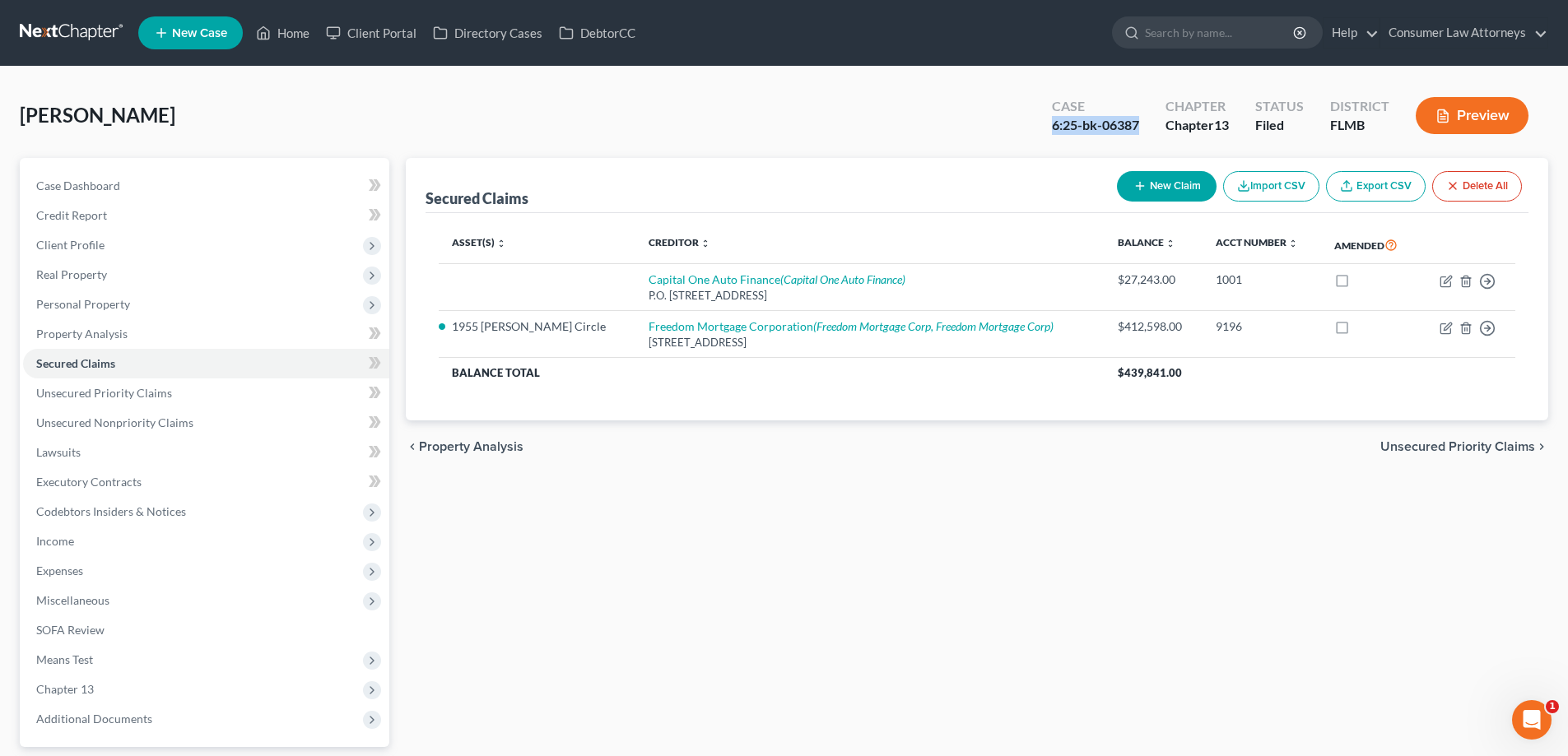
click at [759, 127] on div "Dessin, Odiel Upgraded Case 6:25-bk-06387 Chapter Chapter 13 Status Filed Distr…" at bounding box center [784, 123] width 1529 height 72
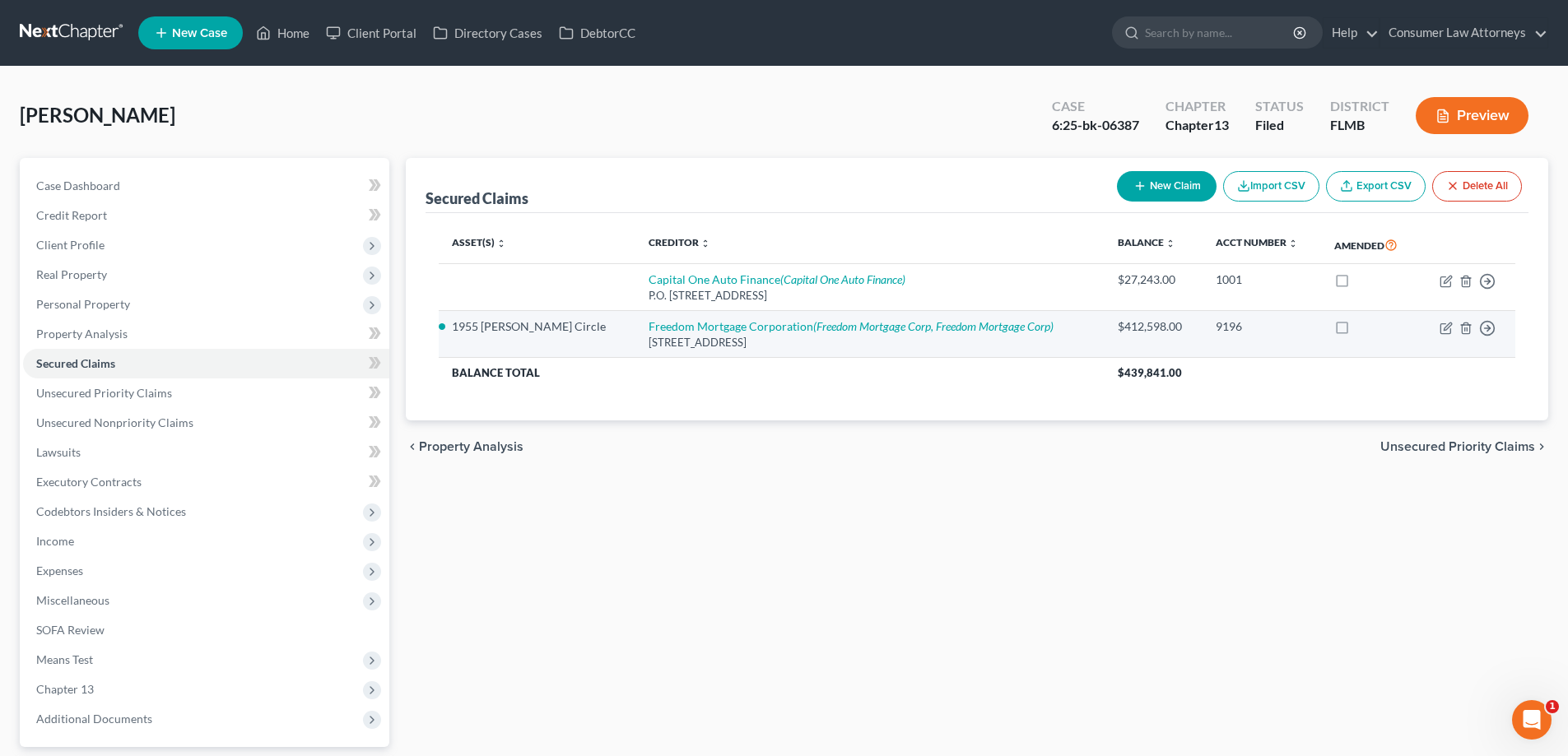
click at [652, 335] on div "[STREET_ADDRESS]" at bounding box center [870, 342] width 443 height 16
click at [653, 332] on link "Freedom Mortgage Corporation (Freedom Mortgage Corp, Freedom Mortgage Corp)" at bounding box center [850, 326] width 405 height 14
select select "9"
select select "2"
select select "0"
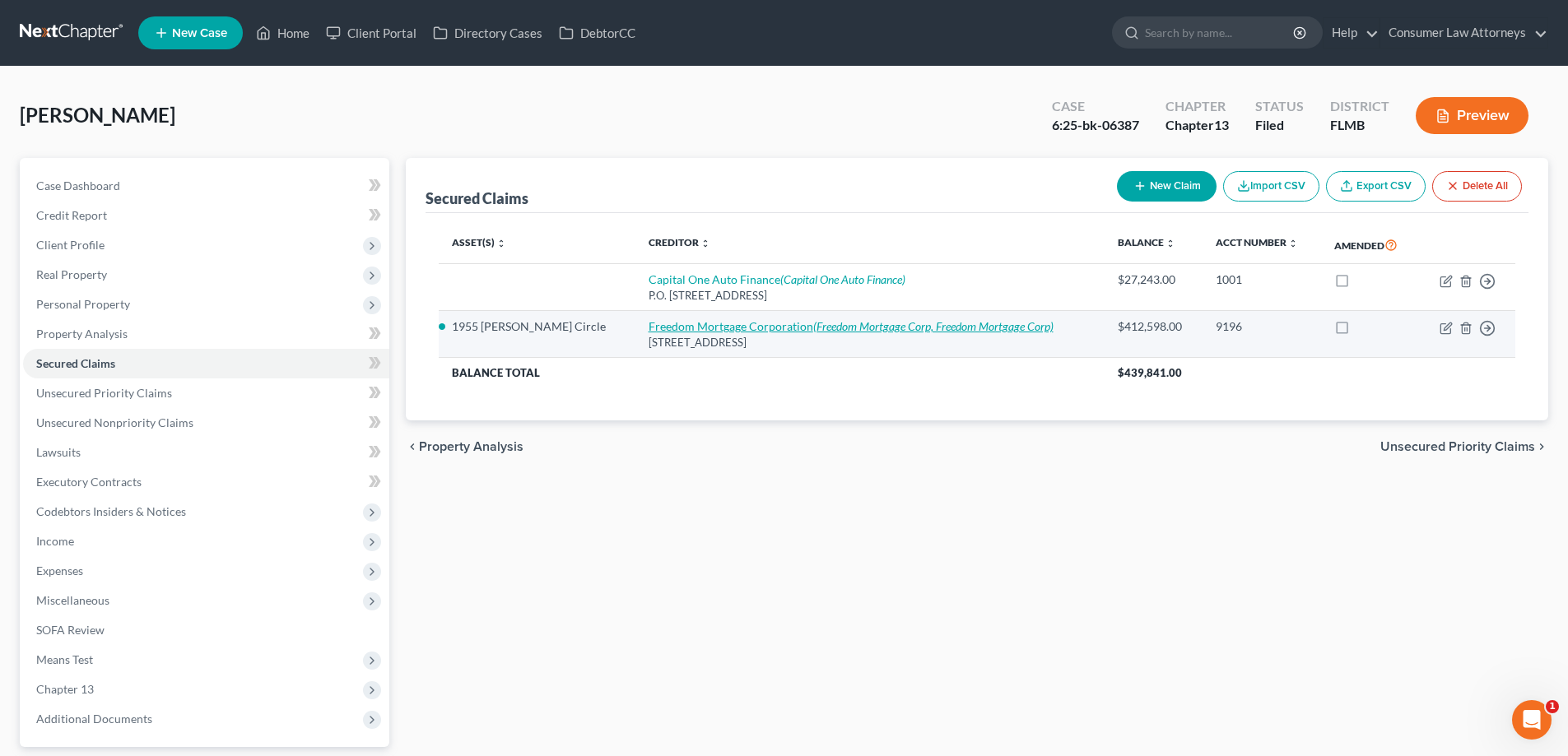
select select "0"
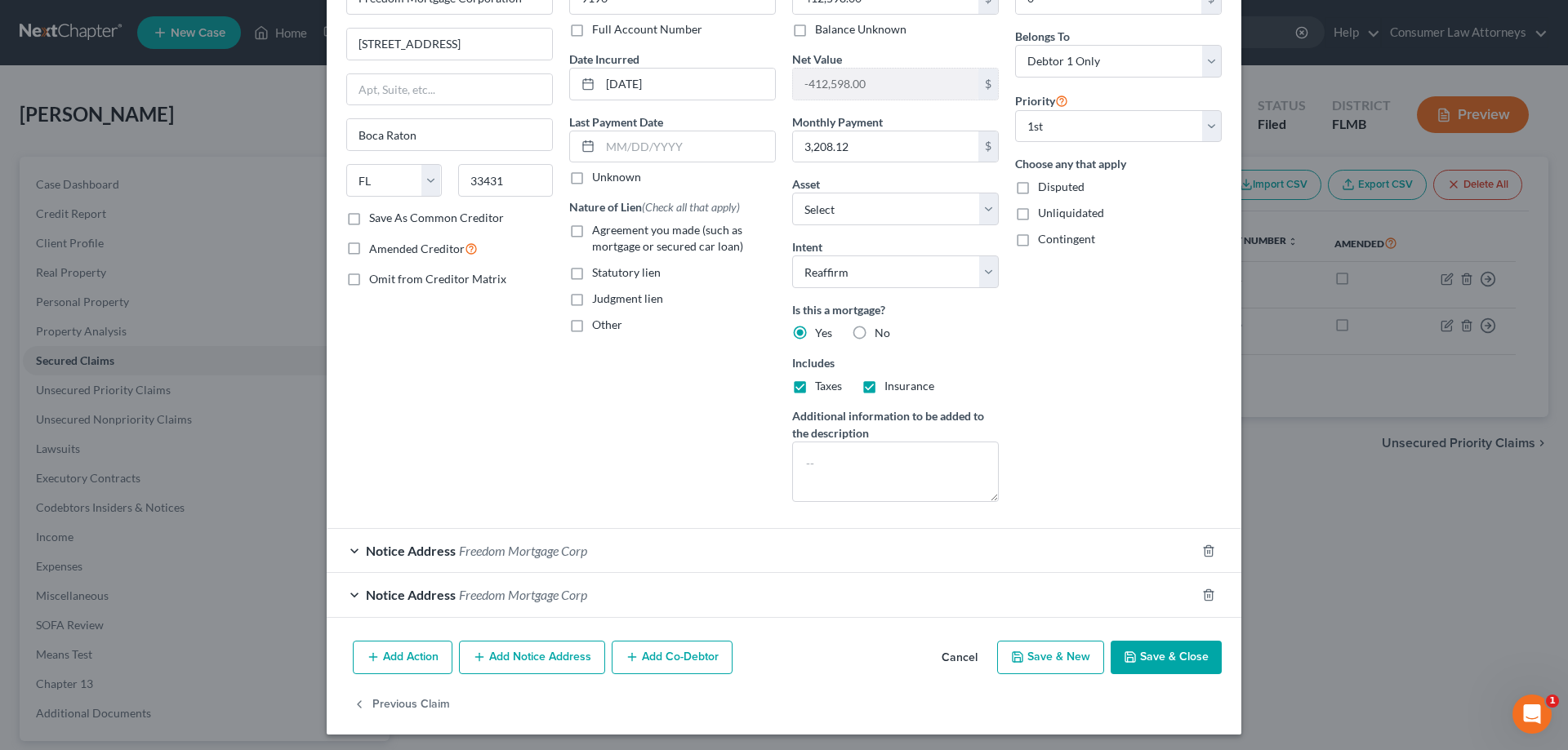
scroll to position [114, 0]
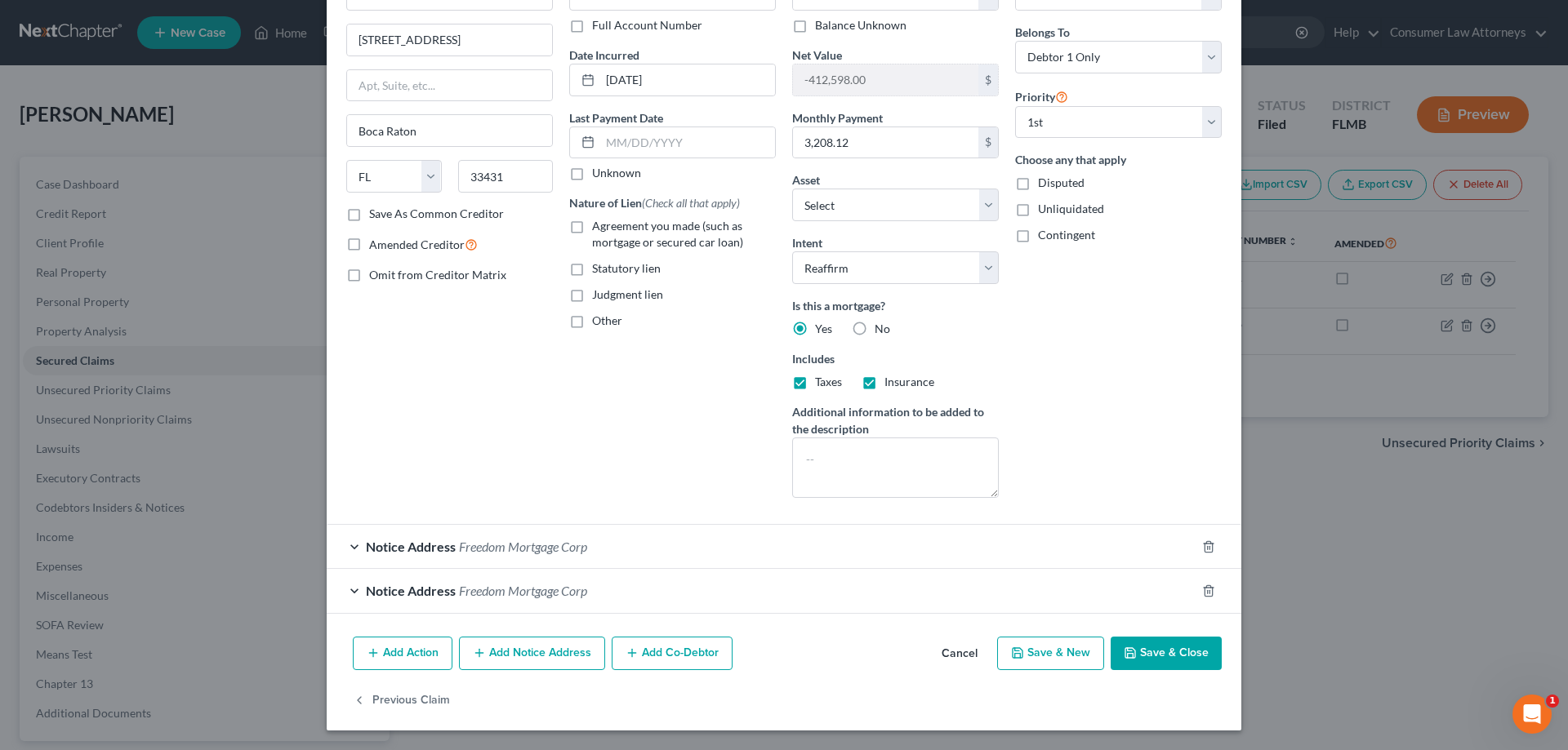
click at [1152, 664] on button "Save & Close" at bounding box center [1166, 653] width 111 height 34
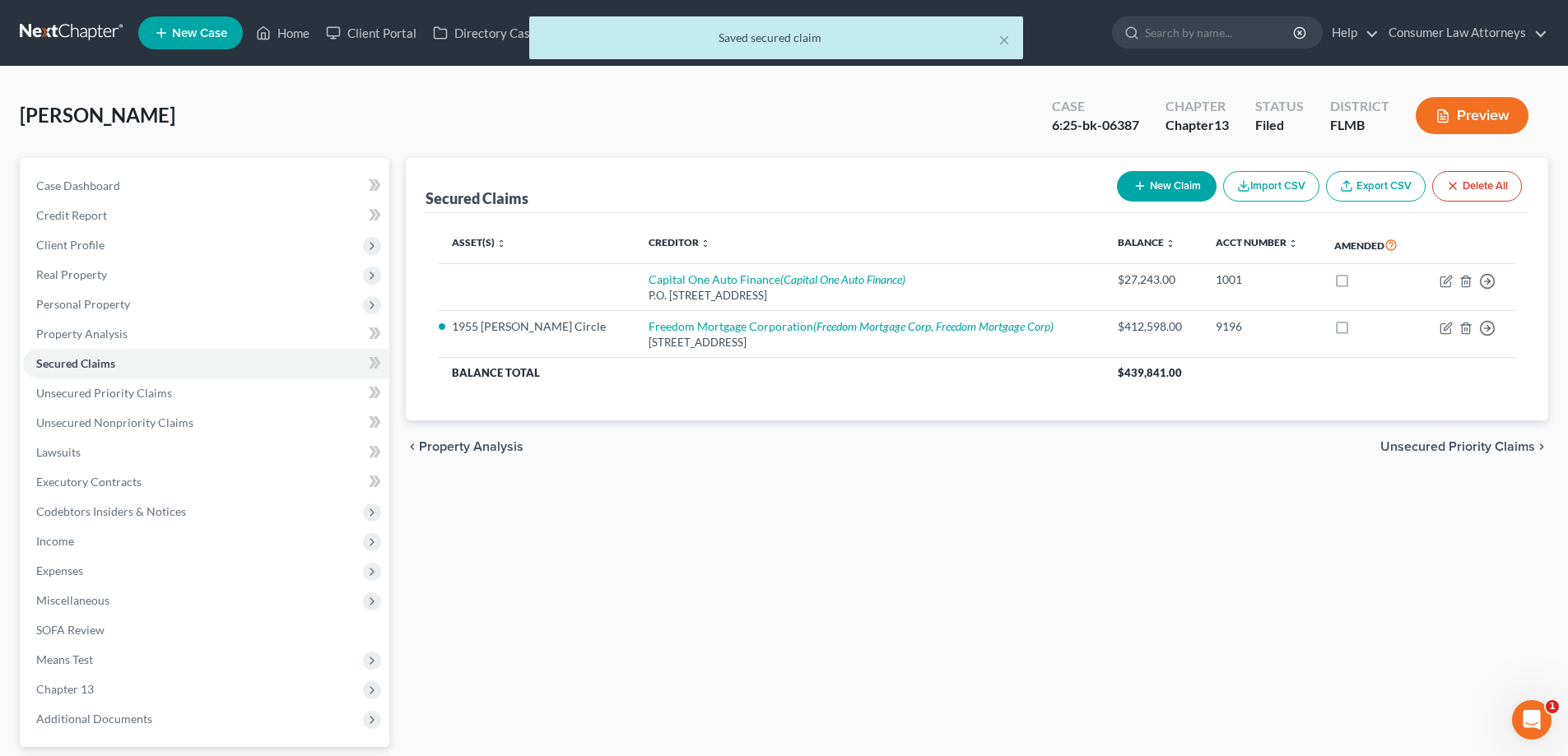
click at [1165, 187] on button "New Claim" at bounding box center [1166, 186] width 99 height 30
select select "0"
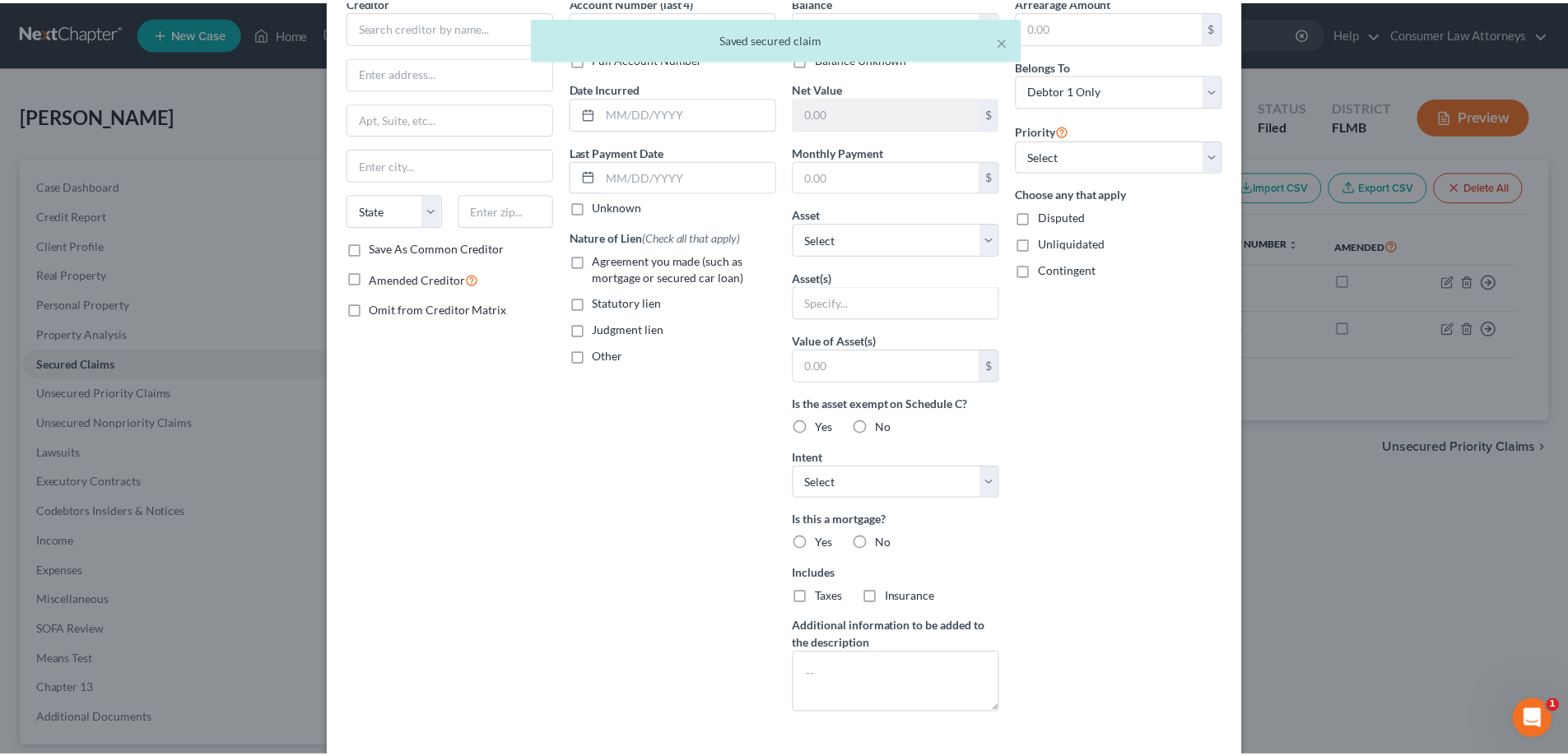
scroll to position [157, 0]
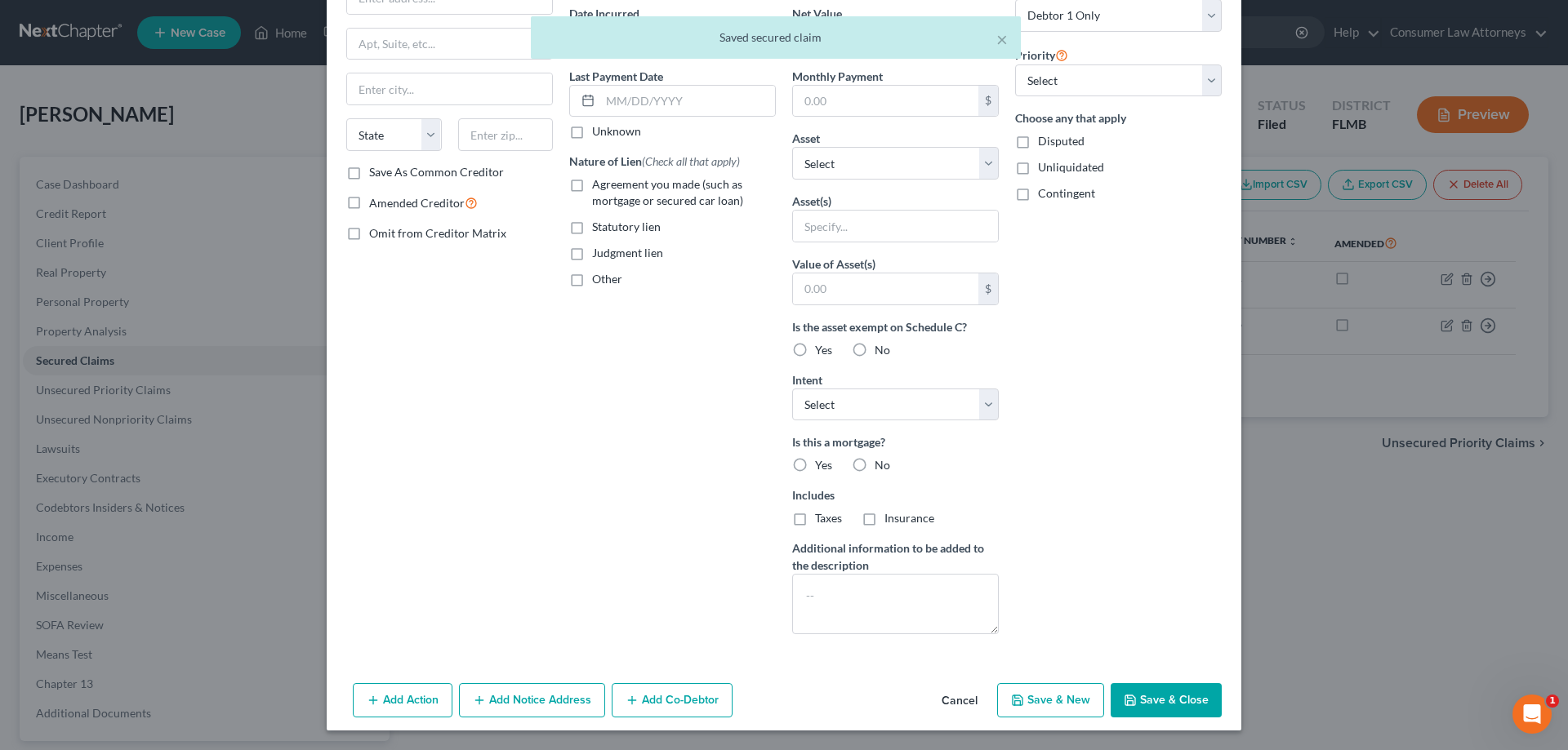
click at [959, 697] on button "Cancel" at bounding box center [959, 701] width 62 height 32
